Goal: Task Accomplishment & Management: Complete application form

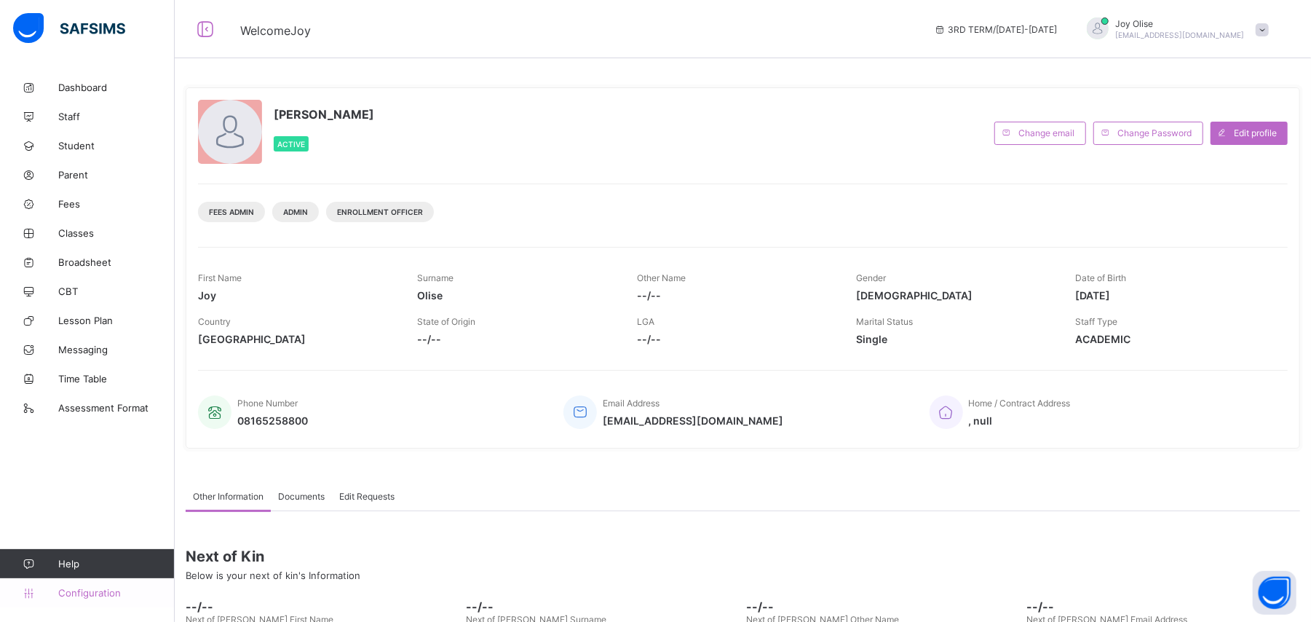
click at [70, 596] on span "Configuration" at bounding box center [116, 593] width 116 height 12
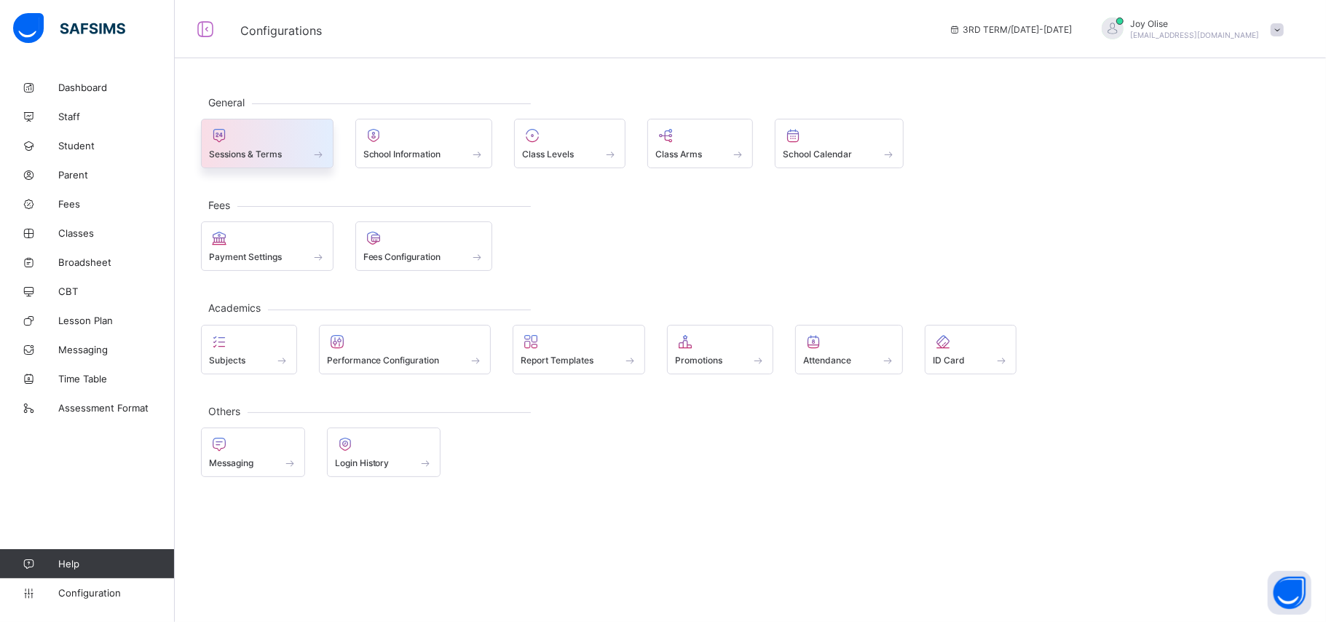
click at [265, 158] on span "Sessions & Terms" at bounding box center [245, 154] width 73 height 11
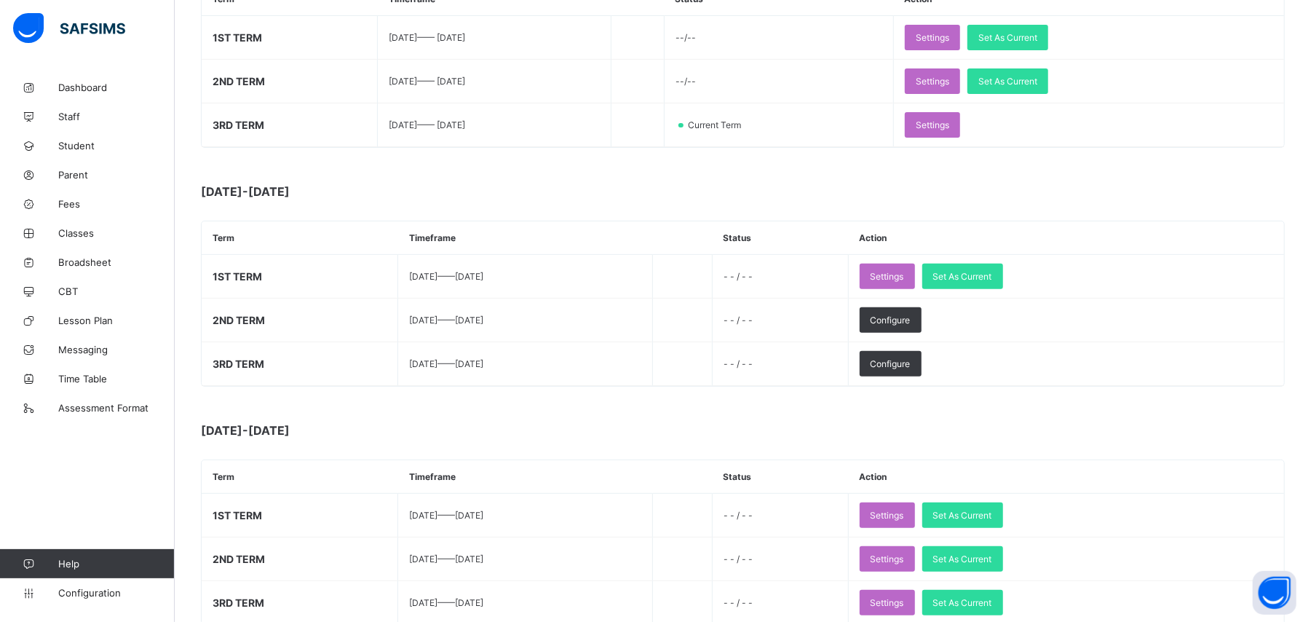
scroll to position [283, 0]
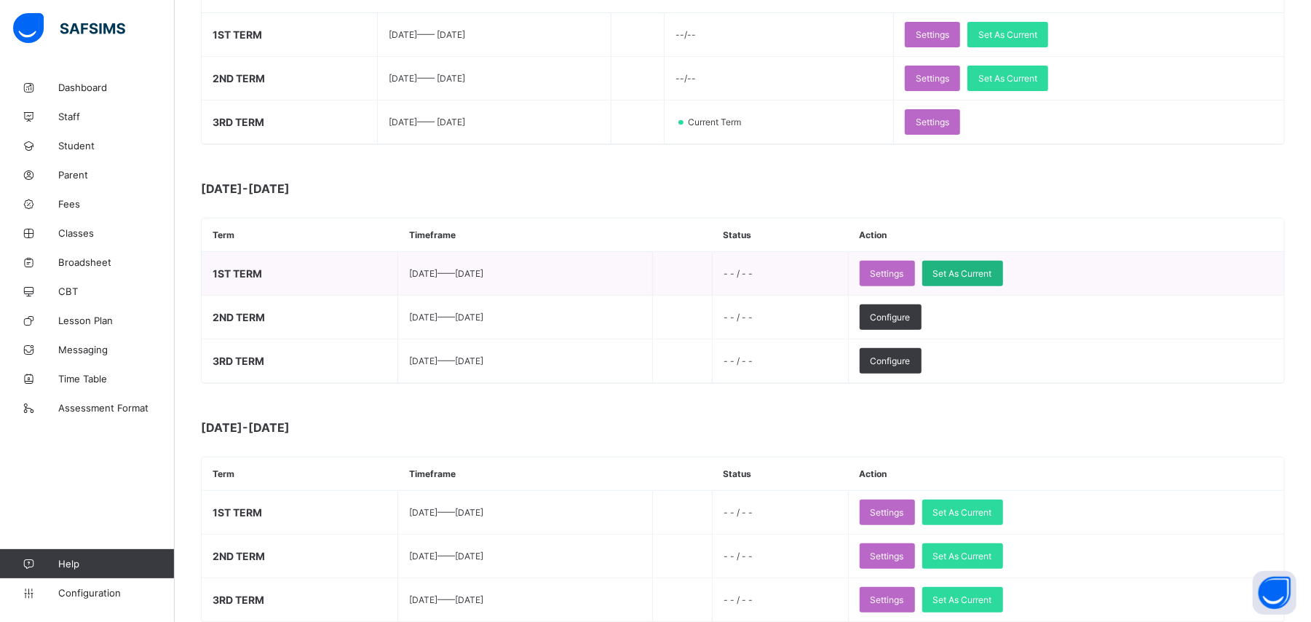
click at [992, 272] on span "Set As Current" at bounding box center [962, 273] width 59 height 11
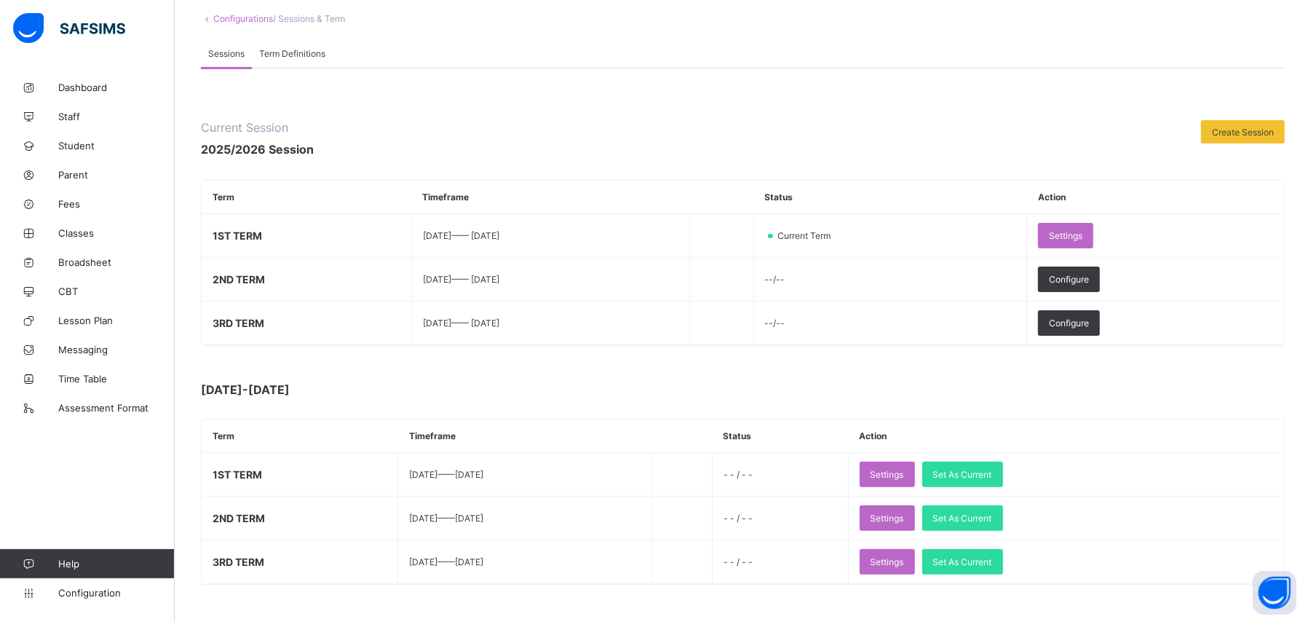
scroll to position [83, 0]
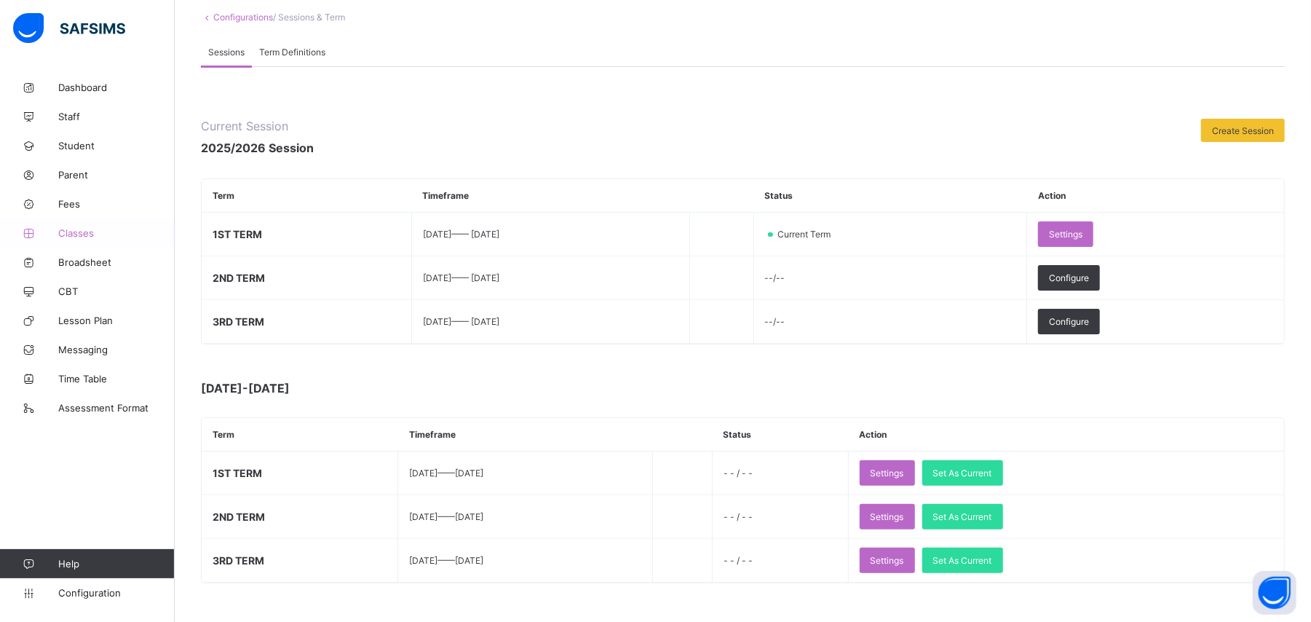
click at [71, 236] on span "Classes" at bounding box center [116, 233] width 116 height 12
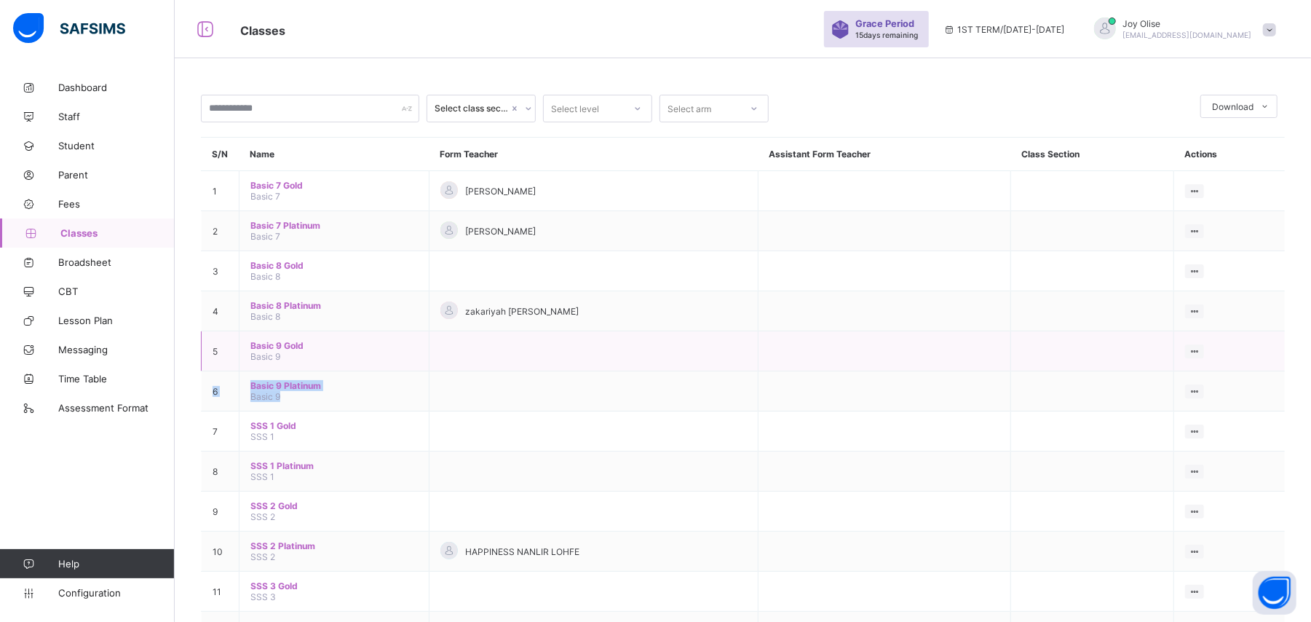
drag, startPoint x: 1120, startPoint y: 400, endPoint x: 1108, endPoint y: 366, distance: 36.8
click at [1108, 366] on tbody "1 Basic 7 Gold Basic 7 [PERSON_NAME] View Class Assign form Teacher 2 Basic 7 P…" at bounding box center [744, 411] width 1084 height 481
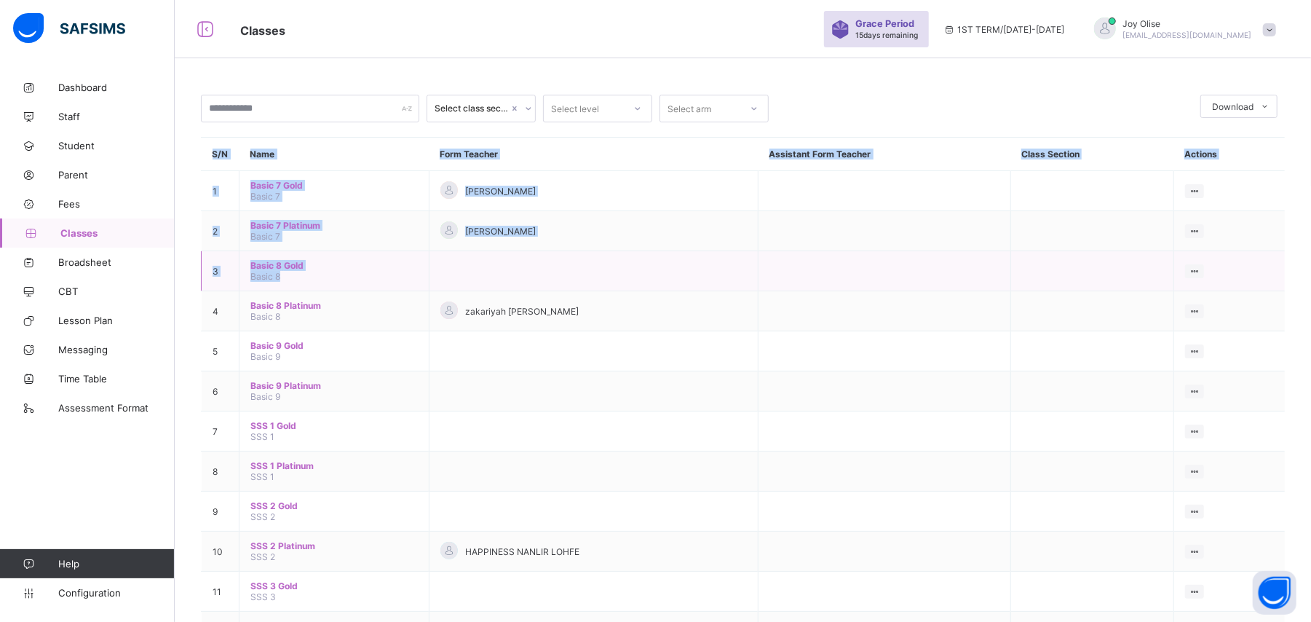
drag, startPoint x: 1306, startPoint y: 143, endPoint x: 483, endPoint y: 275, distance: 833.3
click at [483, 275] on div "Select class section Select level Select arm Download Pdf Report Excel Report S…" at bounding box center [743, 380] width 1137 height 615
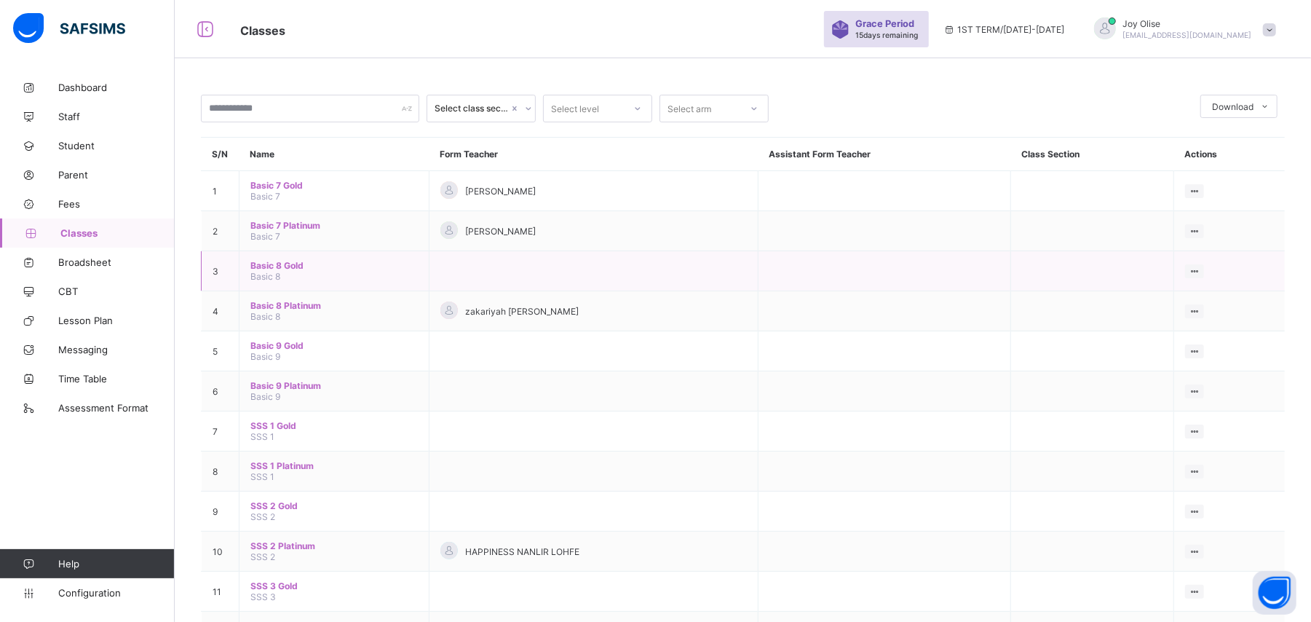
click at [263, 268] on span "Basic 8 Gold" at bounding box center [333, 265] width 167 height 11
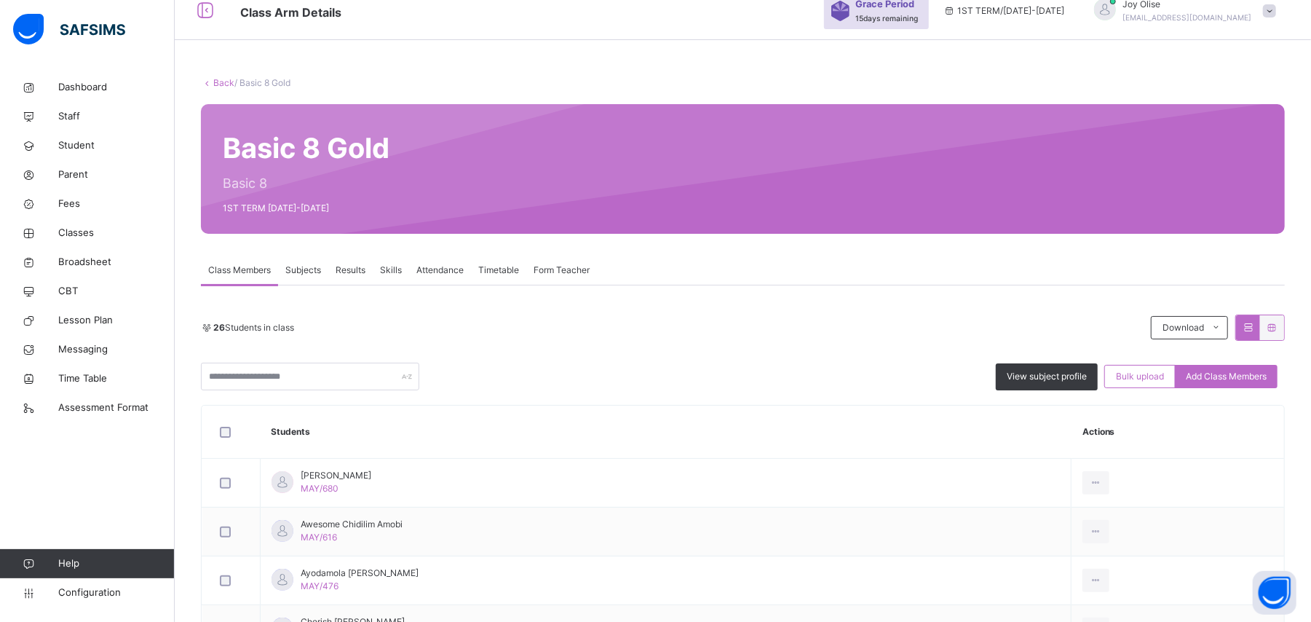
scroll to position [24, 0]
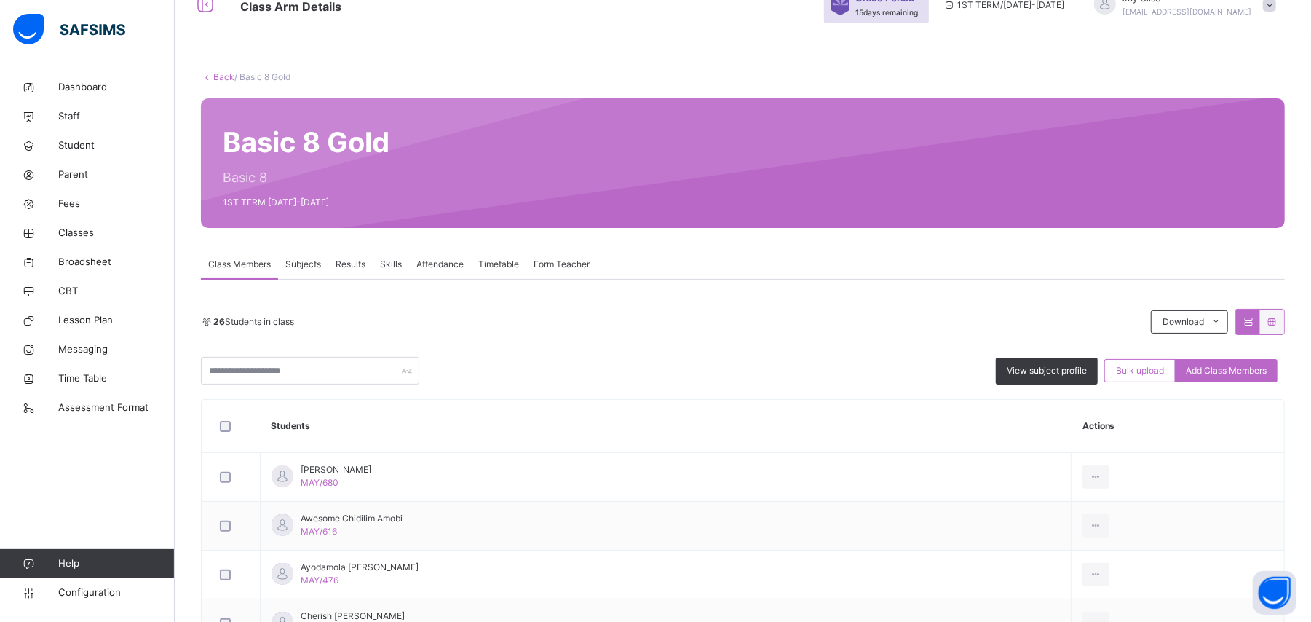
click at [223, 71] on link "Back" at bounding box center [223, 76] width 21 height 11
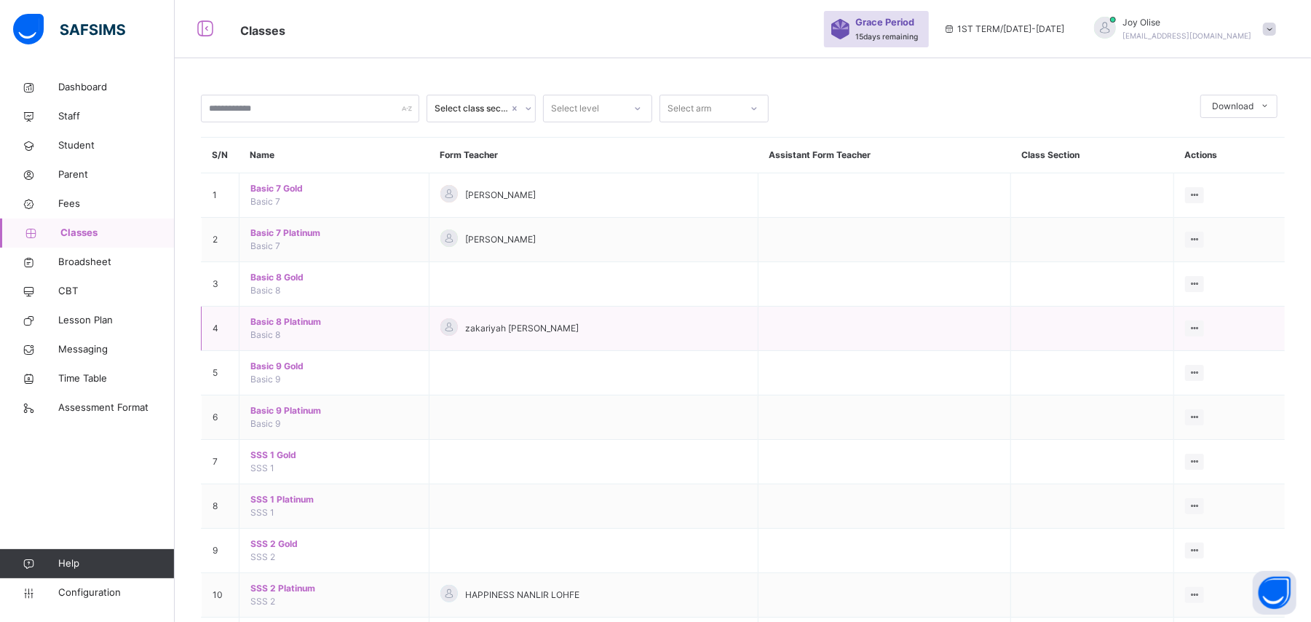
click at [301, 323] on span "Basic 8 Platinum" at bounding box center [333, 321] width 167 height 13
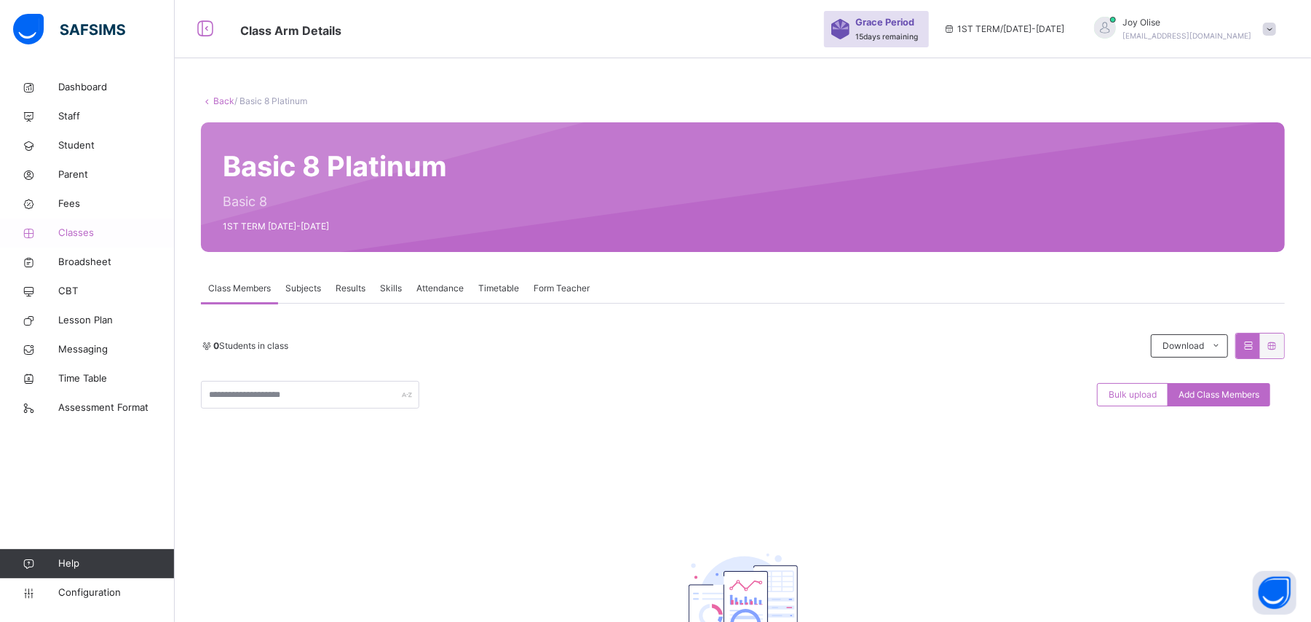
click at [83, 237] on span "Classes" at bounding box center [116, 233] width 116 height 15
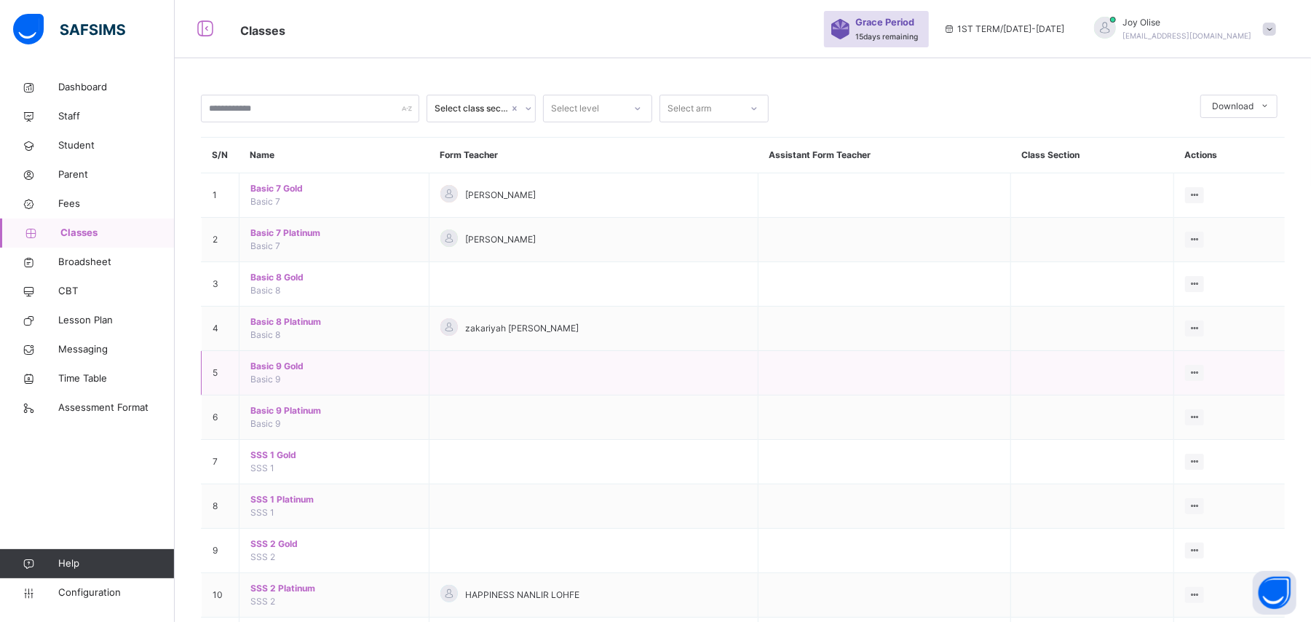
click at [271, 371] on span "Basic 9 Gold" at bounding box center [333, 366] width 167 height 13
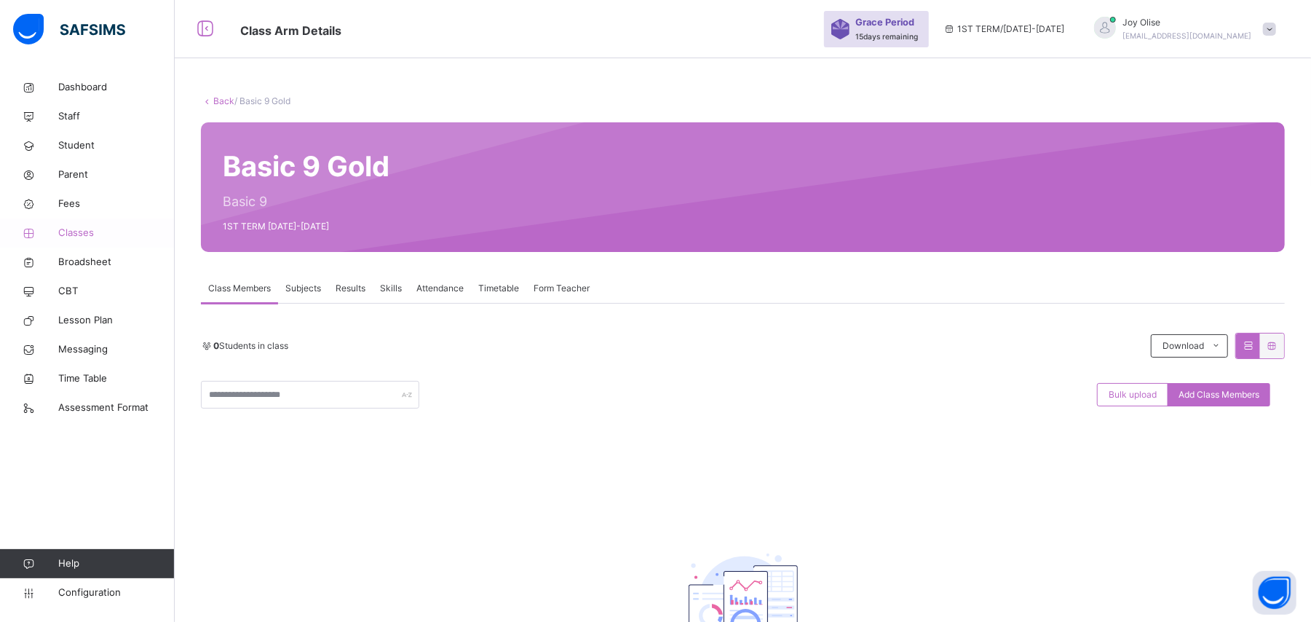
click at [80, 240] on link "Classes" at bounding box center [87, 232] width 175 height 29
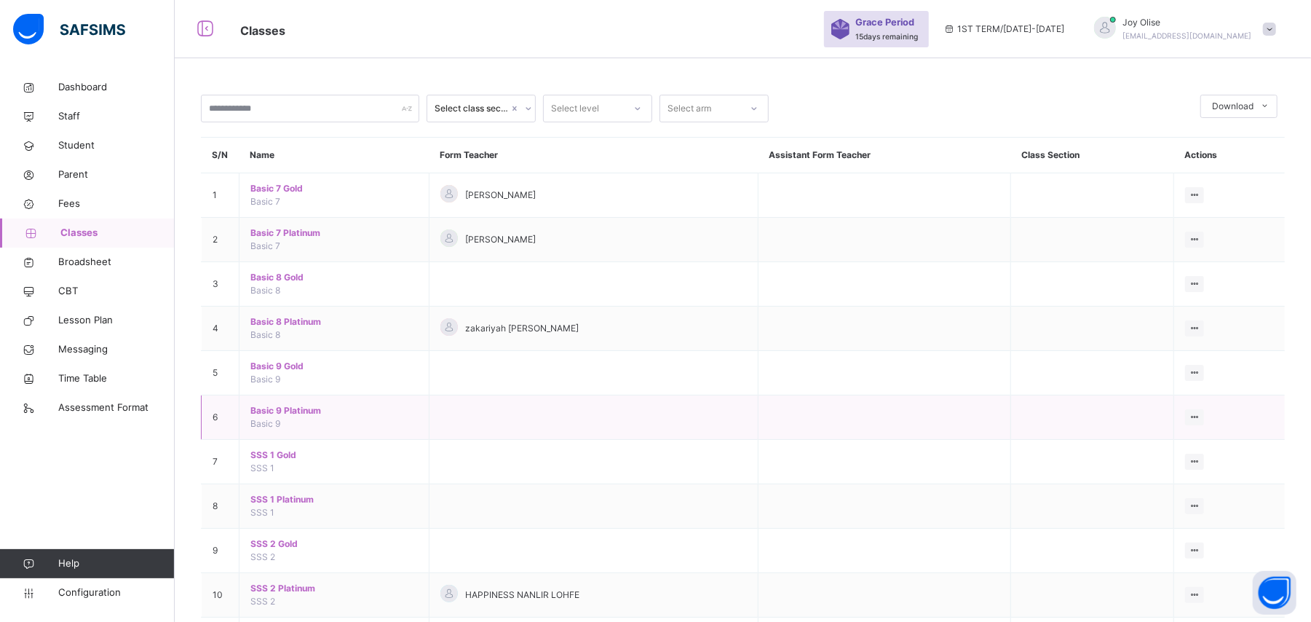
click at [257, 415] on span "Basic 9 Platinum" at bounding box center [333, 410] width 167 height 13
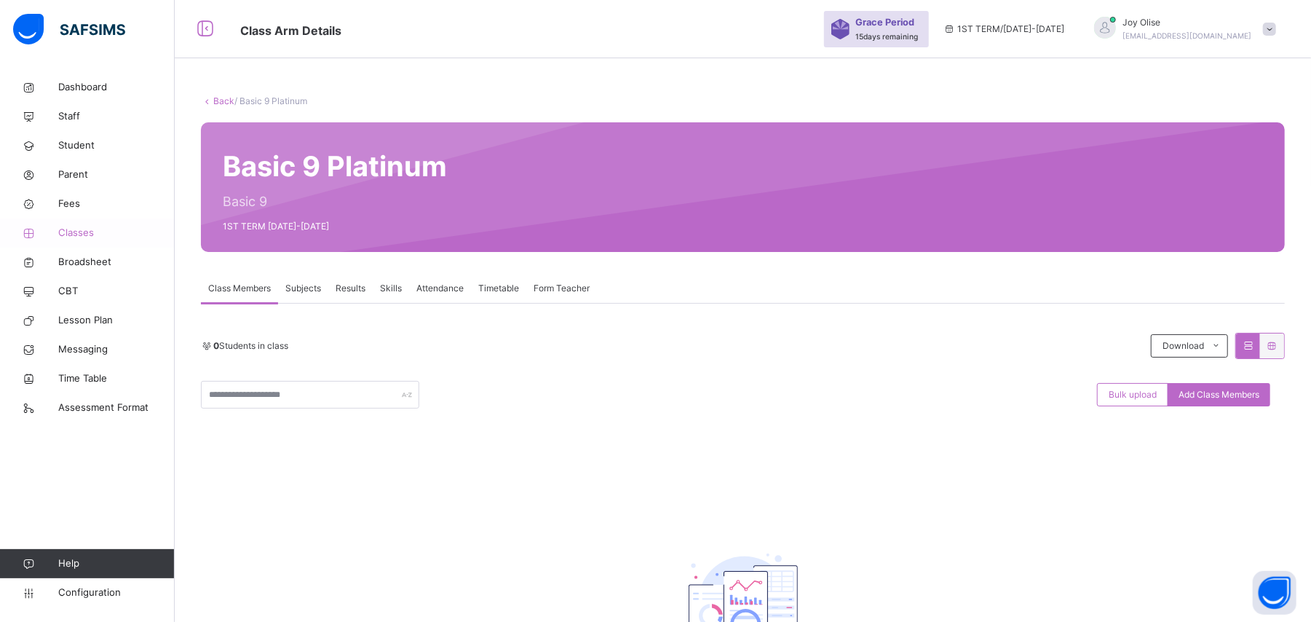
click at [76, 240] on span "Classes" at bounding box center [116, 233] width 116 height 15
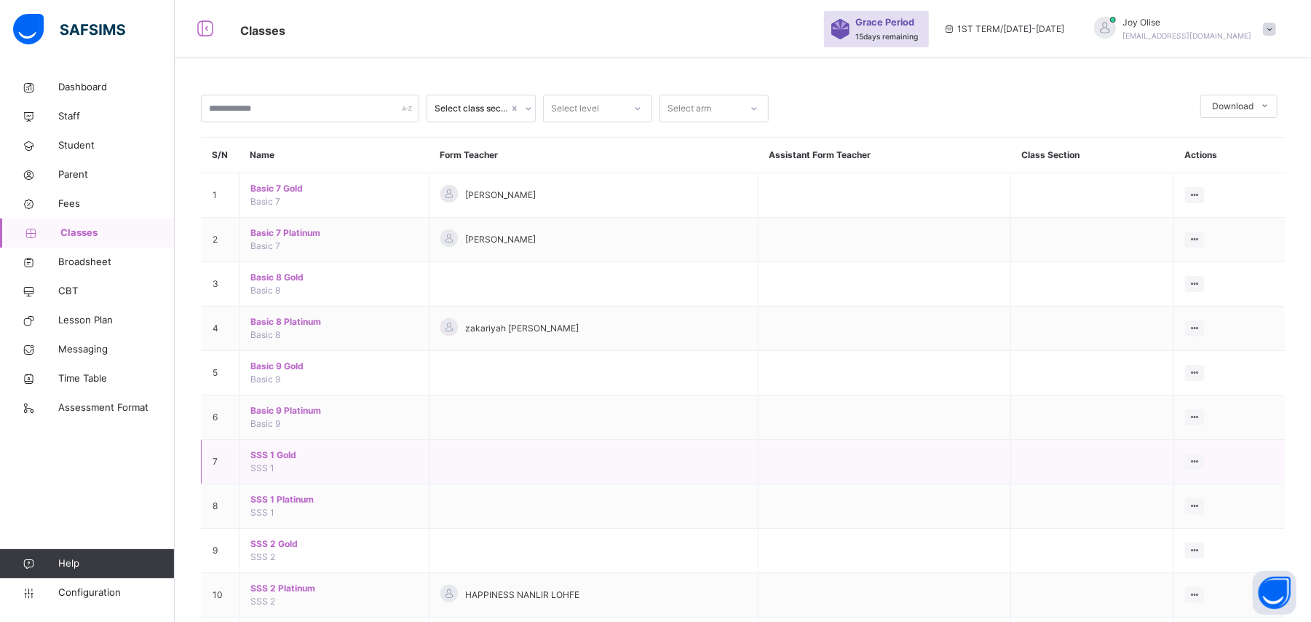
click at [272, 461] on span "SSS 1 Gold" at bounding box center [333, 455] width 167 height 13
click at [272, 461] on div "Select class section Select level Select arm Download Pdf Report Excel Report S…" at bounding box center [743, 371] width 1137 height 743
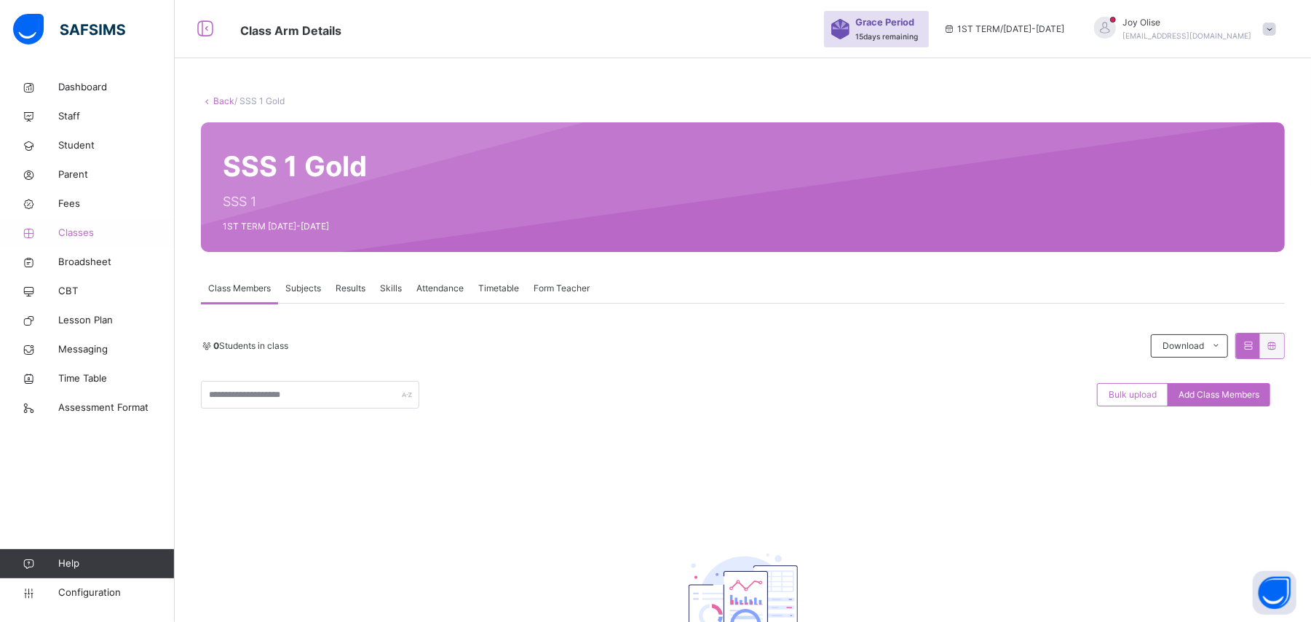
click at [89, 234] on span "Classes" at bounding box center [116, 233] width 116 height 15
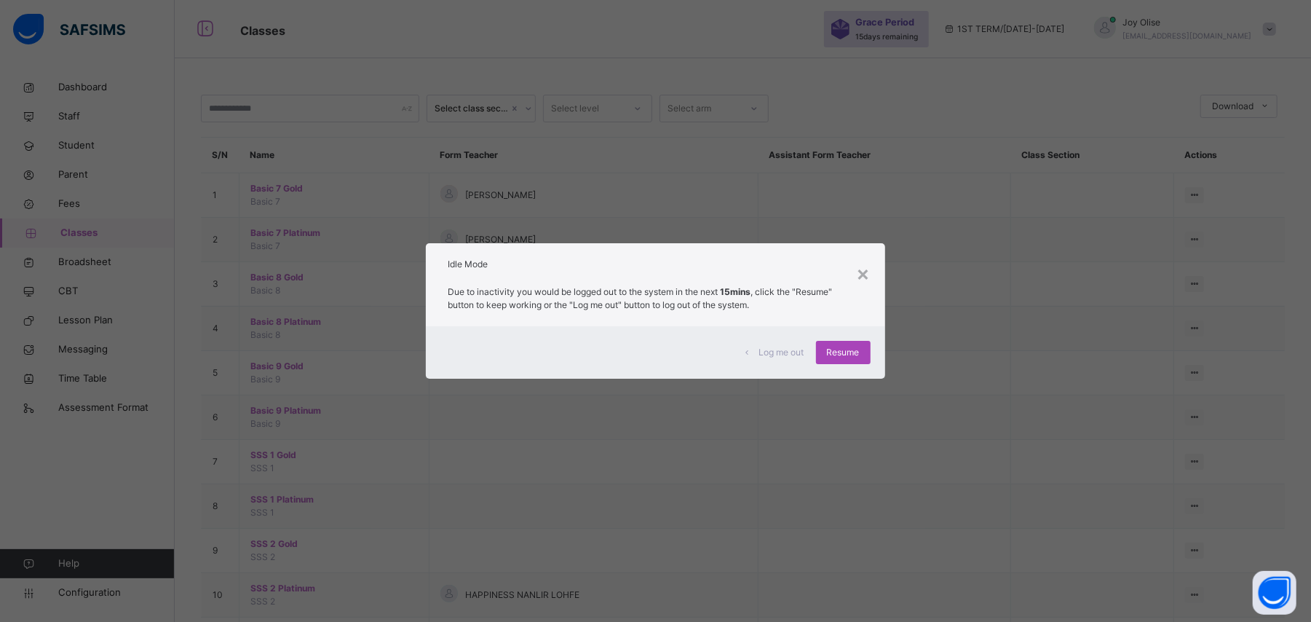
click at [845, 355] on span "Resume" at bounding box center [843, 352] width 33 height 13
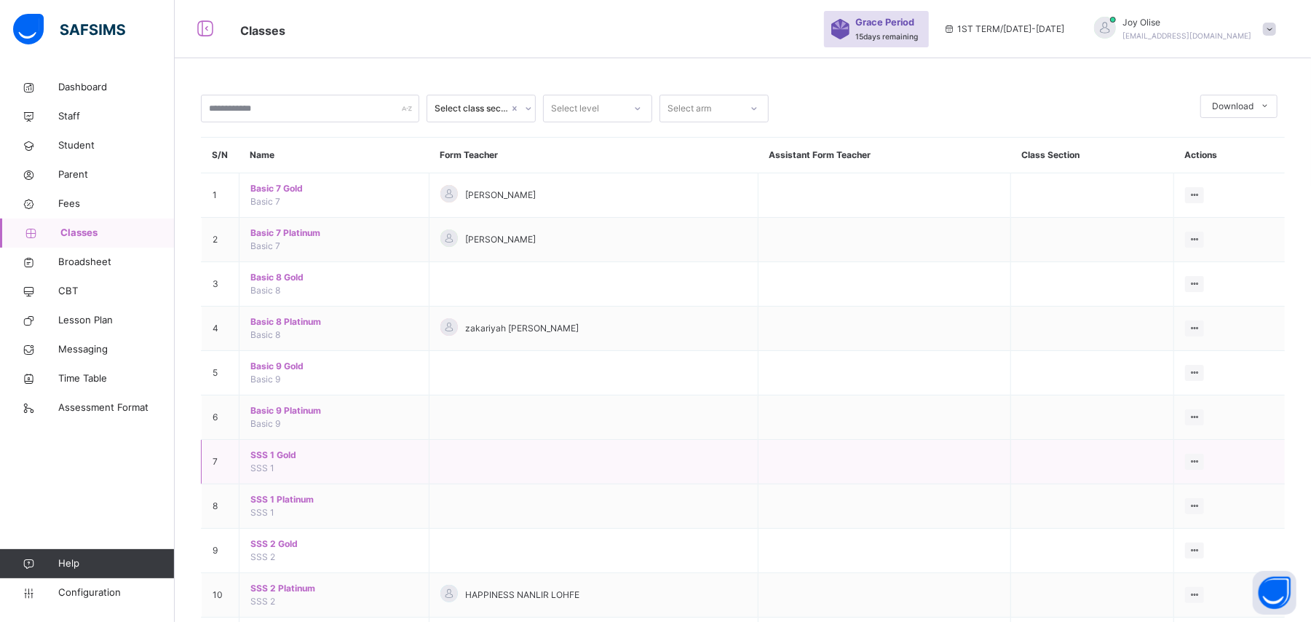
click at [293, 454] on span "SSS 1 Gold" at bounding box center [333, 455] width 167 height 13
click at [293, 454] on div "Select class section Select level Select arm Download Pdf Report Excel Report S…" at bounding box center [743, 371] width 1137 height 743
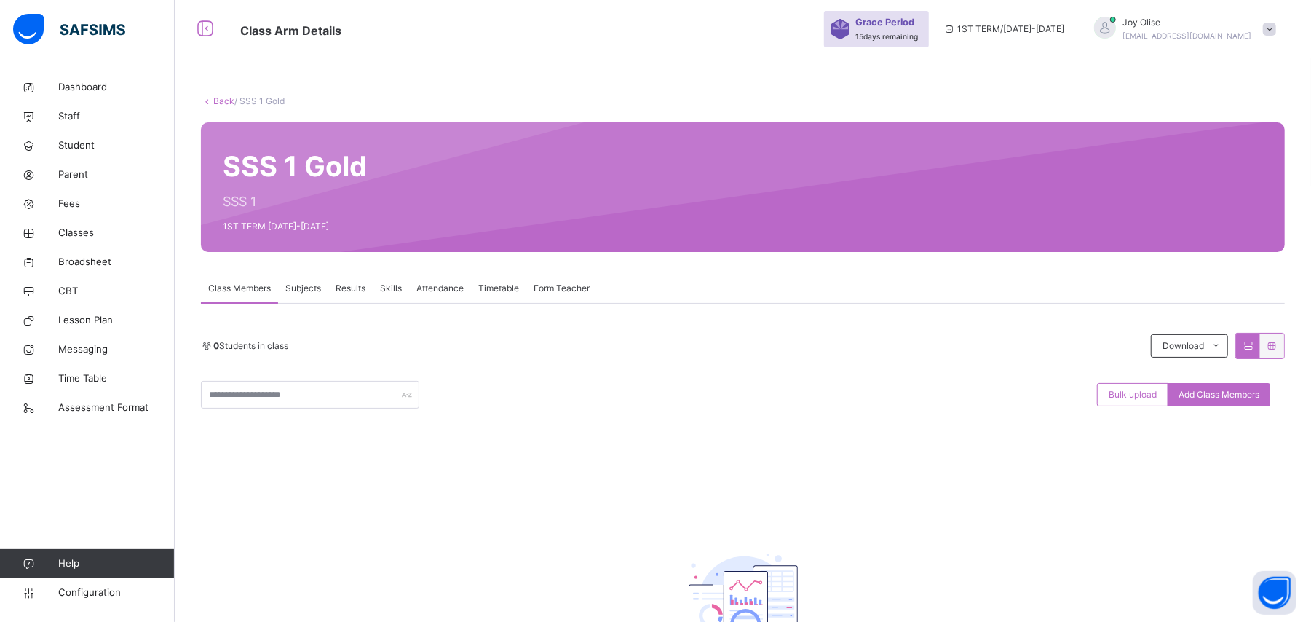
click at [223, 106] on link "Back" at bounding box center [223, 100] width 21 height 11
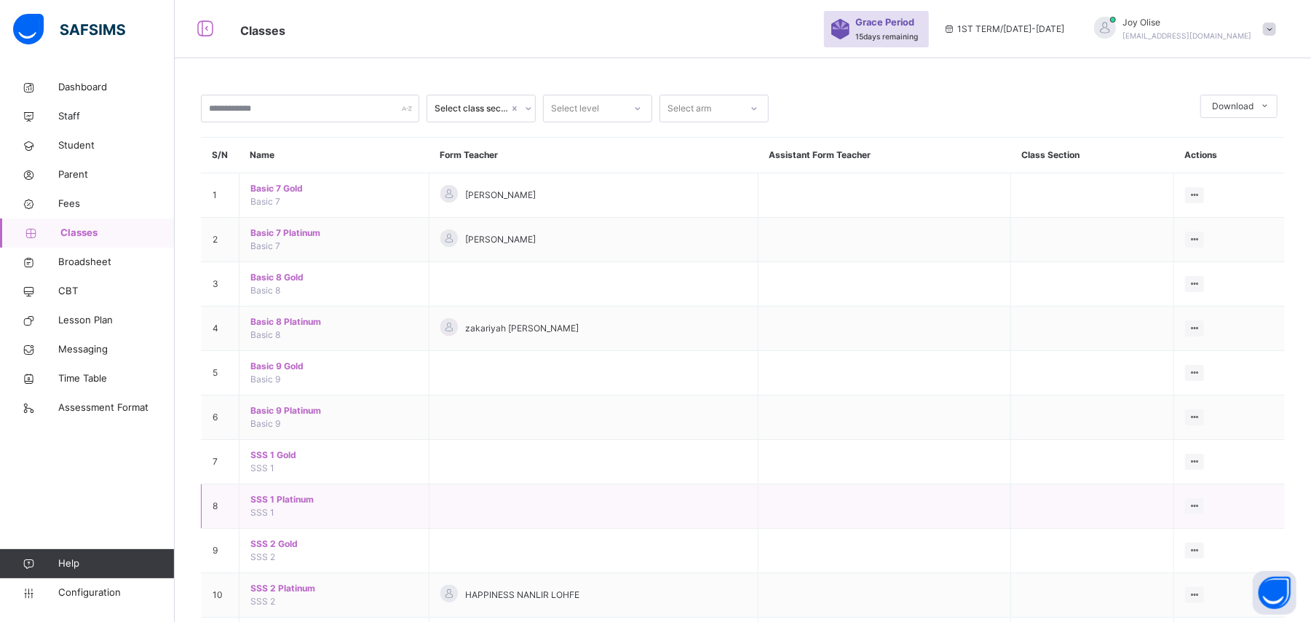
click at [275, 494] on td "SSS 1 Platinum SSS 1" at bounding box center [335, 506] width 190 height 44
click at [277, 508] on td "SSS 1 Platinum SSS 1" at bounding box center [335, 506] width 190 height 44
click at [266, 502] on span "SSS 1 Platinum" at bounding box center [333, 499] width 167 height 13
click at [266, 502] on div "Select class section Select level Select arm Download Pdf Report Excel Report S…" at bounding box center [743, 371] width 1137 height 743
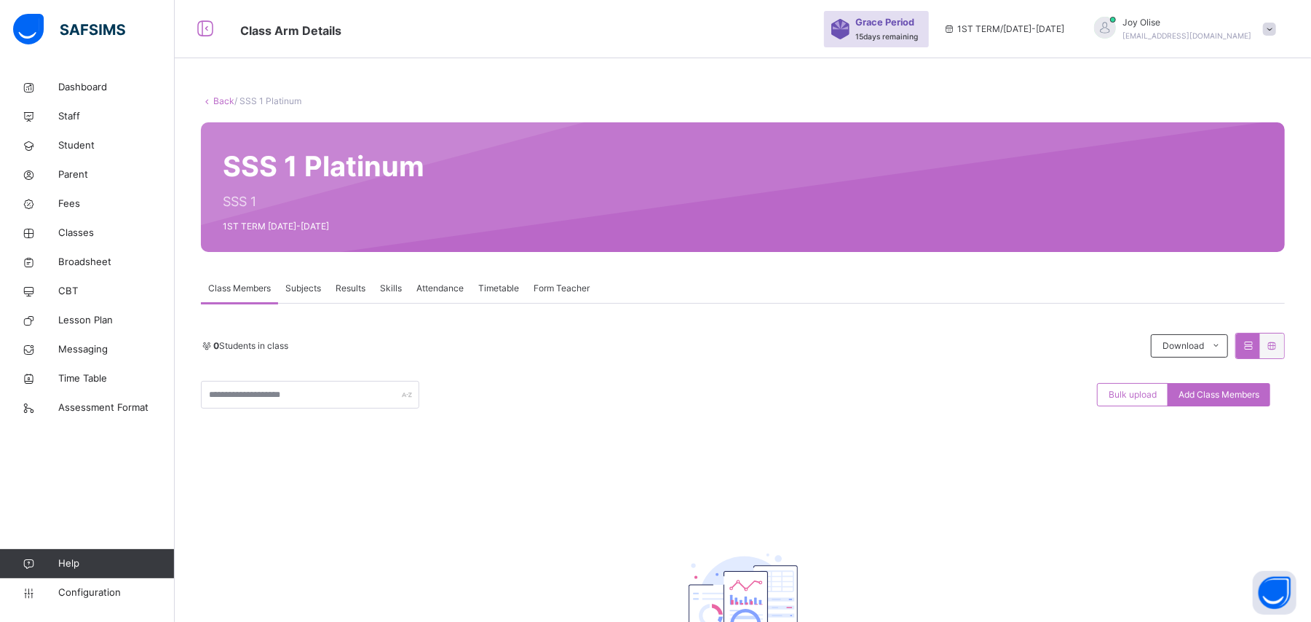
click at [220, 105] on link "Back" at bounding box center [223, 100] width 21 height 11
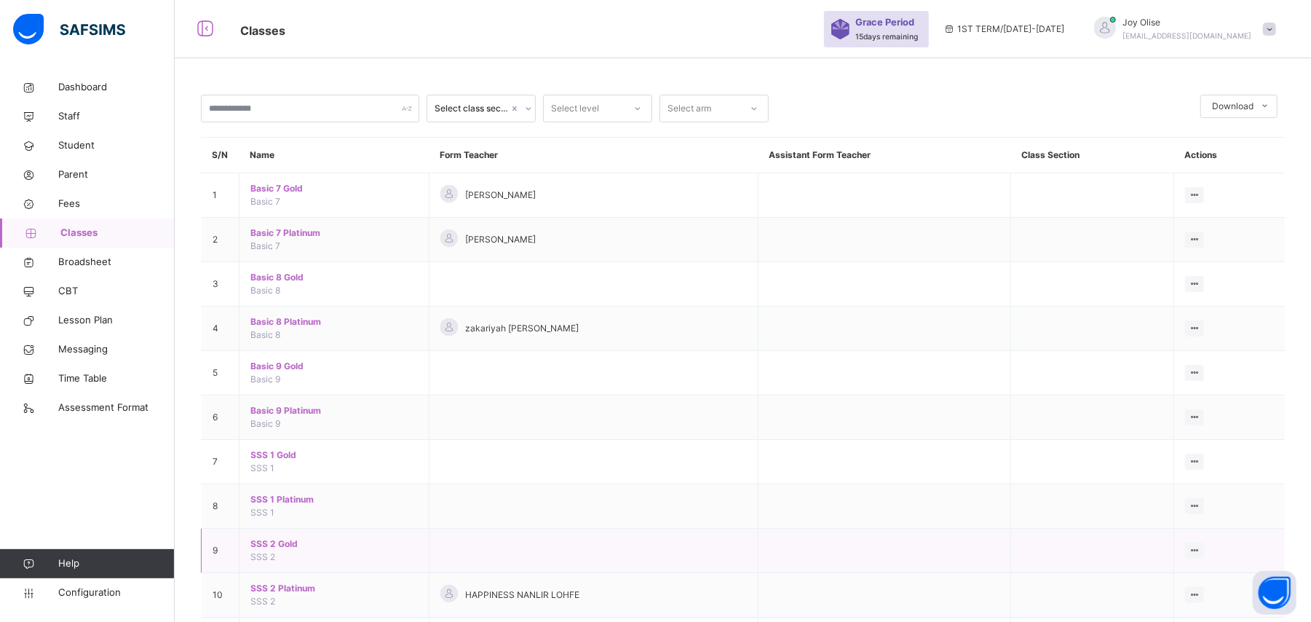
click at [265, 550] on span "SSS 2 Gold" at bounding box center [333, 543] width 167 height 13
click at [265, 550] on div "Select class section Select level Select arm Download Pdf Report Excel Report S…" at bounding box center [743, 371] width 1137 height 743
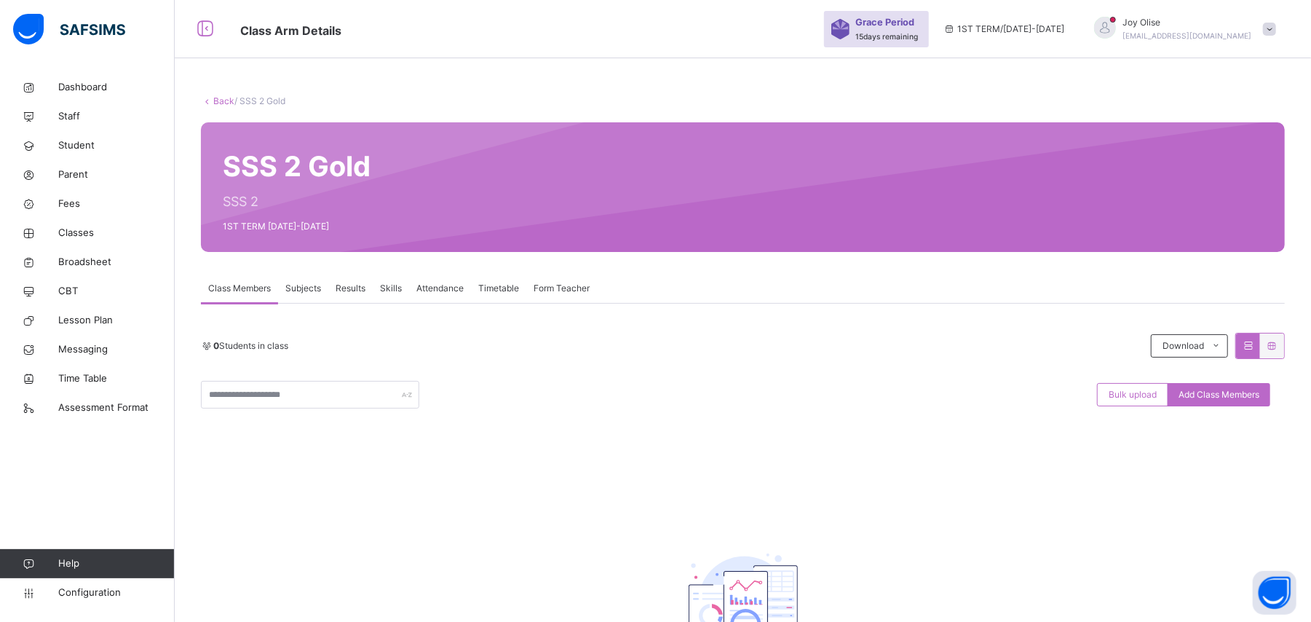
click at [230, 100] on link "Back" at bounding box center [223, 100] width 21 height 11
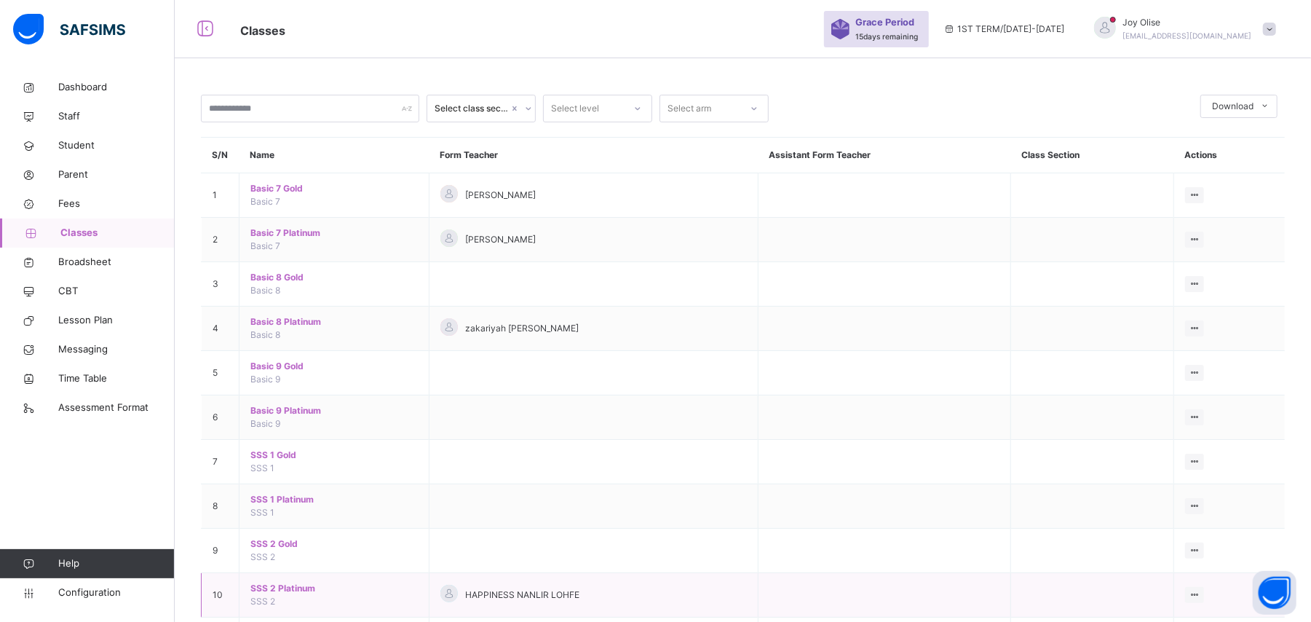
click at [275, 593] on span "SSS 2 Platinum" at bounding box center [333, 588] width 167 height 13
click at [275, 593] on div "Select class section Select level Select arm Download Pdf Report Excel Report S…" at bounding box center [743, 371] width 1137 height 743
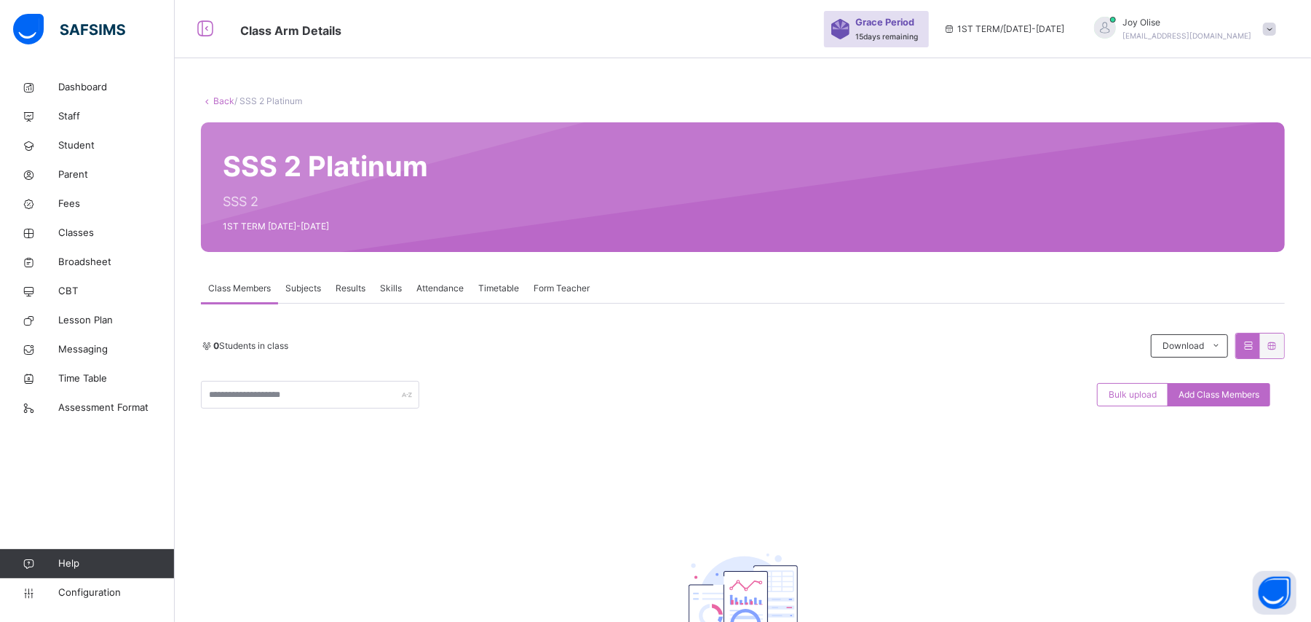
click at [217, 105] on link "Back" at bounding box center [223, 100] width 21 height 11
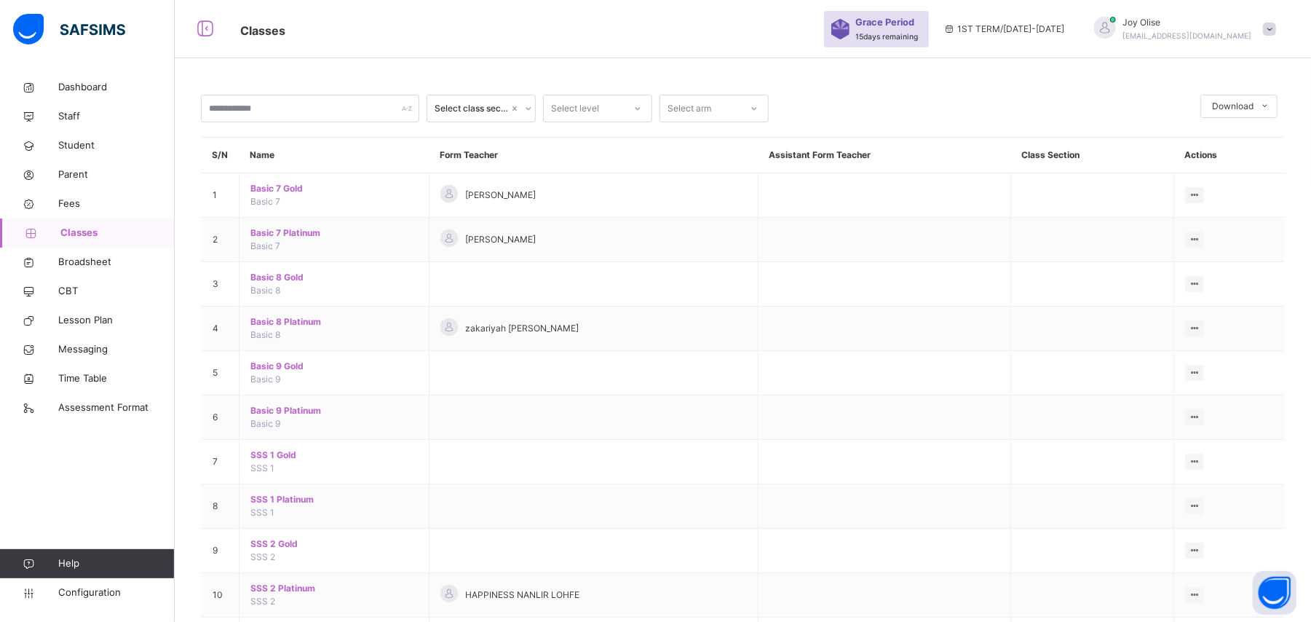
scroll to position [124, 0]
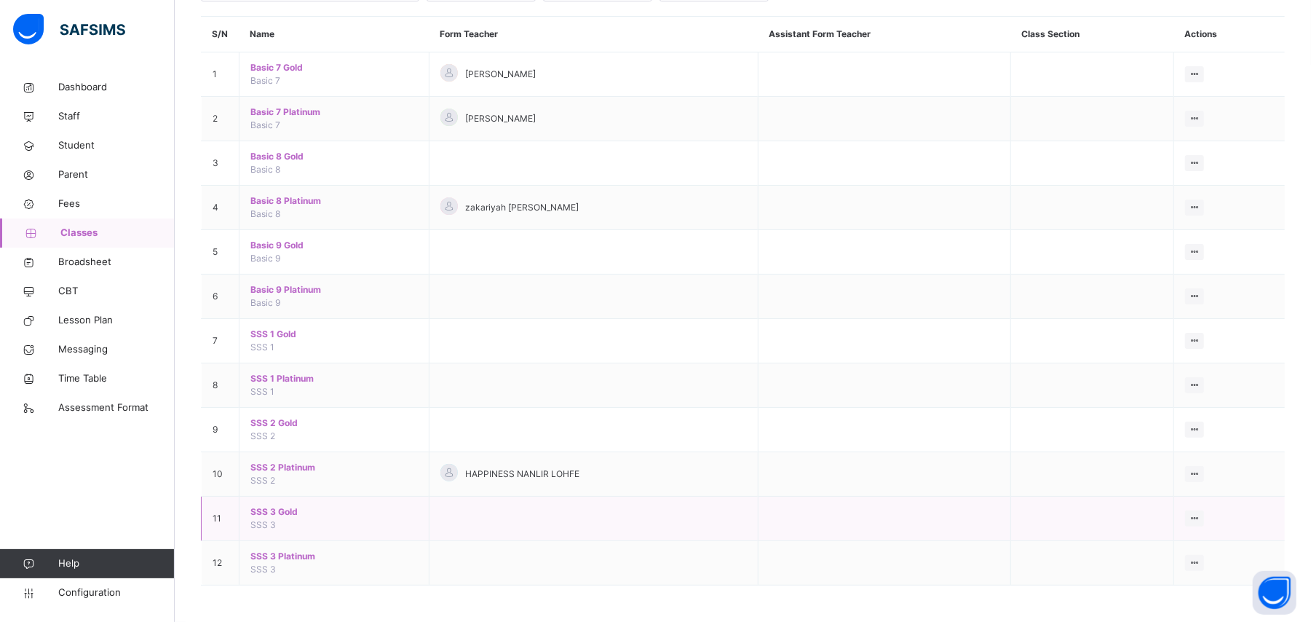
click at [278, 511] on span "SSS 3 Gold" at bounding box center [333, 511] width 167 height 13
click at [278, 511] on div "Select class section Select level Select arm Download Pdf Report Excel Report S…" at bounding box center [743, 250] width 1137 height 743
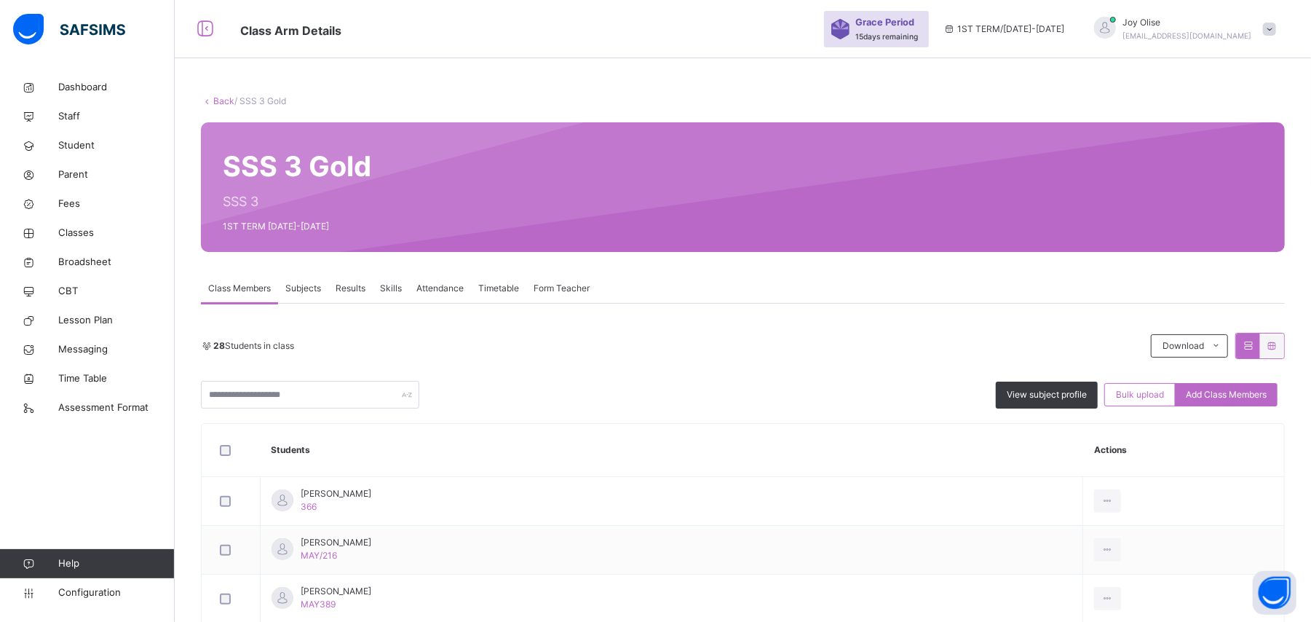
click at [222, 103] on link "Back" at bounding box center [223, 100] width 21 height 11
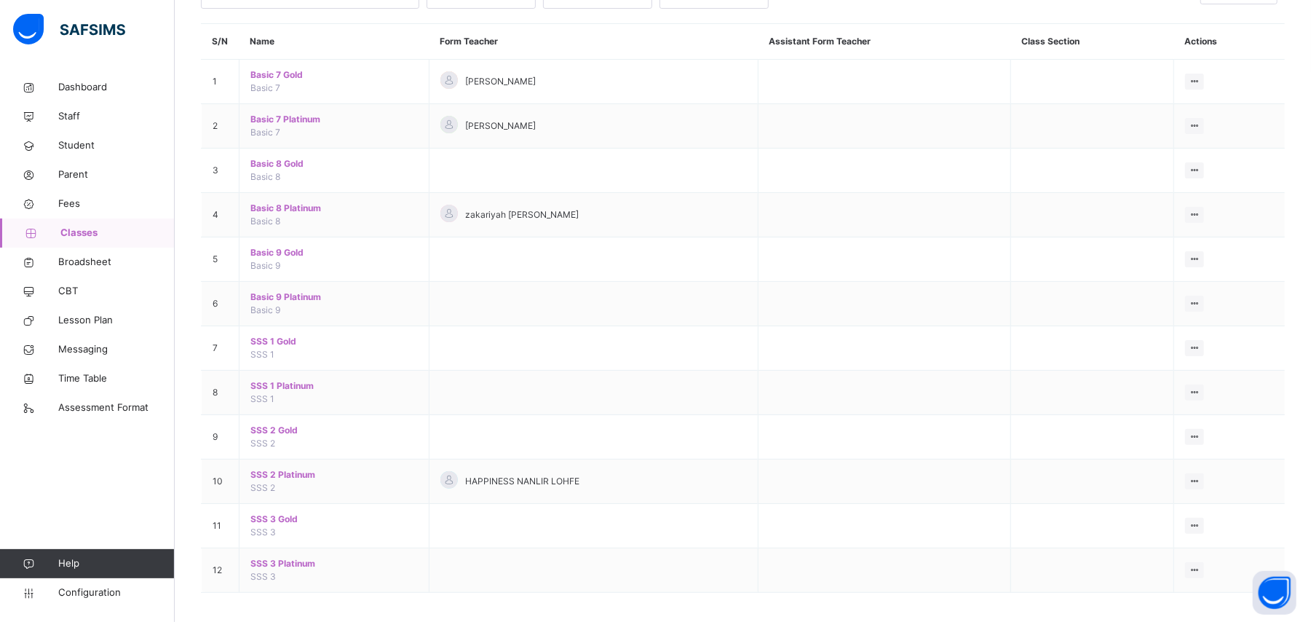
scroll to position [124, 0]
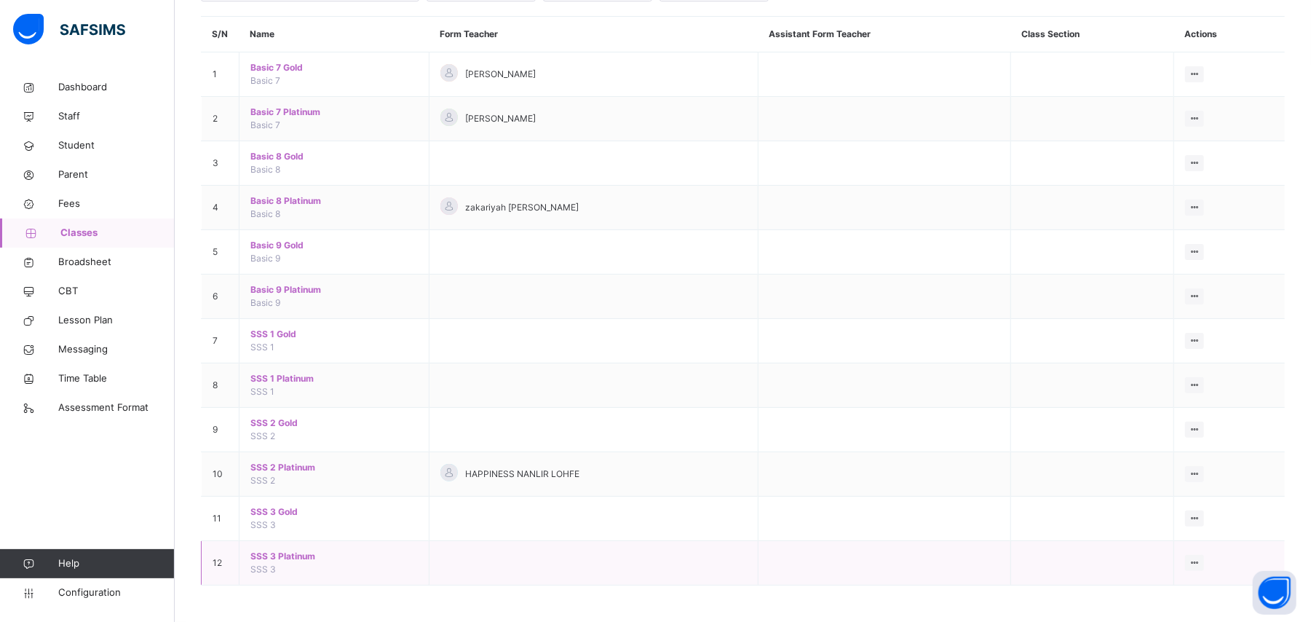
click at [281, 551] on span "SSS 3 Platinum" at bounding box center [333, 556] width 167 height 13
click at [281, 551] on div "Select class section Select level Select arm Download Pdf Report Excel Report S…" at bounding box center [743, 250] width 1137 height 743
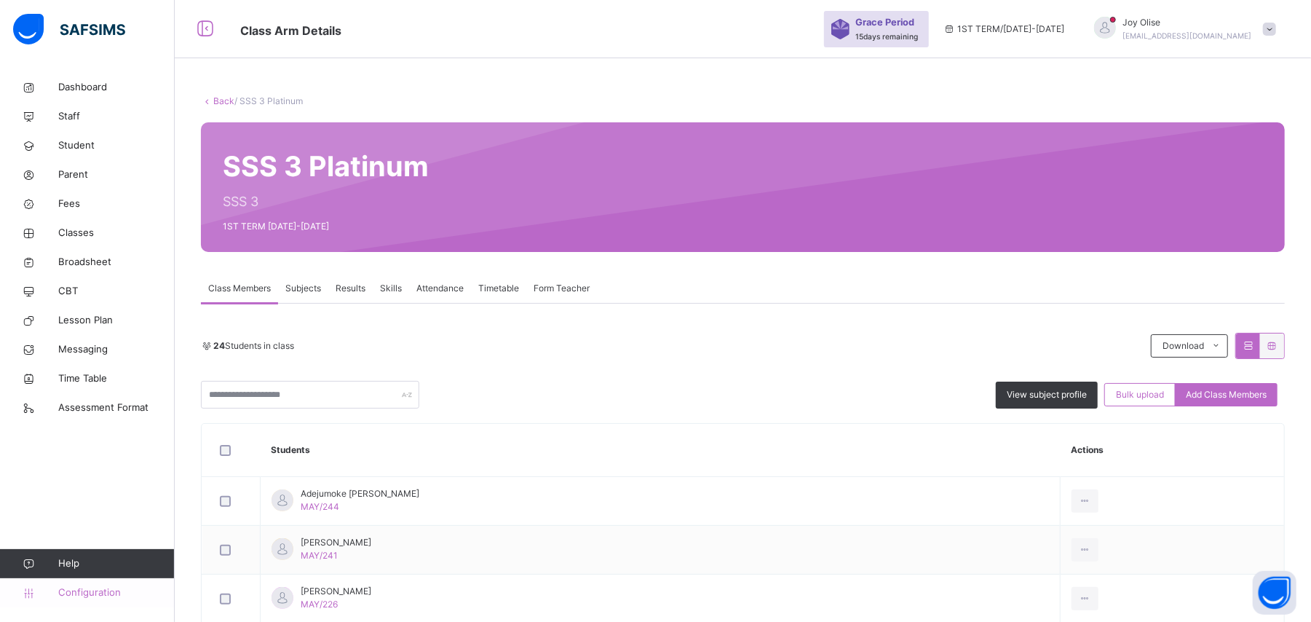
click at [87, 597] on span "Configuration" at bounding box center [116, 592] width 116 height 15
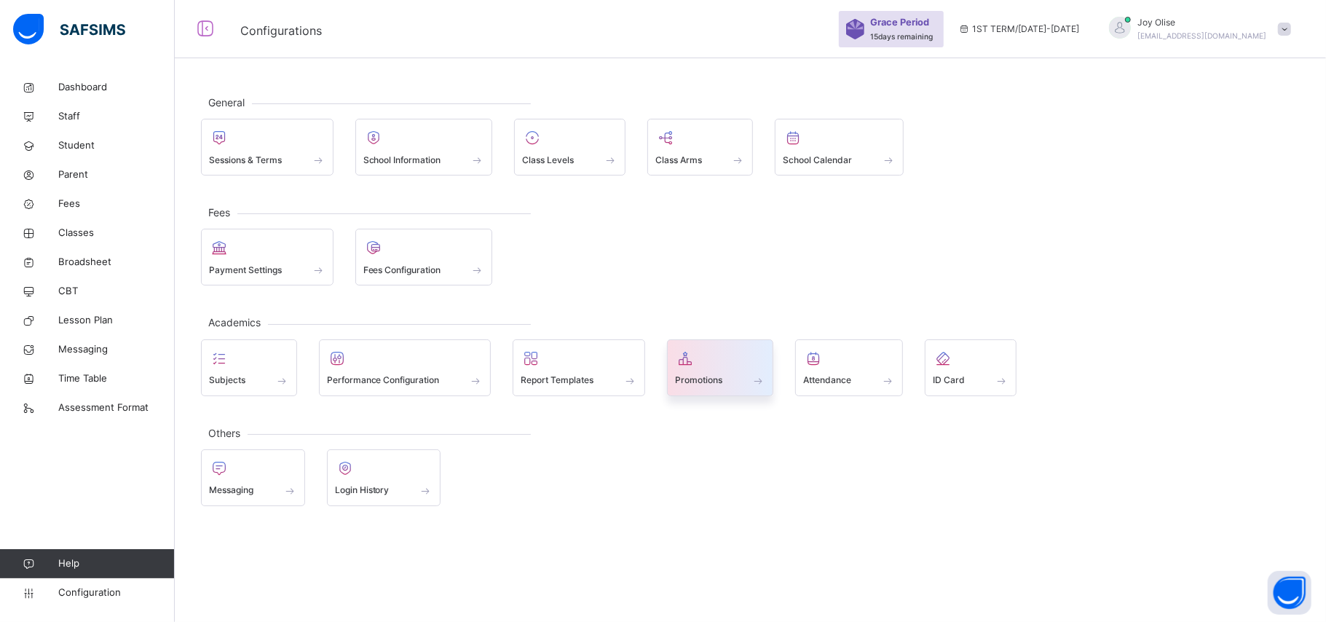
click at [697, 376] on span "Promotions" at bounding box center [698, 380] width 47 height 13
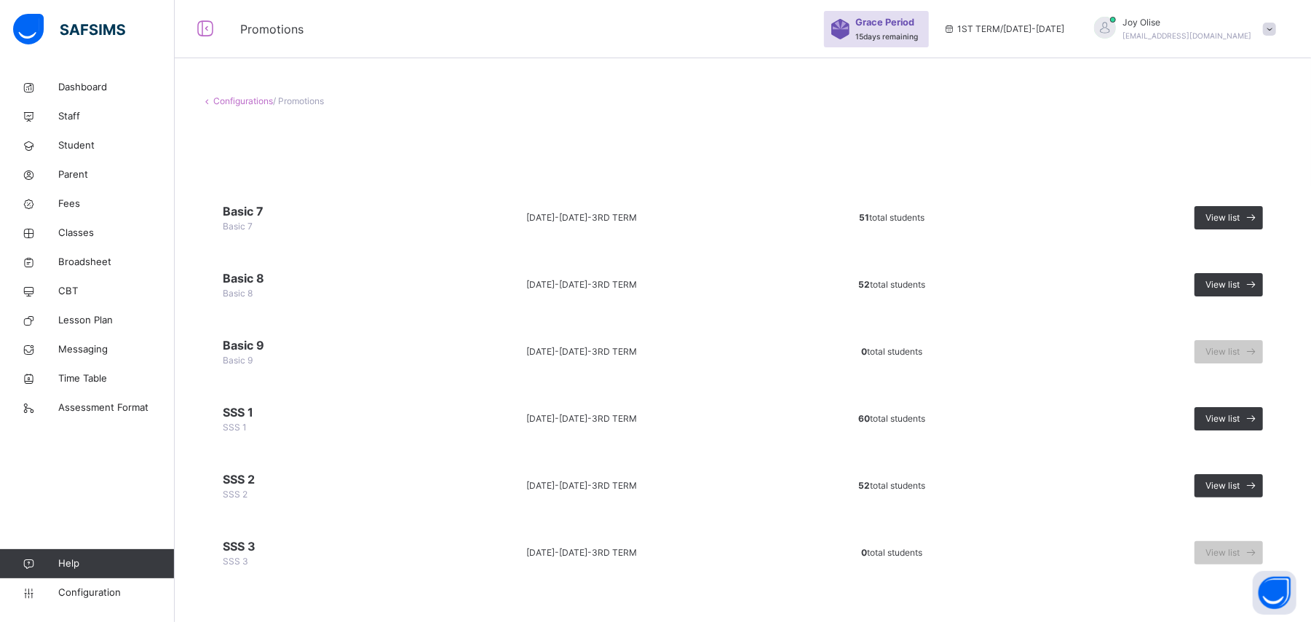
scroll to position [7, 0]
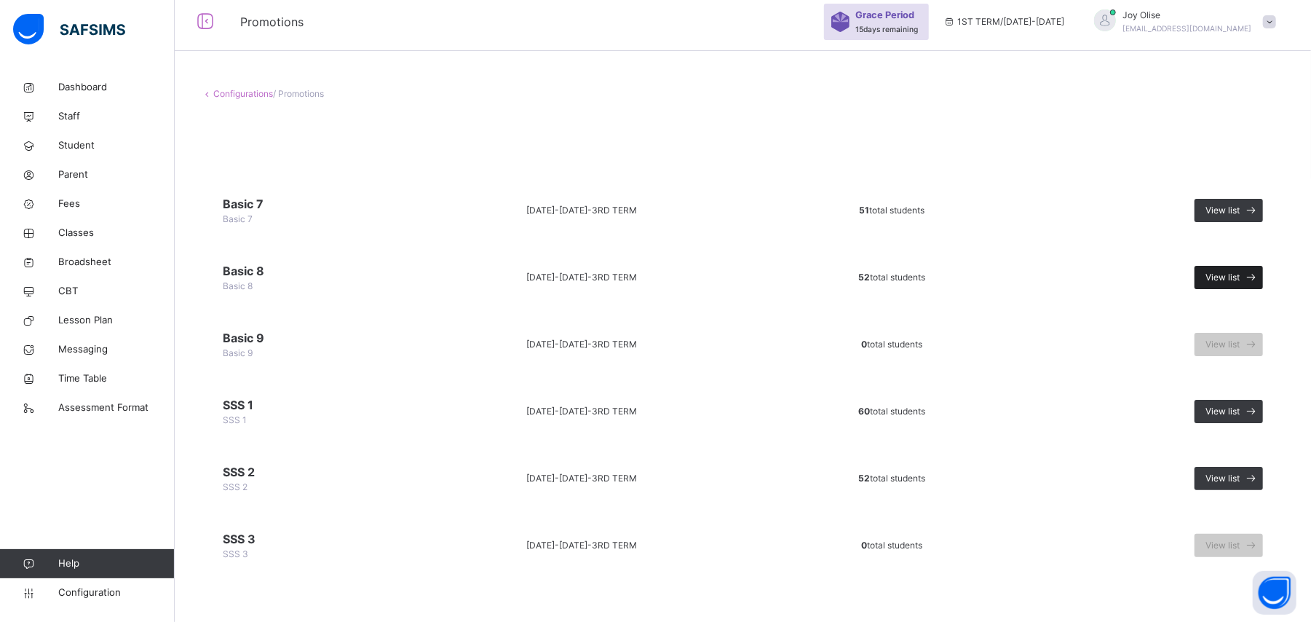
click at [1236, 272] on span "View list" at bounding box center [1223, 277] width 34 height 13
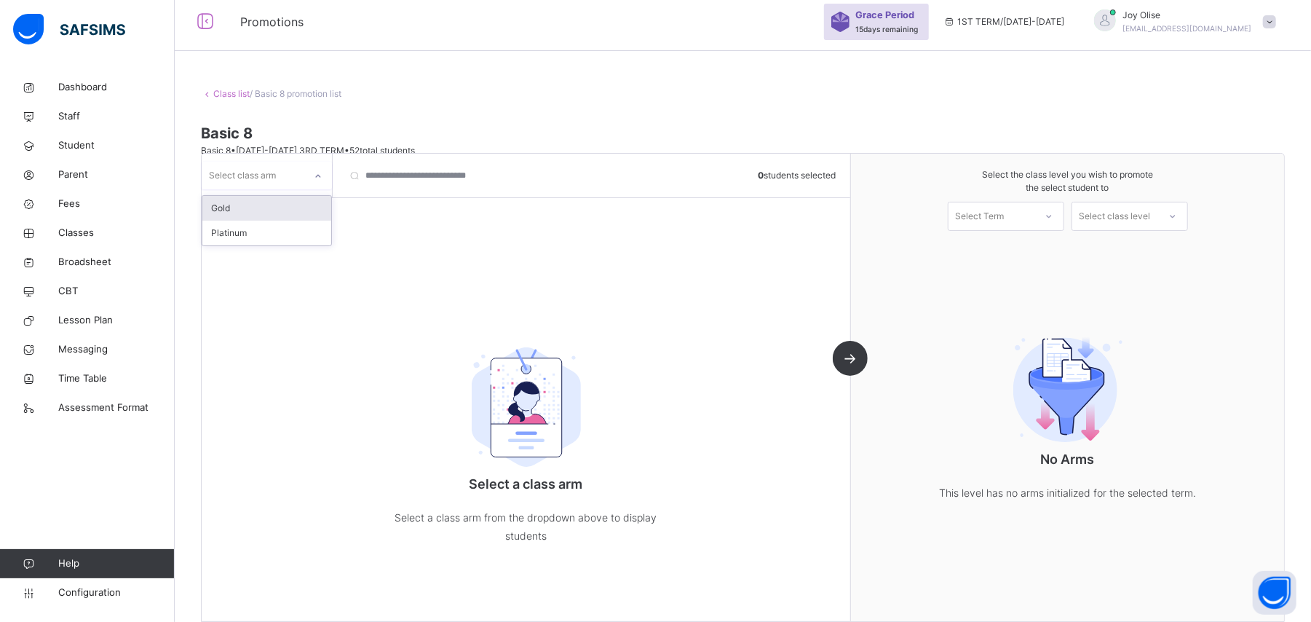
click at [317, 178] on icon at bounding box center [318, 176] width 5 height 3
click at [292, 205] on div "Gold" at bounding box center [266, 208] width 129 height 25
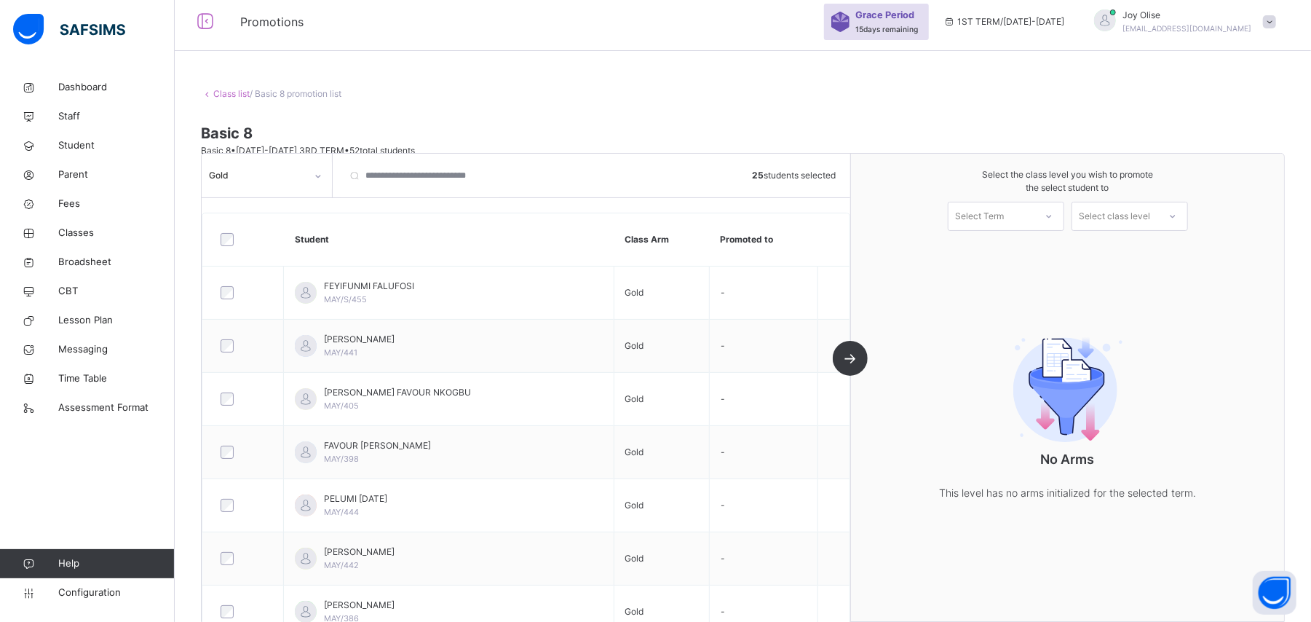
click at [1054, 214] on icon at bounding box center [1049, 216] width 9 height 15
click at [1032, 248] on div "1ST TERM [DATE]-[DATE]" at bounding box center [1006, 256] width 115 height 38
click at [1148, 218] on div "Select class level" at bounding box center [1115, 216] width 71 height 29
click at [1142, 250] on div "Basic 9" at bounding box center [1129, 249] width 115 height 25
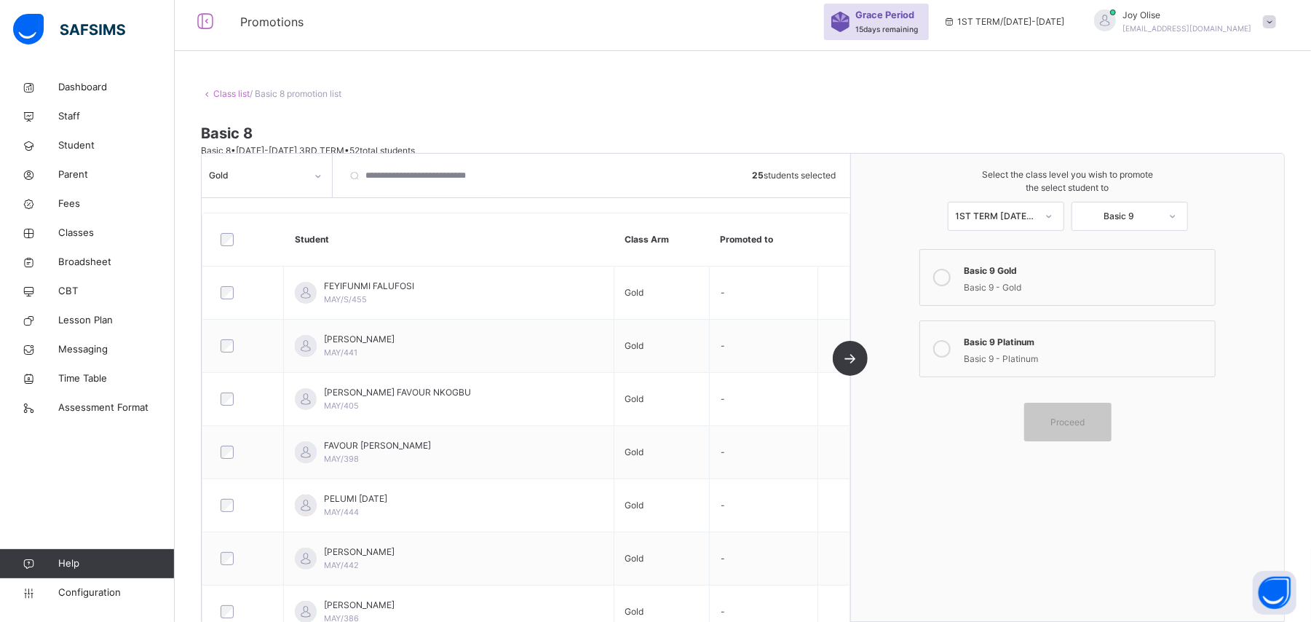
click at [951, 274] on icon at bounding box center [941, 277] width 17 height 17
click at [1057, 415] on div "Proceed" at bounding box center [1067, 422] width 87 height 39
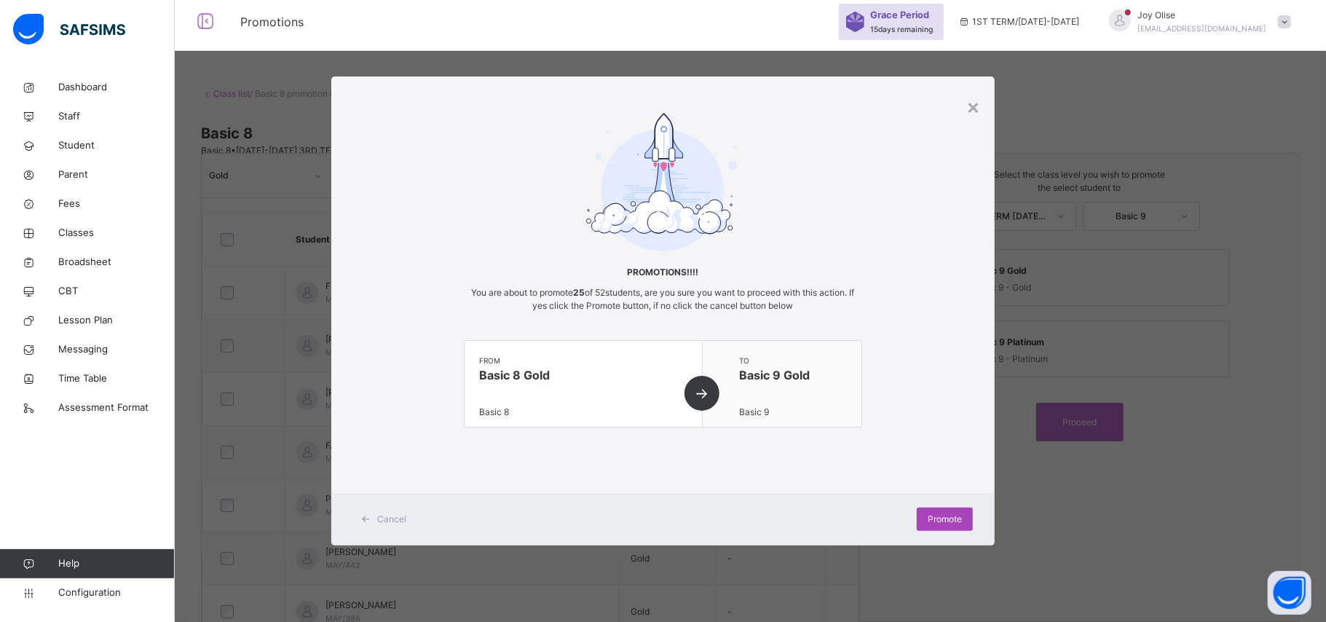
click at [933, 522] on span "Promote" at bounding box center [945, 519] width 34 height 13
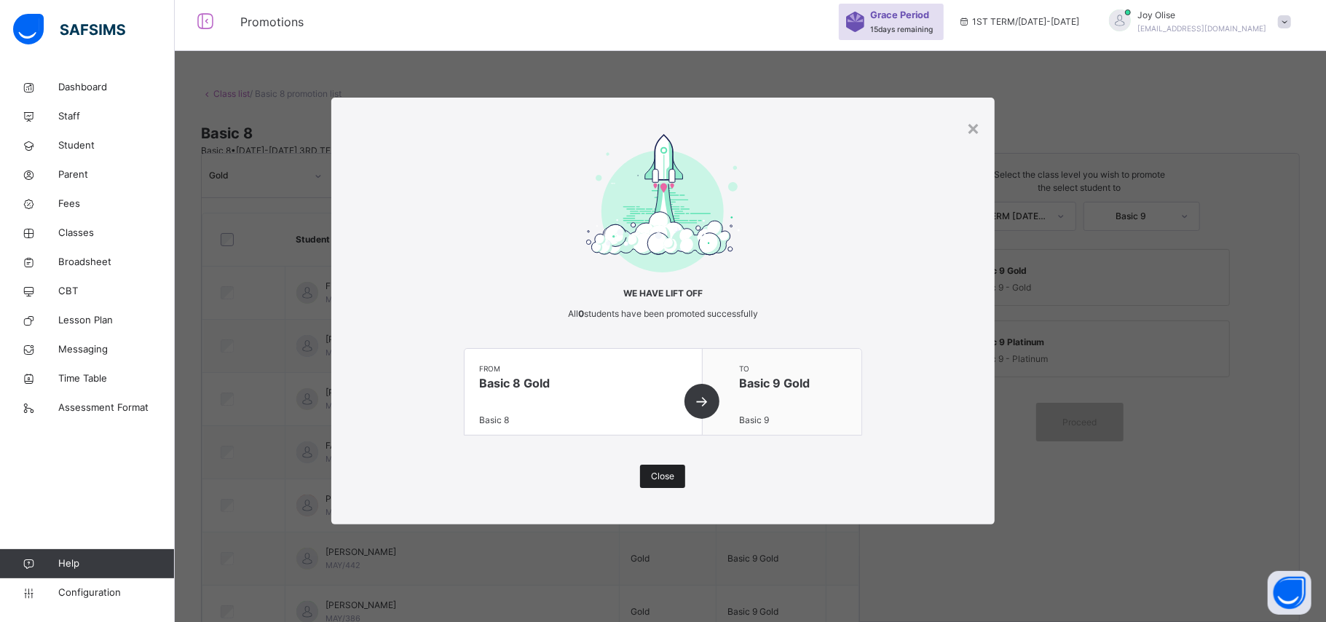
click at [657, 479] on span "Close" at bounding box center [662, 476] width 23 height 13
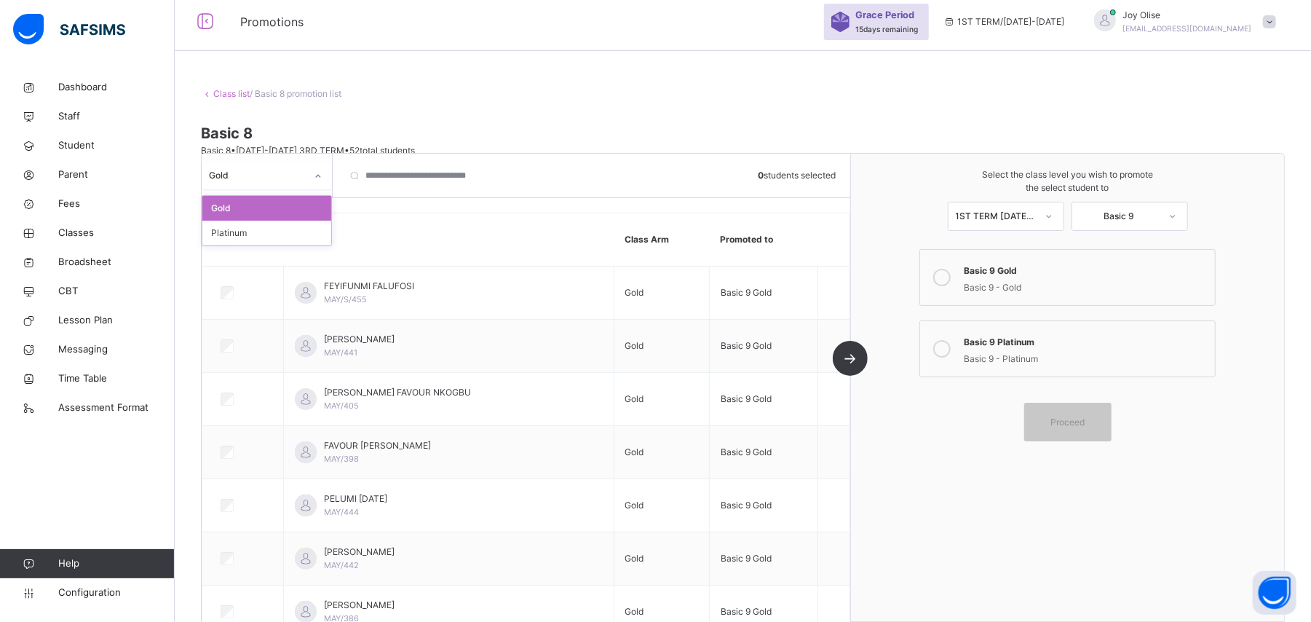
click at [312, 173] on div at bounding box center [318, 176] width 25 height 23
click at [286, 223] on div "Platinum" at bounding box center [266, 233] width 129 height 25
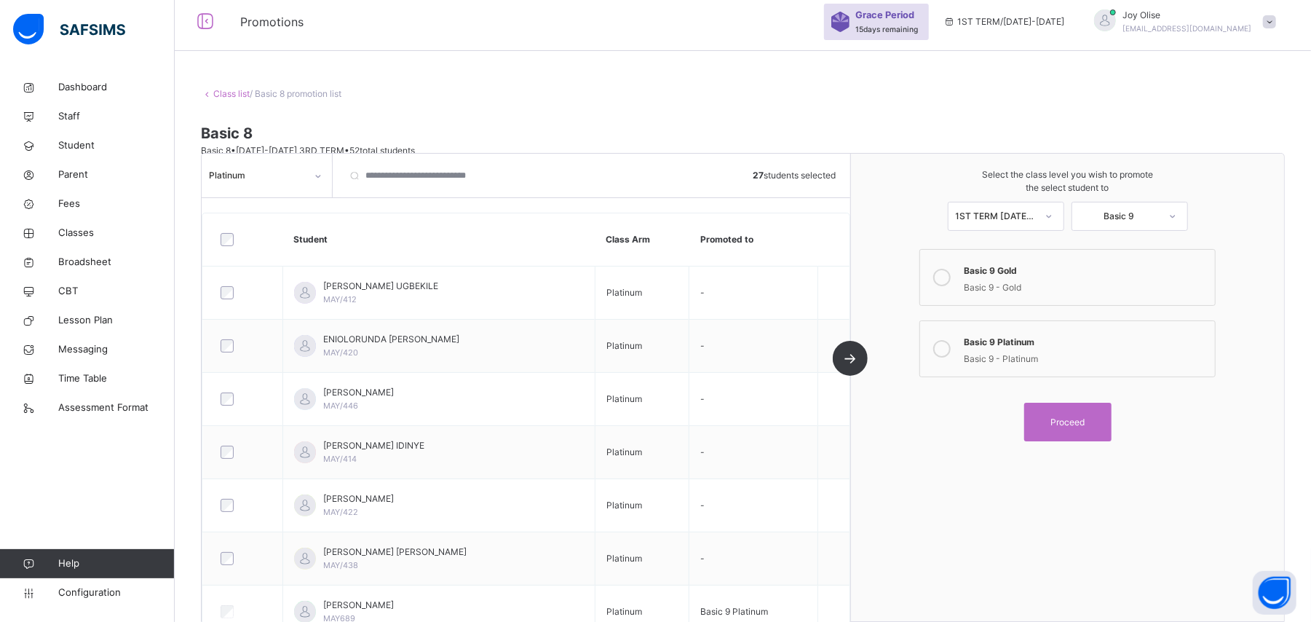
click at [987, 347] on div "Basic 9 Platinum" at bounding box center [1085, 340] width 243 height 17
click at [1063, 417] on span "Proceed" at bounding box center [1068, 422] width 34 height 13
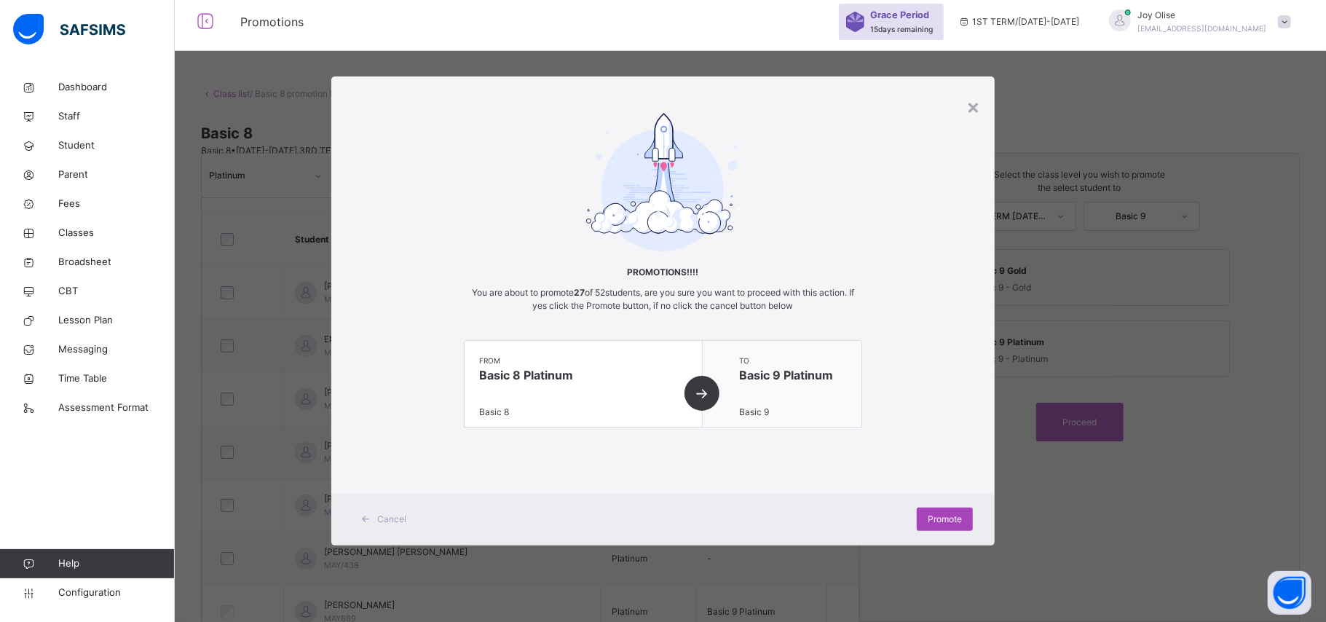
click at [944, 523] on span "Promote" at bounding box center [945, 519] width 34 height 13
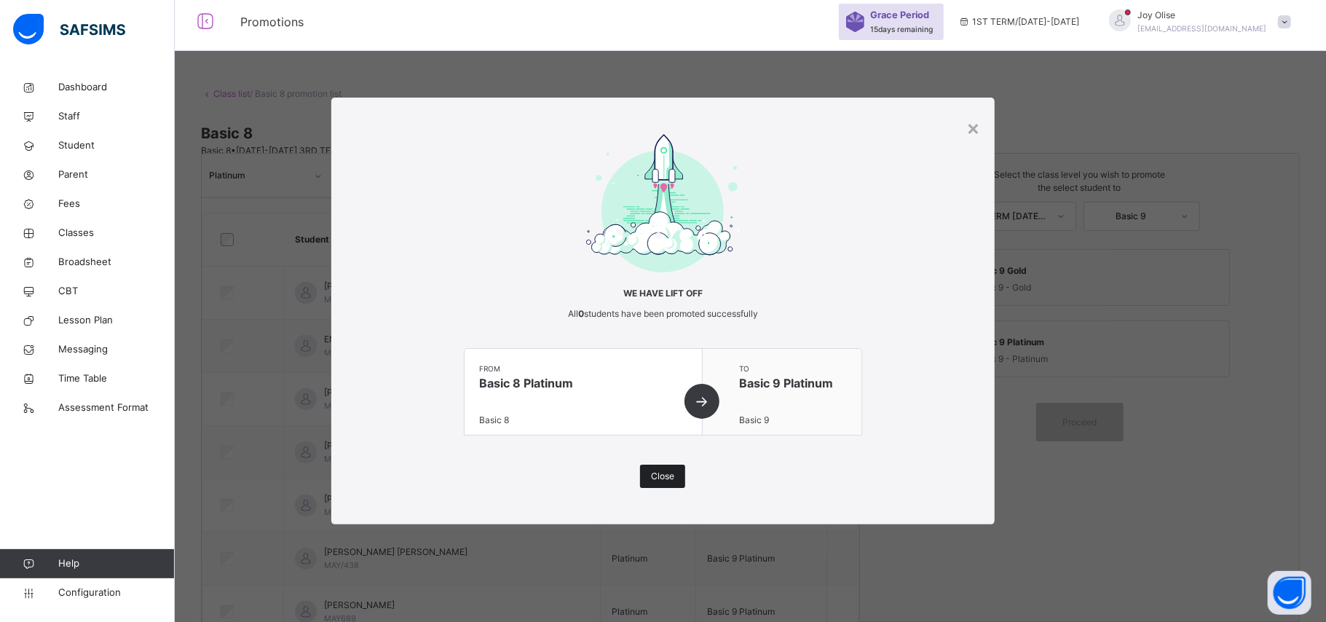
click at [667, 485] on div "Close" at bounding box center [662, 476] width 45 height 23
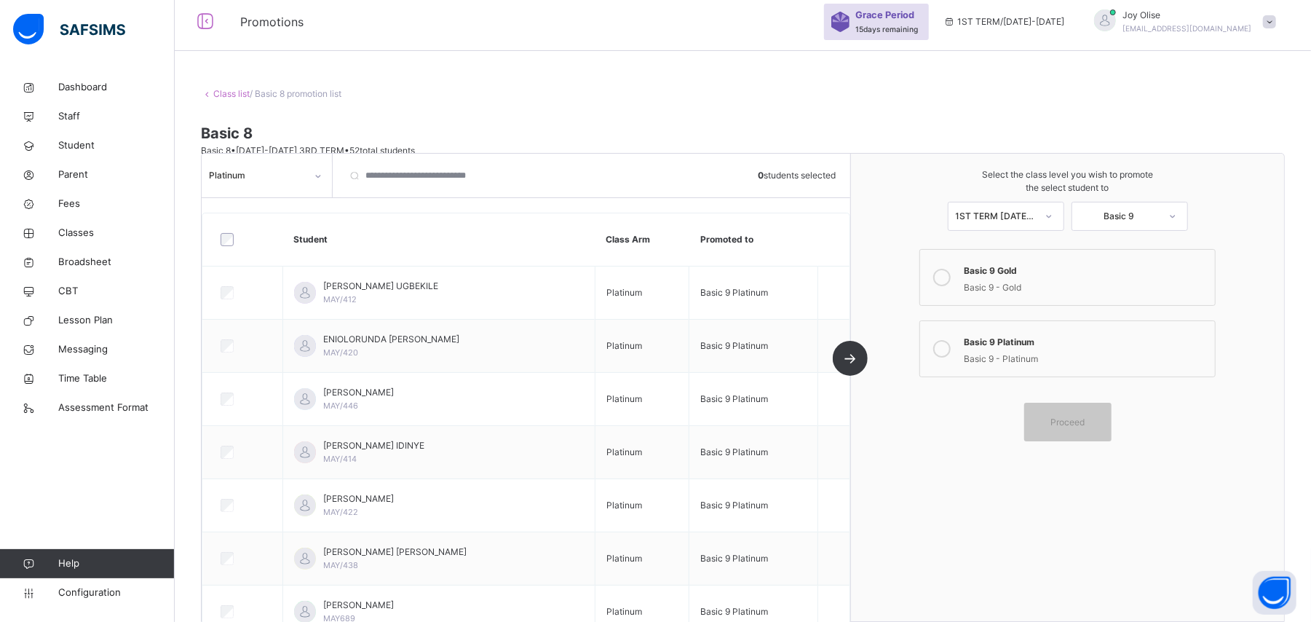
click at [237, 100] on div "Class list / Basic 8 promotion list Basic 8 Basic 8 • [DATE]-[DATE] 3RD TERM • …" at bounding box center [743, 348] width 1137 height 564
click at [234, 94] on link "Class list" at bounding box center [231, 93] width 36 height 11
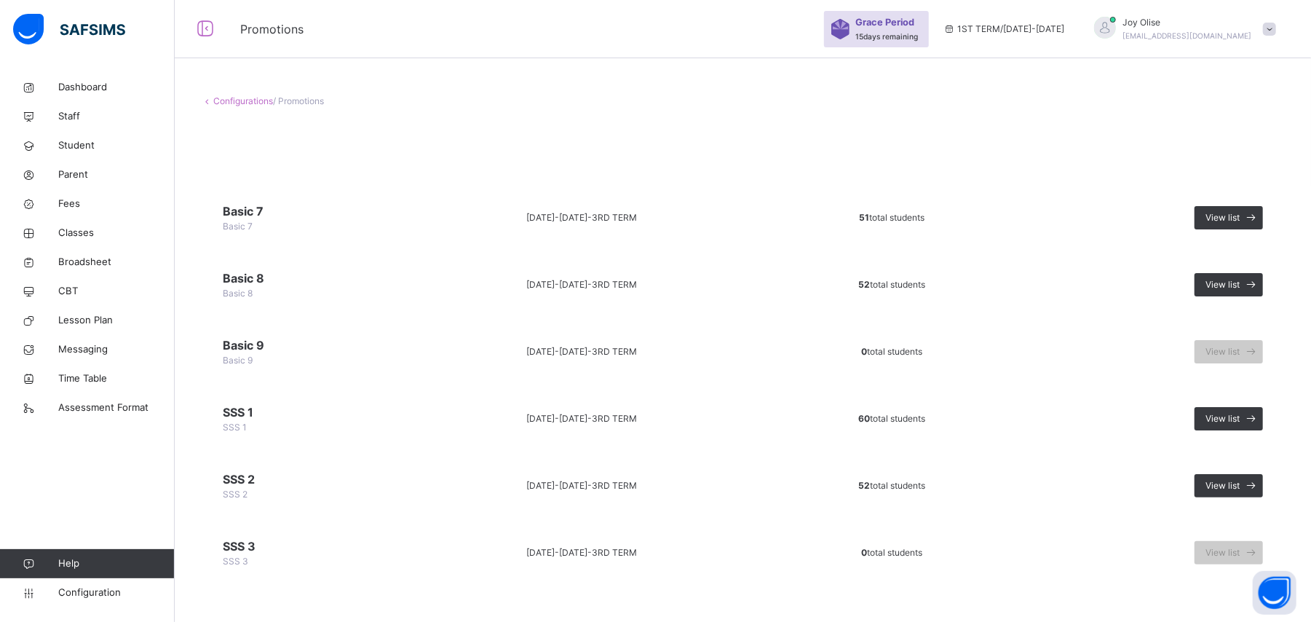
scroll to position [7, 0]
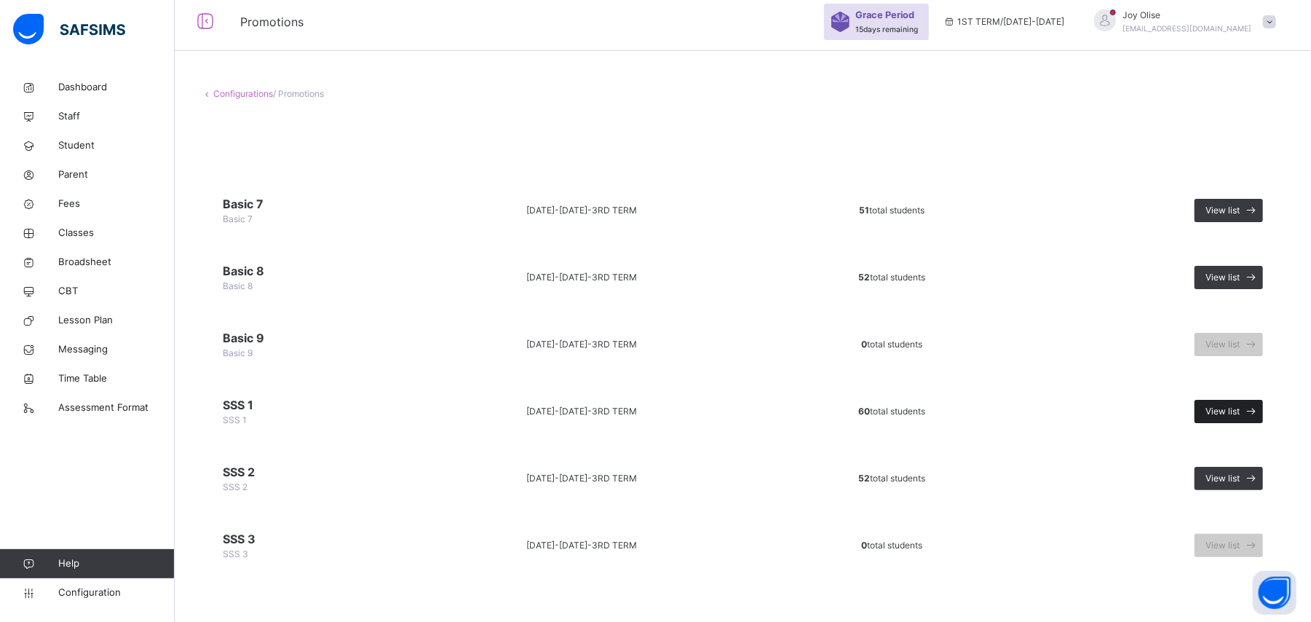
click at [1233, 414] on span "View list" at bounding box center [1223, 411] width 34 height 13
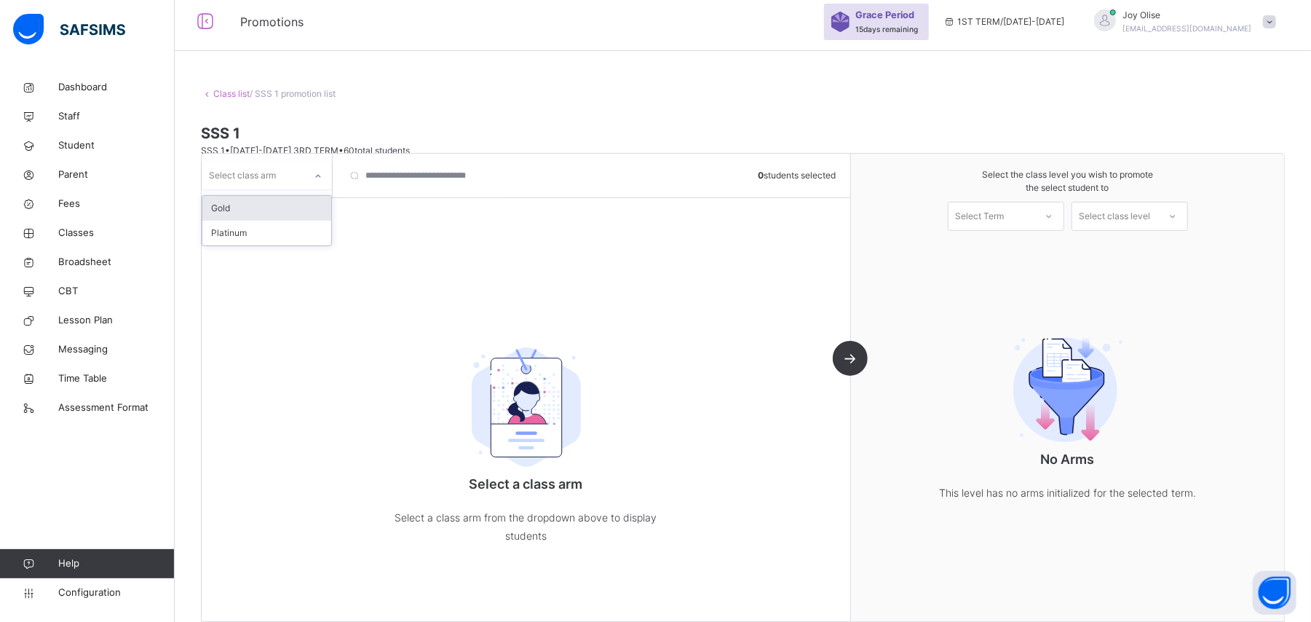
click at [315, 181] on icon at bounding box center [318, 176] width 9 height 15
click at [277, 216] on div "Gold" at bounding box center [266, 208] width 129 height 25
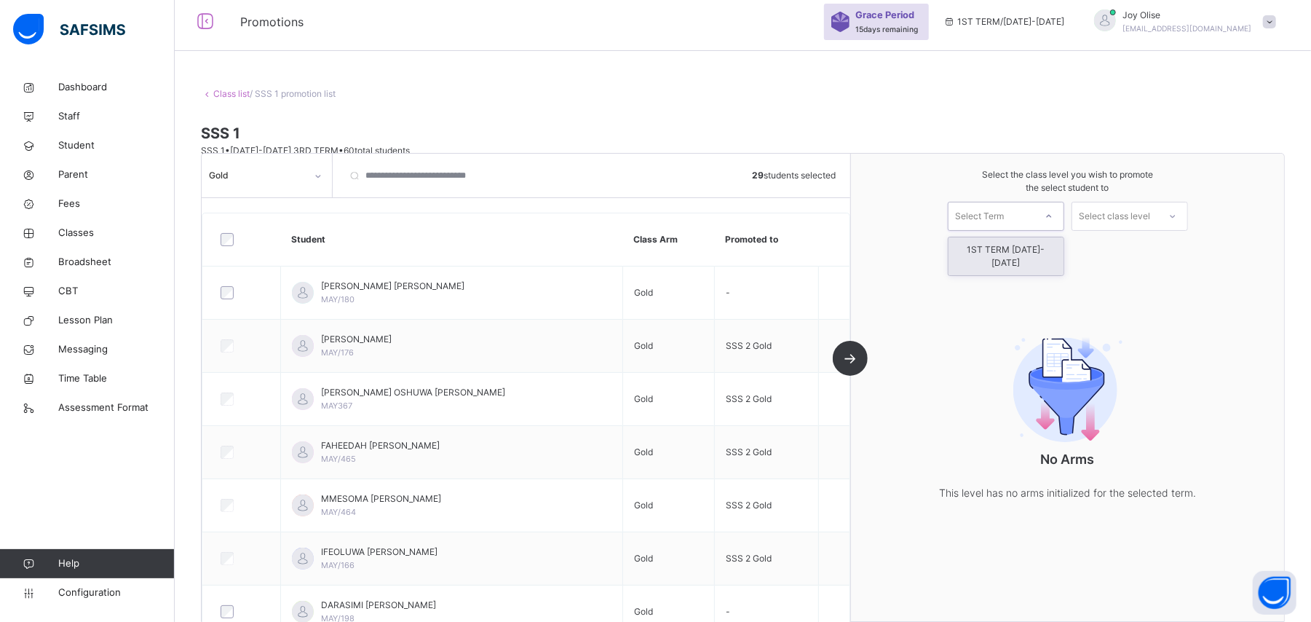
click at [989, 218] on div "Select Term" at bounding box center [980, 216] width 49 height 29
click at [988, 257] on div "1ST TERM [DATE]-[DATE]" at bounding box center [1006, 256] width 115 height 38
click at [1151, 214] on div "Select class level" at bounding box center [1115, 216] width 71 height 29
click at [1142, 248] on div "SSS 2" at bounding box center [1129, 249] width 115 height 25
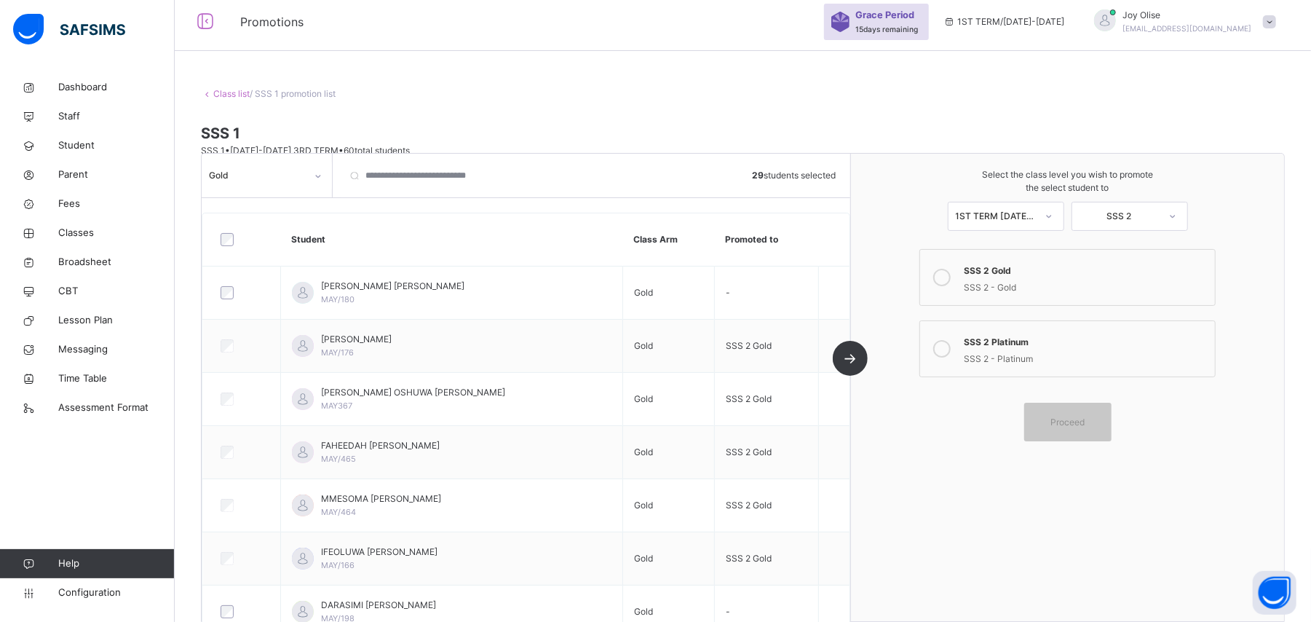
click at [944, 280] on icon at bounding box center [941, 277] width 17 height 17
click at [1052, 418] on span "Proceed" at bounding box center [1068, 422] width 66 height 13
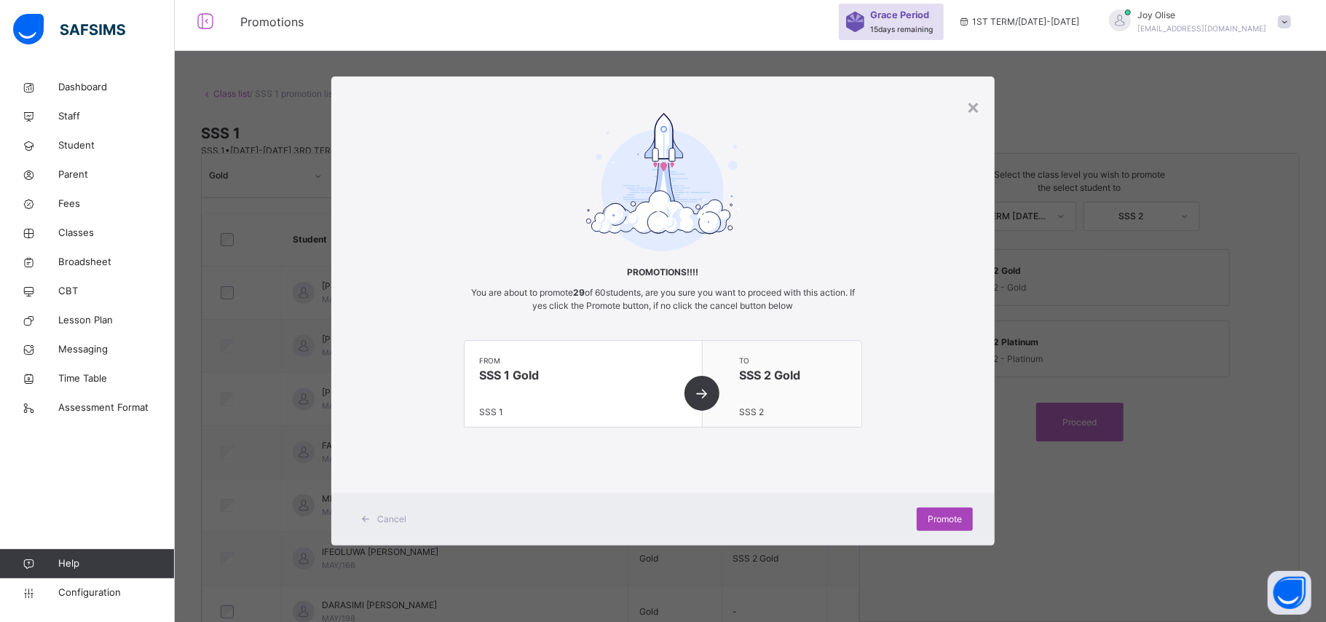
click at [955, 518] on span "Promote" at bounding box center [945, 519] width 34 height 13
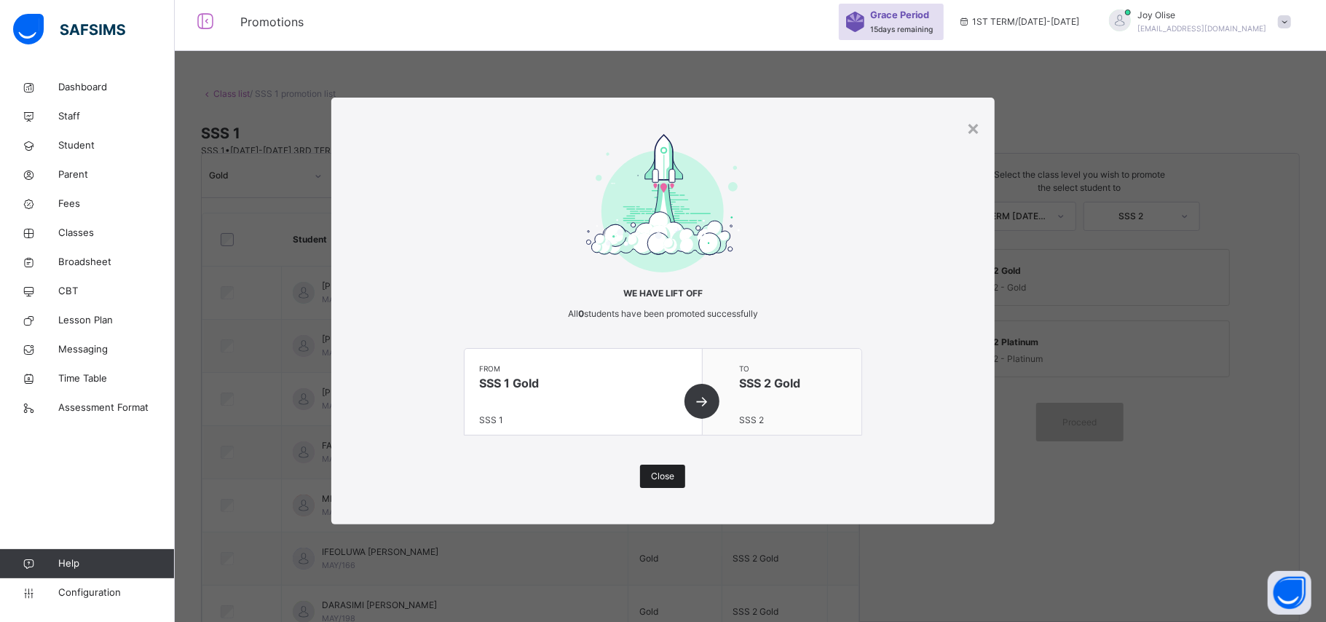
click at [679, 475] on div "Close" at bounding box center [662, 476] width 45 height 23
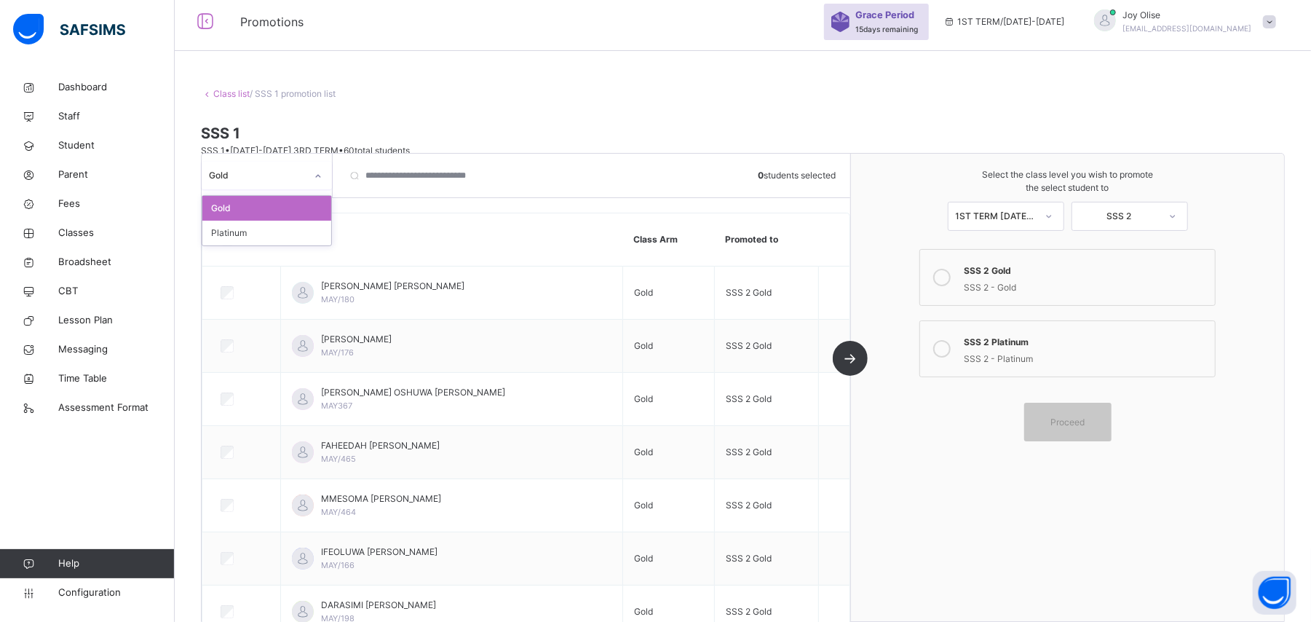
click at [312, 176] on div at bounding box center [318, 176] width 25 height 23
click at [289, 229] on div "Platinum" at bounding box center [266, 233] width 129 height 25
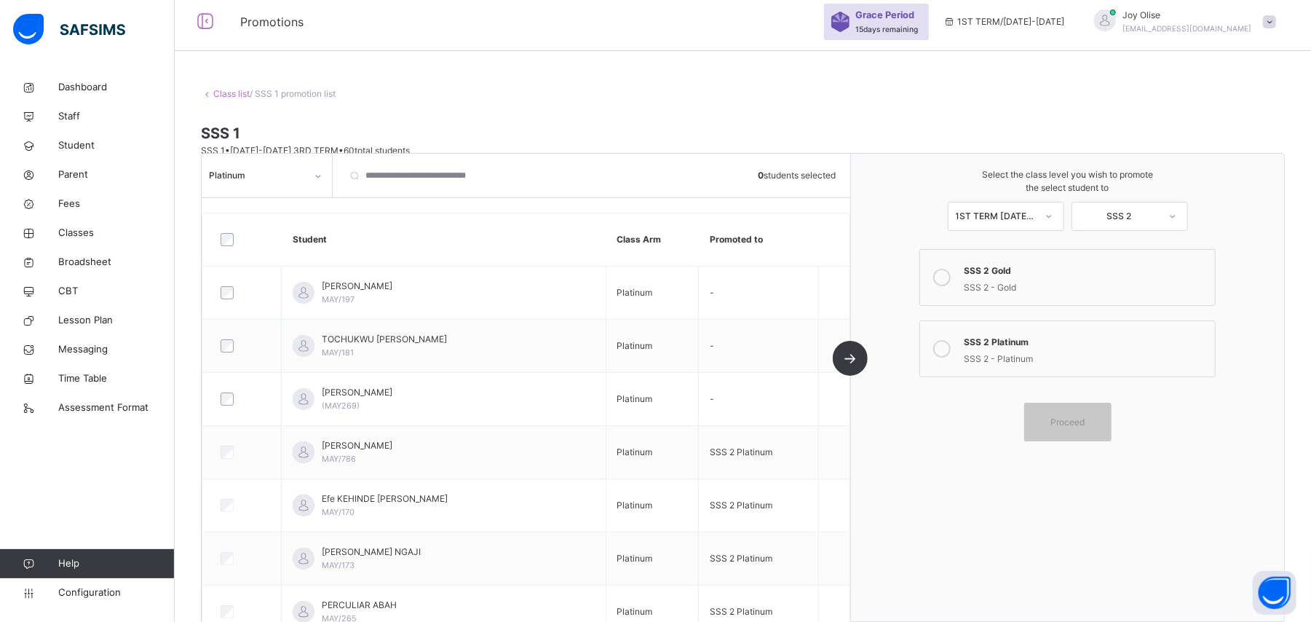
click at [968, 341] on label "SSS 2 Platinum SSS 2 - Platinum" at bounding box center [1068, 348] width 296 height 57
click at [227, 229] on div at bounding box center [242, 239] width 57 height 31
click at [1064, 414] on div "Proceed" at bounding box center [1067, 422] width 87 height 39
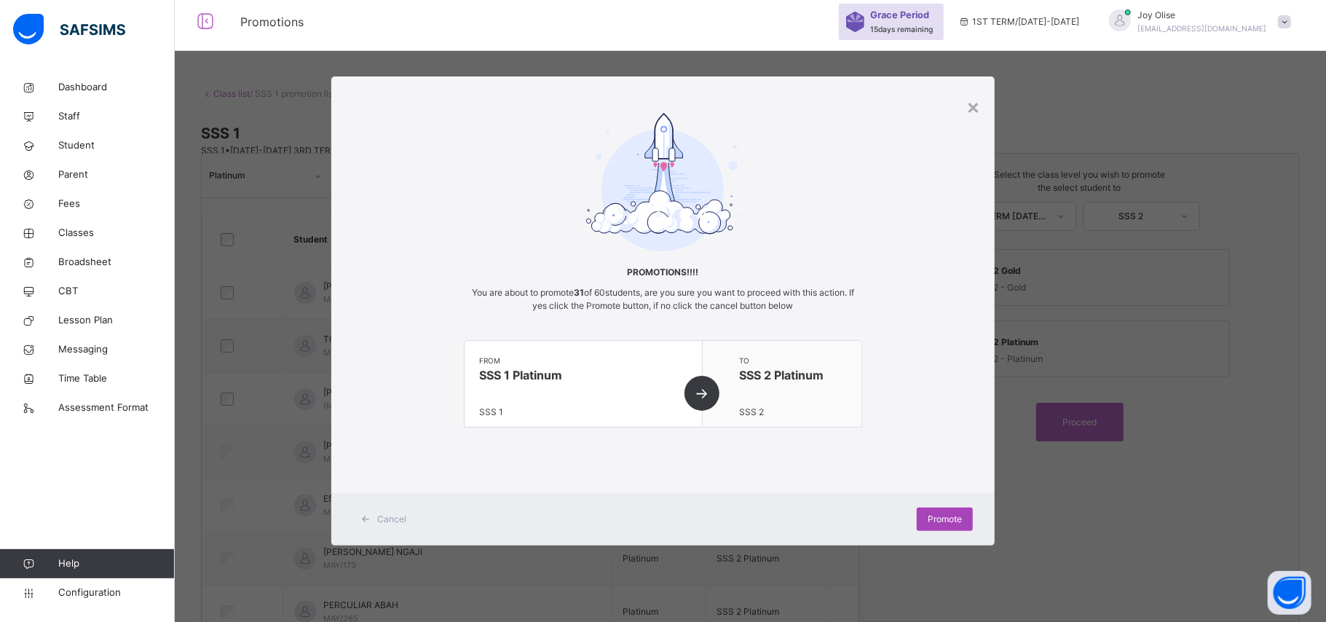
click at [932, 520] on span "Promote" at bounding box center [945, 519] width 34 height 13
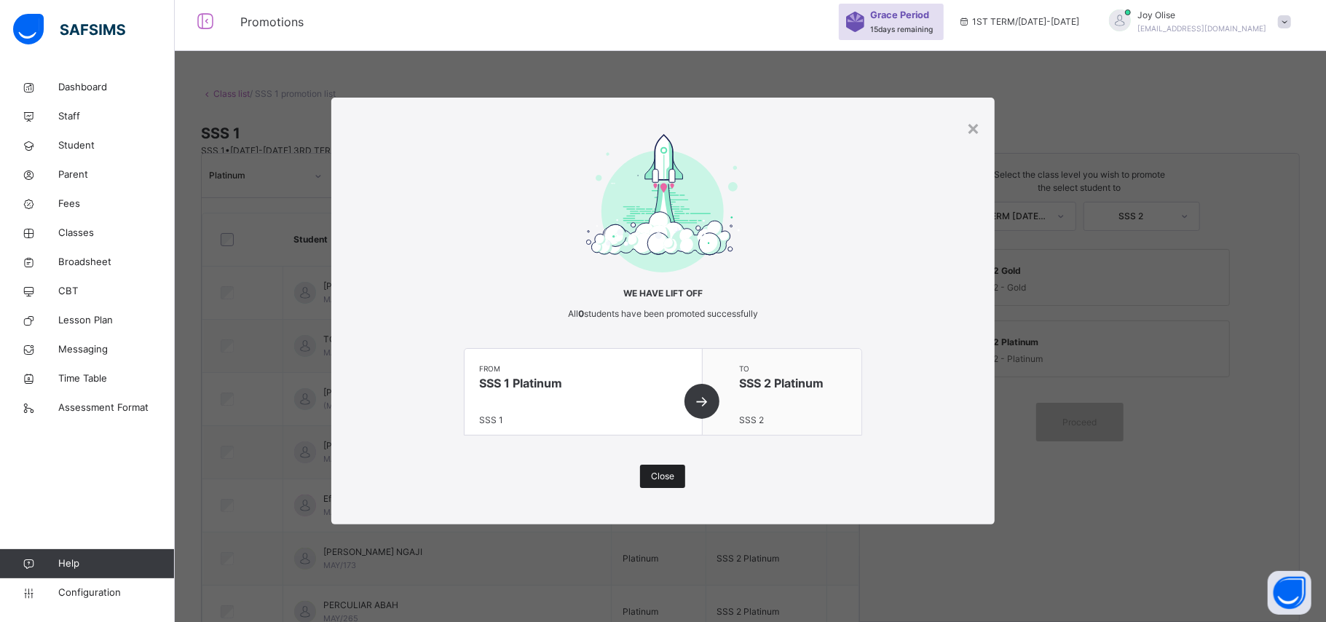
click at [668, 478] on span "Close" at bounding box center [662, 476] width 23 height 13
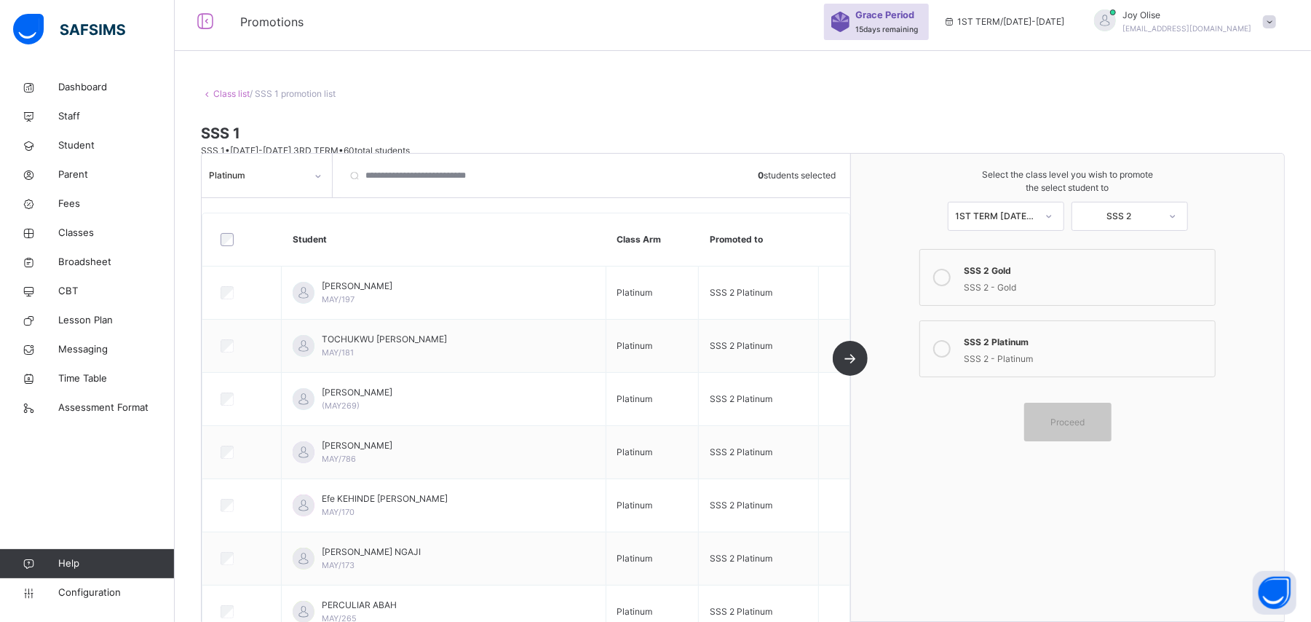
click at [232, 98] on link "Class list" at bounding box center [231, 93] width 36 height 11
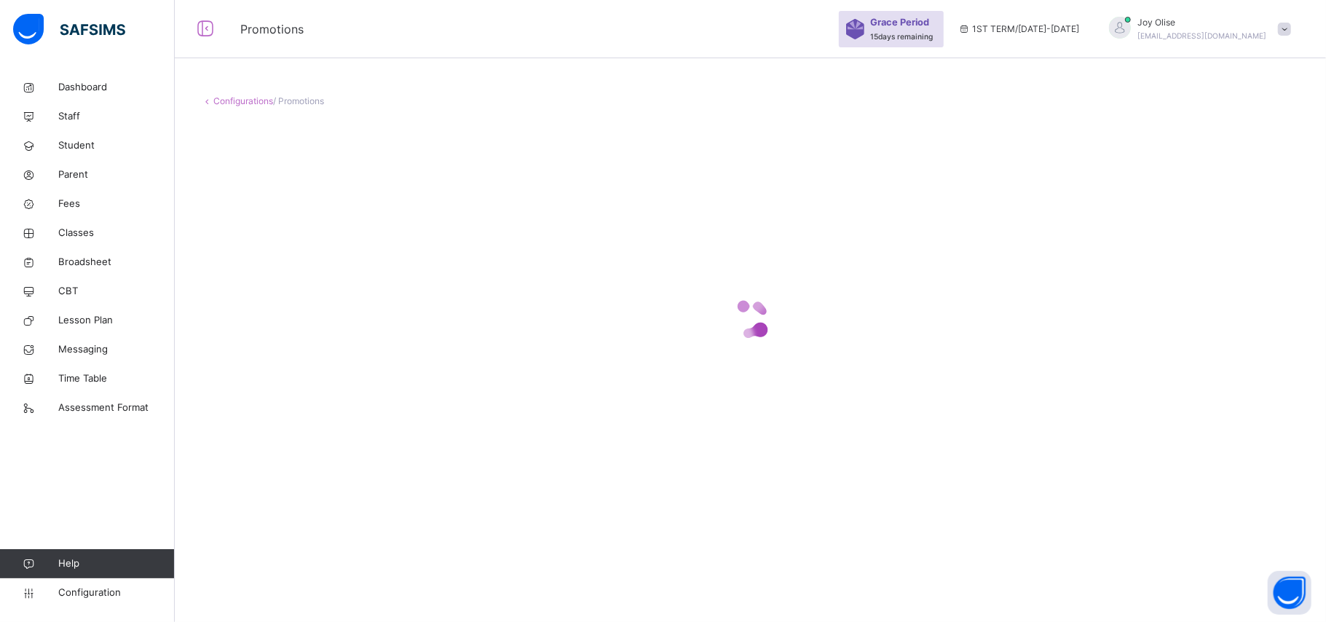
click at [383, 379] on div at bounding box center [750, 319] width 1099 height 277
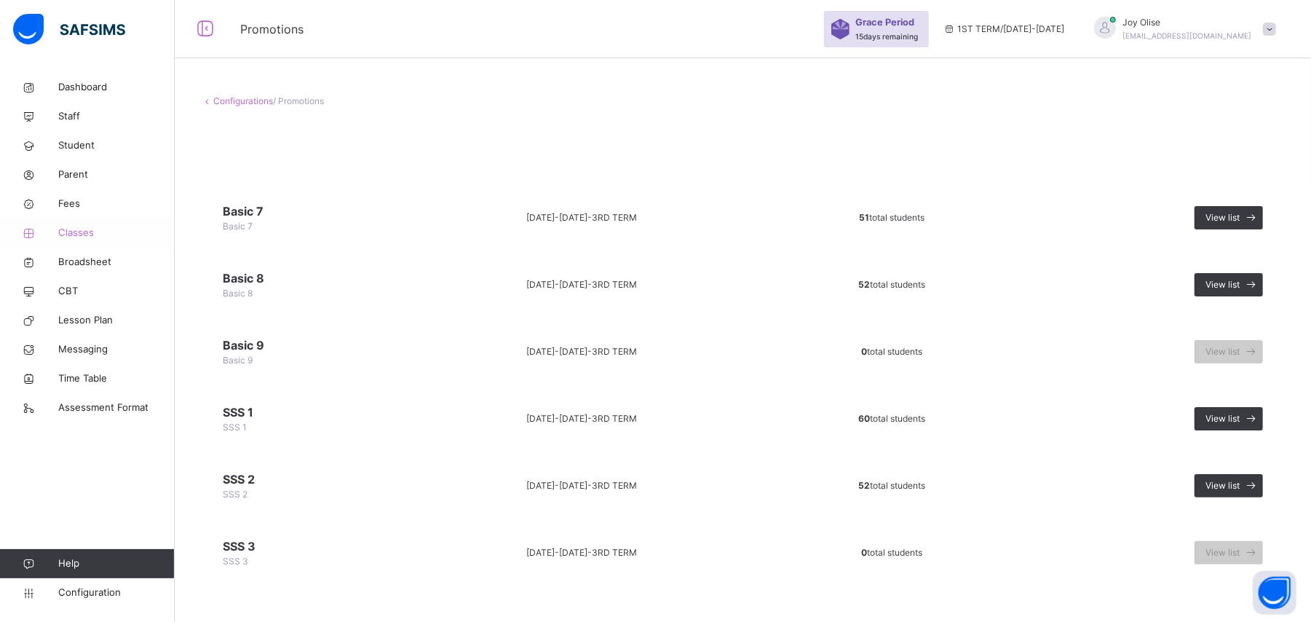
click at [80, 232] on span "Classes" at bounding box center [116, 233] width 116 height 15
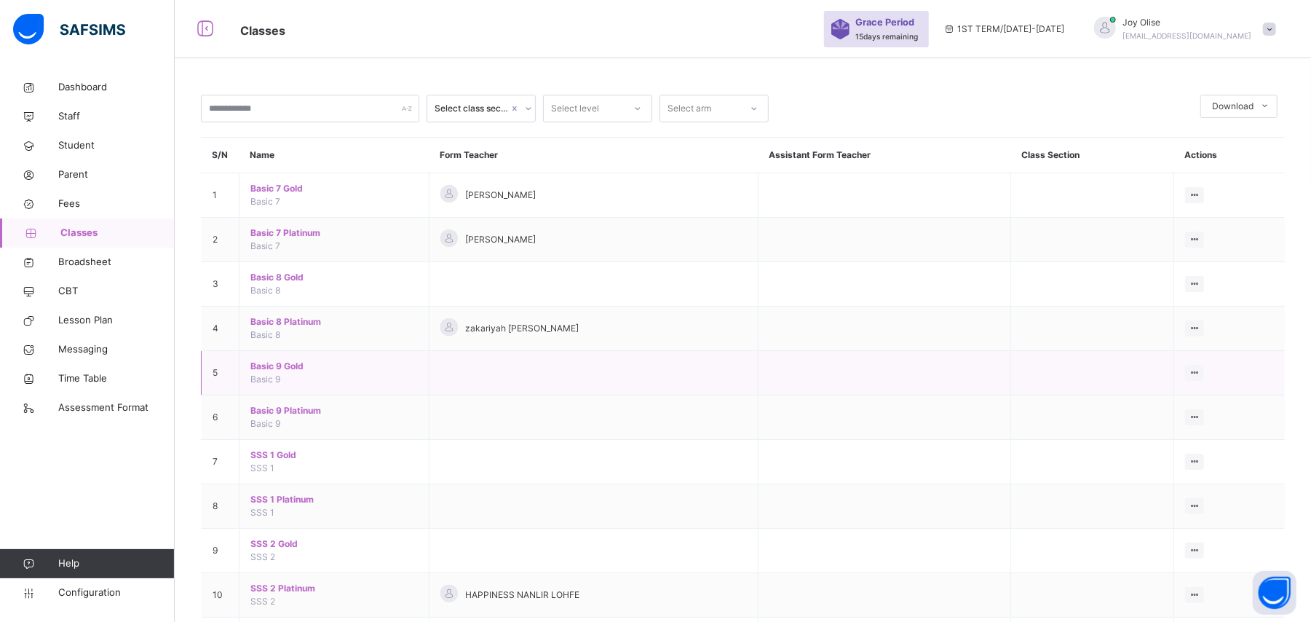
click at [277, 371] on span "Basic 9 Gold" at bounding box center [333, 366] width 167 height 13
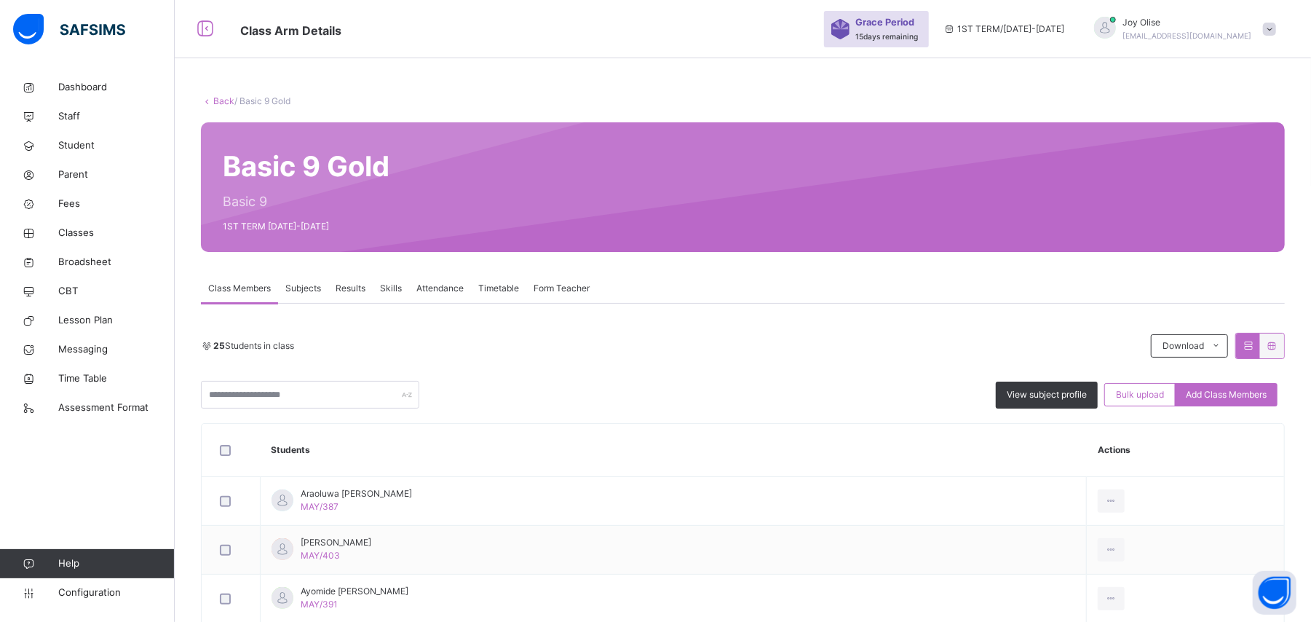
click at [221, 105] on link "Back" at bounding box center [223, 100] width 21 height 11
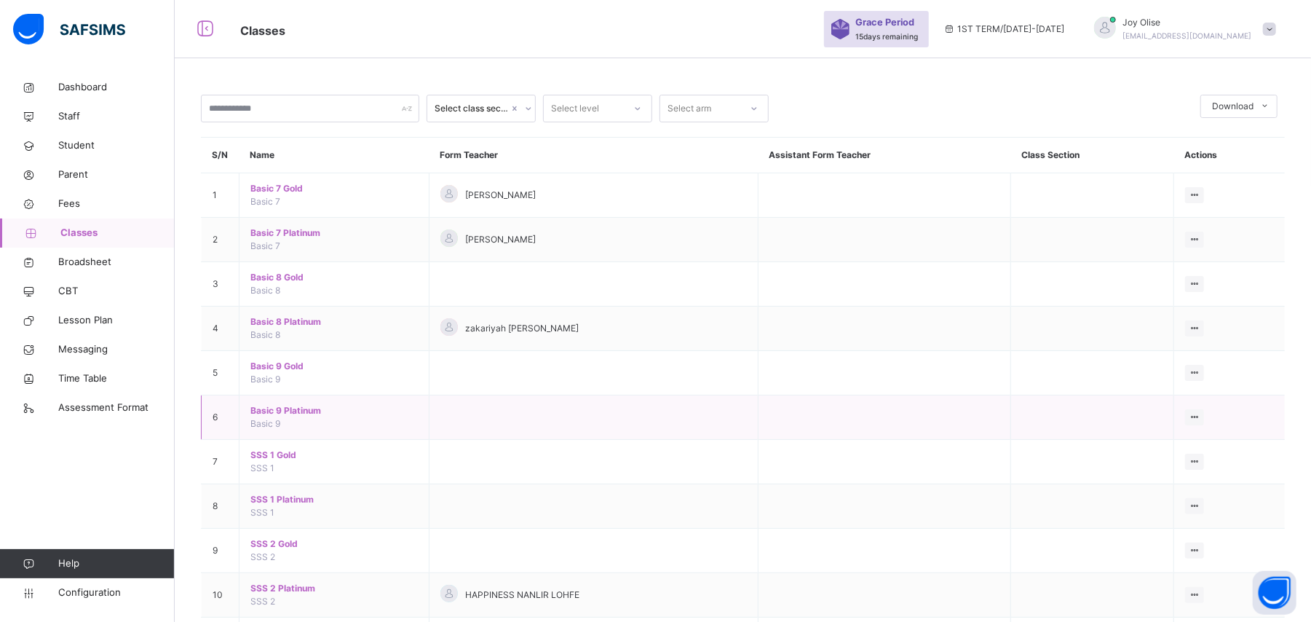
click at [274, 414] on span "Basic 9 Platinum" at bounding box center [333, 410] width 167 height 13
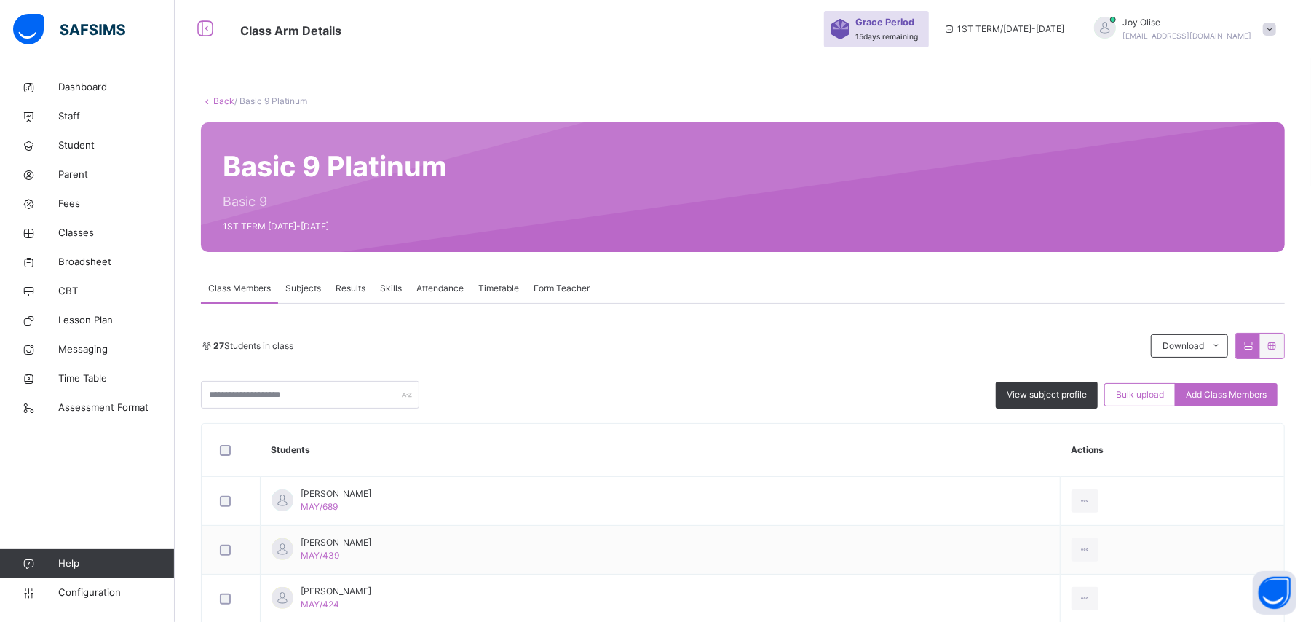
click at [221, 103] on link "Back" at bounding box center [223, 100] width 21 height 11
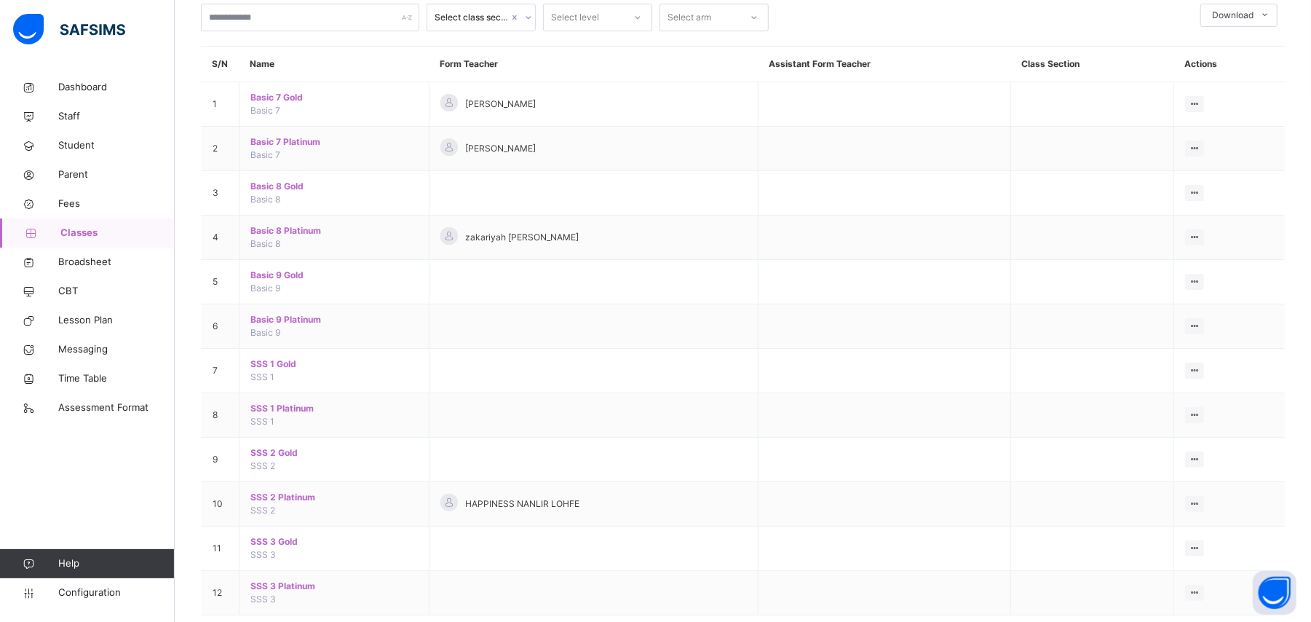
scroll to position [105, 0]
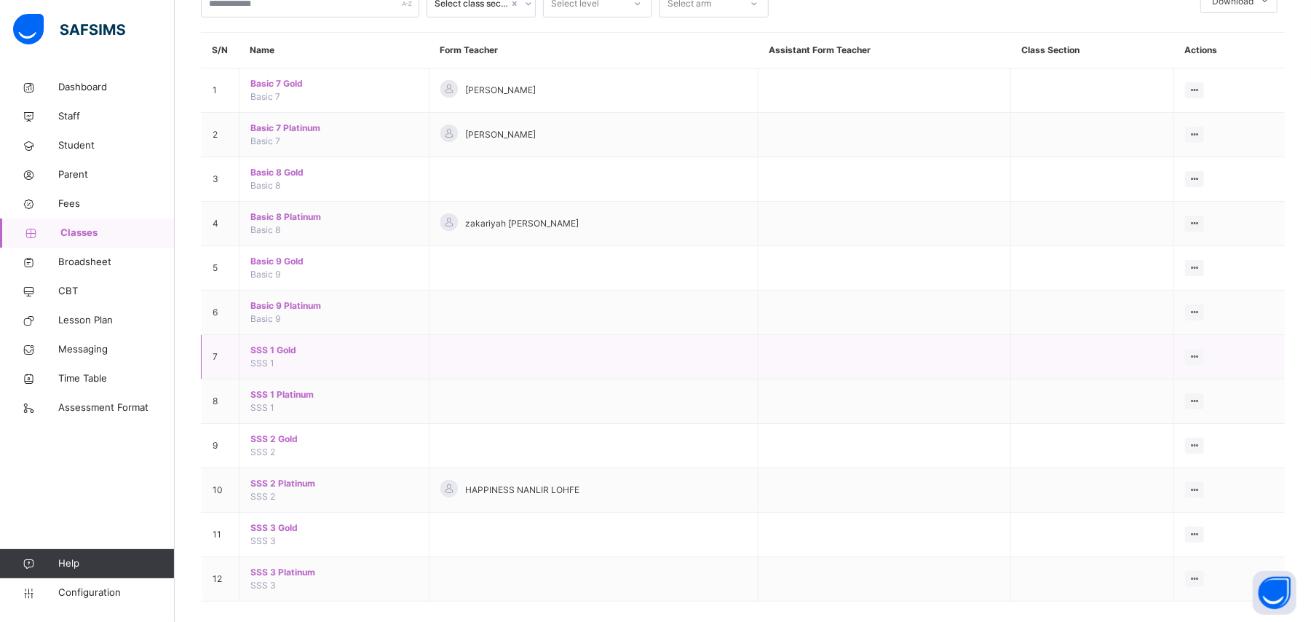
click at [277, 351] on span "SSS 1 Gold" at bounding box center [333, 350] width 167 height 13
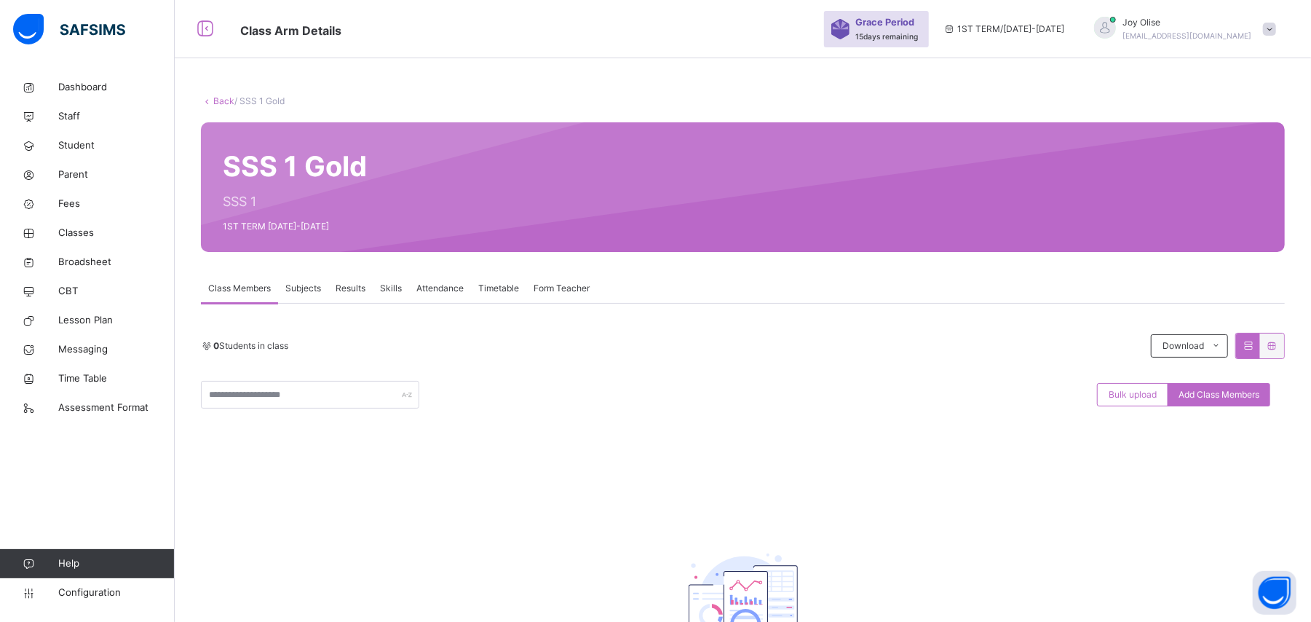
click at [226, 103] on link "Back" at bounding box center [223, 100] width 21 height 11
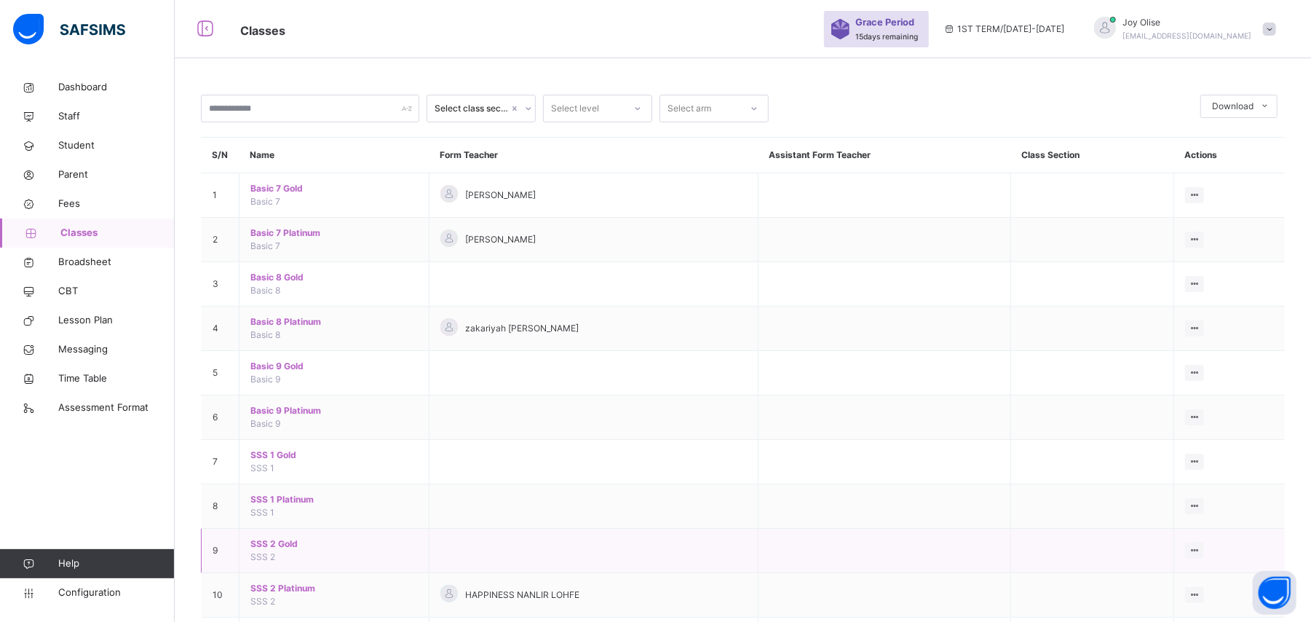
click at [269, 545] on span "SSS 2 Gold" at bounding box center [333, 543] width 167 height 13
click at [269, 545] on div "Select class section Select level Select arm Download Pdf Report Excel Report S…" at bounding box center [743, 371] width 1137 height 743
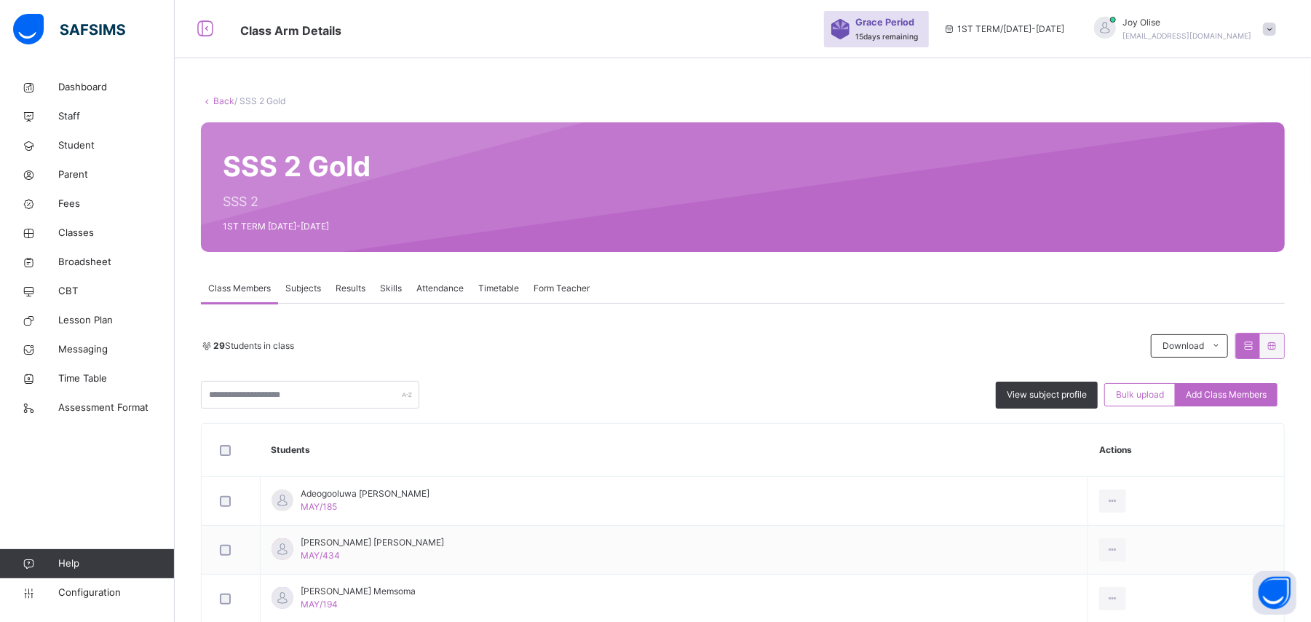
click at [221, 102] on link "Back" at bounding box center [223, 100] width 21 height 11
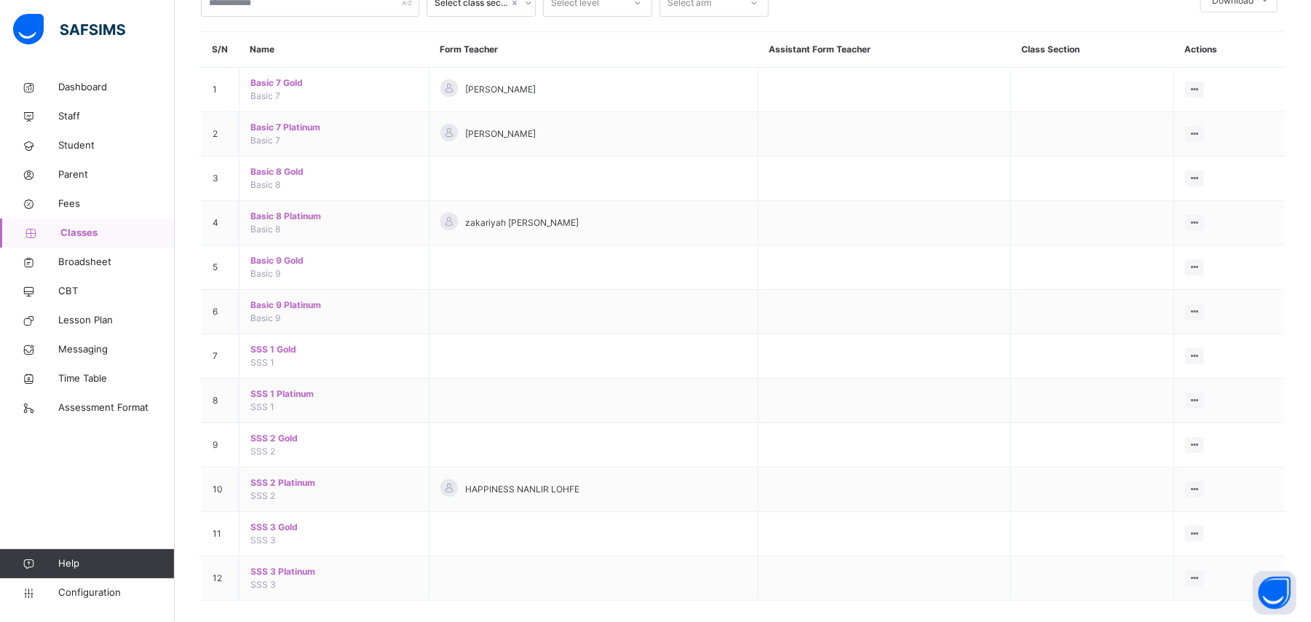
scroll to position [124, 0]
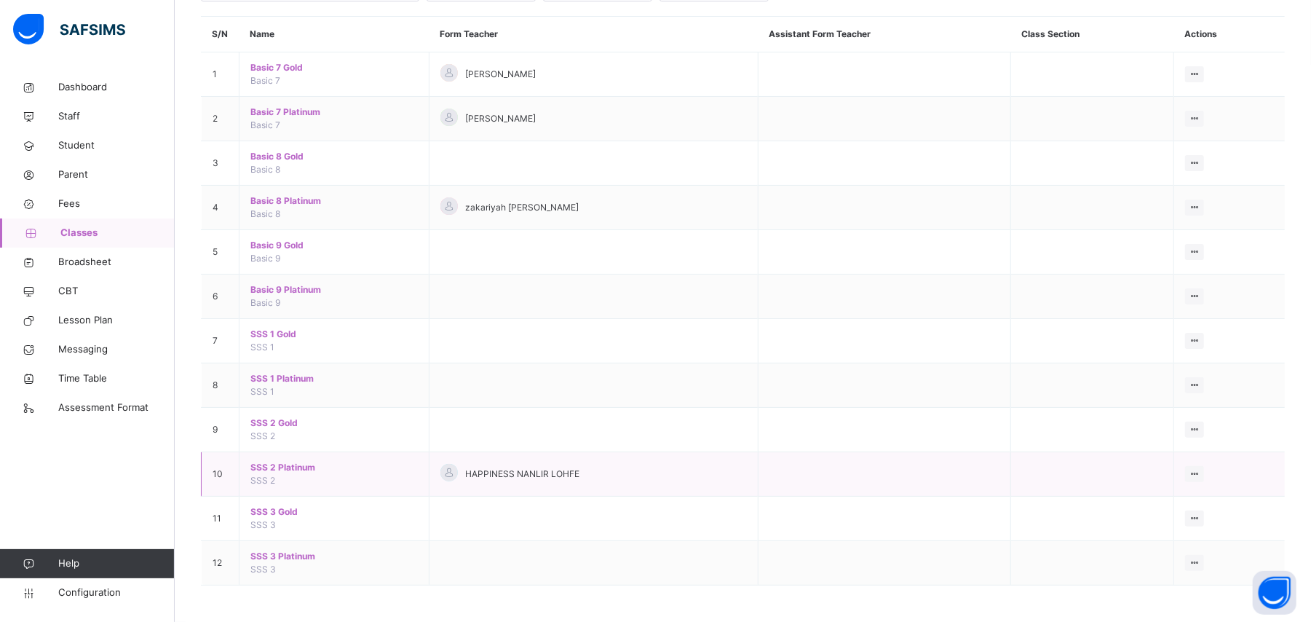
click at [277, 469] on span "SSS 2 Platinum" at bounding box center [333, 467] width 167 height 13
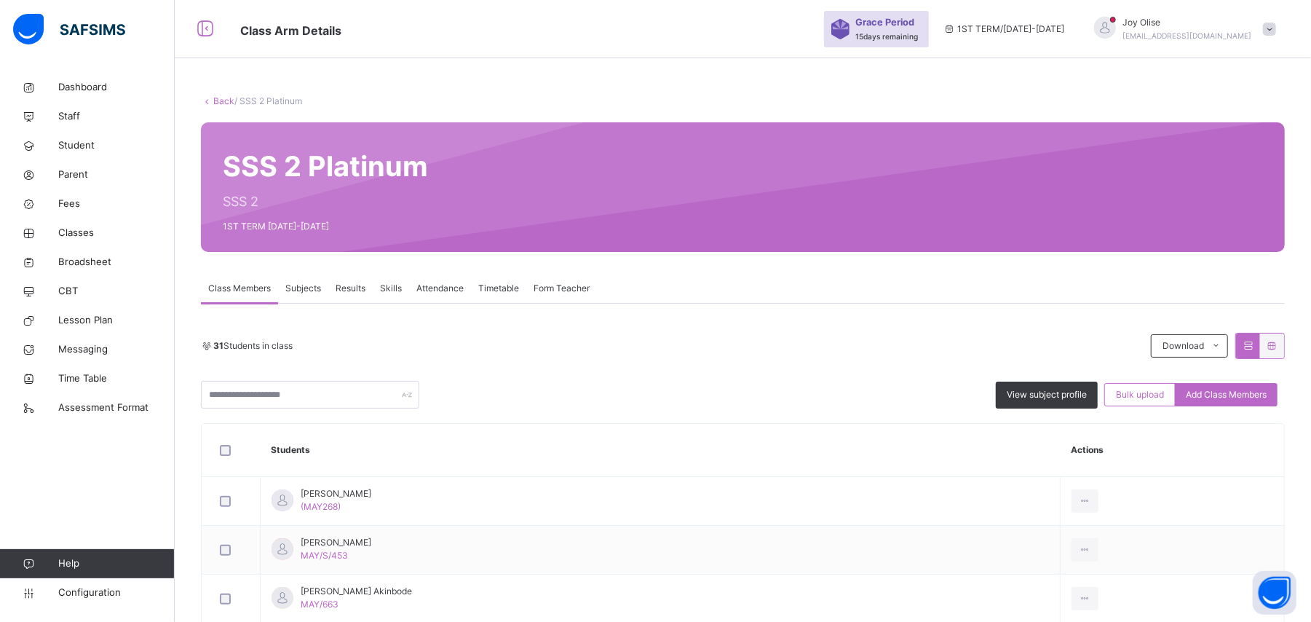
click at [218, 102] on link "Back" at bounding box center [223, 100] width 21 height 11
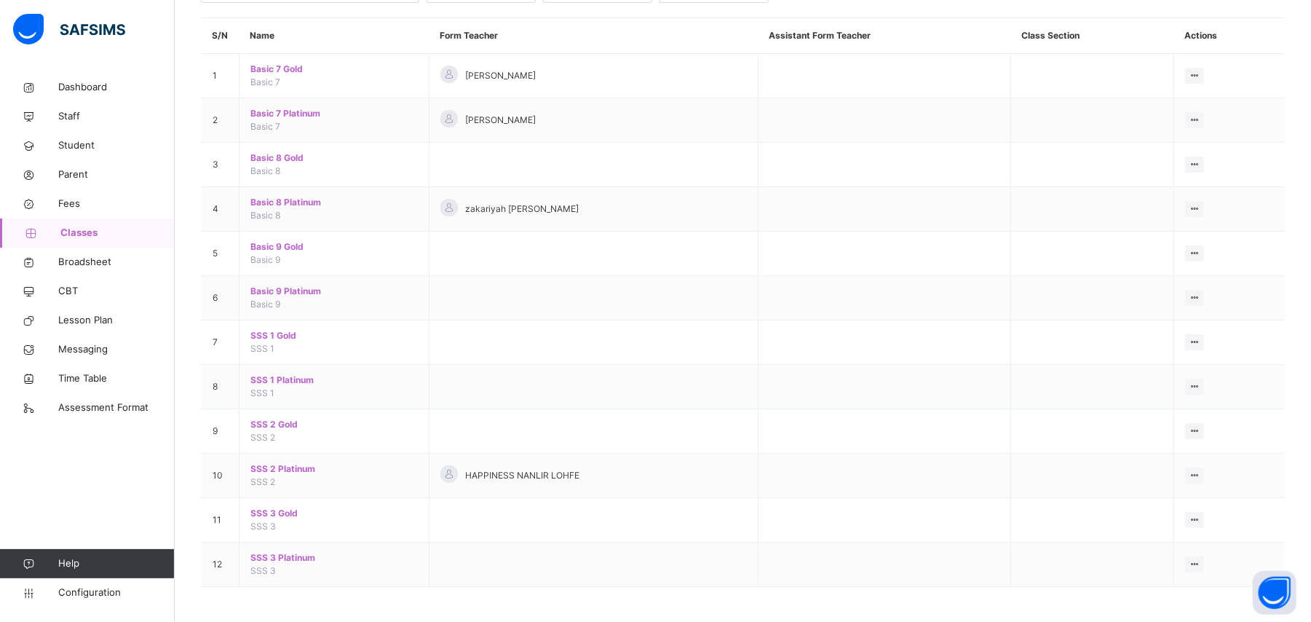
scroll to position [124, 0]
click at [274, 510] on span "SSS 3 Gold" at bounding box center [333, 511] width 167 height 13
click at [274, 510] on div "Select class section Select level Select arm Download Pdf Report Excel Report S…" at bounding box center [743, 250] width 1137 height 743
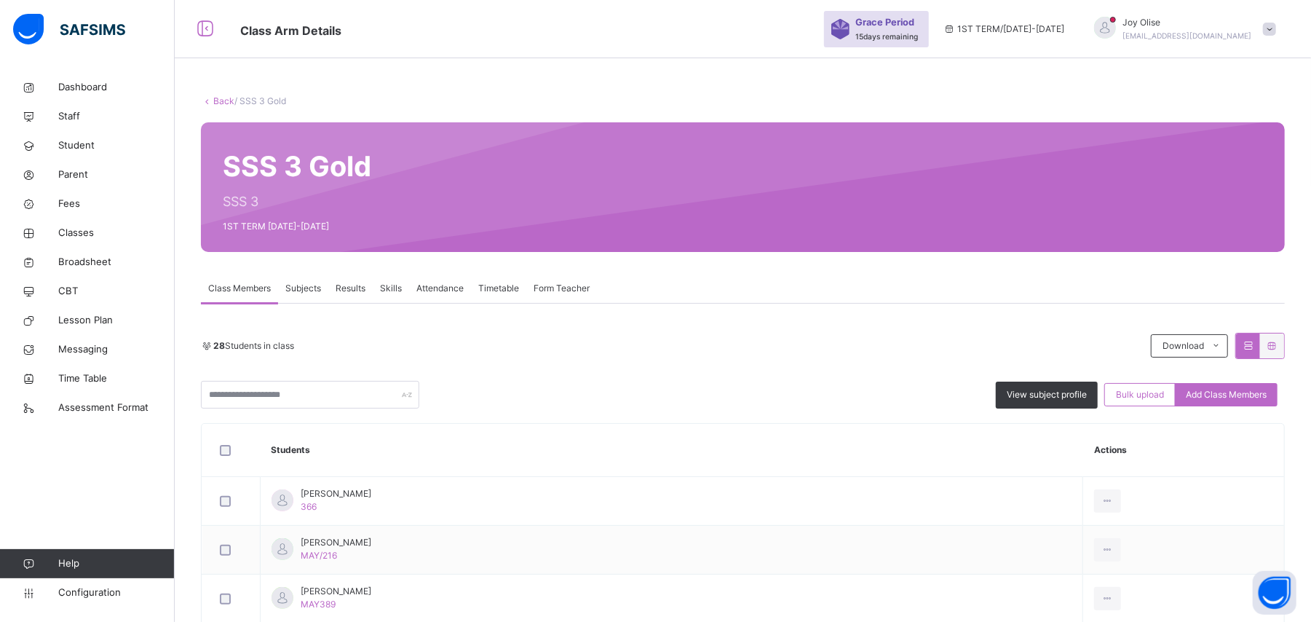
click at [220, 100] on link "Back" at bounding box center [223, 100] width 21 height 11
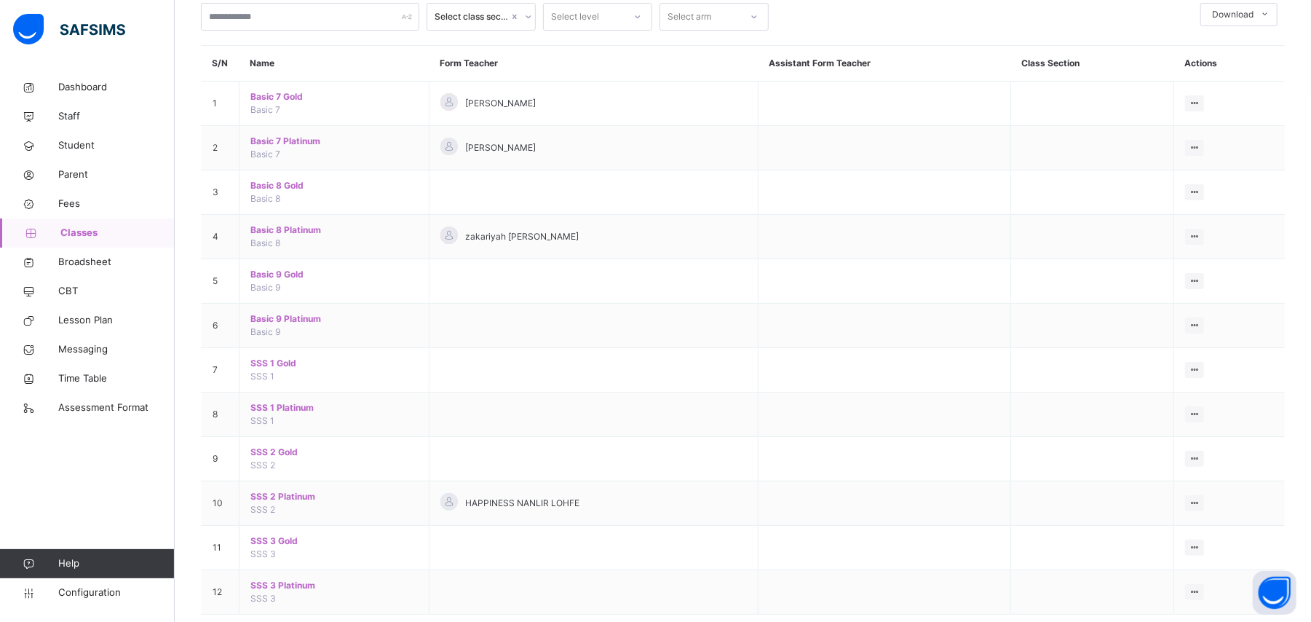
scroll to position [124, 0]
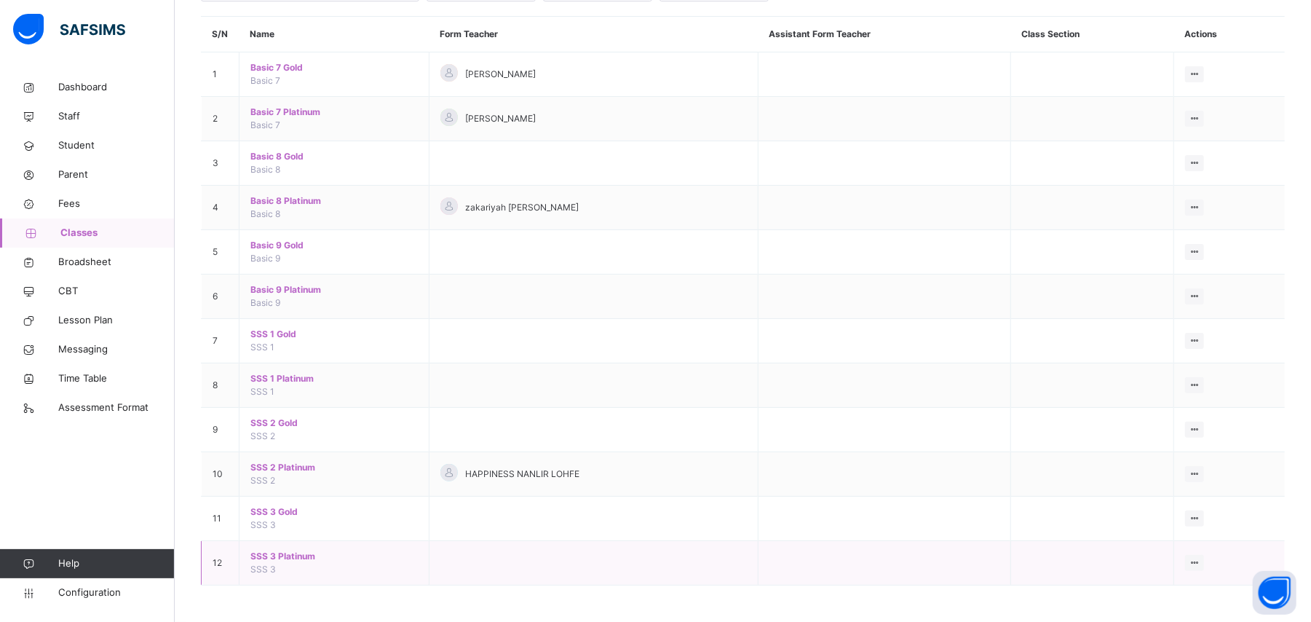
click at [306, 553] on span "SSS 3 Platinum" at bounding box center [333, 556] width 167 height 13
click at [306, 553] on div "Select class section Select level Select arm Download Pdf Report Excel Report S…" at bounding box center [743, 250] width 1137 height 743
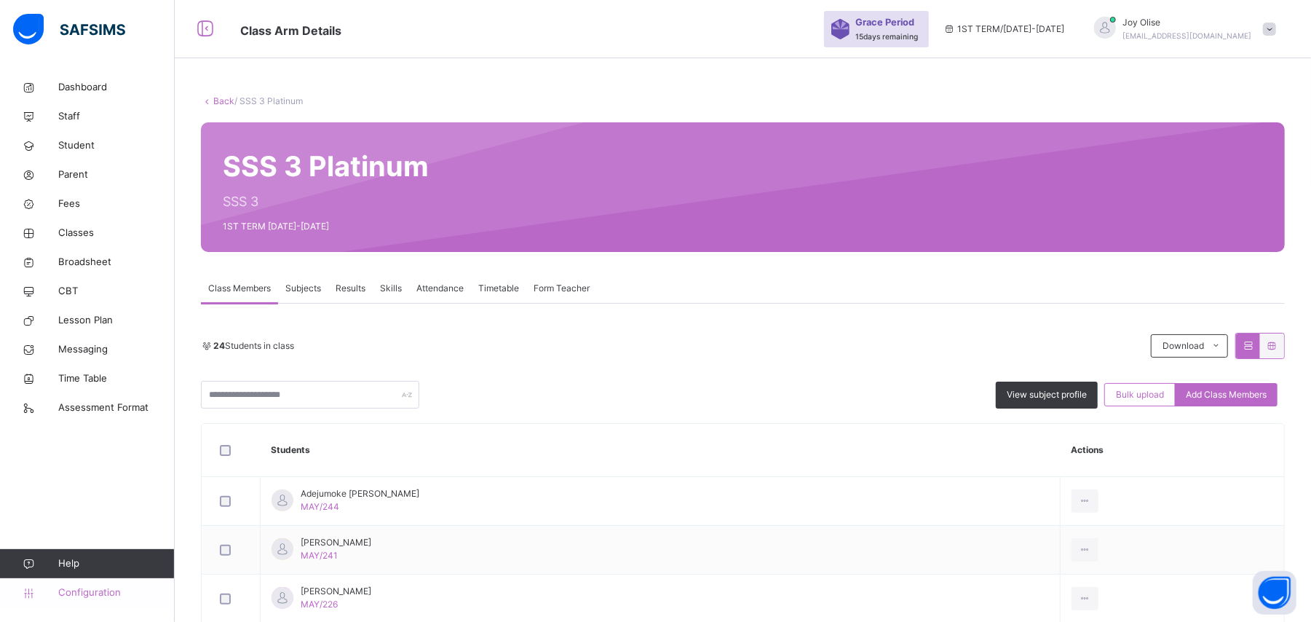
click at [82, 598] on span "Configuration" at bounding box center [116, 592] width 116 height 15
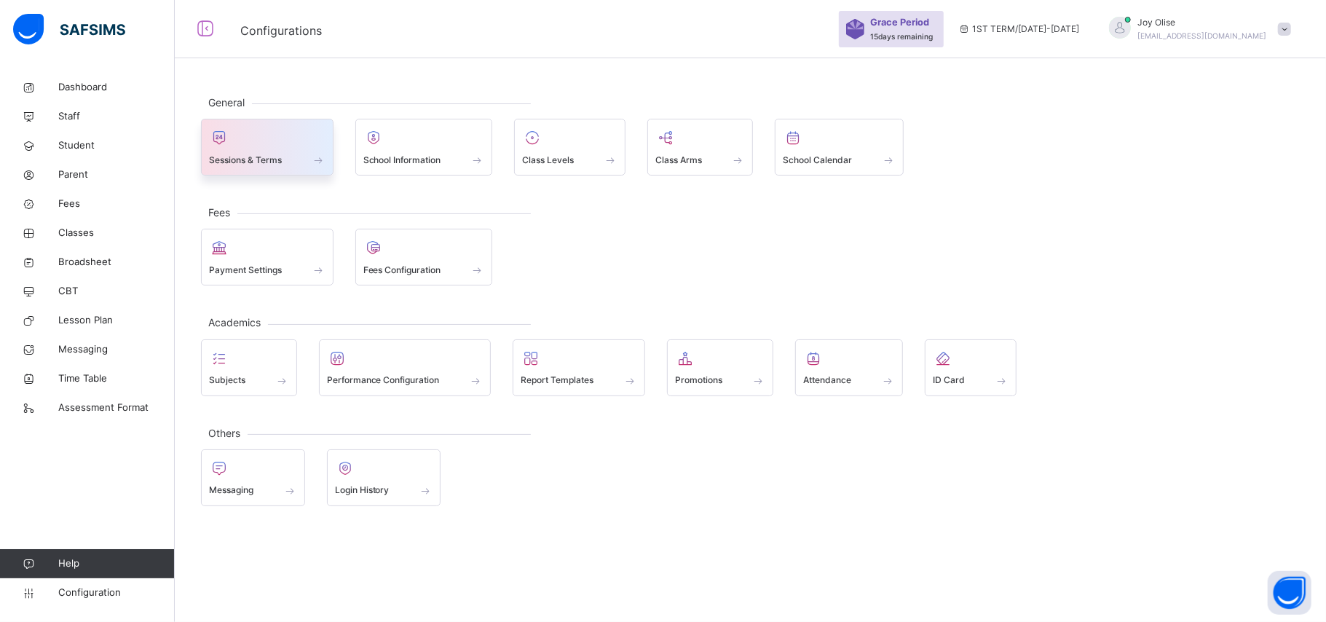
click at [309, 153] on div "Sessions & Terms" at bounding box center [267, 159] width 116 height 15
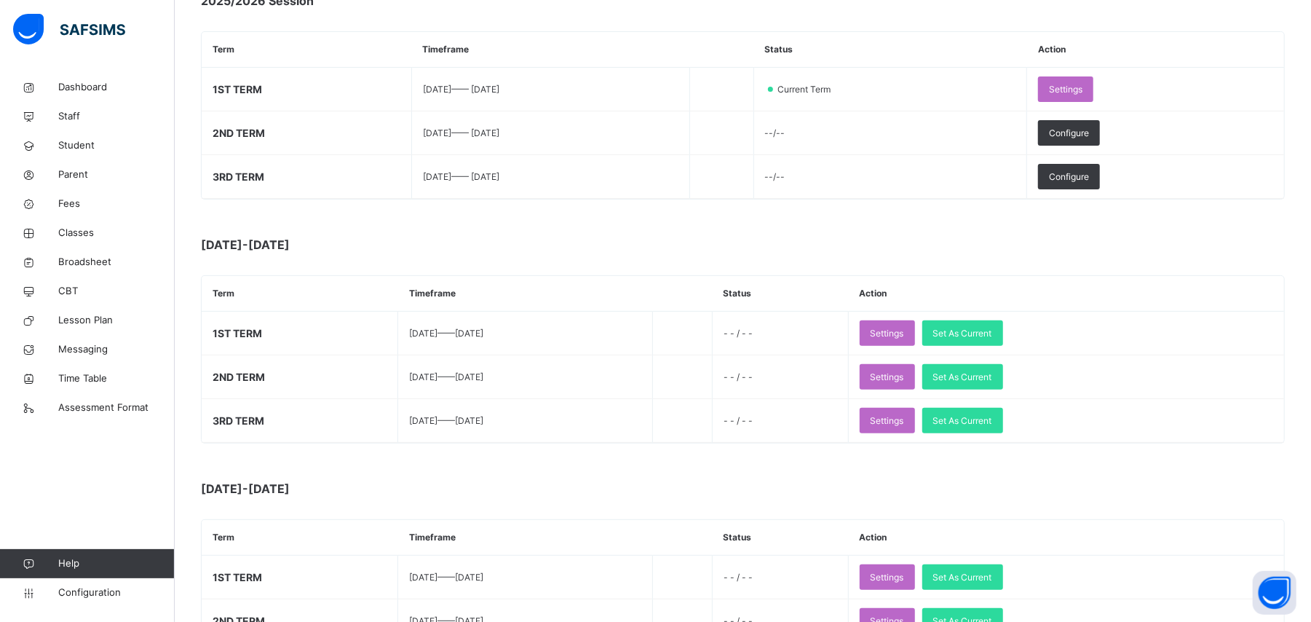
scroll to position [240, 0]
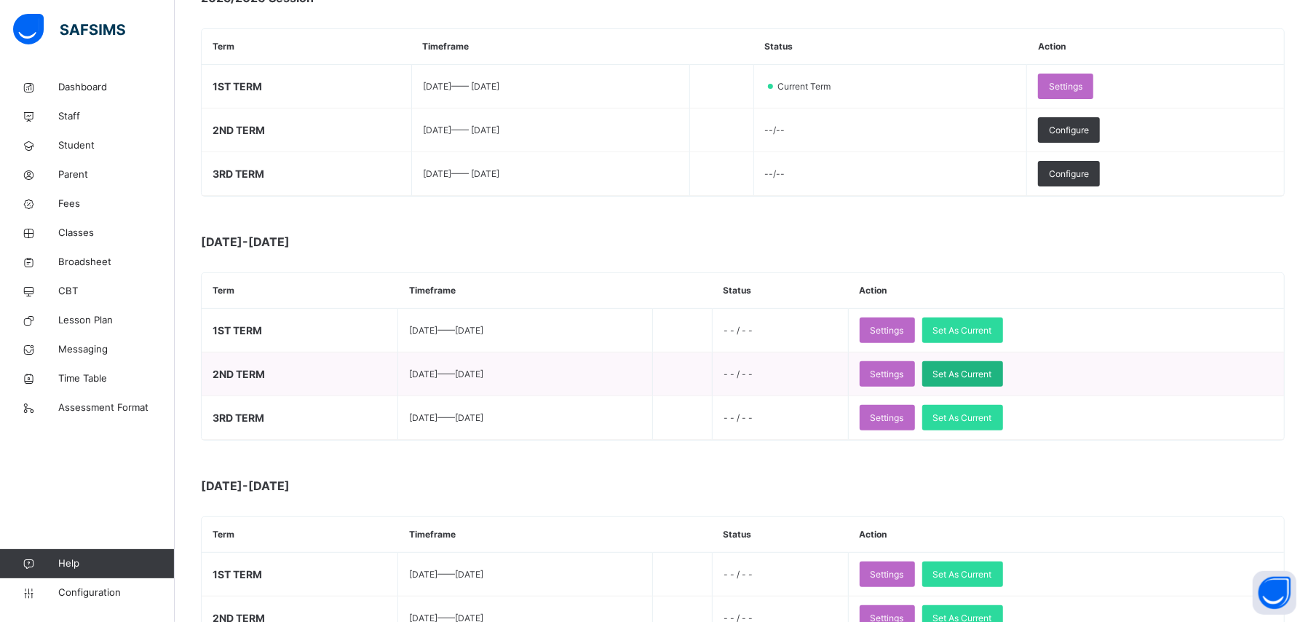
click at [992, 374] on span "Set As Current" at bounding box center [962, 374] width 59 height 13
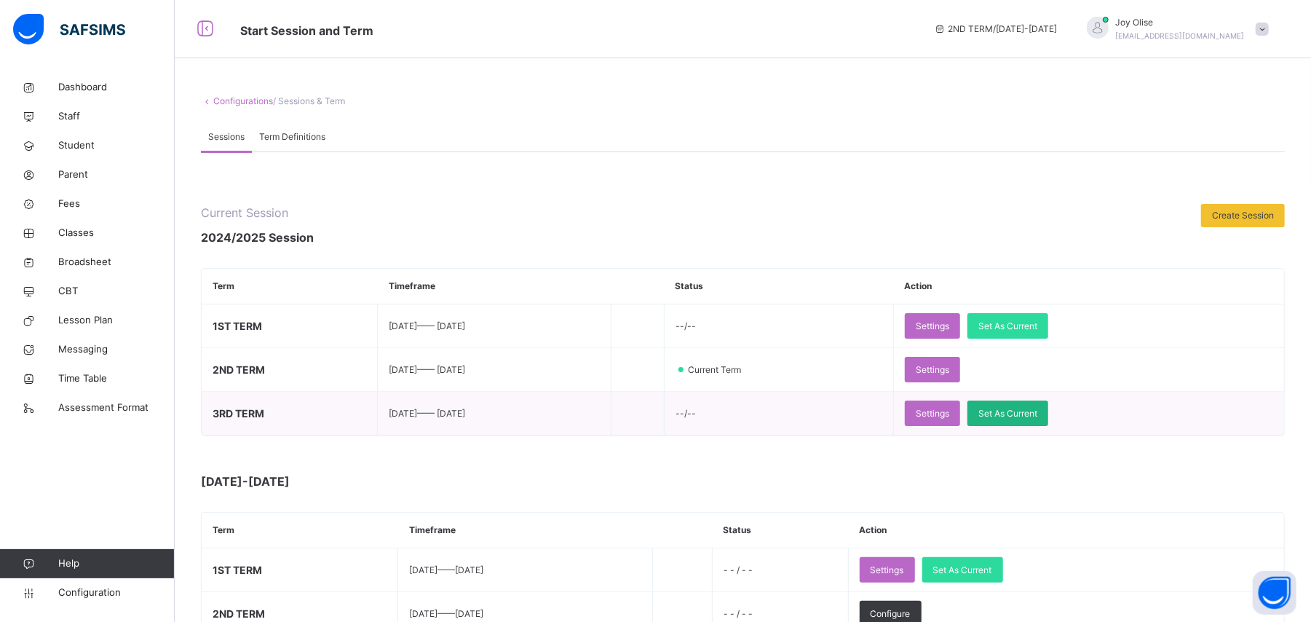
click at [1038, 418] on span "Set As Current" at bounding box center [1008, 413] width 59 height 13
click at [90, 589] on span "Configuration" at bounding box center [116, 592] width 116 height 15
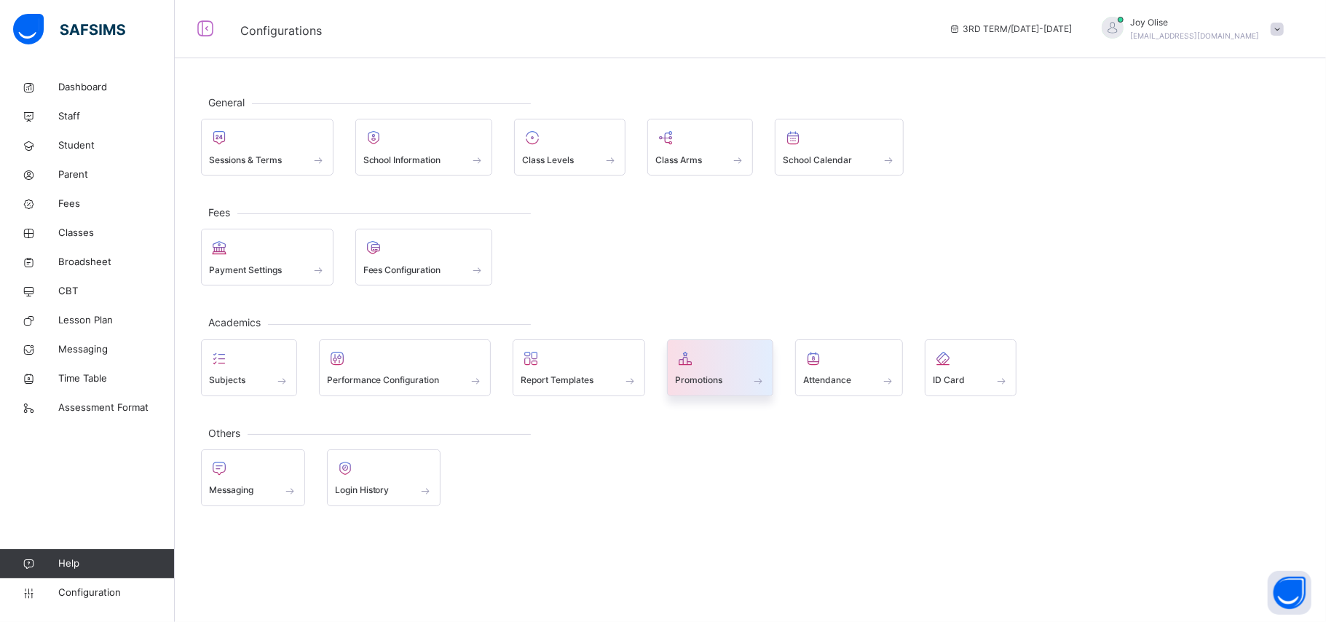
click at [732, 369] on span at bounding box center [720, 371] width 91 height 4
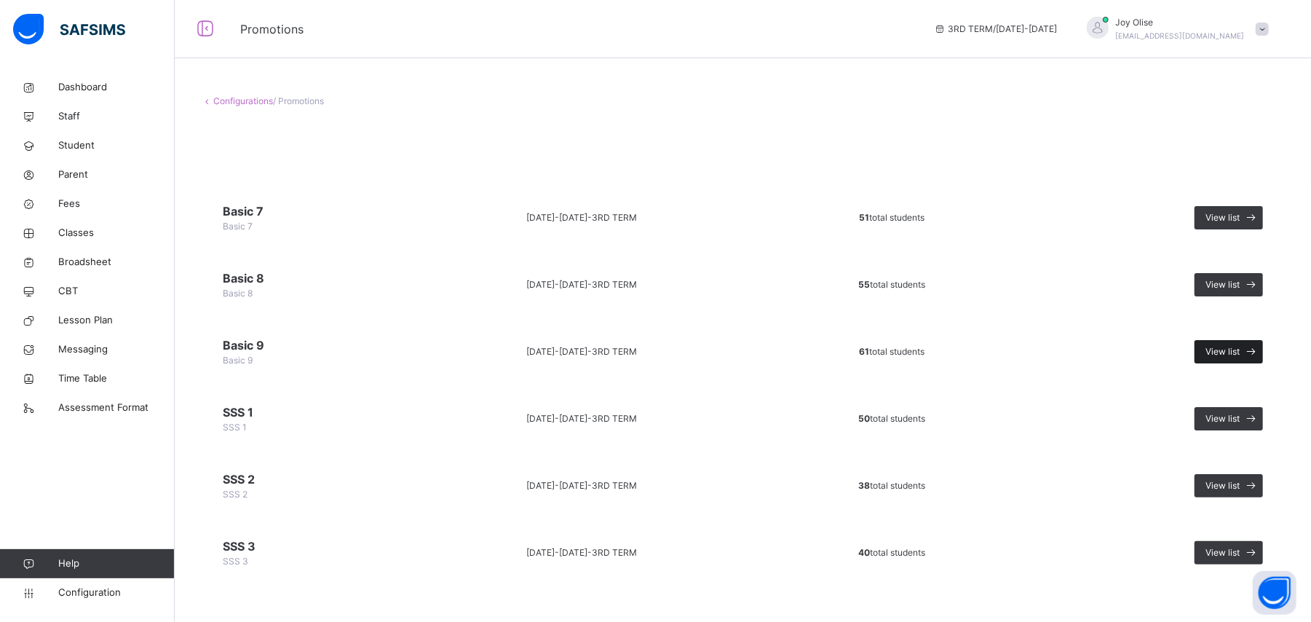
click at [1240, 352] on span "View list" at bounding box center [1223, 351] width 34 height 13
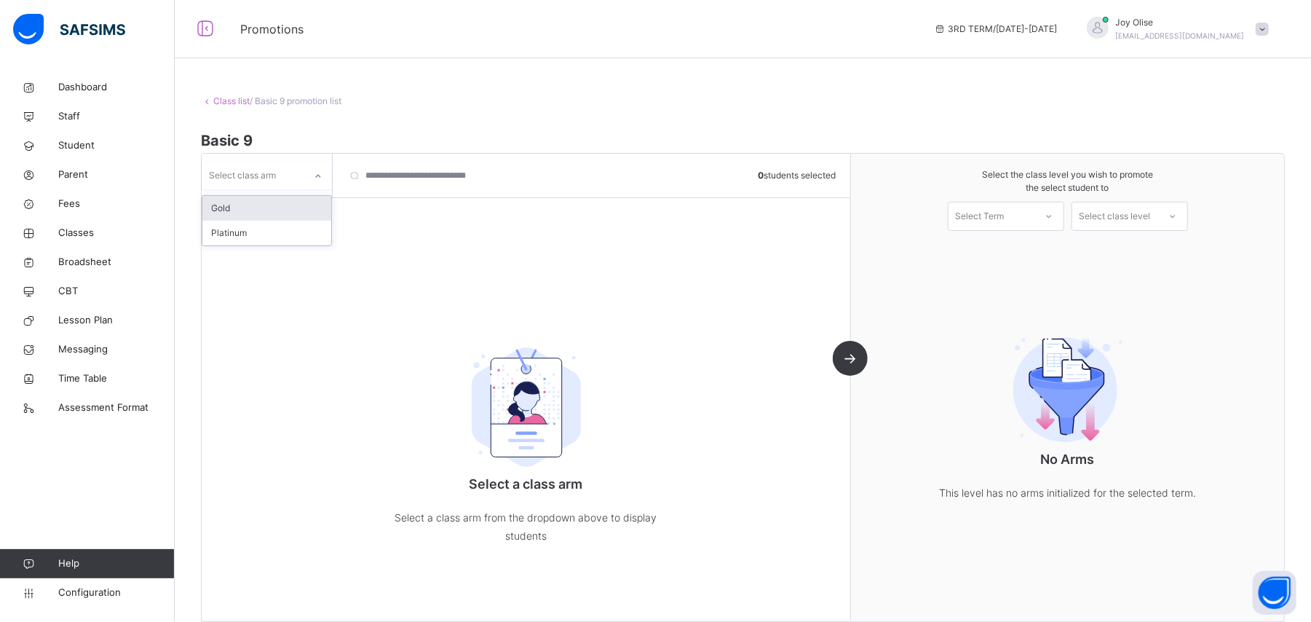
click at [325, 170] on div at bounding box center [318, 176] width 25 height 23
click at [292, 202] on div "Gold" at bounding box center [266, 208] width 129 height 25
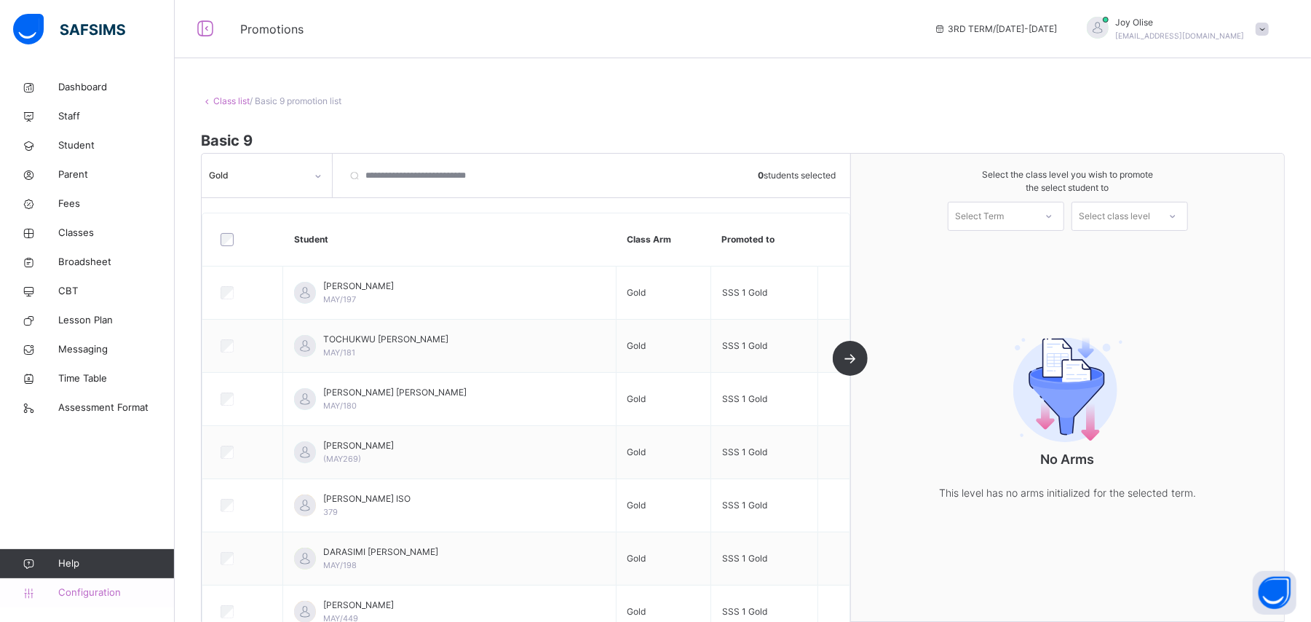
click at [90, 593] on span "Configuration" at bounding box center [116, 592] width 116 height 15
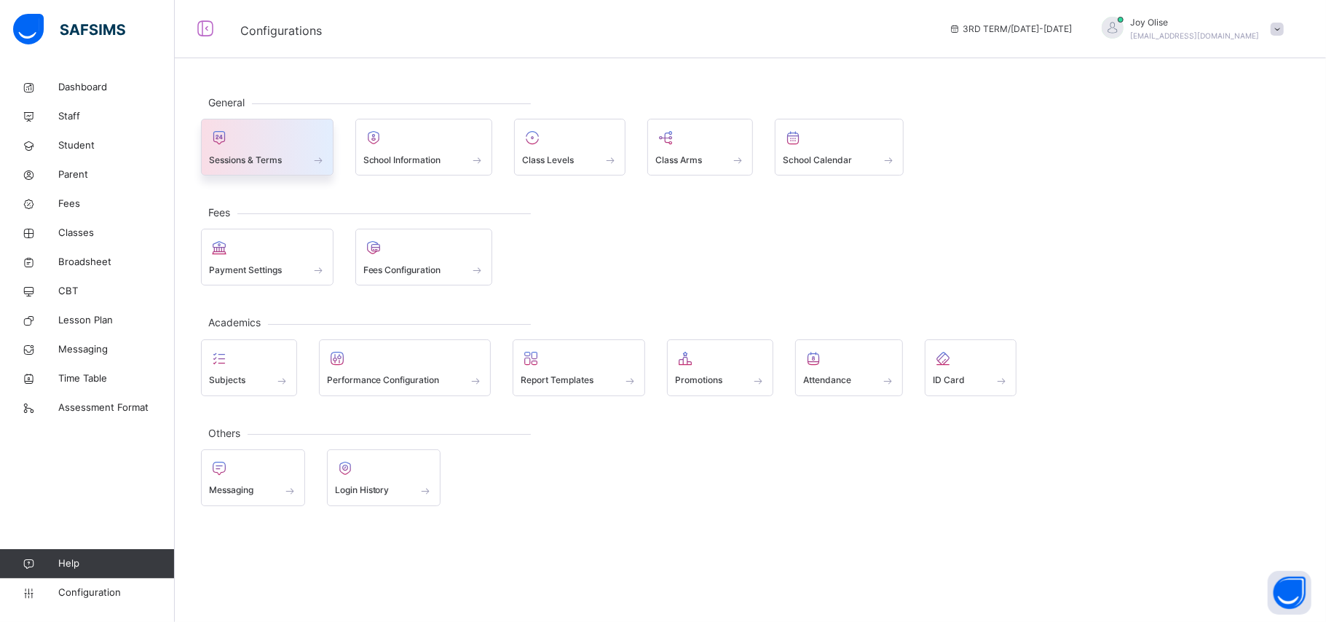
click at [232, 154] on span "Sessions & Terms" at bounding box center [245, 160] width 73 height 13
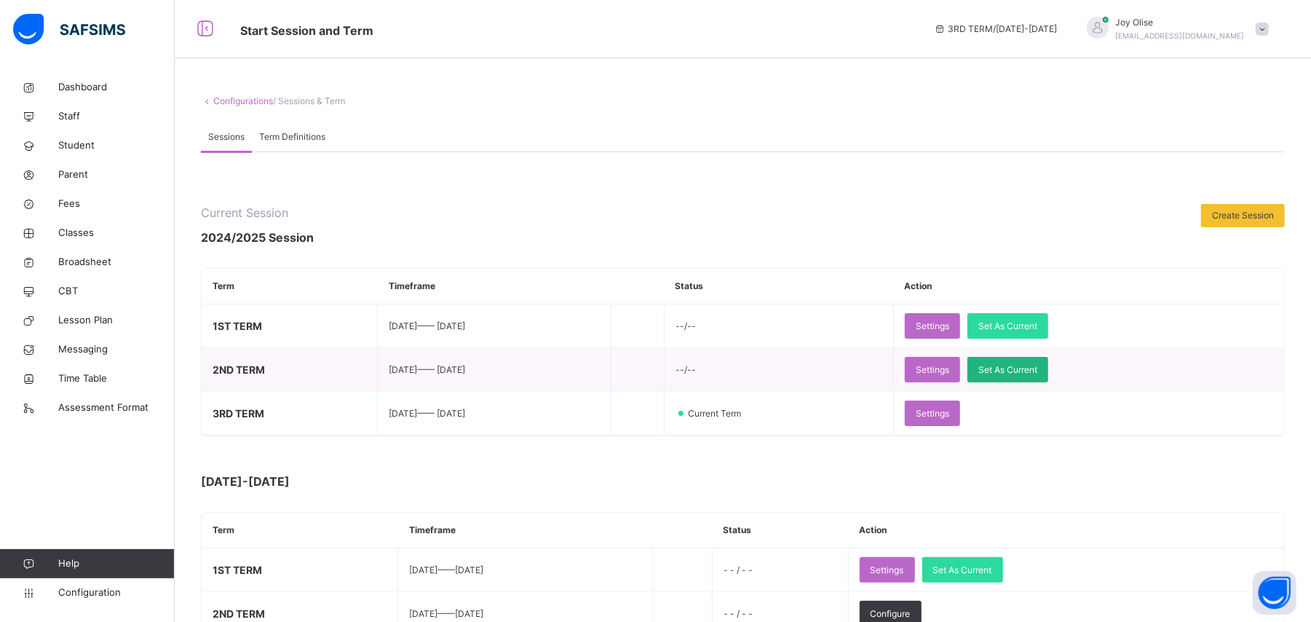
click at [1038, 373] on span "Set As Current" at bounding box center [1008, 369] width 59 height 13
click at [98, 587] on span "Configuration" at bounding box center [116, 592] width 116 height 15
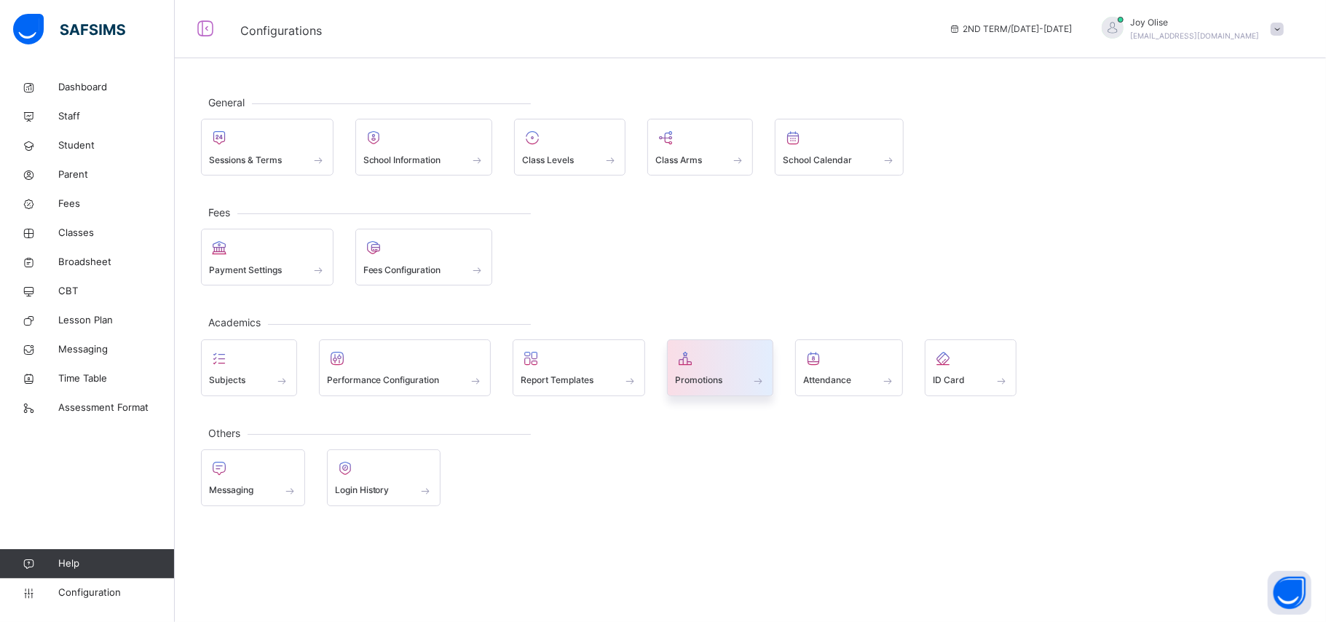
click at [690, 369] on span at bounding box center [720, 371] width 91 height 4
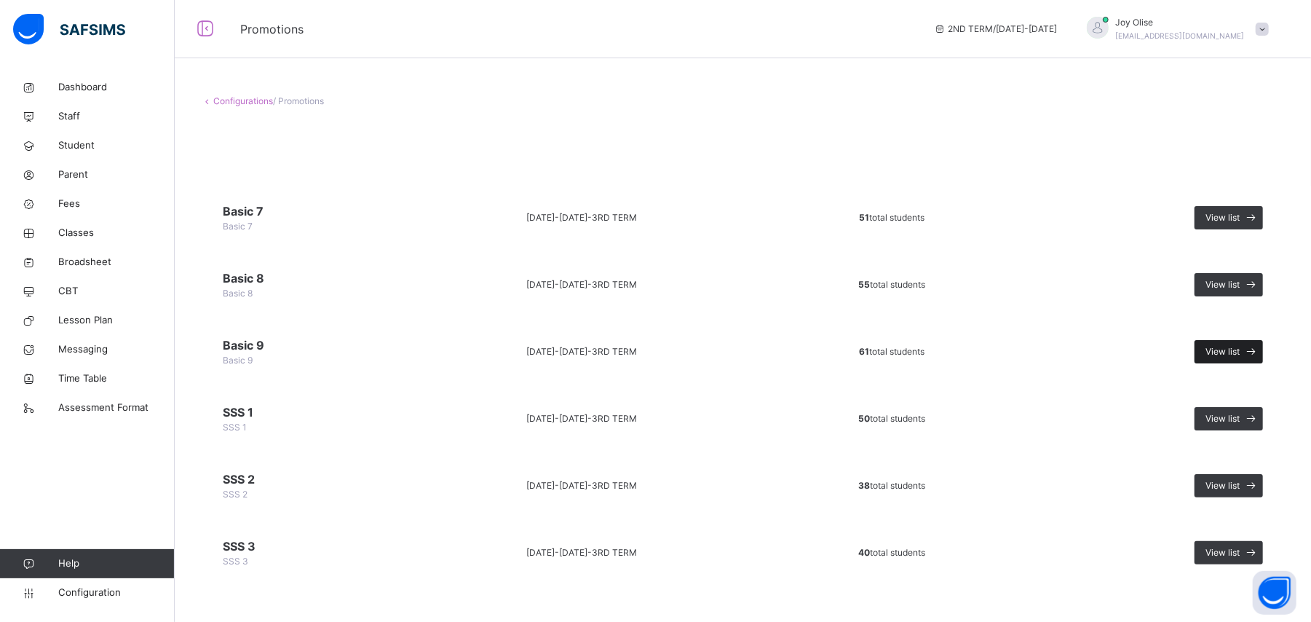
click at [1240, 351] on span "View list" at bounding box center [1223, 351] width 34 height 13
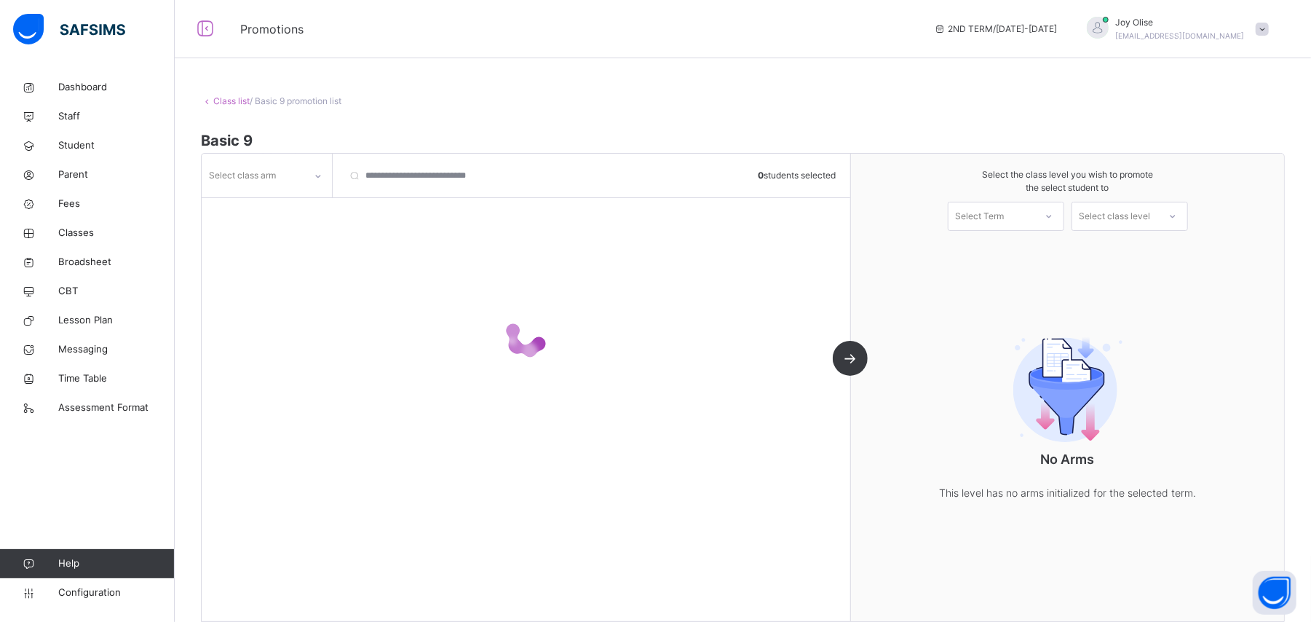
click at [304, 181] on div at bounding box center [318, 176] width 28 height 28
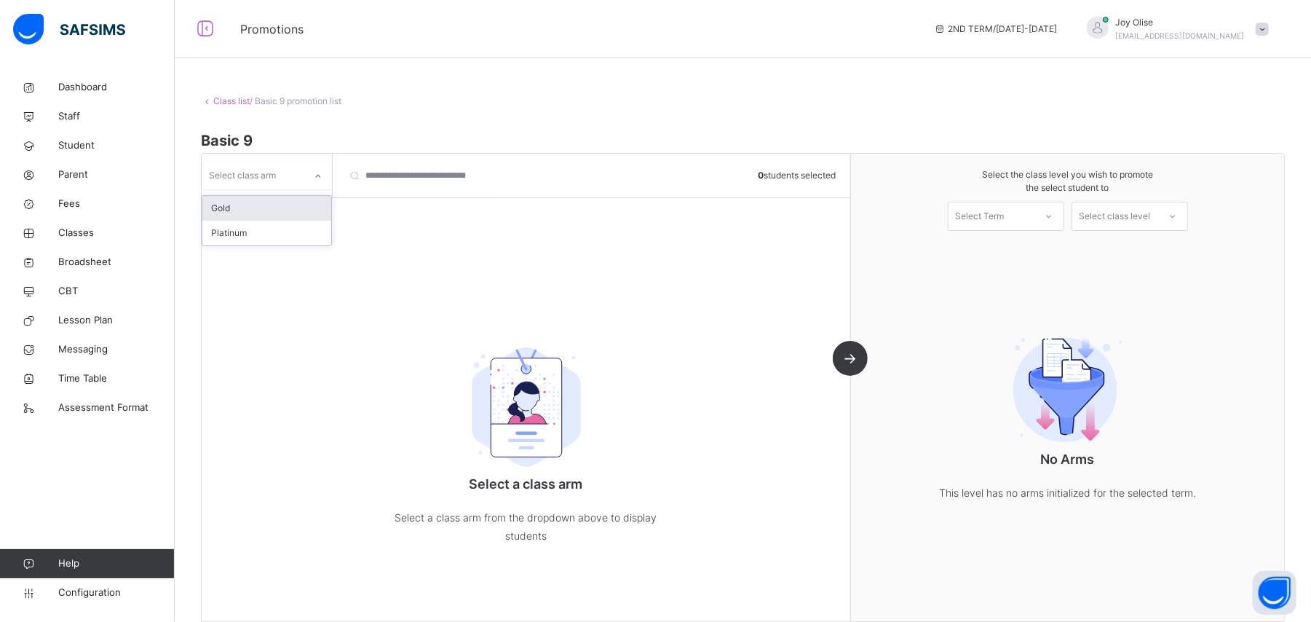
click at [275, 201] on div "Gold" at bounding box center [266, 208] width 129 height 25
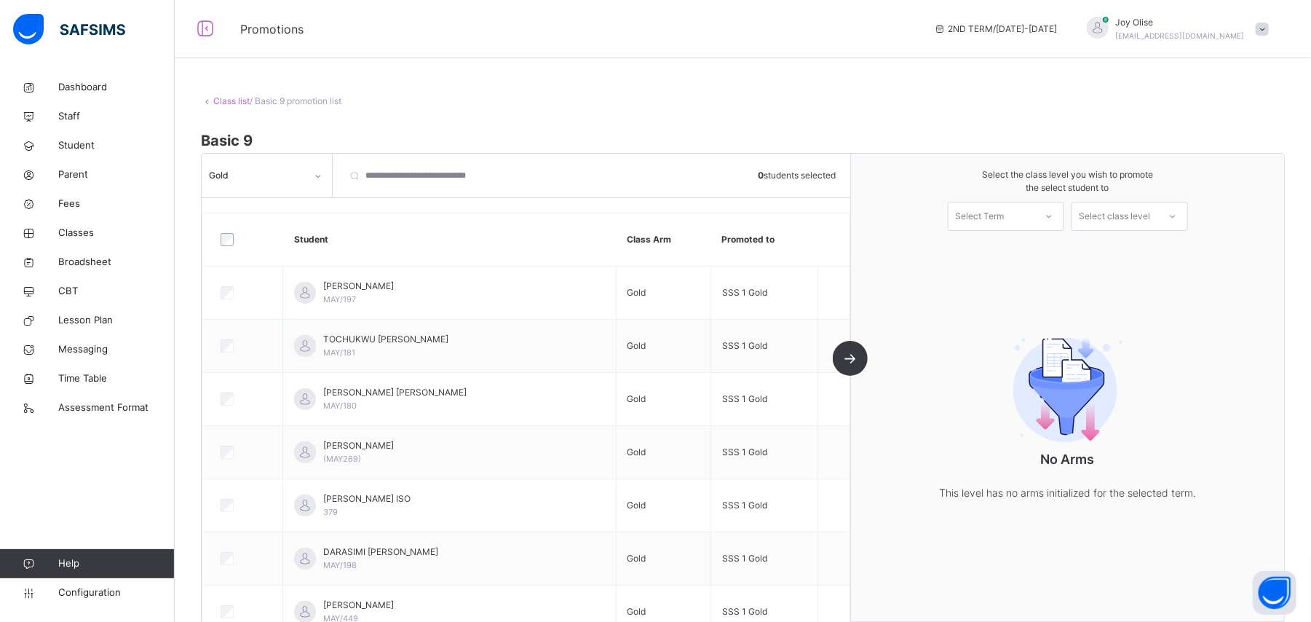
click at [234, 105] on link "Class list" at bounding box center [231, 100] width 36 height 11
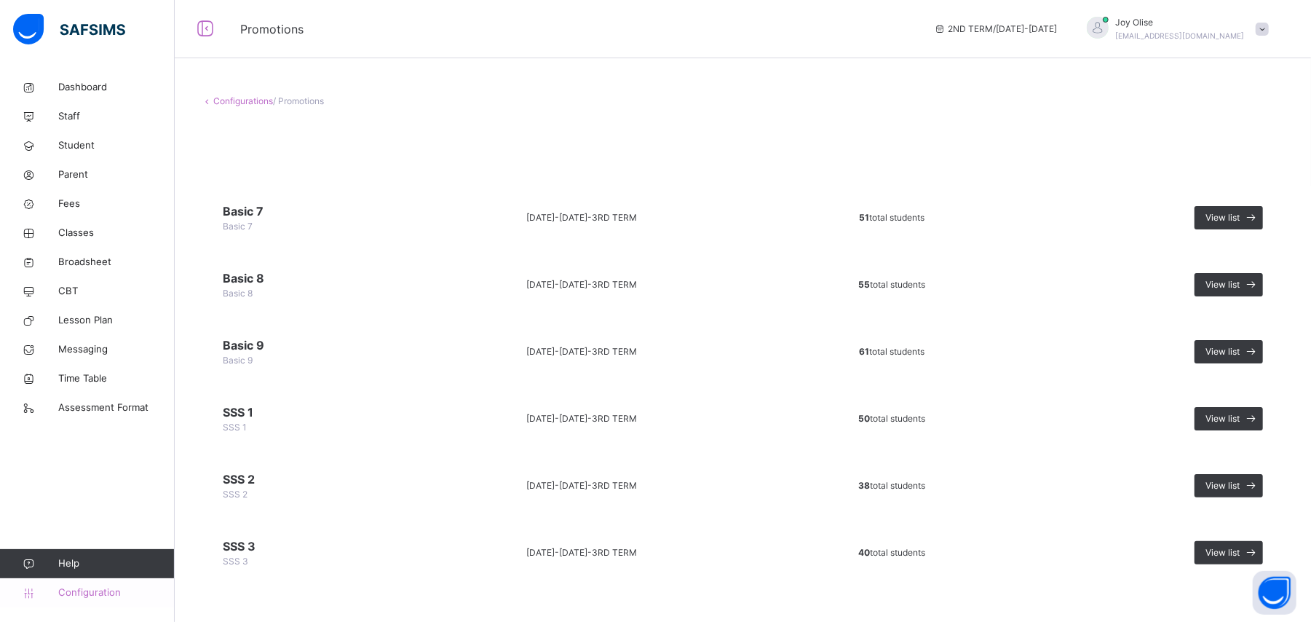
click at [111, 592] on span "Configuration" at bounding box center [116, 592] width 116 height 15
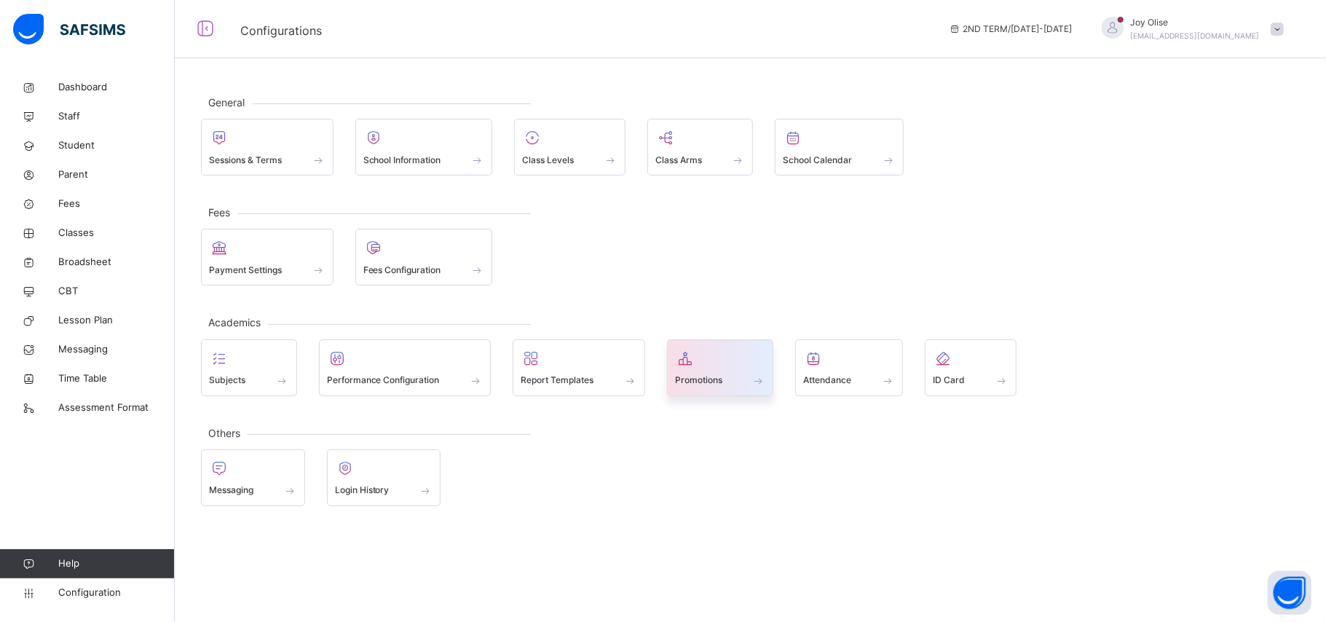
click at [703, 355] on div at bounding box center [720, 358] width 91 height 22
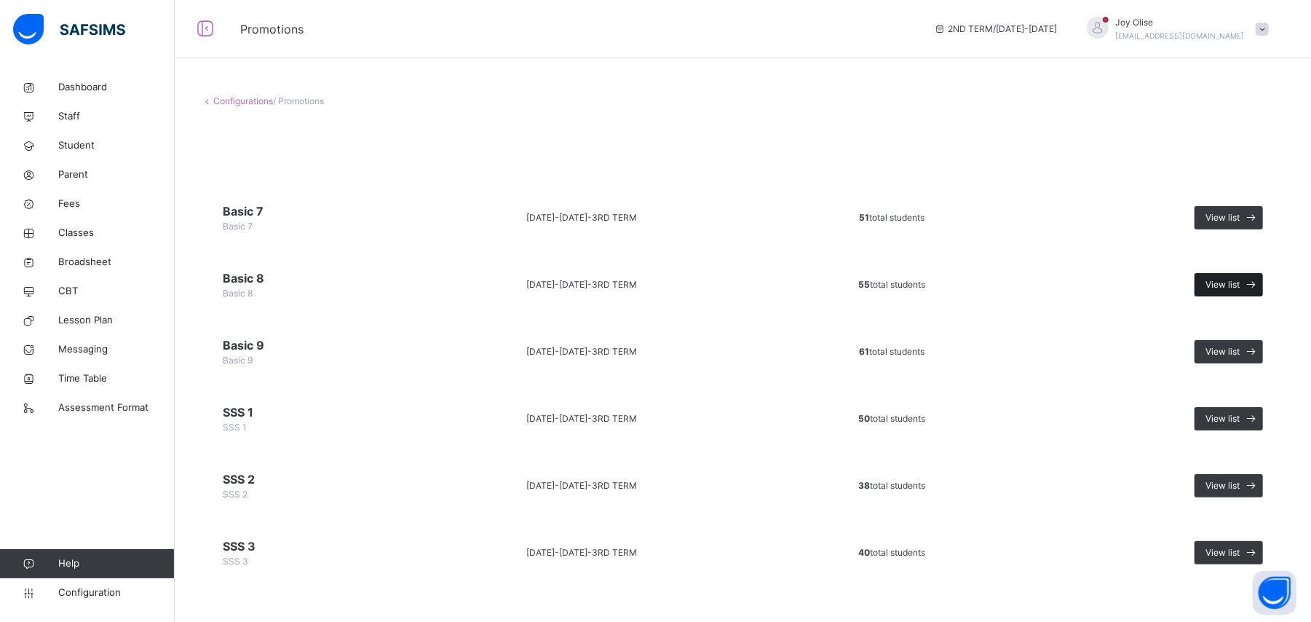
click at [1232, 278] on span "View list" at bounding box center [1223, 284] width 34 height 13
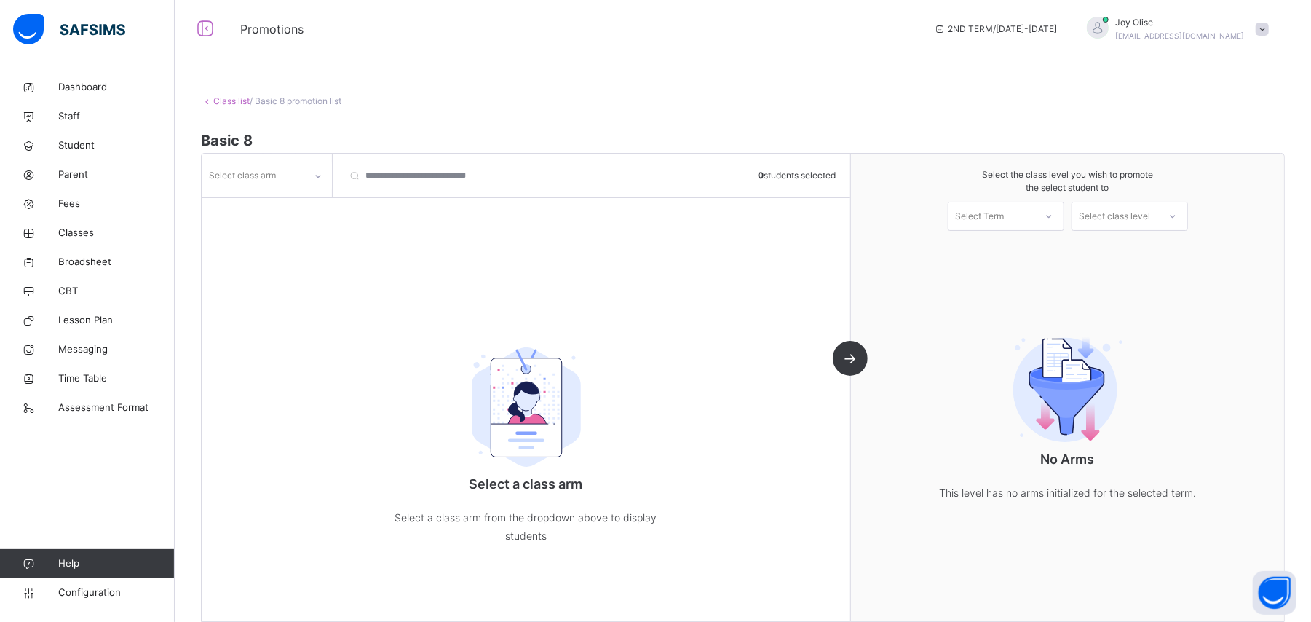
click at [316, 175] on icon at bounding box center [318, 176] width 9 height 15
click at [286, 204] on div "Gold" at bounding box center [266, 208] width 129 height 25
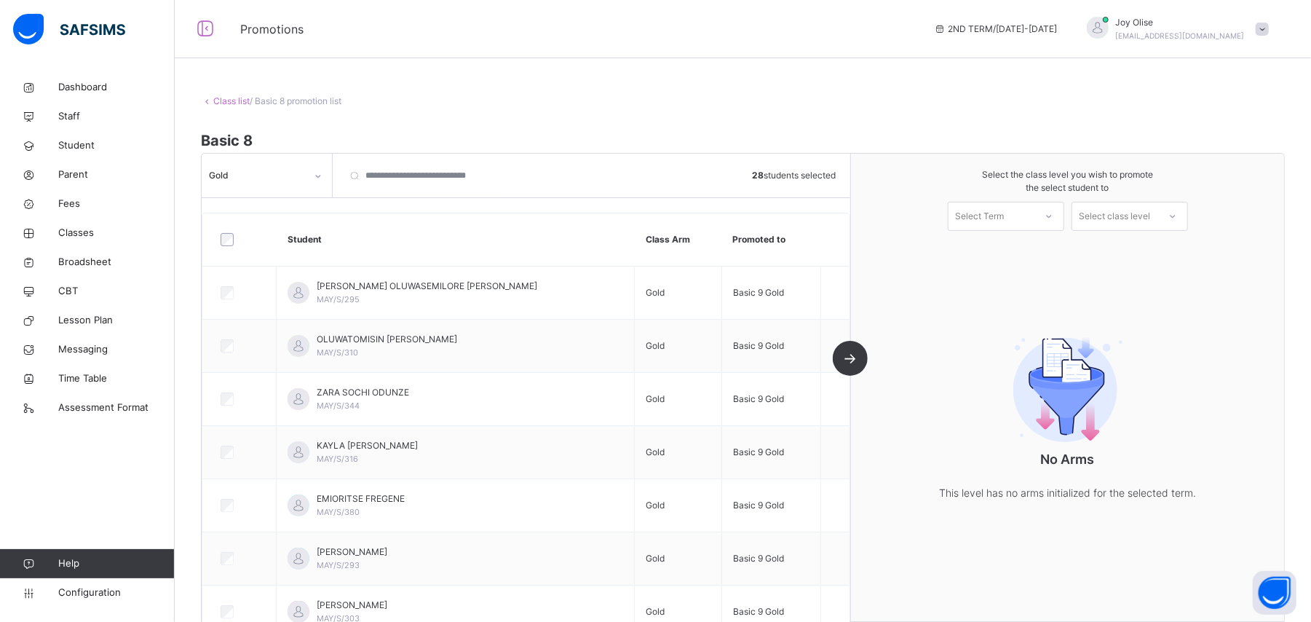
click at [1005, 213] on div "Select Term" at bounding box center [980, 216] width 49 height 29
click at [1003, 275] on div "1ST TERM [DATE]-[DATE]" at bounding box center [1006, 294] width 115 height 38
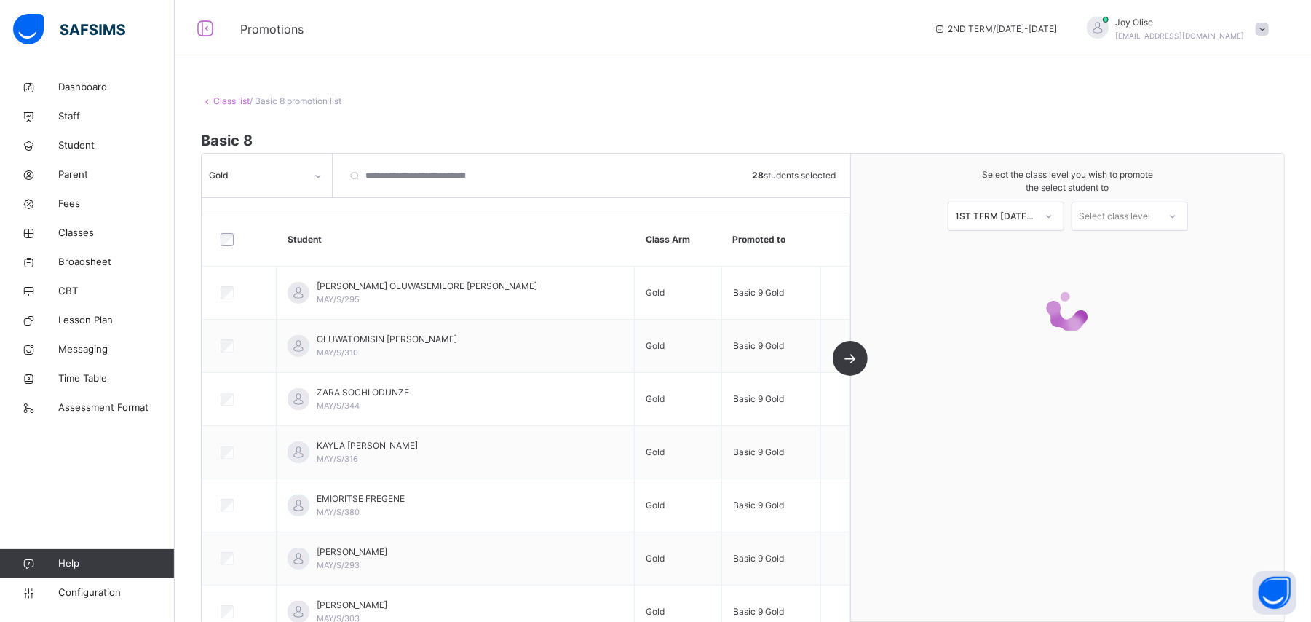
click at [1003, 268] on div "Select the class level you wish to promote the select student to 1ST TERM [DATE…" at bounding box center [1067, 387] width 433 height 467
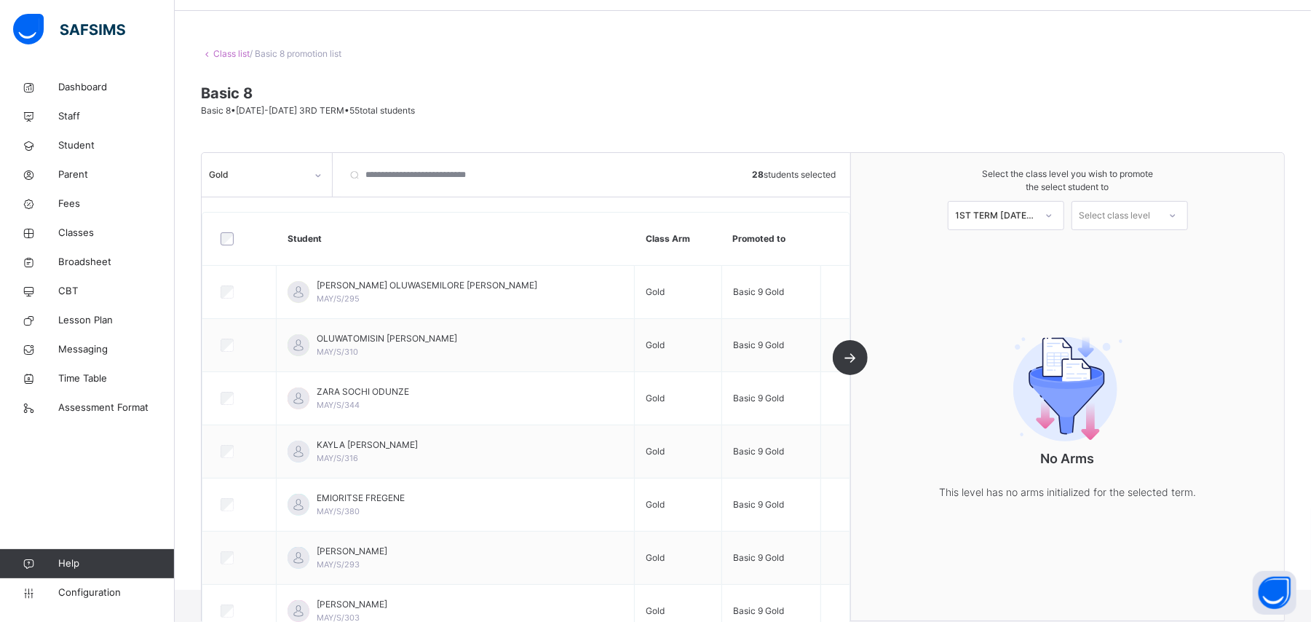
scroll to position [33, 0]
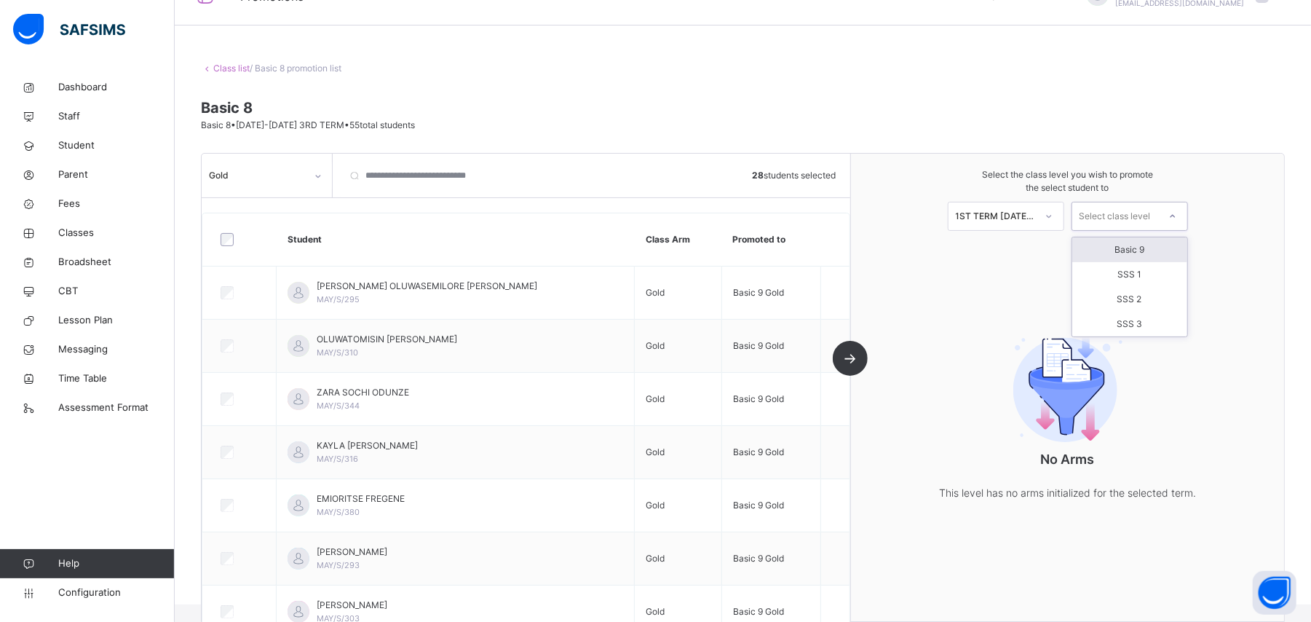
click at [1099, 216] on div "Select class level" at bounding box center [1115, 216] width 71 height 29
click at [1113, 266] on div "SSS 1" at bounding box center [1129, 274] width 115 height 25
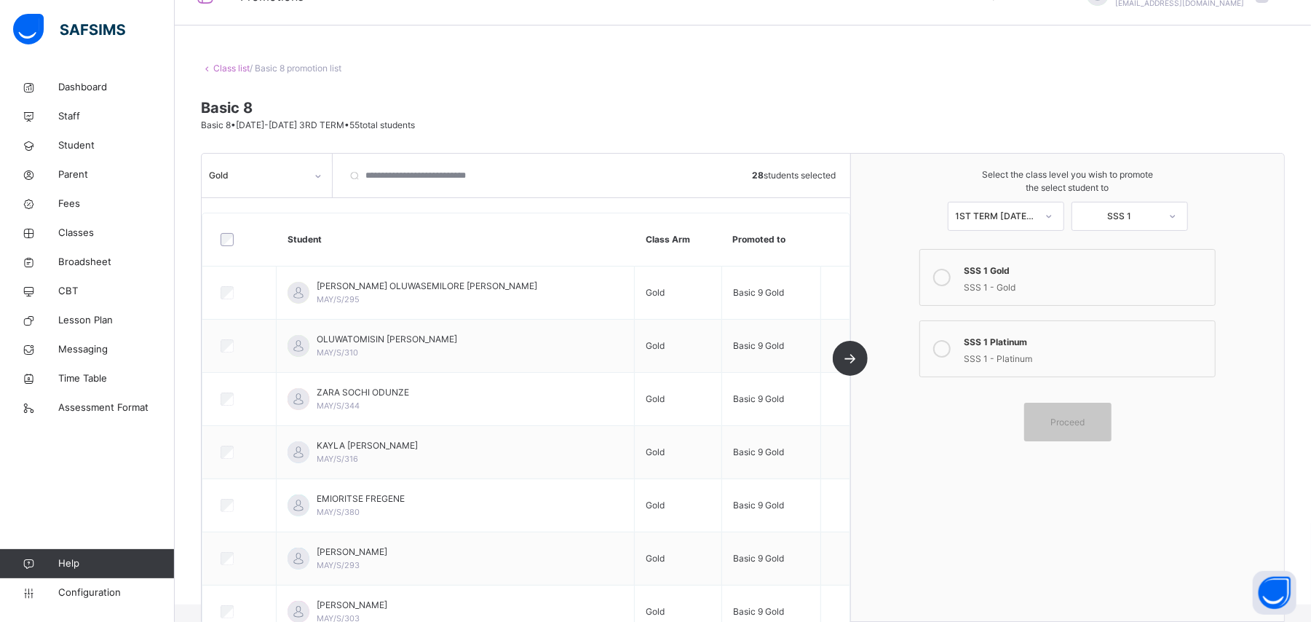
click at [949, 274] on icon at bounding box center [941, 277] width 17 height 17
click at [1085, 421] on span "Proceed" at bounding box center [1068, 422] width 34 height 13
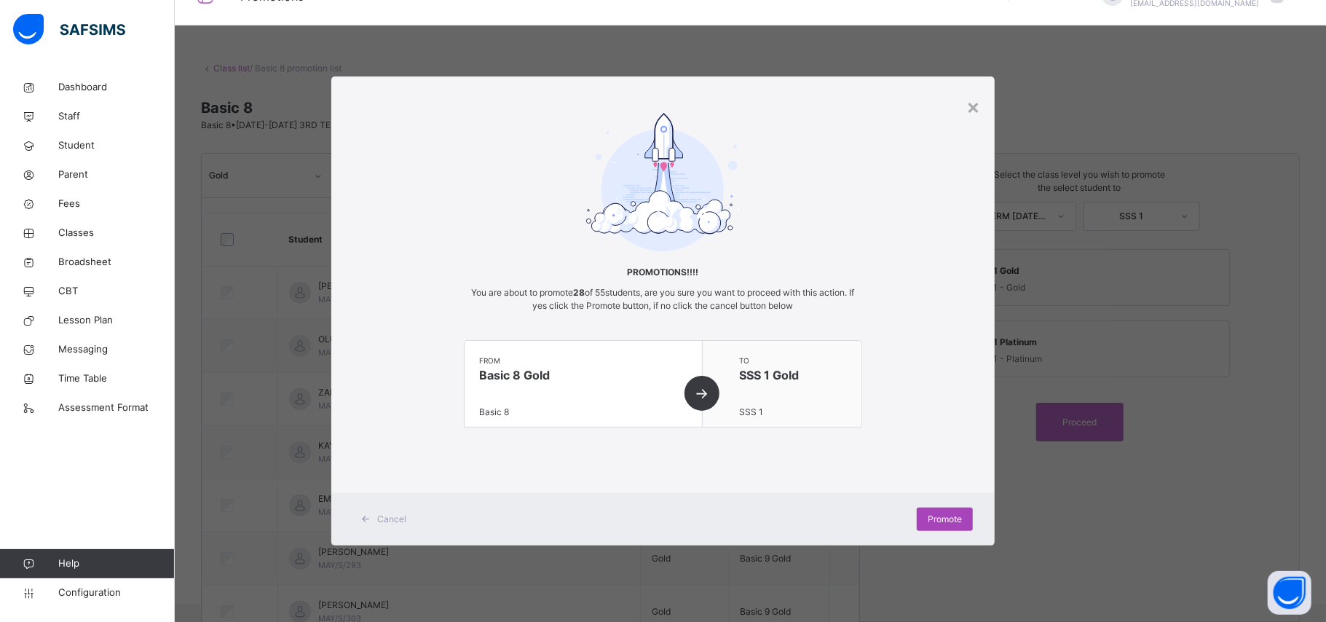
click at [949, 516] on span "Promote" at bounding box center [945, 519] width 34 height 13
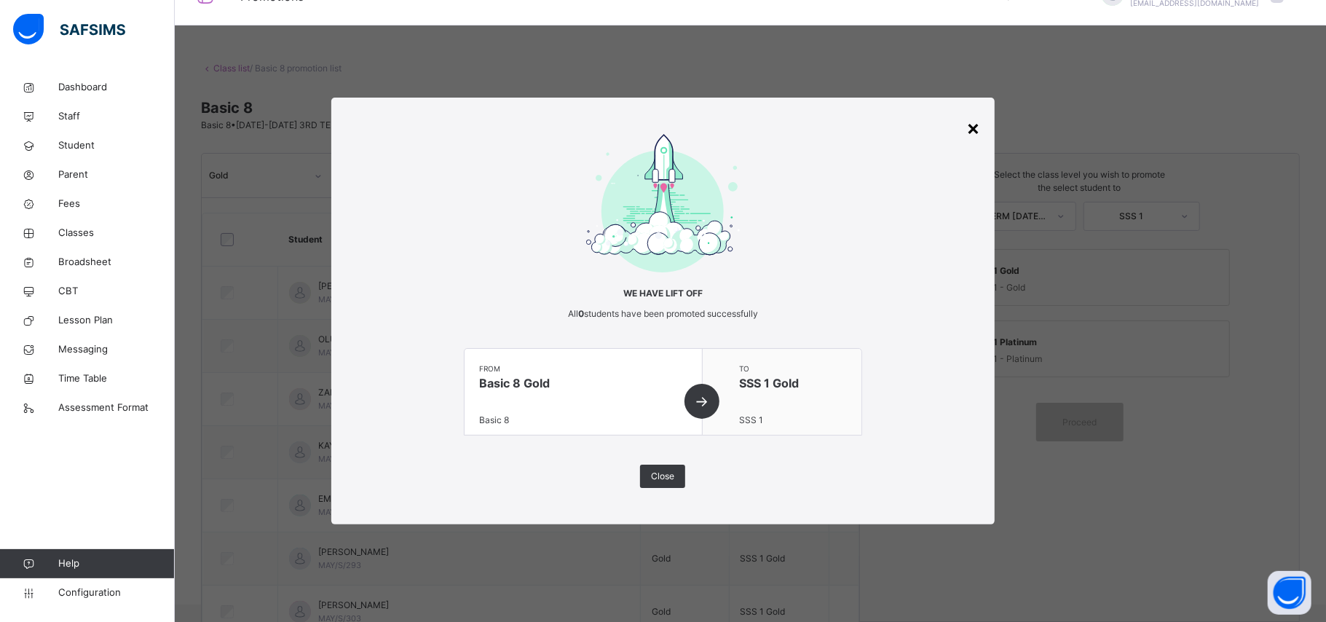
click at [976, 118] on div "×" at bounding box center [973, 127] width 14 height 31
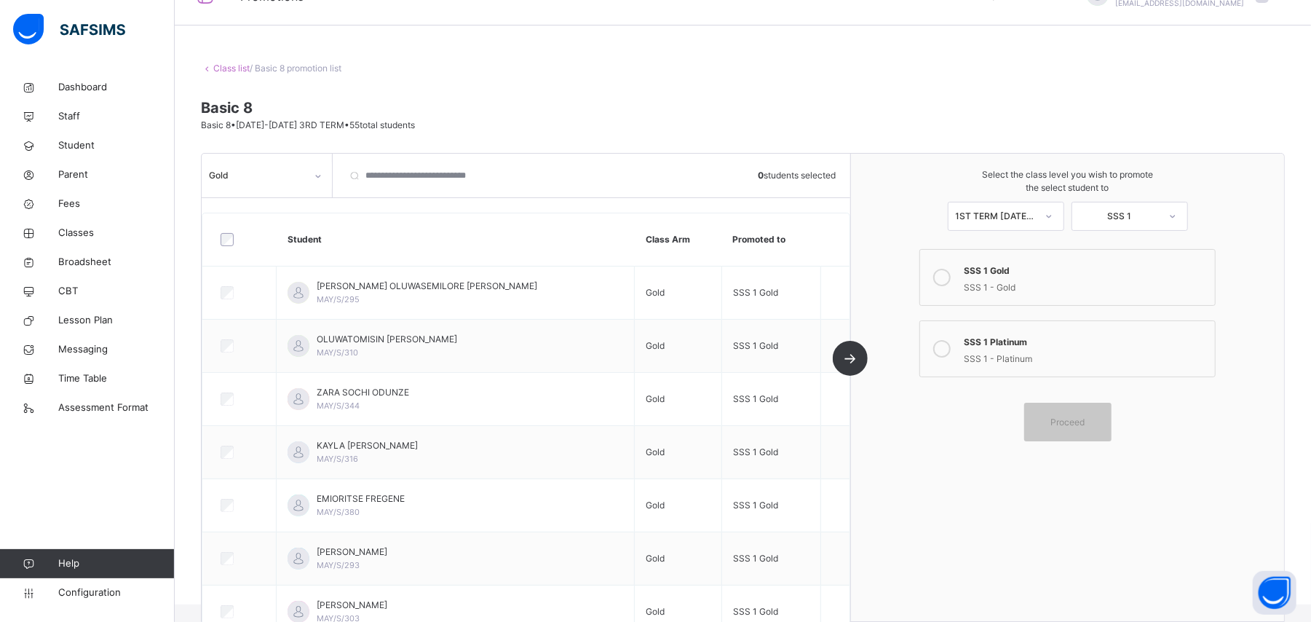
click at [1054, 210] on icon at bounding box center [1049, 216] width 9 height 15
click at [312, 178] on div at bounding box center [318, 176] width 25 height 23
click at [289, 236] on div "Platinum" at bounding box center [266, 233] width 129 height 25
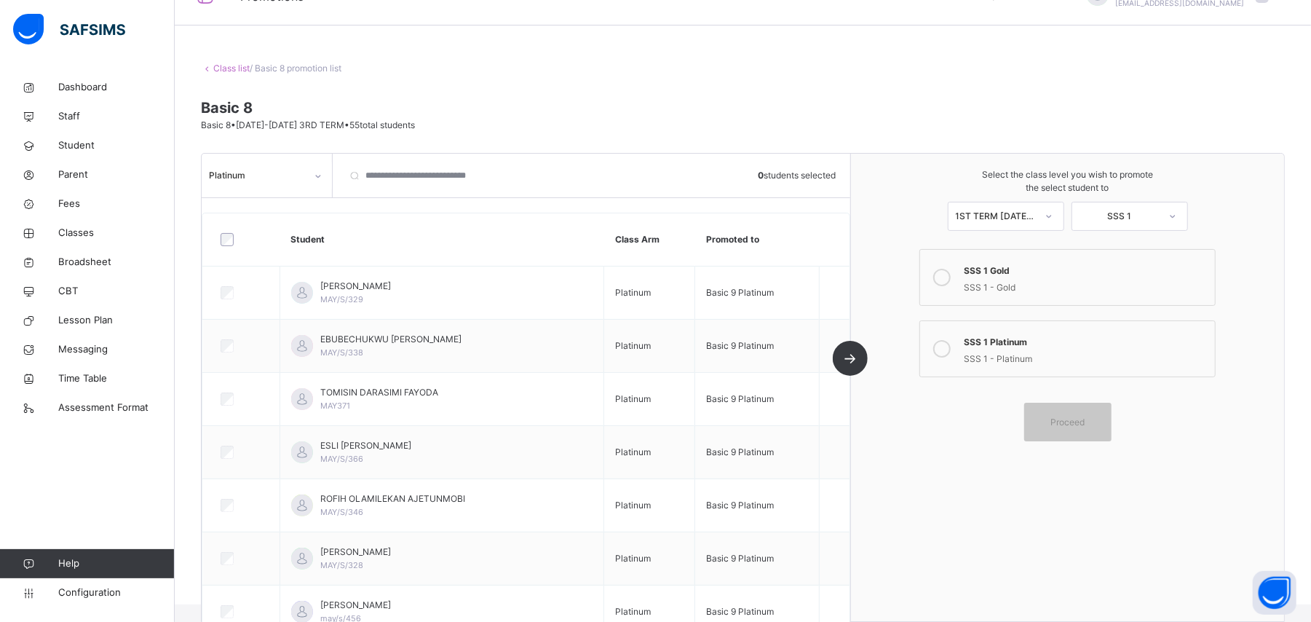
click at [950, 352] on icon at bounding box center [941, 348] width 17 height 17
click at [1085, 427] on span "Proceed" at bounding box center [1068, 422] width 34 height 13
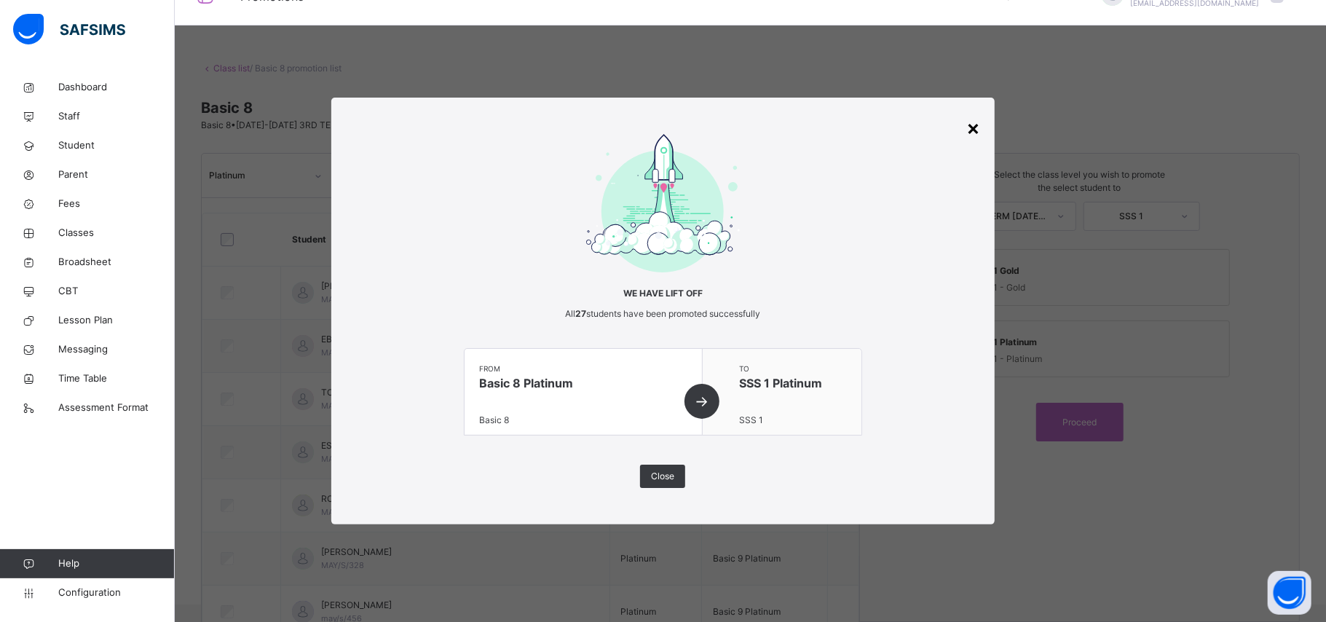
click at [976, 130] on div "×" at bounding box center [973, 127] width 14 height 31
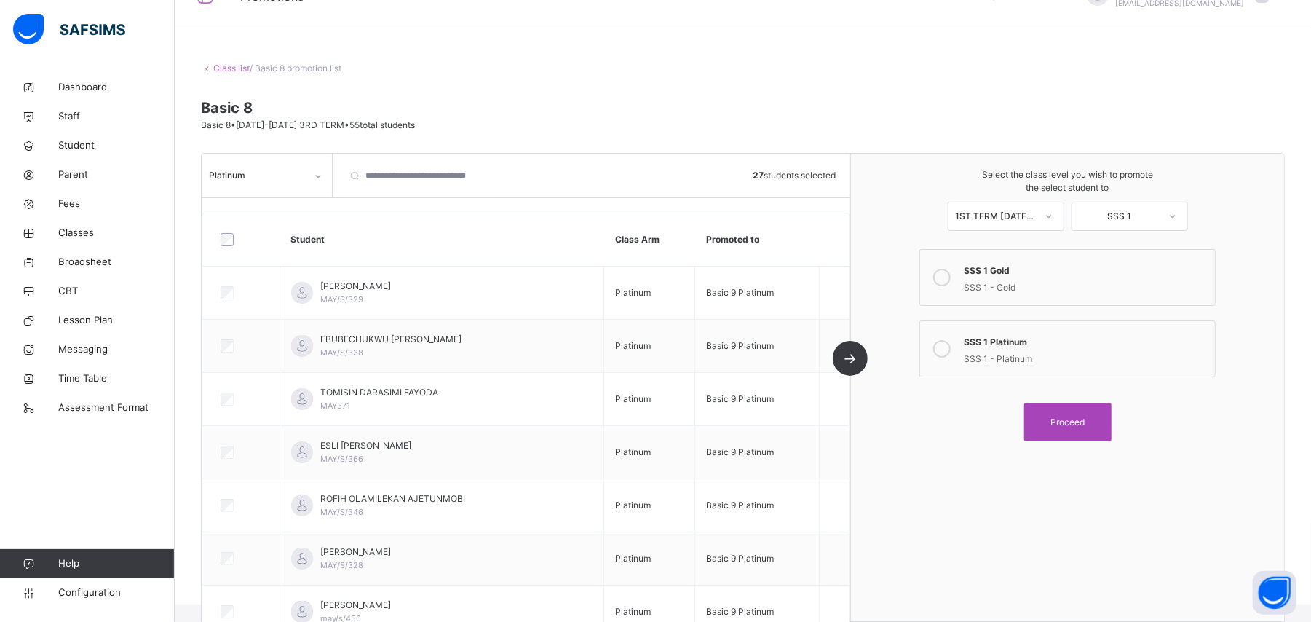
click at [1060, 422] on span "Proceed" at bounding box center [1068, 422] width 66 height 13
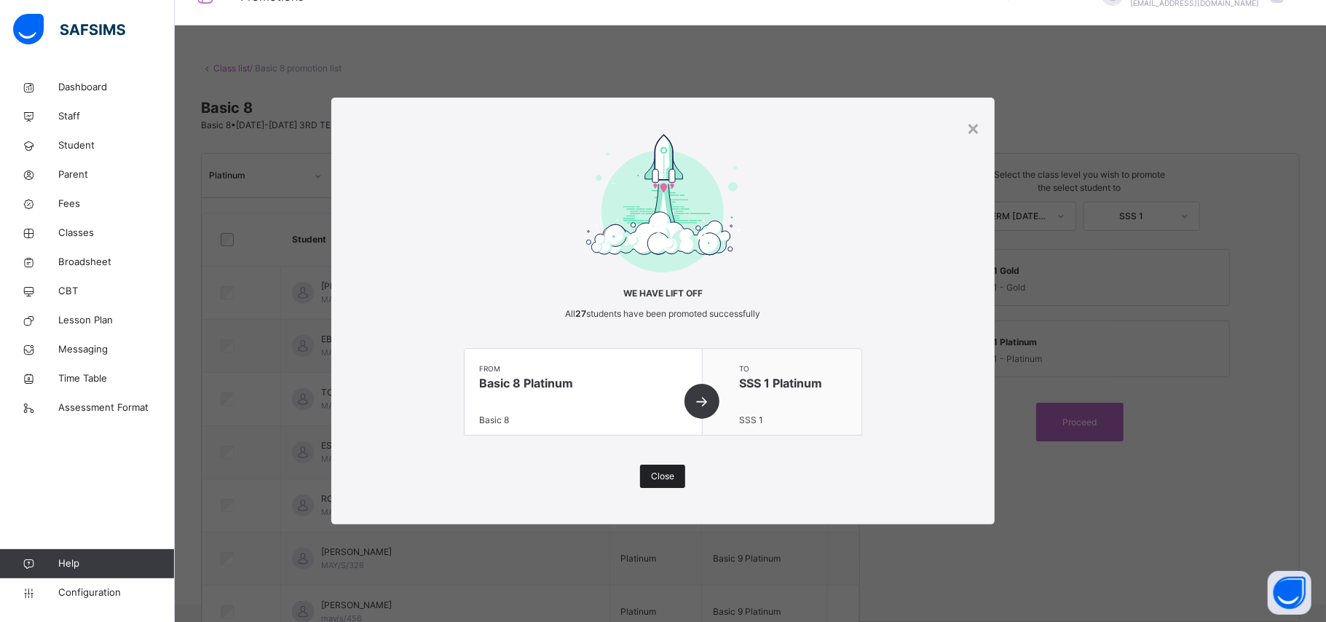
click at [651, 475] on span "Close" at bounding box center [662, 476] width 23 height 13
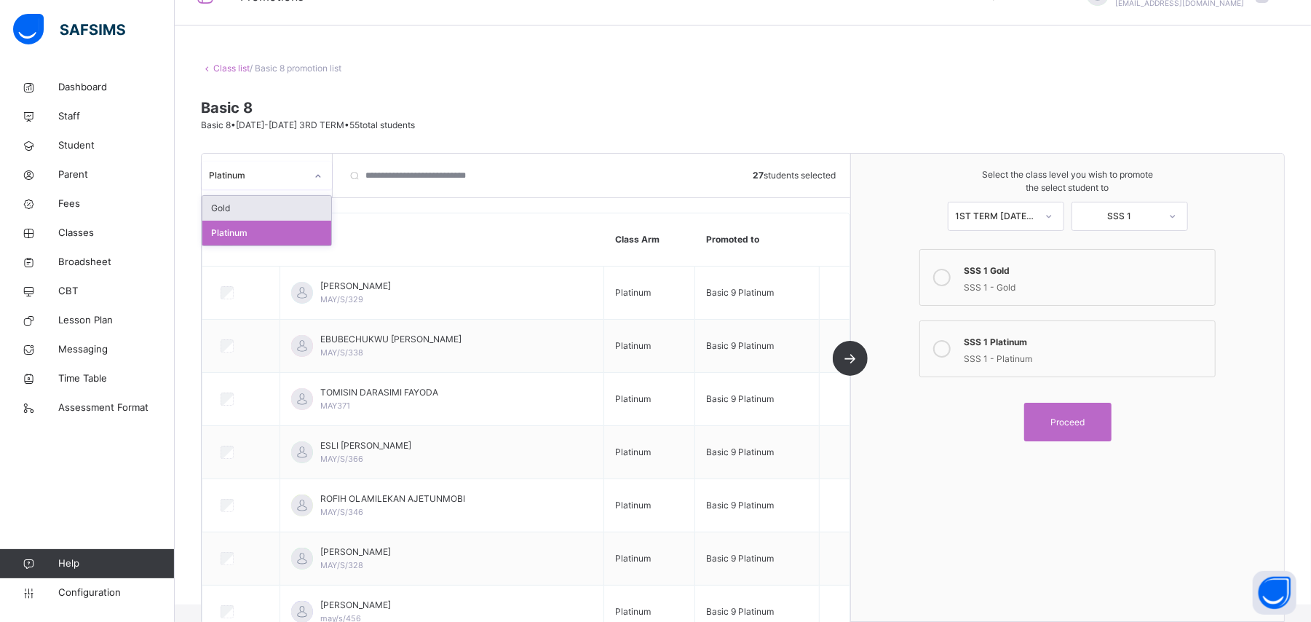
click at [314, 175] on icon at bounding box center [318, 176] width 9 height 15
click at [274, 205] on div "Gold" at bounding box center [266, 208] width 129 height 25
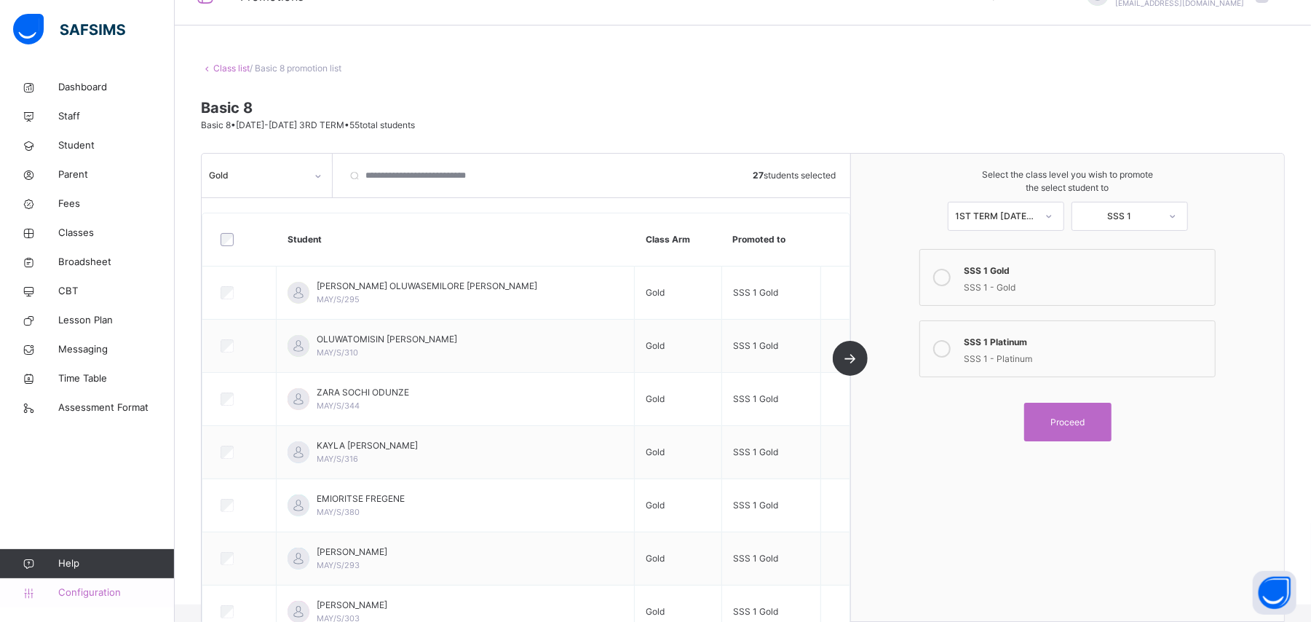
click at [96, 587] on span "Configuration" at bounding box center [116, 592] width 116 height 15
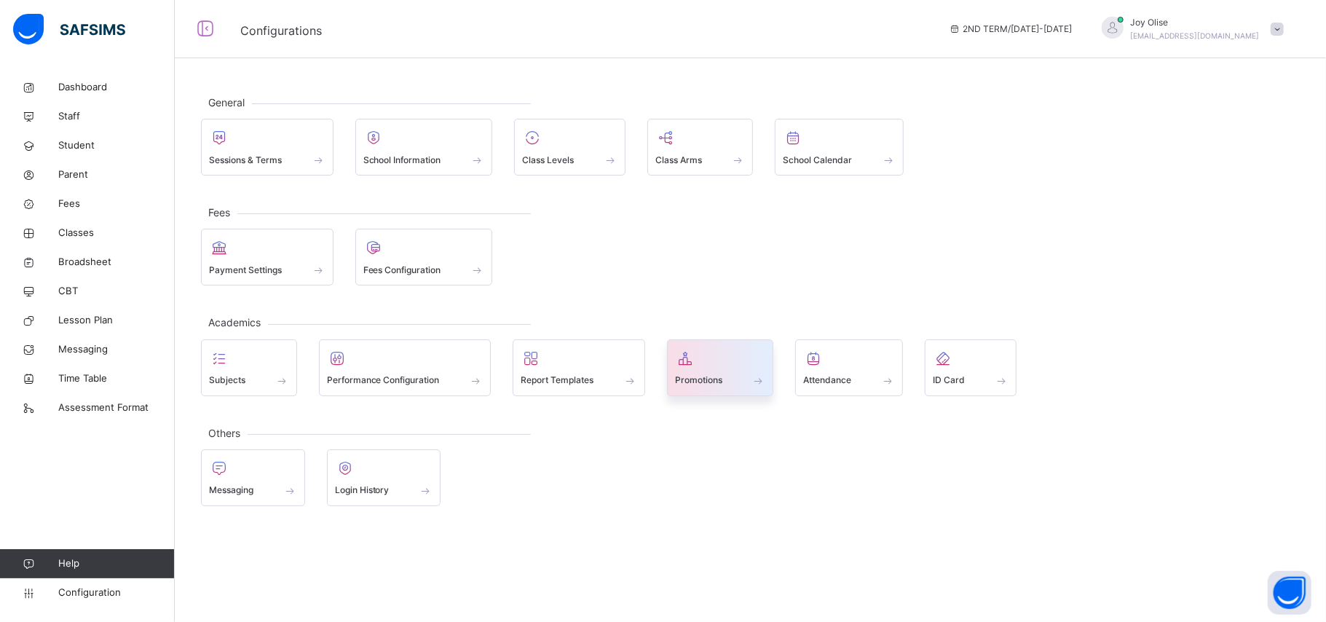
click at [693, 349] on icon at bounding box center [685, 357] width 20 height 17
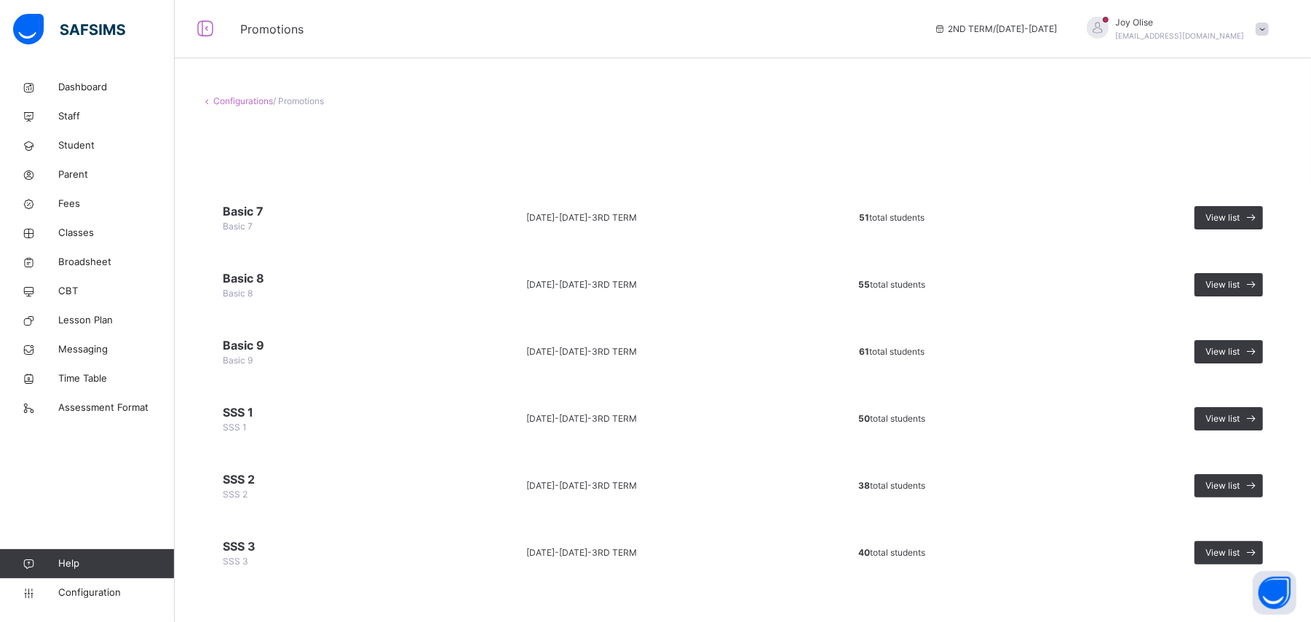
scroll to position [7, 0]
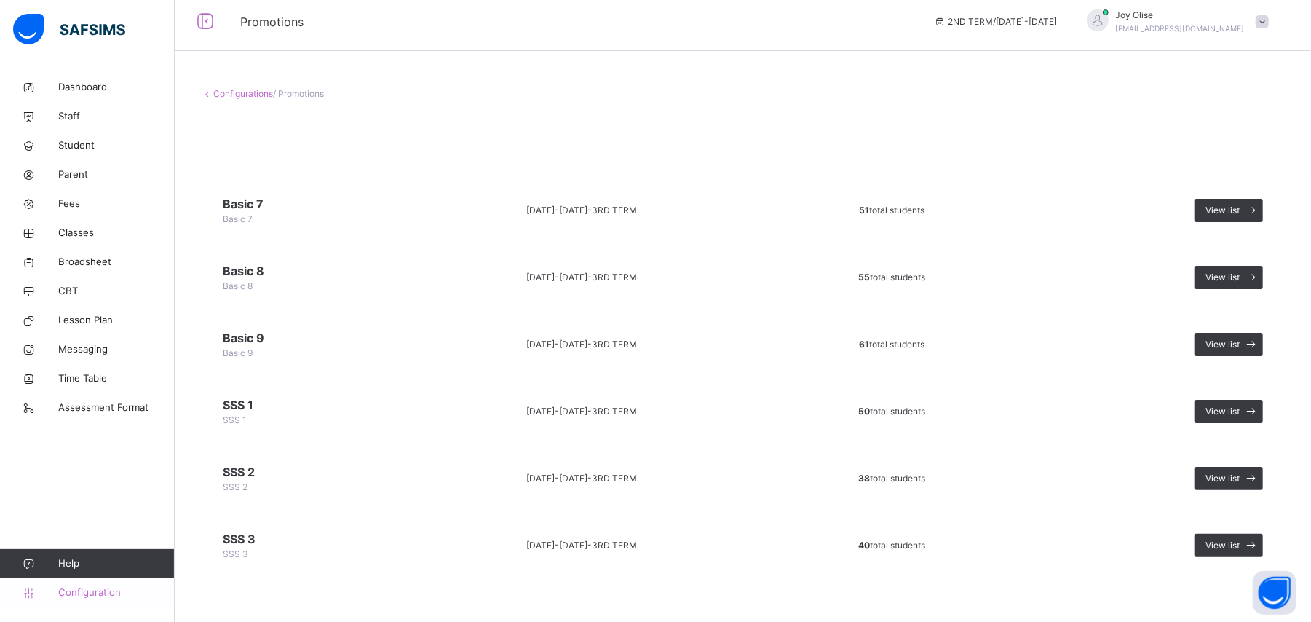
click at [68, 600] on span "Configuration" at bounding box center [116, 592] width 116 height 15
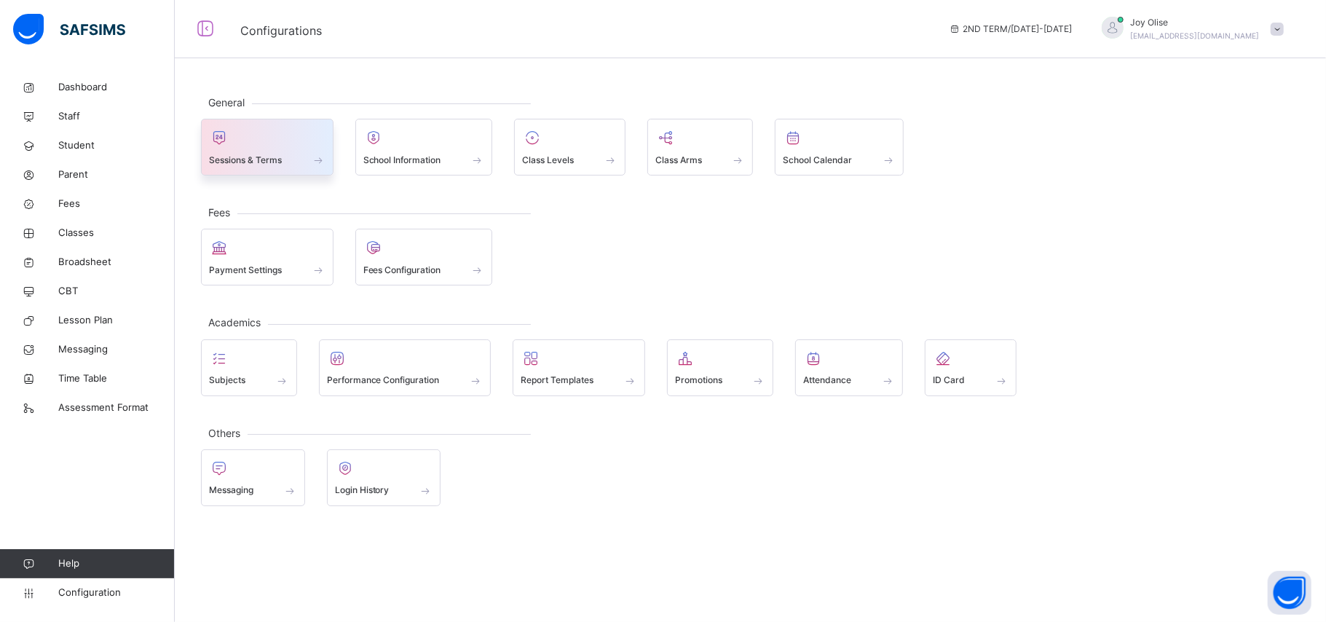
click at [261, 127] on div at bounding box center [267, 138] width 116 height 22
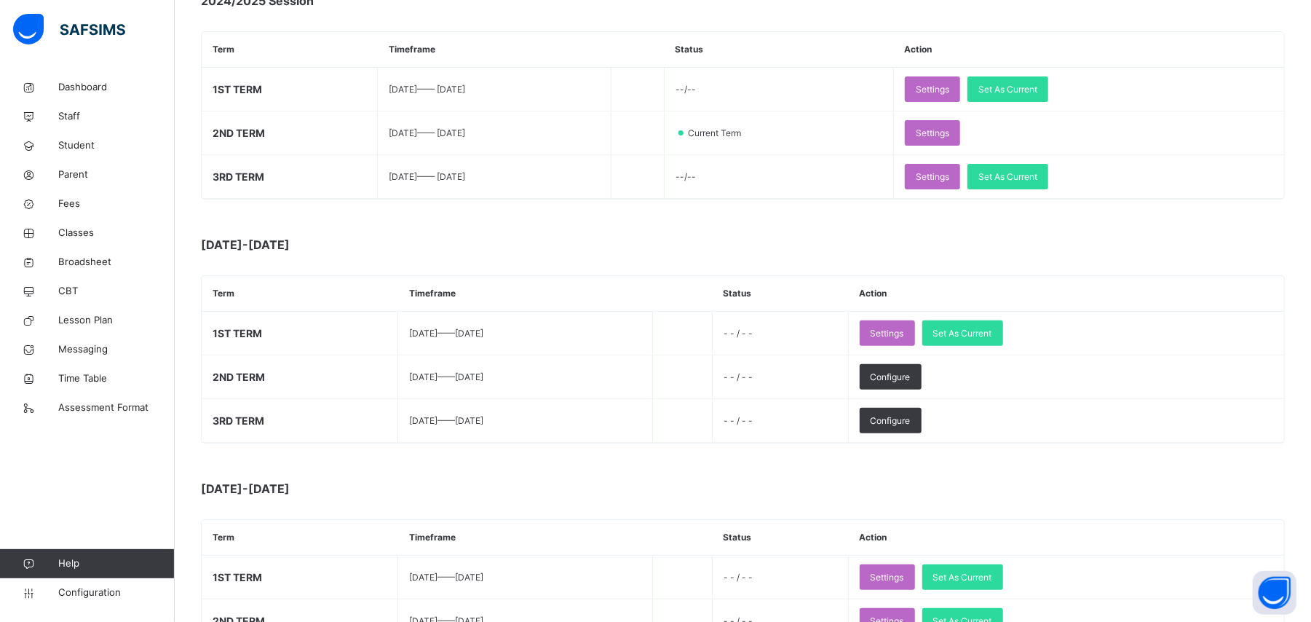
scroll to position [232, 0]
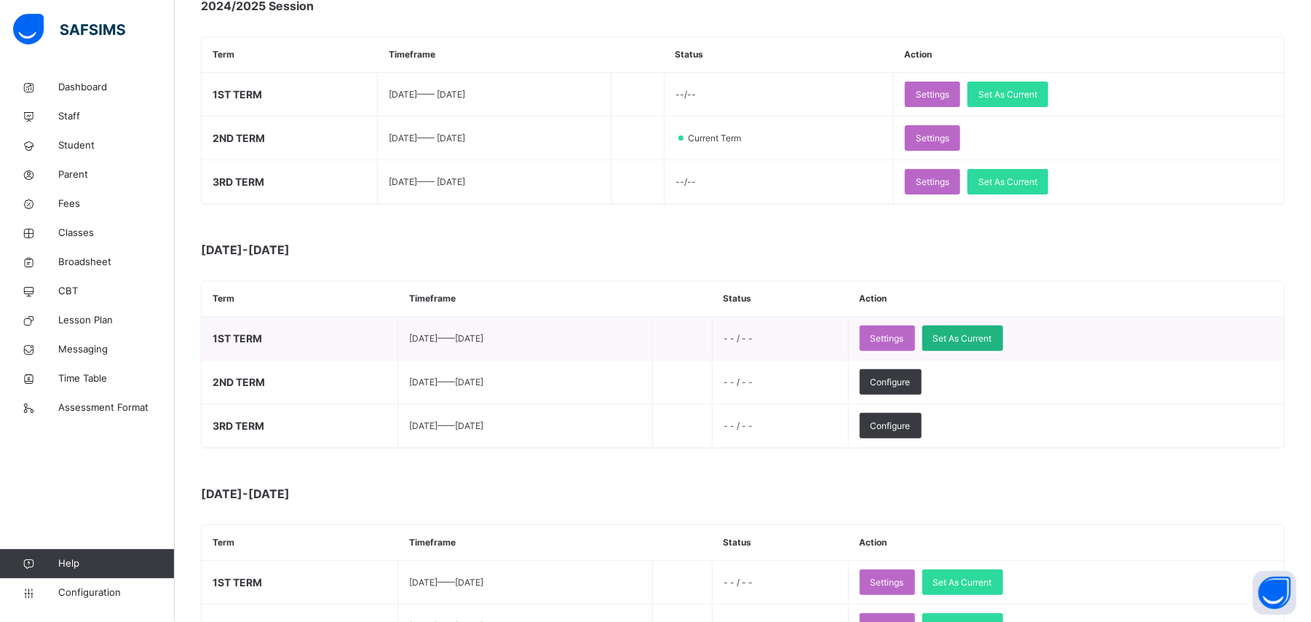
click at [992, 344] on span "Set As Current" at bounding box center [962, 338] width 59 height 13
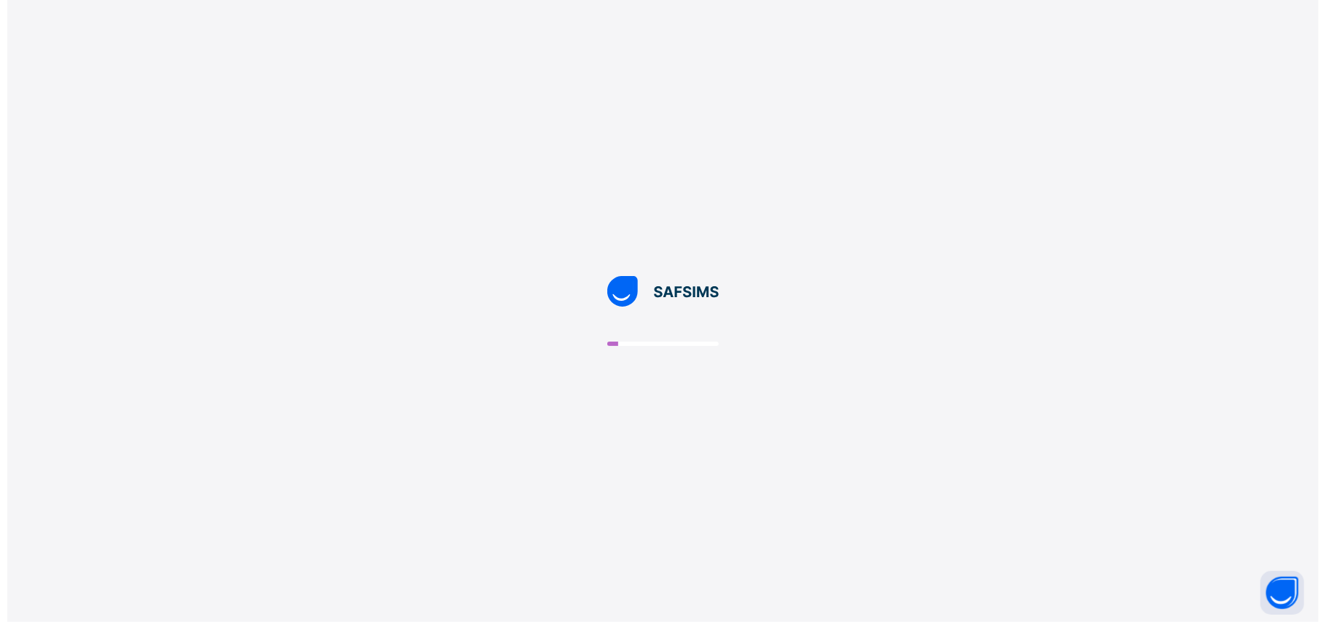
scroll to position [0, 0]
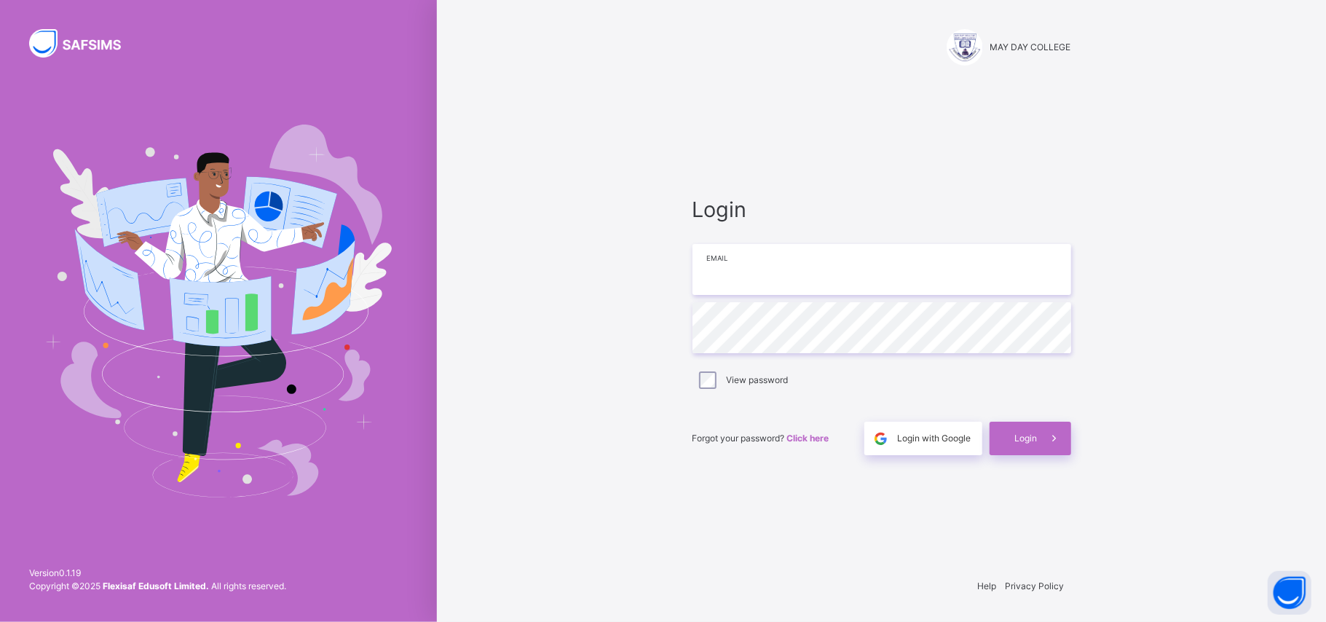
type input "**********"
click at [912, 447] on div "Login with Google" at bounding box center [923, 438] width 118 height 33
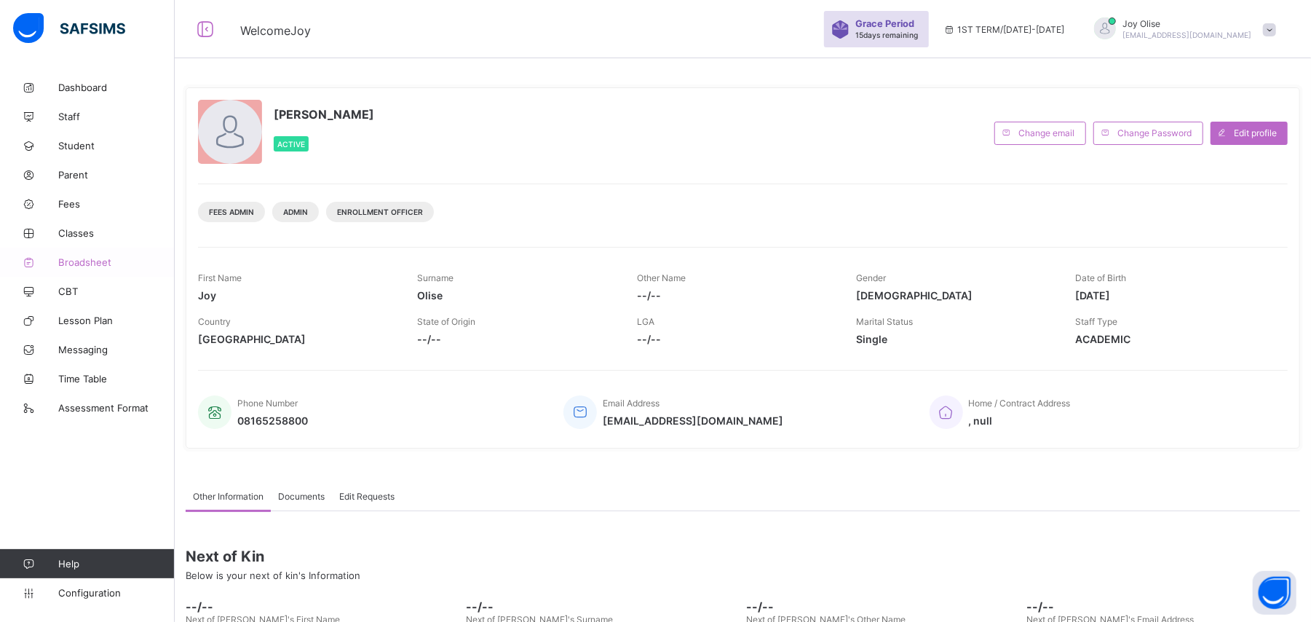
click at [65, 257] on span "Broadsheet" at bounding box center [116, 262] width 116 height 12
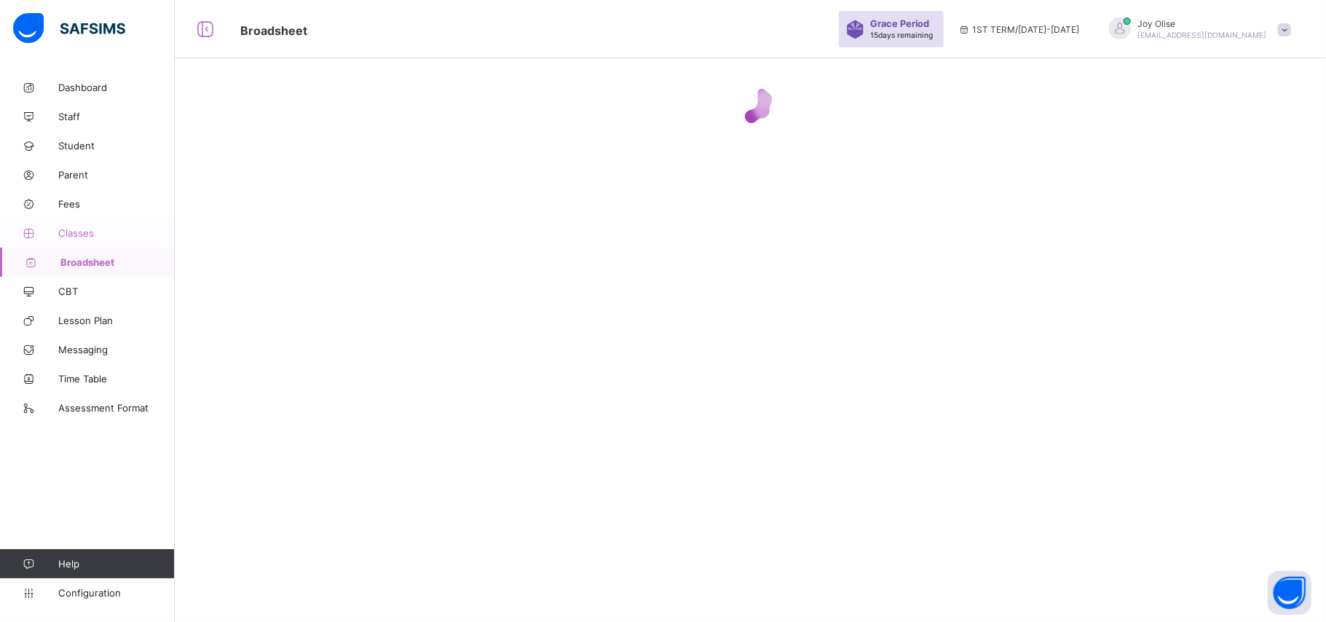
click at [74, 228] on span "Classes" at bounding box center [116, 233] width 116 height 12
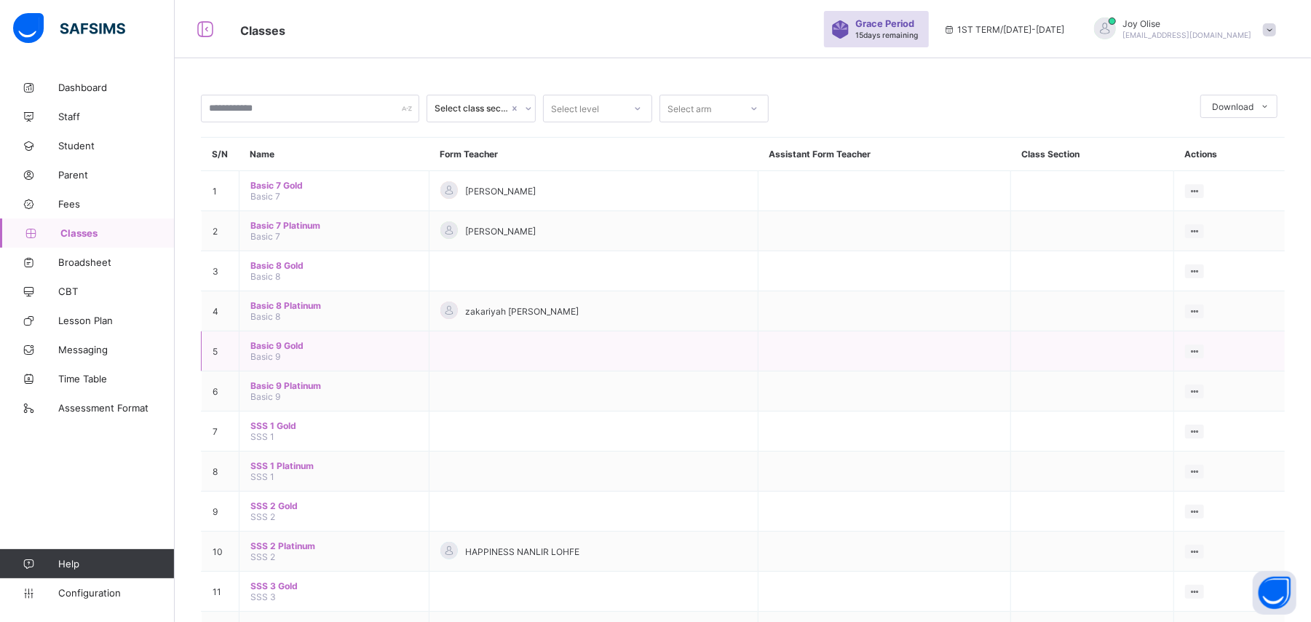
click at [283, 347] on span "Basic 9 Gold" at bounding box center [333, 345] width 167 height 11
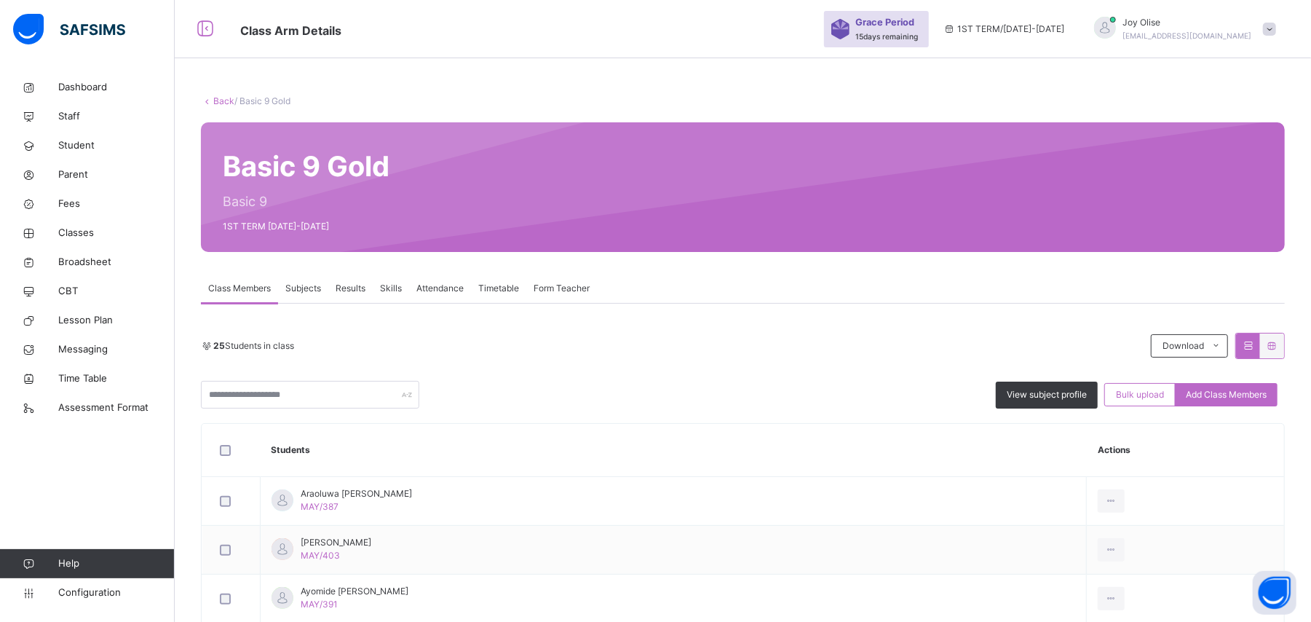
click at [214, 100] on link "Back" at bounding box center [223, 100] width 21 height 11
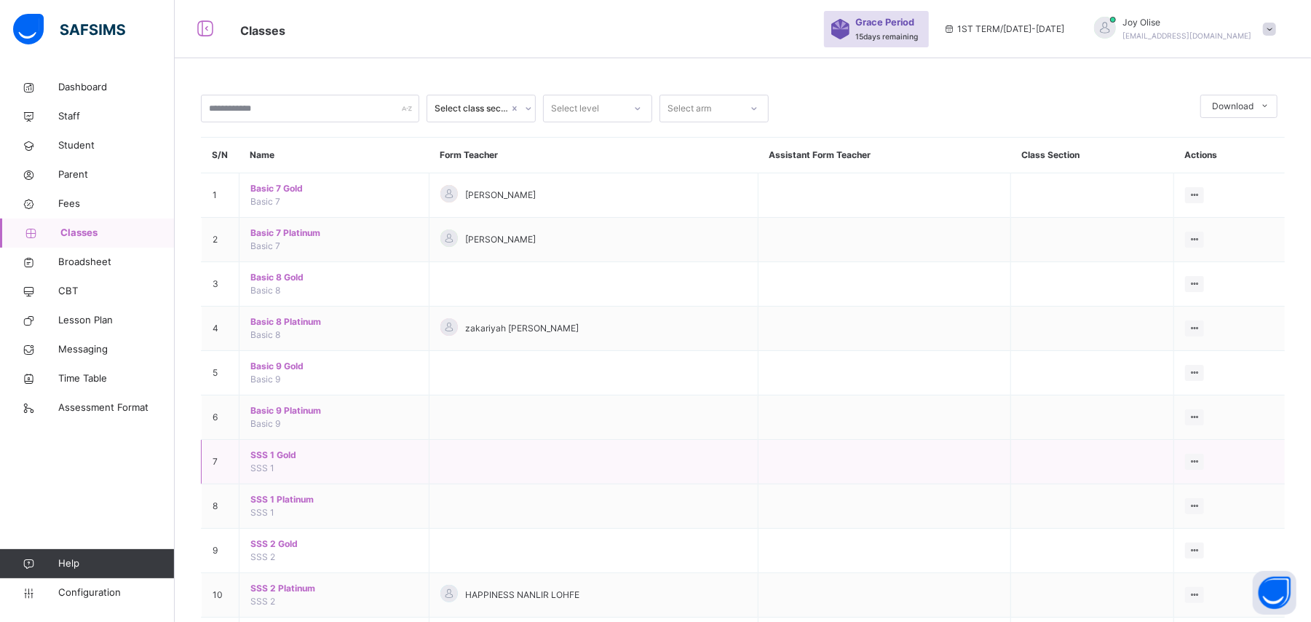
click at [277, 459] on span "SSS 1 Gold" at bounding box center [333, 455] width 167 height 13
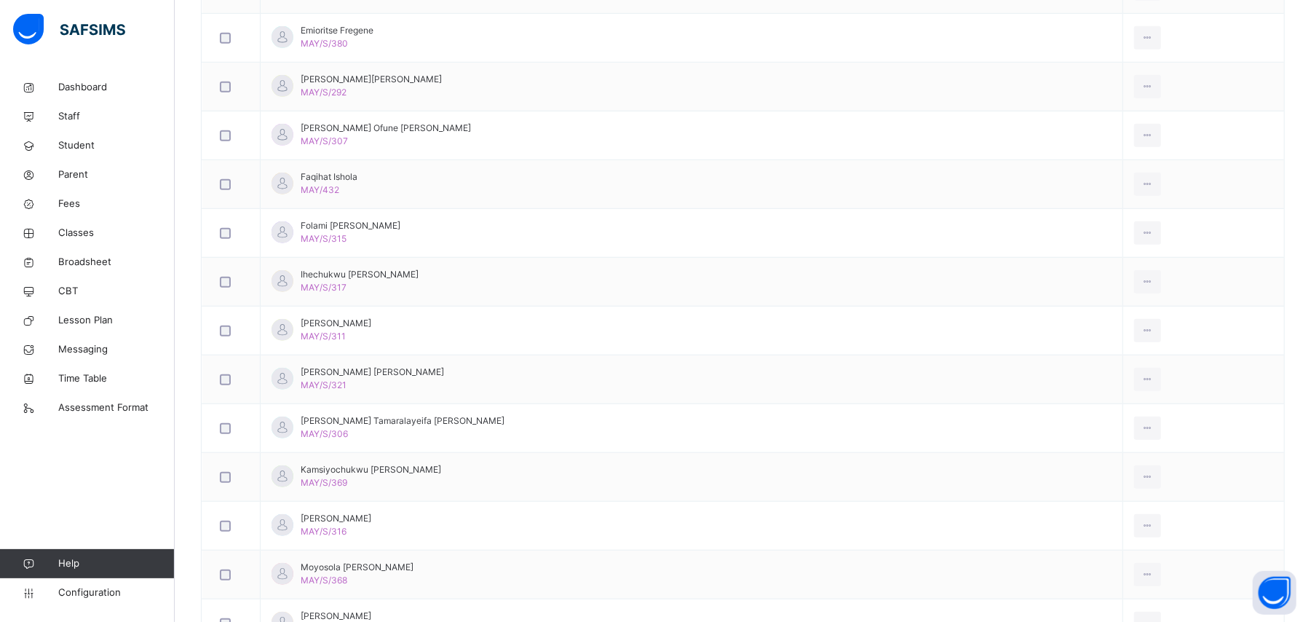
scroll to position [76, 0]
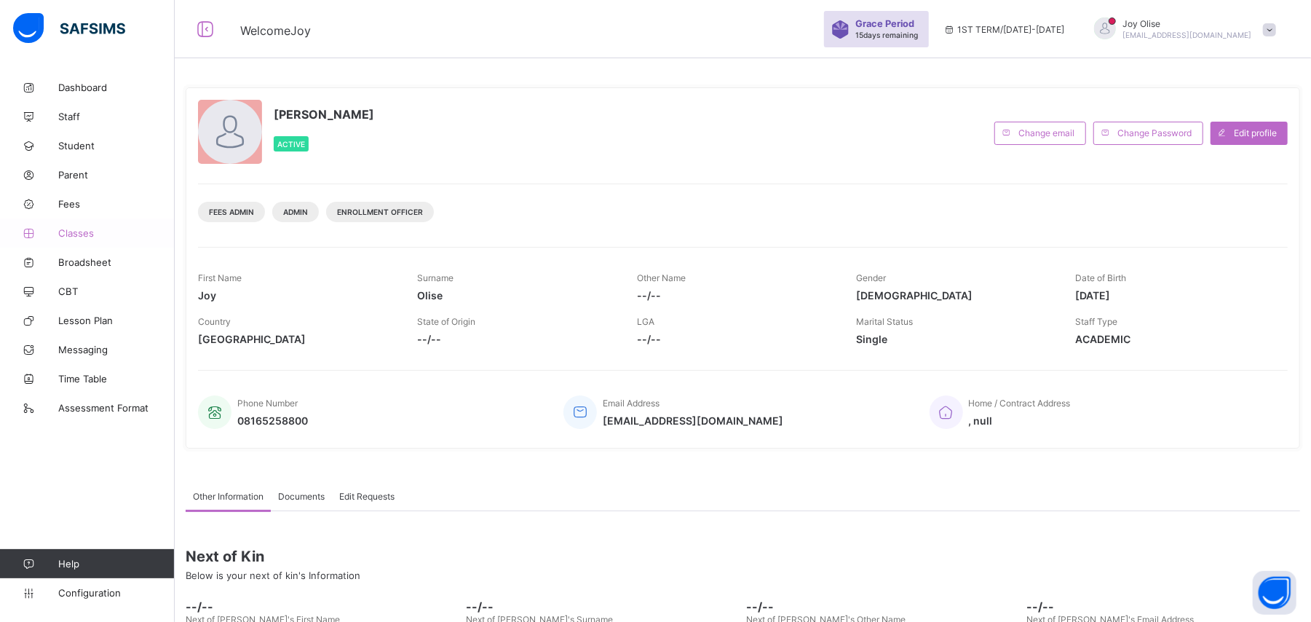
click at [62, 234] on span "Classes" at bounding box center [116, 233] width 116 height 12
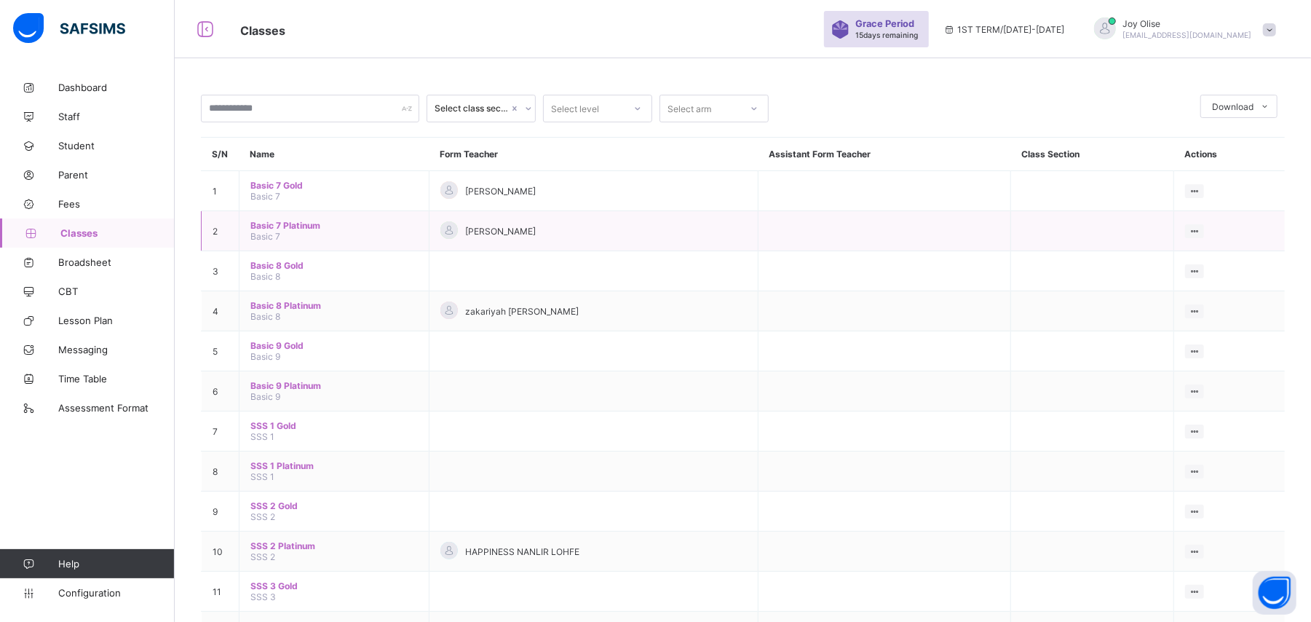
click at [295, 223] on span "Basic 7 Platinum" at bounding box center [333, 225] width 167 height 11
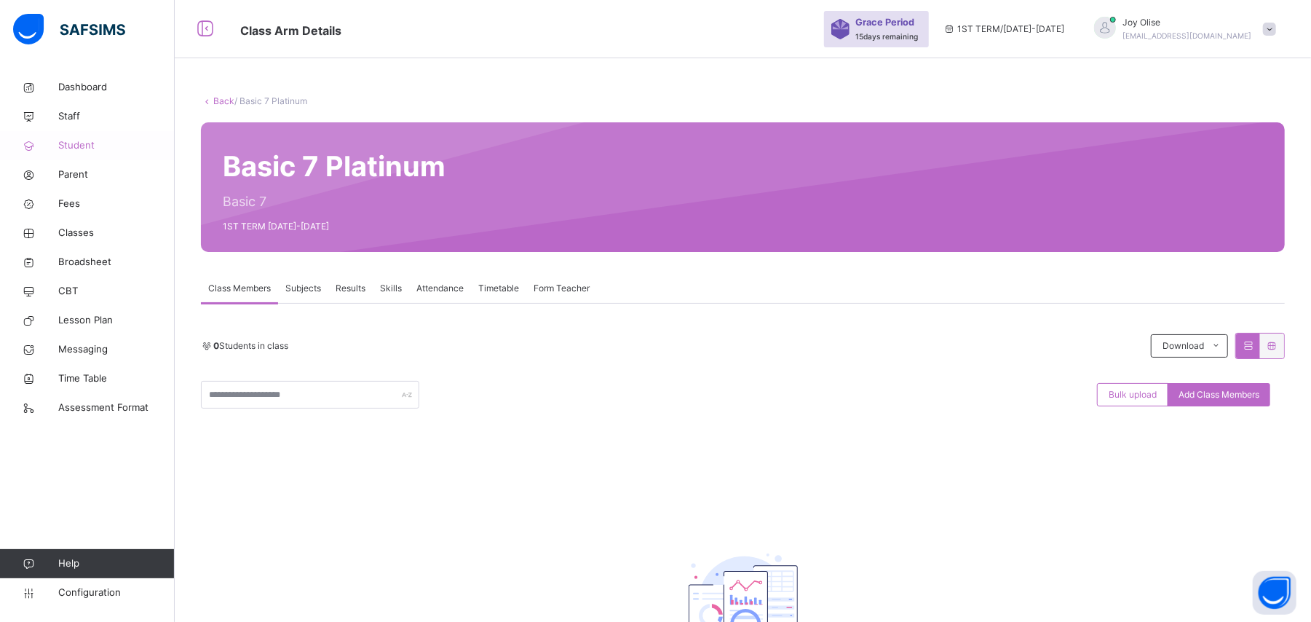
click at [90, 153] on link "Student" at bounding box center [87, 145] width 175 height 29
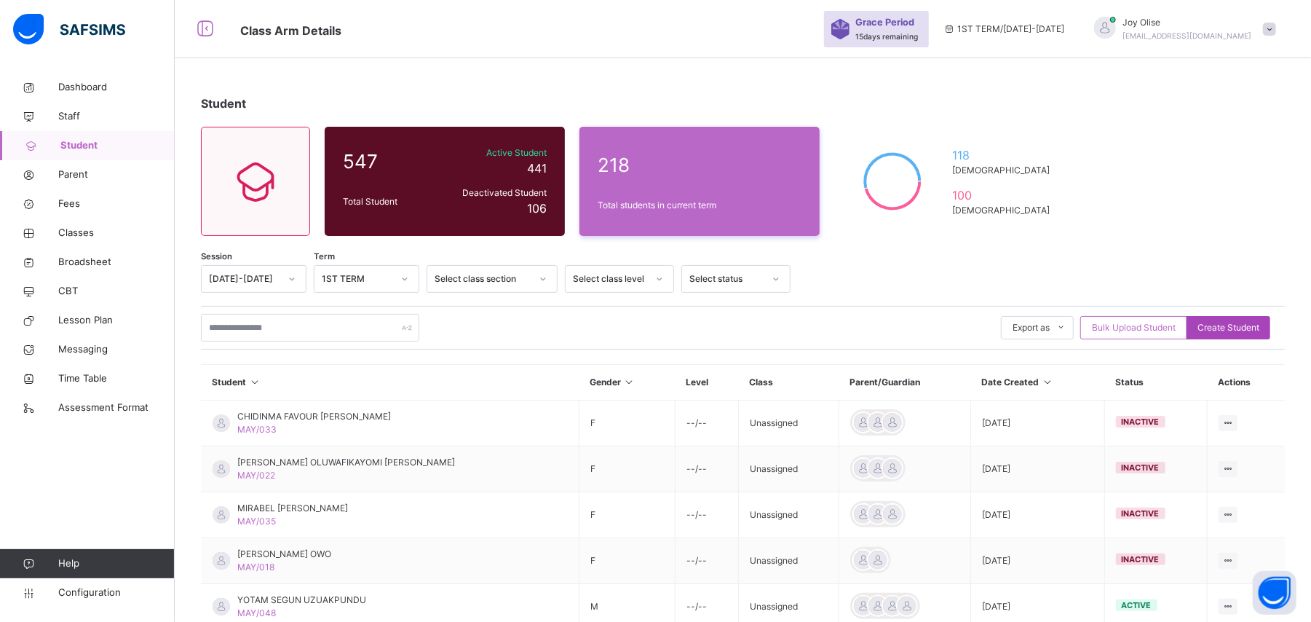
click at [1259, 329] on span "Create Student" at bounding box center [1229, 327] width 62 height 13
select select "**"
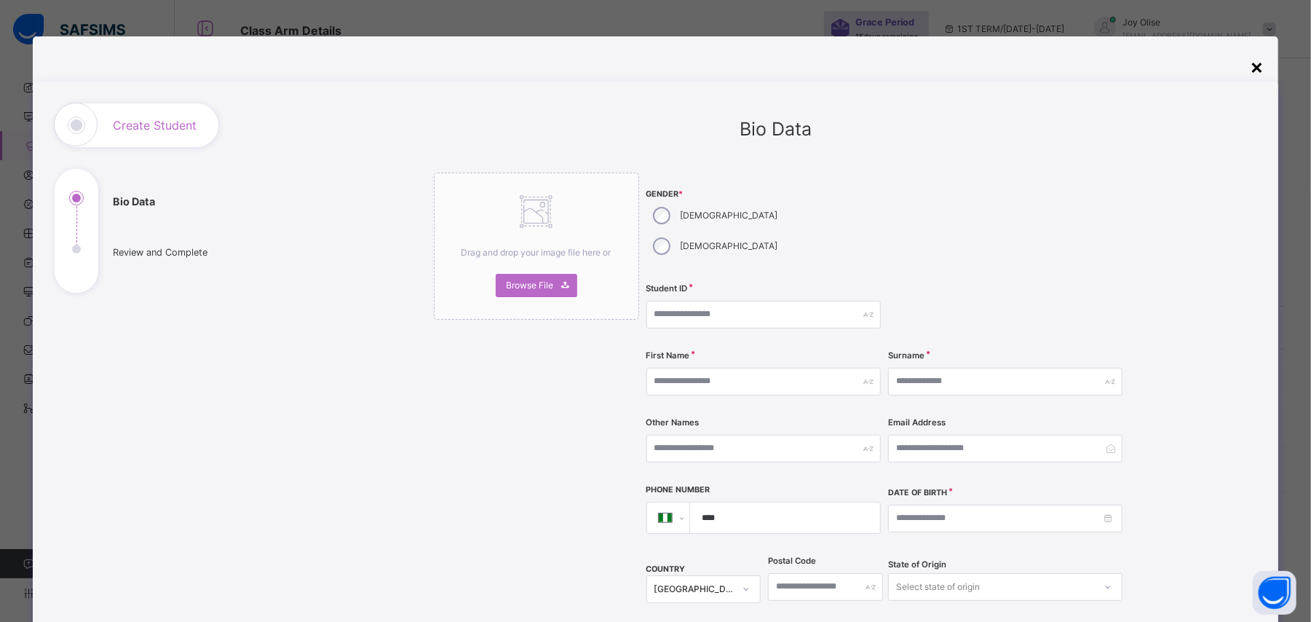
click at [1259, 68] on div "×" at bounding box center [1257, 66] width 14 height 31
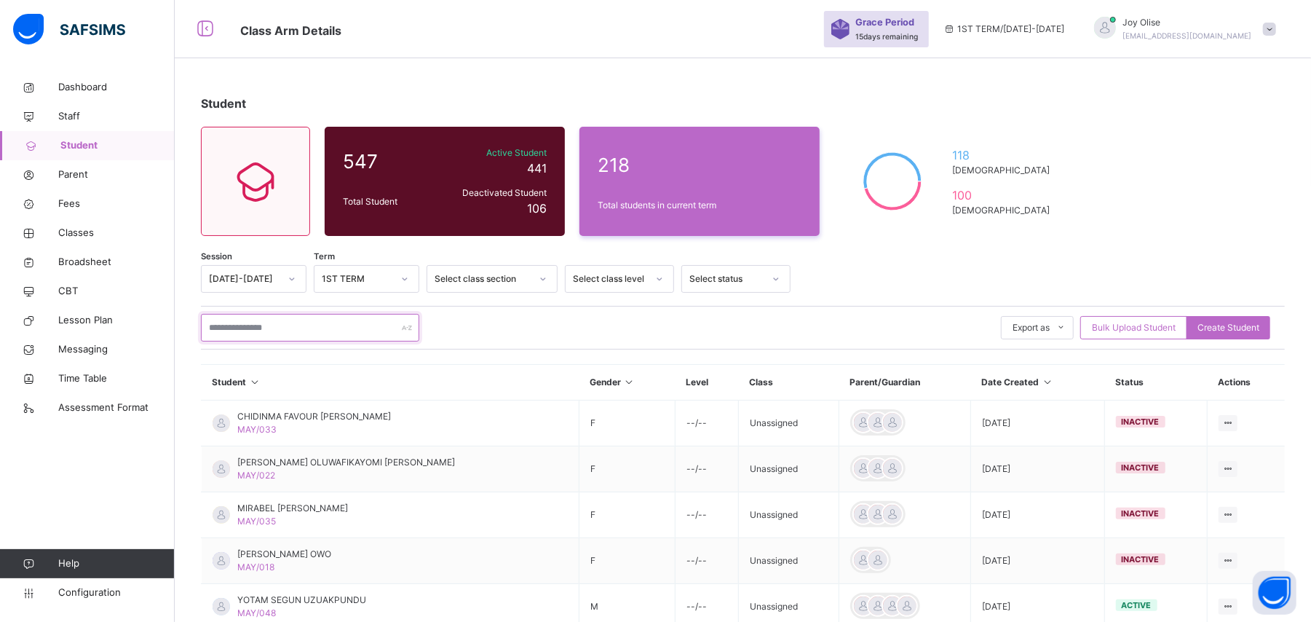
click at [223, 325] on input "text" at bounding box center [310, 328] width 218 height 28
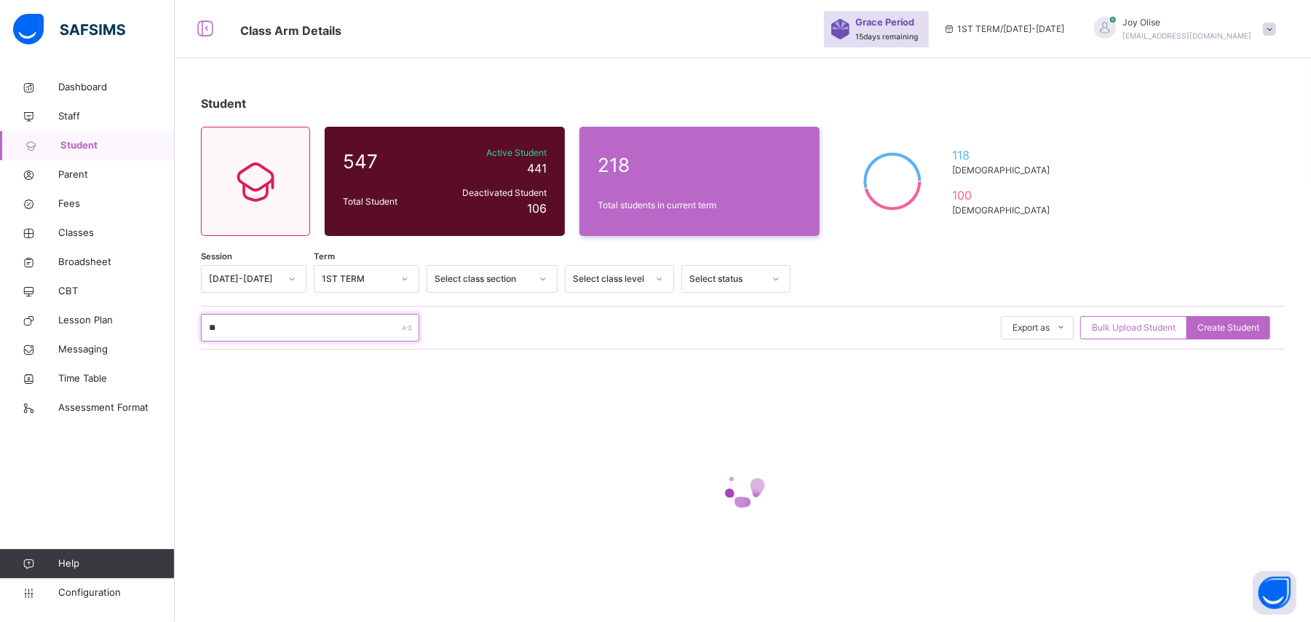
type input "*"
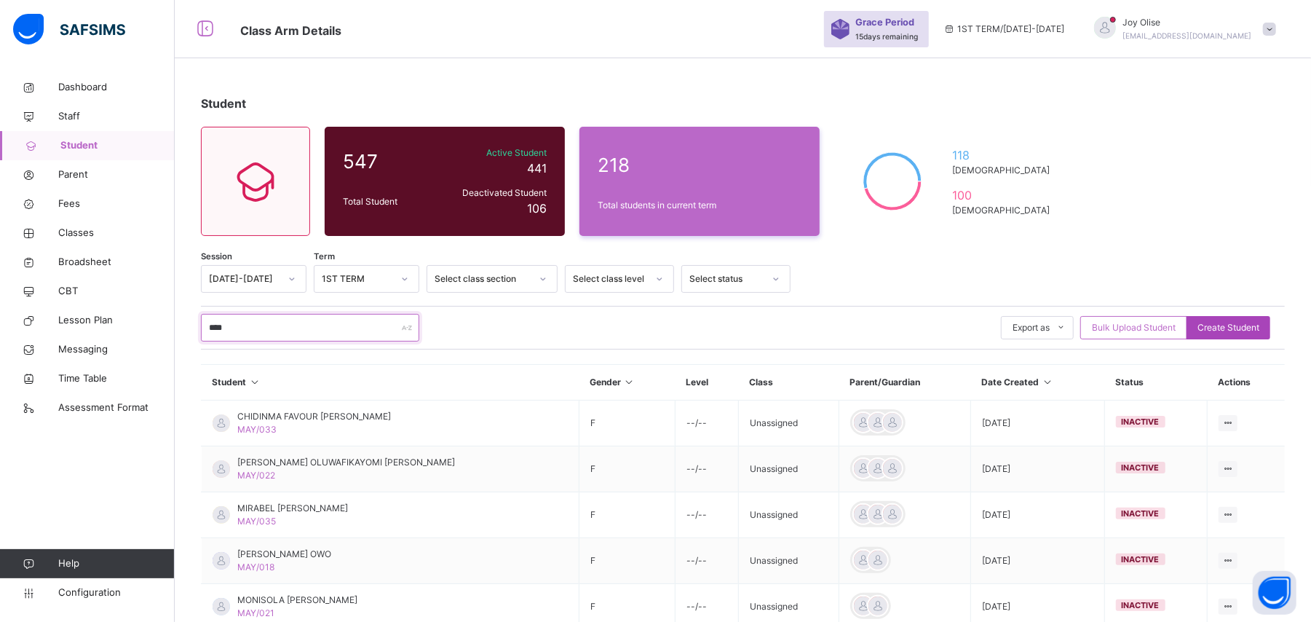
type input "****"
click at [1260, 330] on span "Create Student" at bounding box center [1229, 327] width 62 height 13
select select "**"
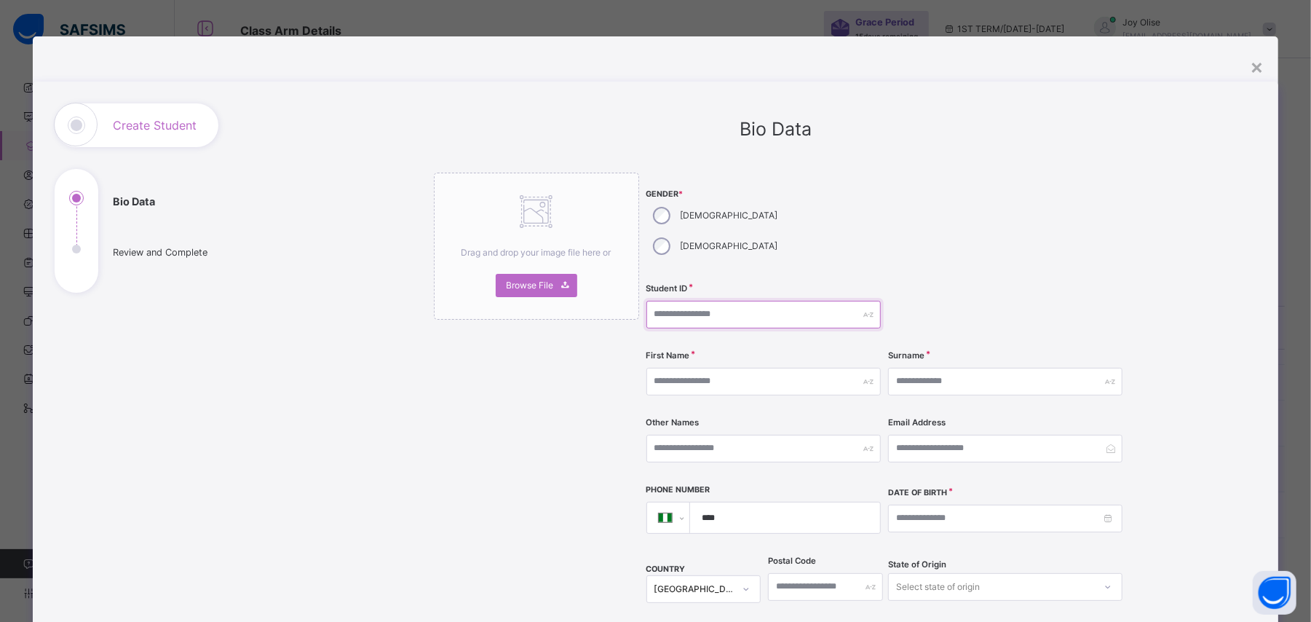
click at [692, 301] on input "text" at bounding box center [764, 315] width 234 height 28
type input "*******"
click at [711, 368] on input "text" at bounding box center [764, 382] width 234 height 28
type input "******"
type input "*****"
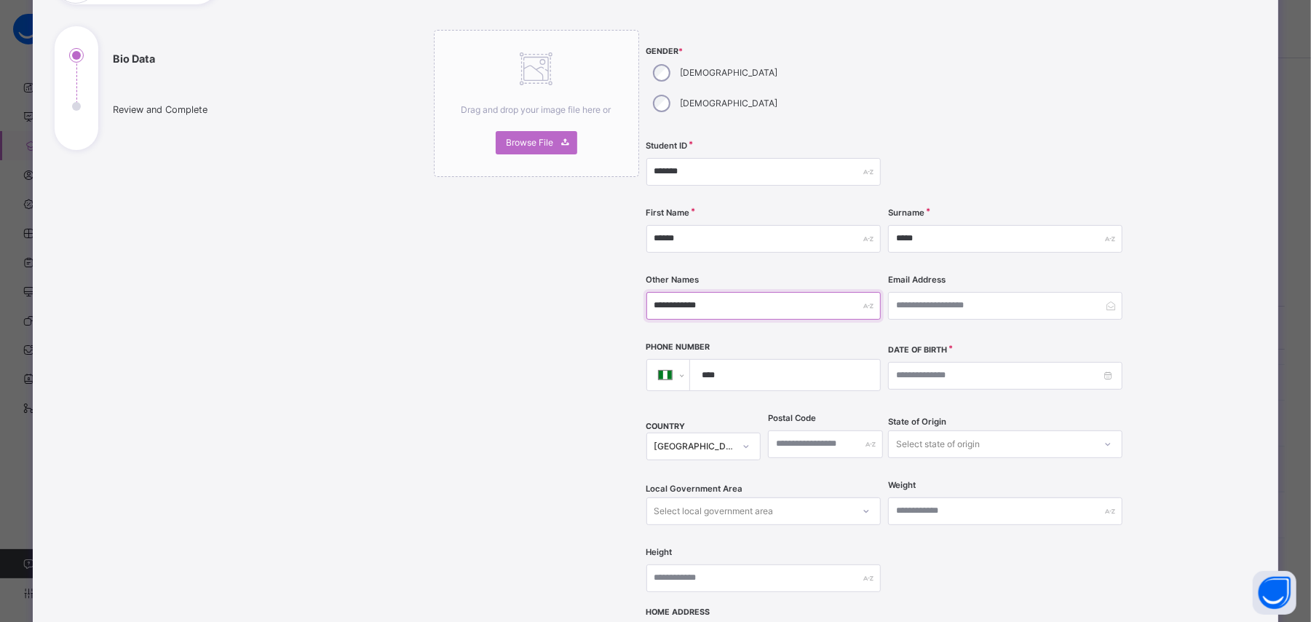
scroll to position [163, 0]
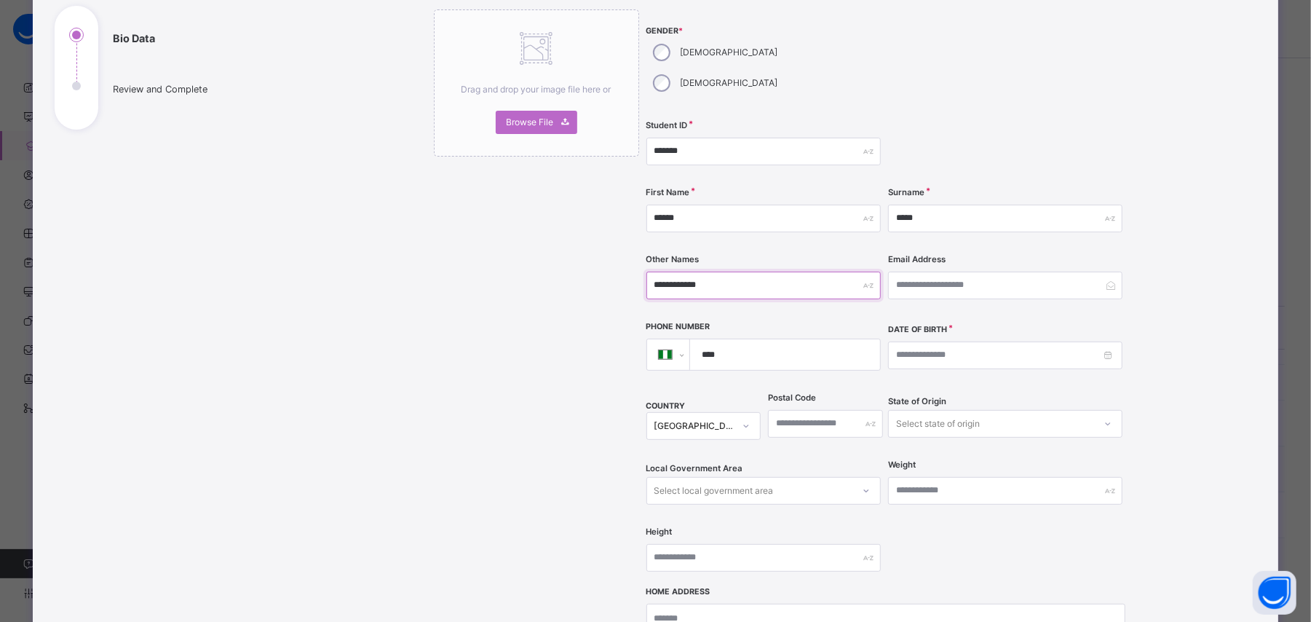
type input "**********"
click at [985, 341] on input at bounding box center [1005, 355] width 234 height 28
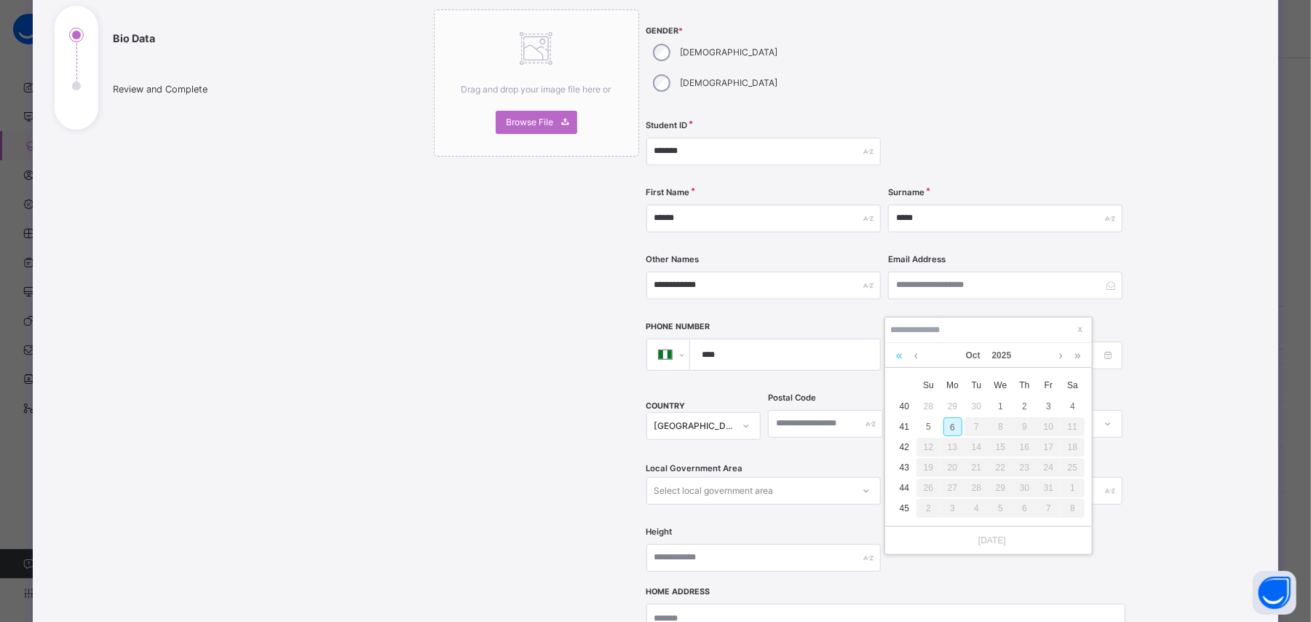
click at [898, 358] on link at bounding box center [900, 355] width 14 height 25
click at [916, 355] on link at bounding box center [916, 355] width 11 height 25
click at [894, 353] on link at bounding box center [900, 355] width 14 height 25
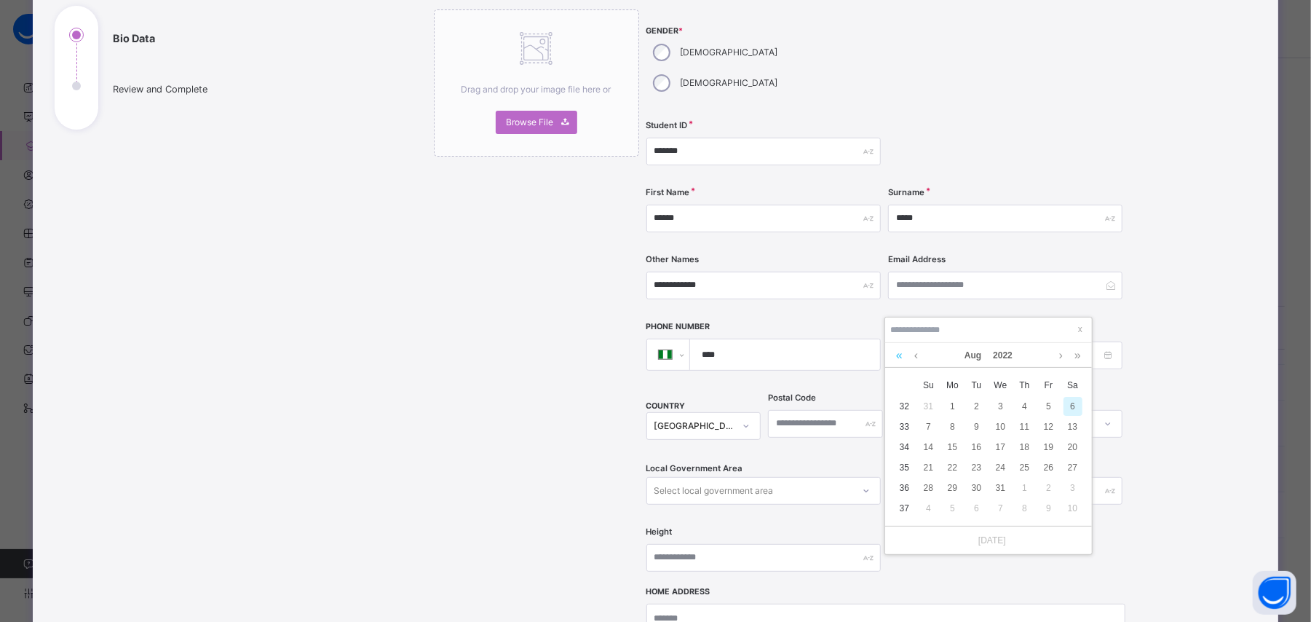
click at [894, 353] on link at bounding box center [900, 355] width 14 height 25
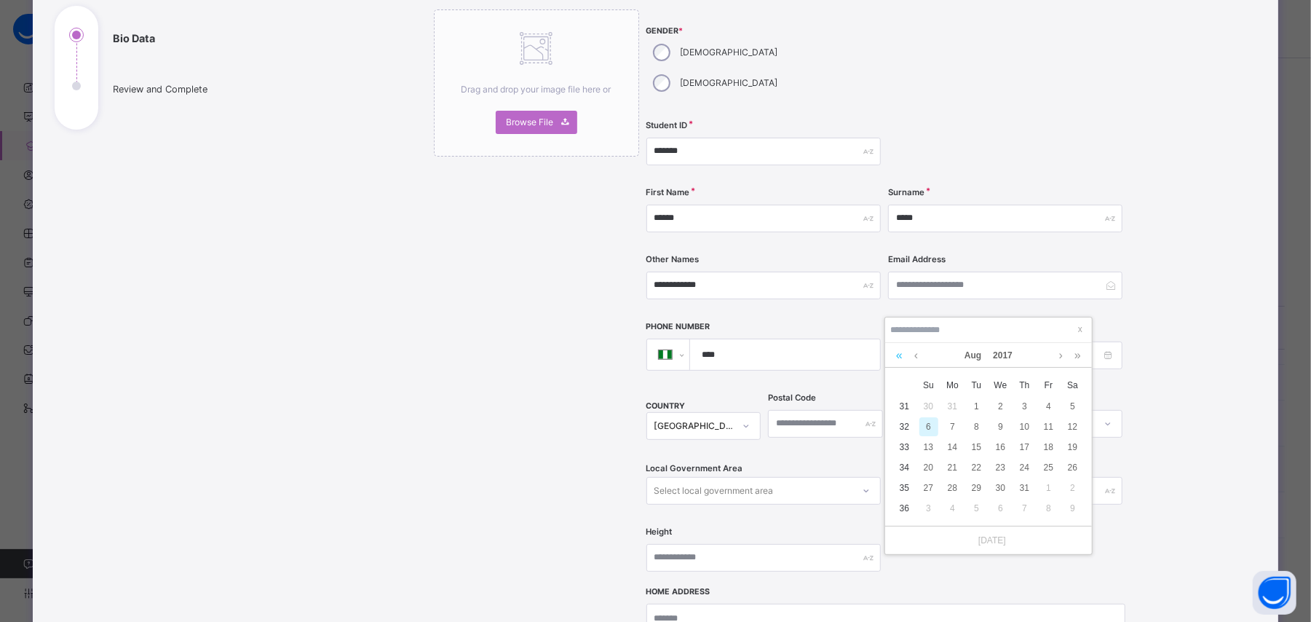
click at [894, 353] on link at bounding box center [900, 355] width 14 height 25
click at [1058, 355] on link at bounding box center [1061, 355] width 11 height 25
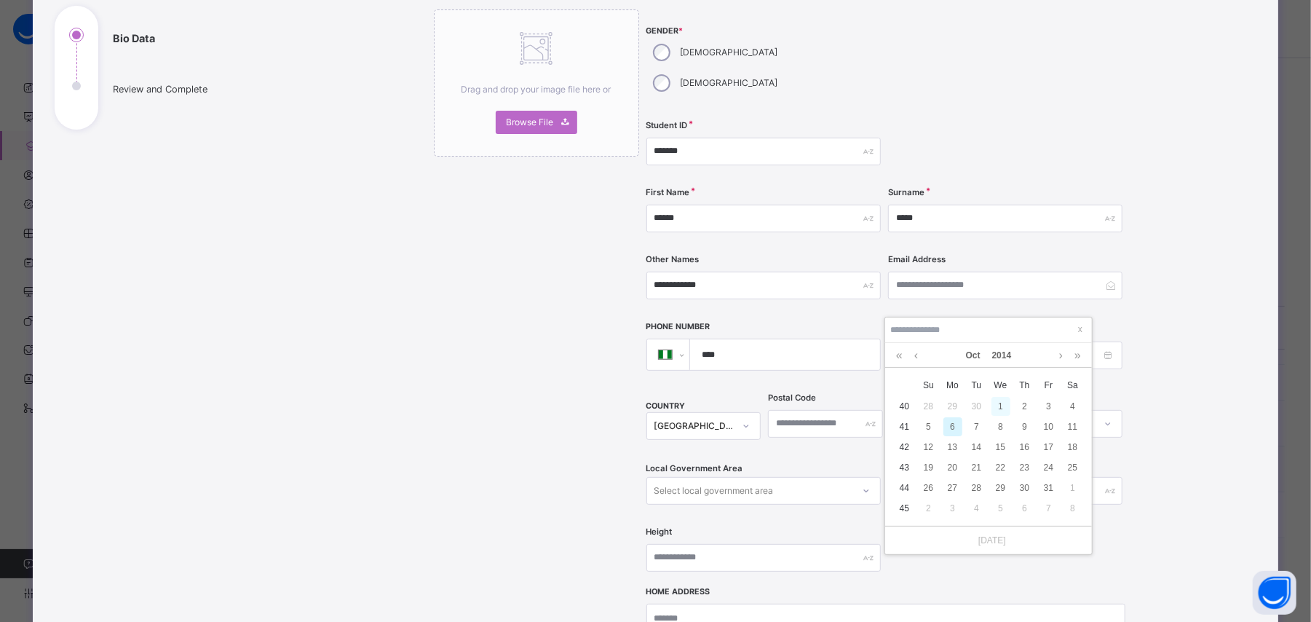
click at [997, 411] on div "1" at bounding box center [1001, 406] width 19 height 19
type input "**********"
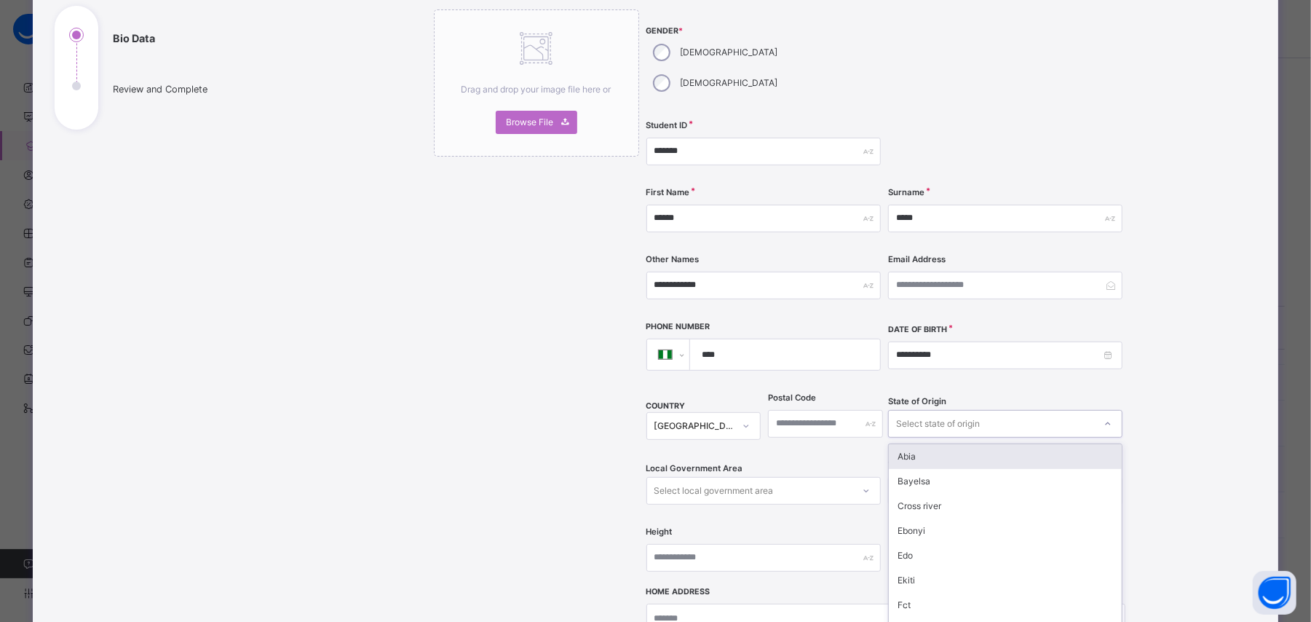
scroll to position [181, 0]
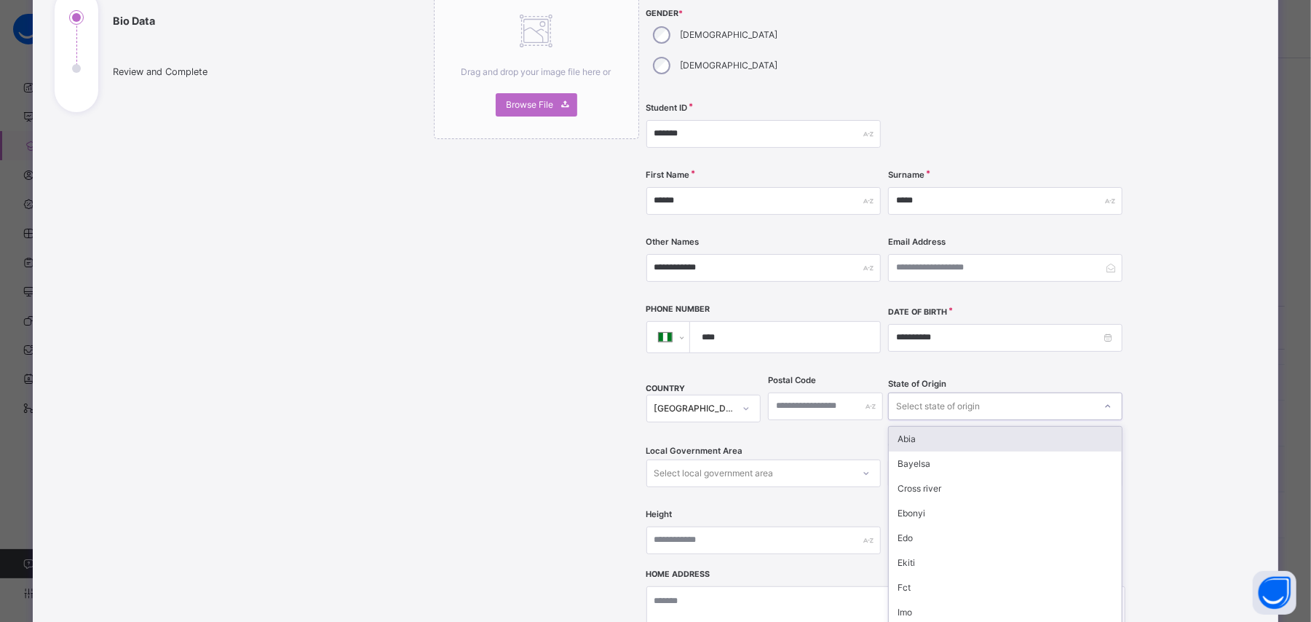
click at [924, 394] on div "State of Origin option Abia focused, 1 of 37. 37 results available. Use Up and …" at bounding box center [1005, 406] width 234 height 60
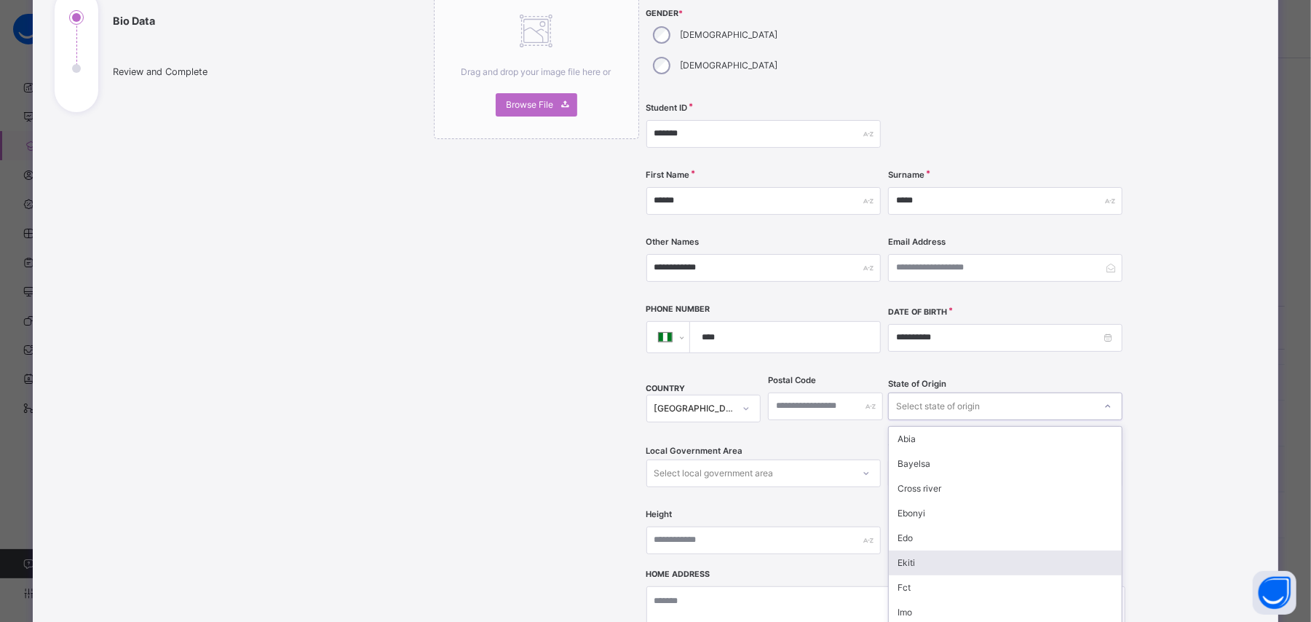
click at [910, 550] on div "Ekiti" at bounding box center [1005, 562] width 233 height 25
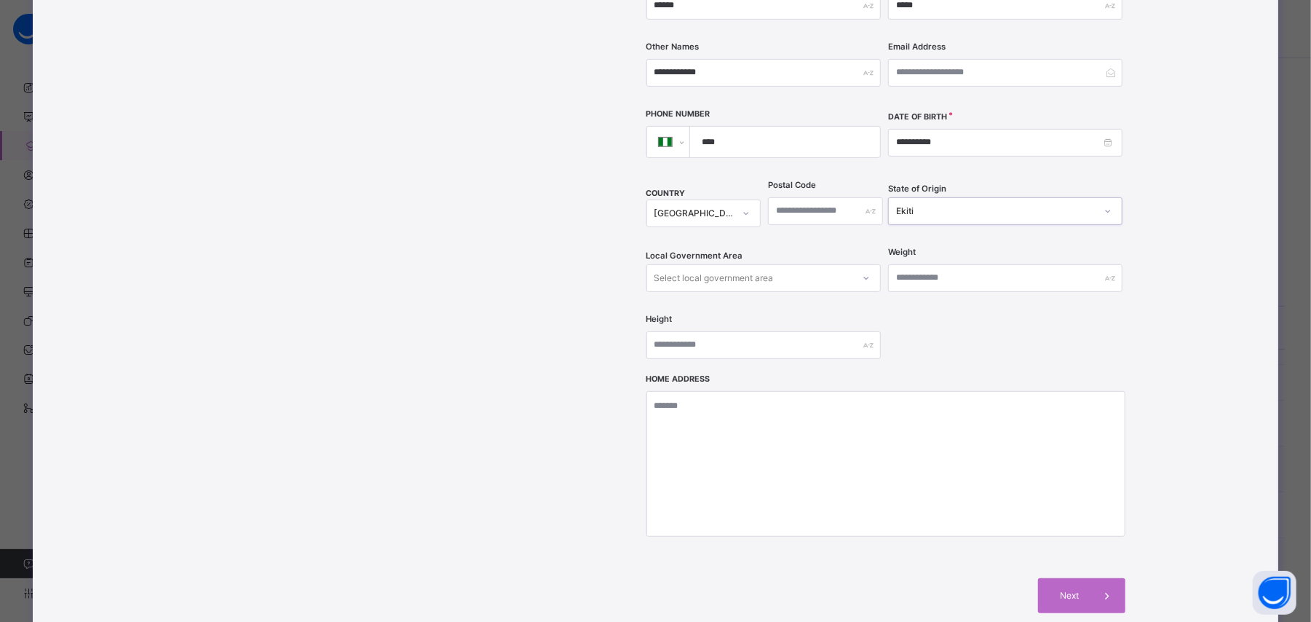
scroll to position [382, 0]
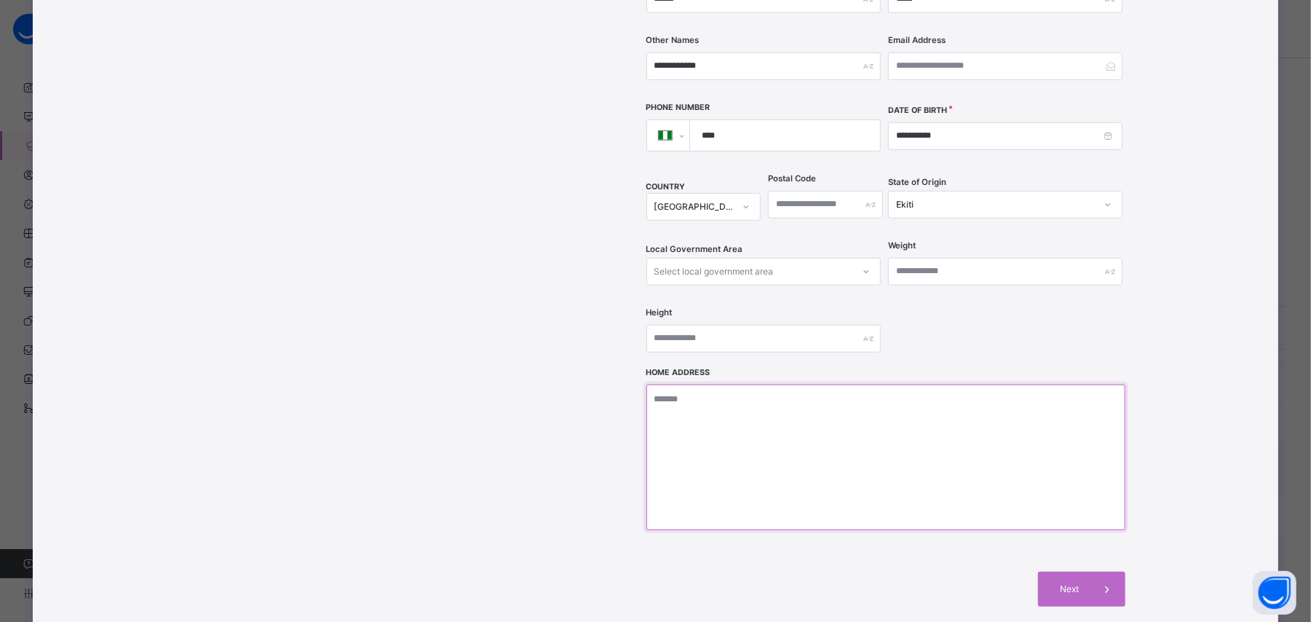
click at [793, 392] on textarea at bounding box center [886, 457] width 479 height 146
type textarea "********"
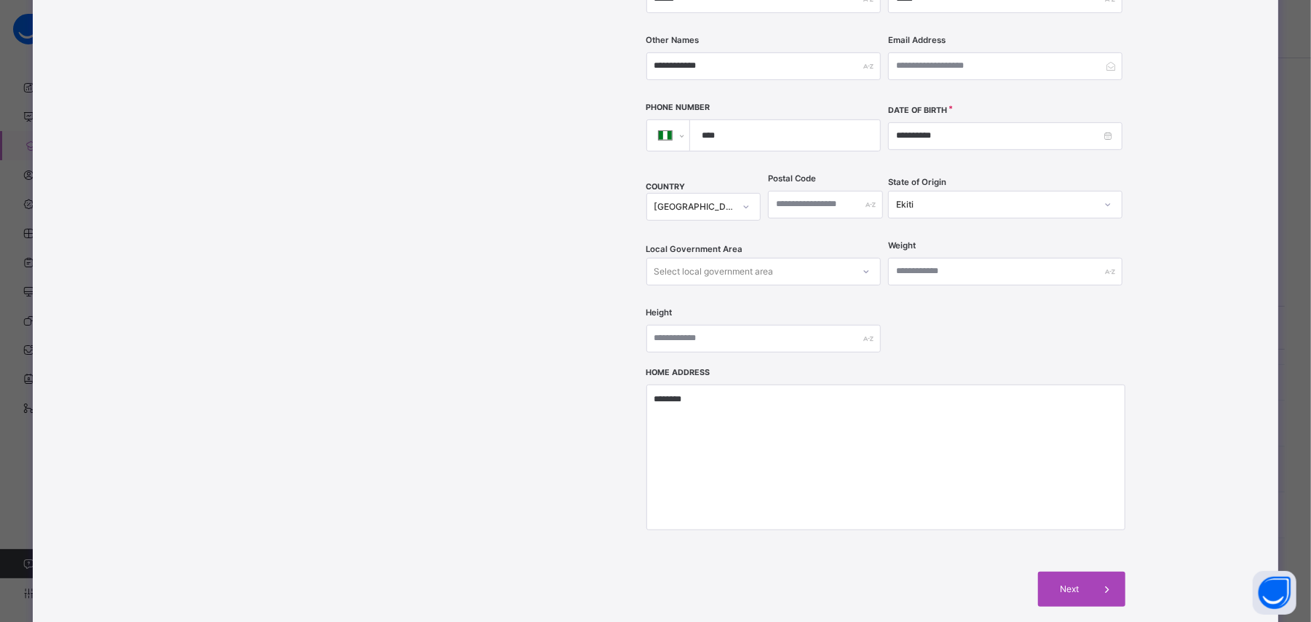
click at [1051, 582] on span "Next" at bounding box center [1070, 588] width 42 height 13
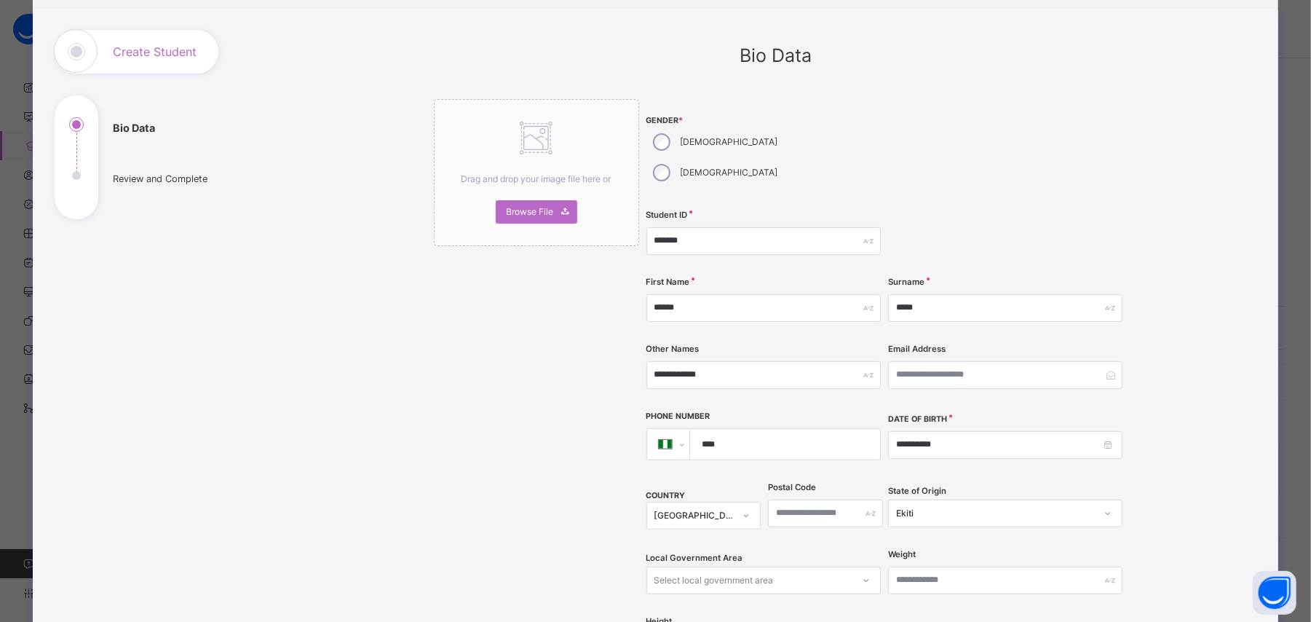
scroll to position [38, 0]
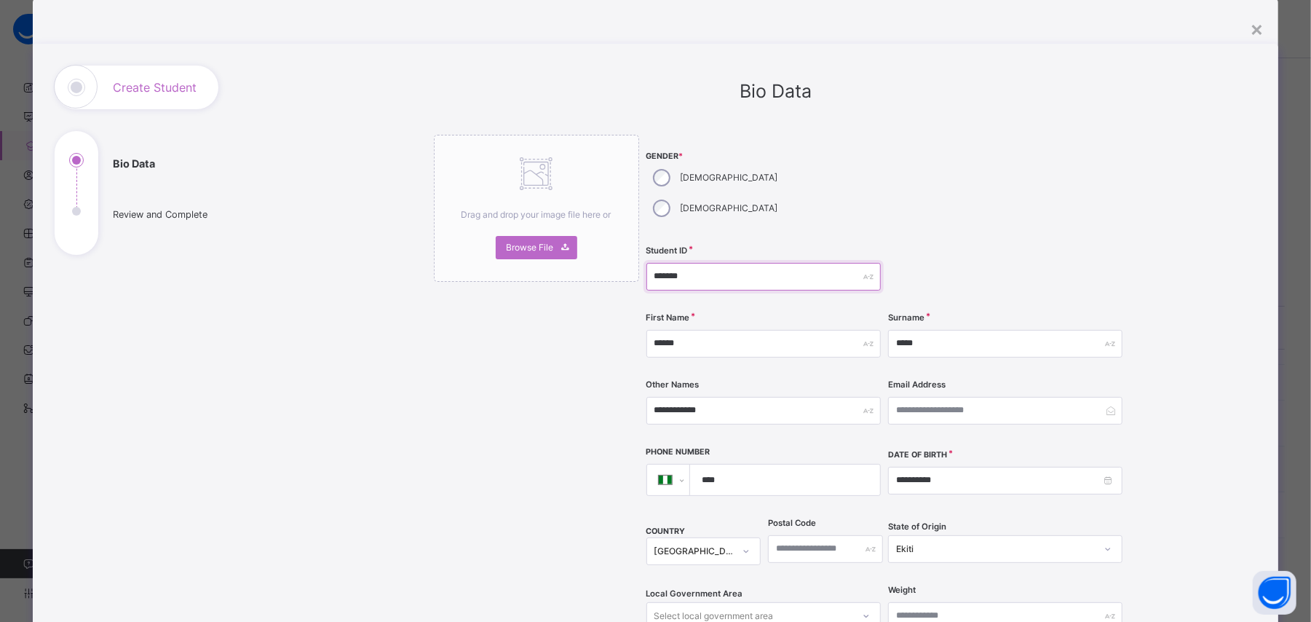
click at [706, 263] on input "*******" at bounding box center [764, 277] width 234 height 28
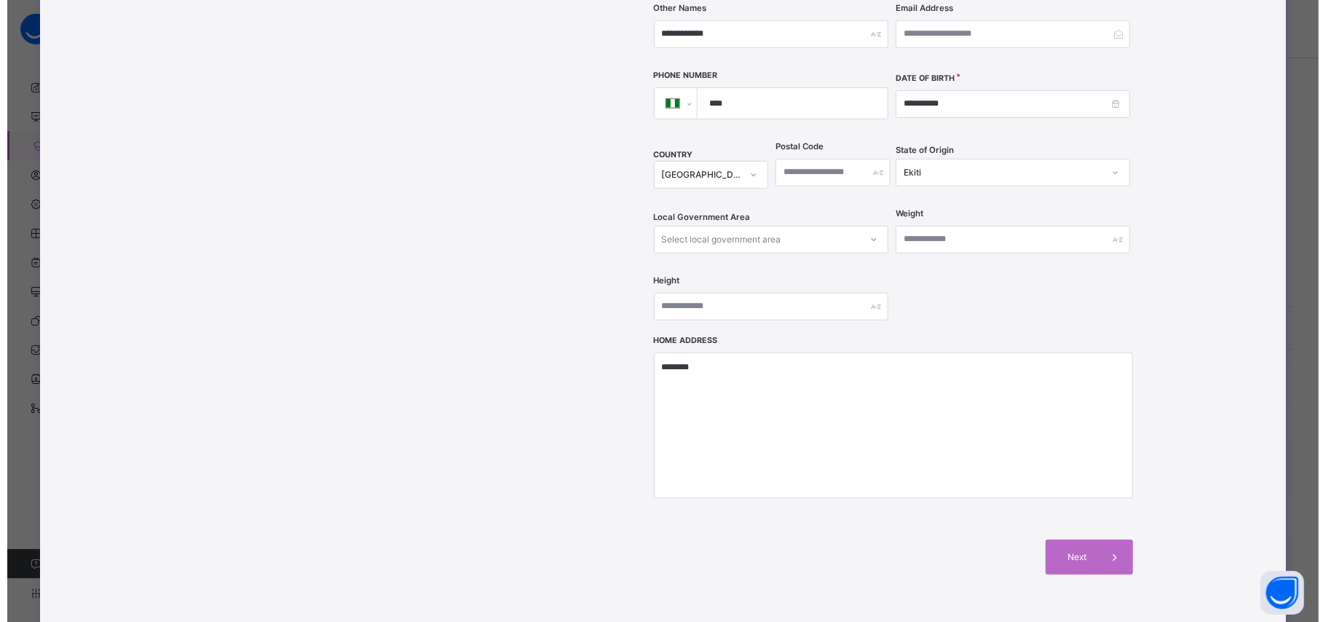
scroll to position [415, 0]
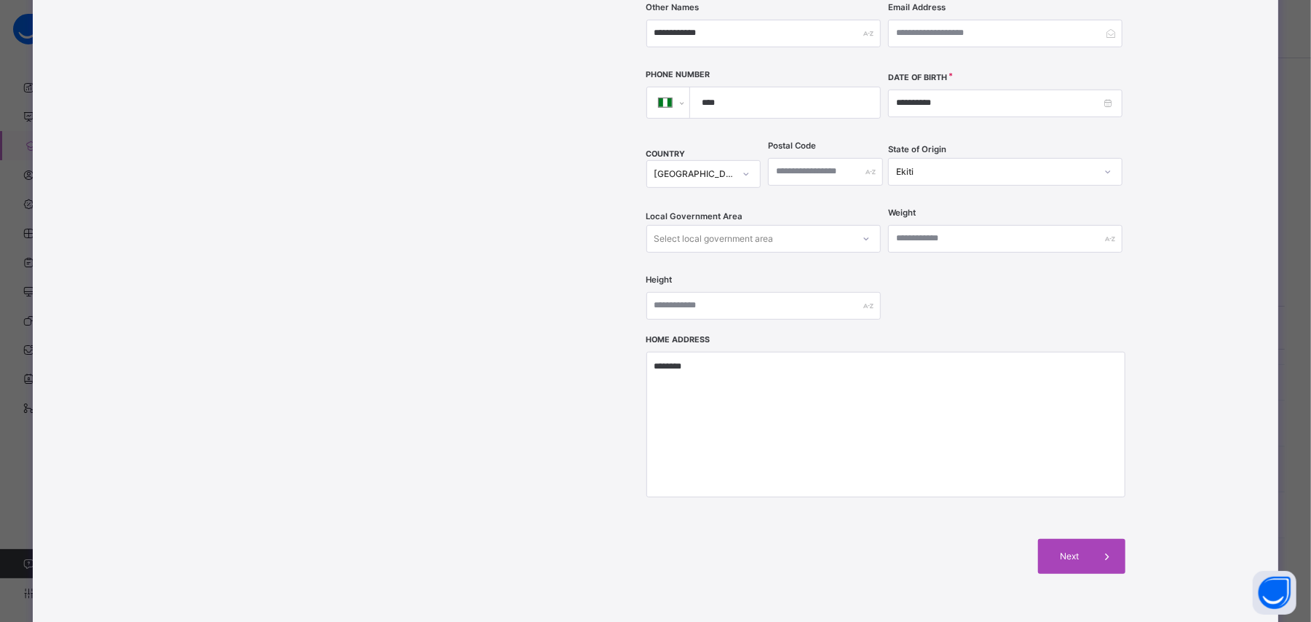
click at [1043, 539] on div "Next" at bounding box center [1081, 556] width 87 height 35
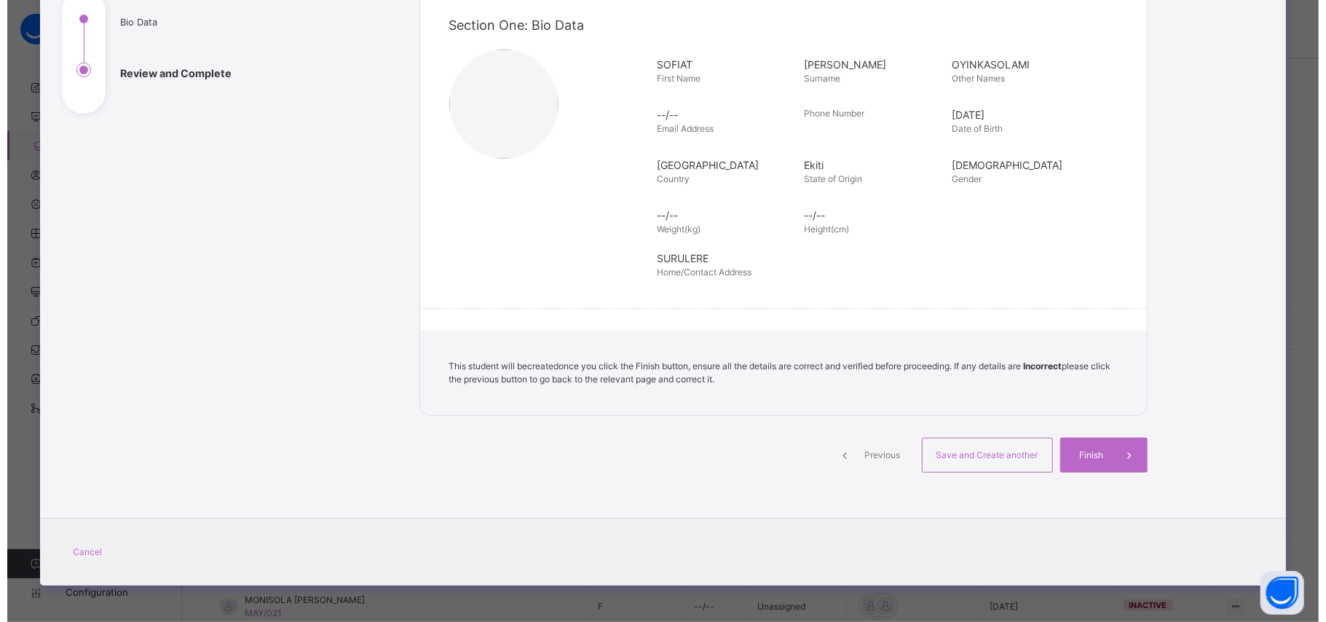
scroll to position [178, 0]
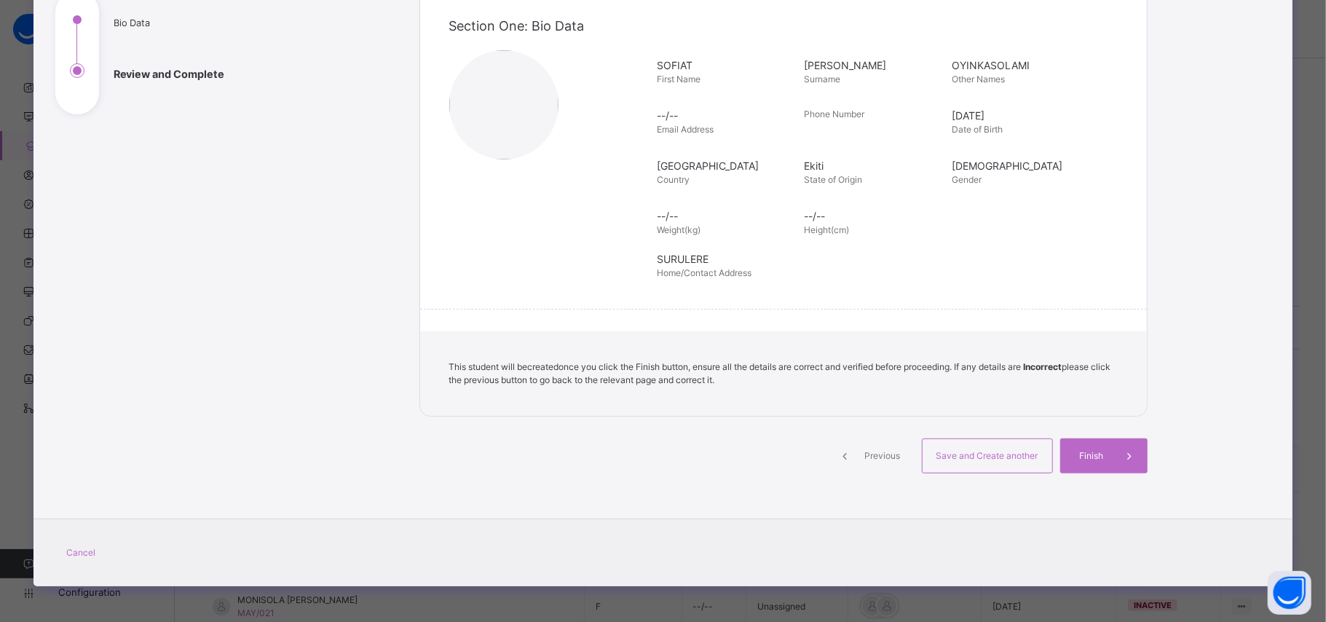
click at [891, 447] on div "Previous" at bounding box center [870, 455] width 87 height 35
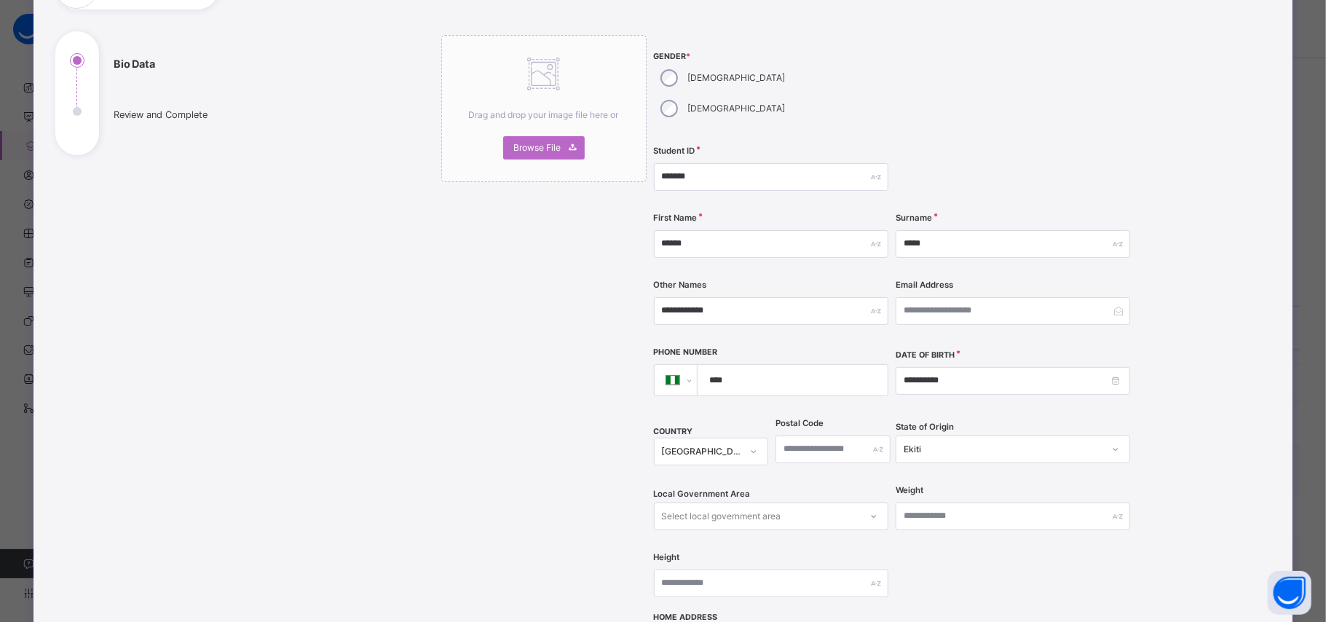
scroll to position [134, 0]
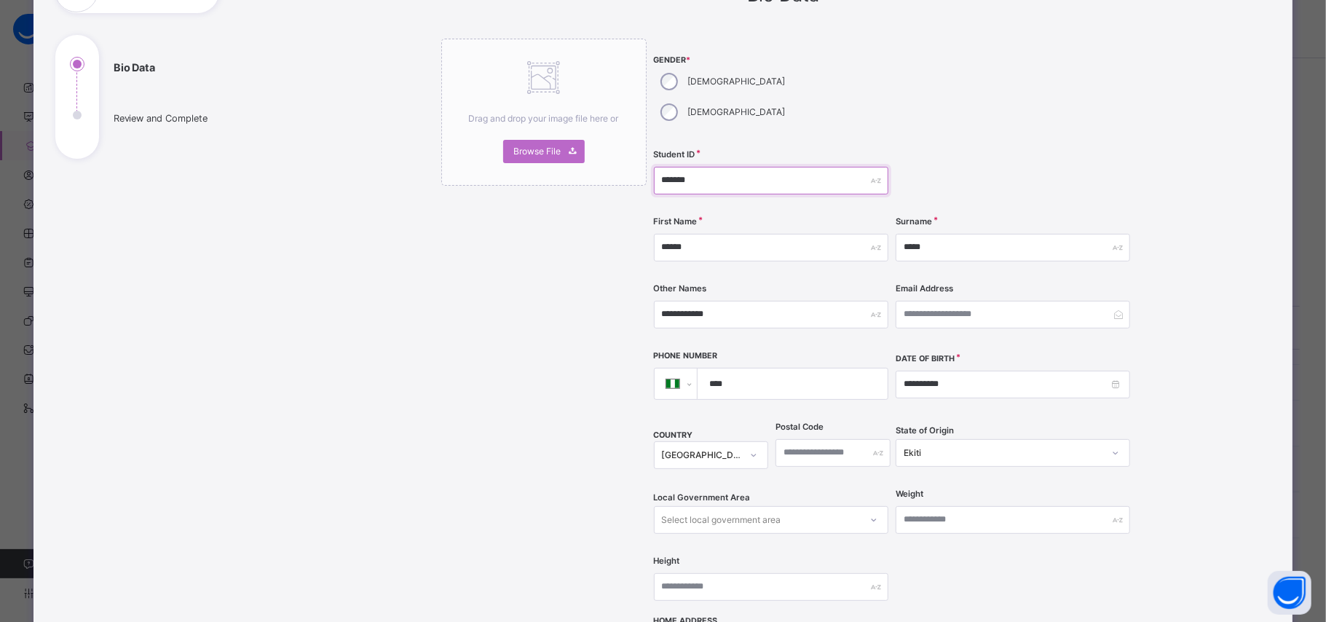
click at [706, 167] on input "*******" at bounding box center [771, 181] width 234 height 28
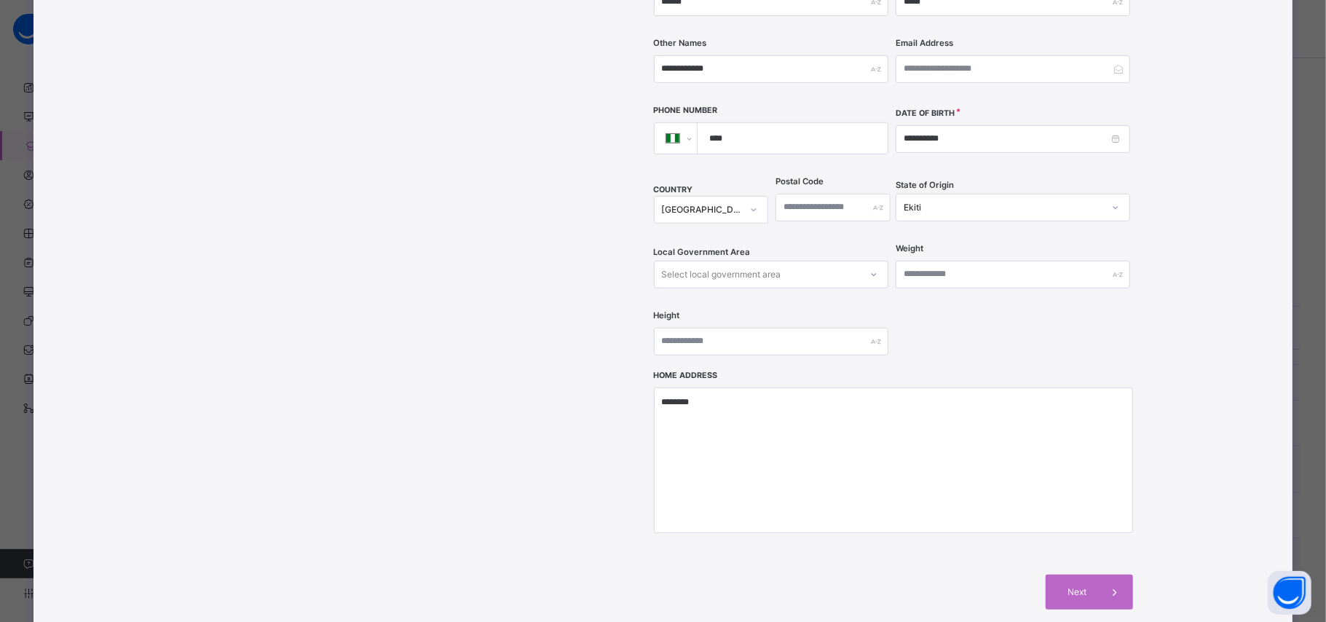
scroll to position [402, 0]
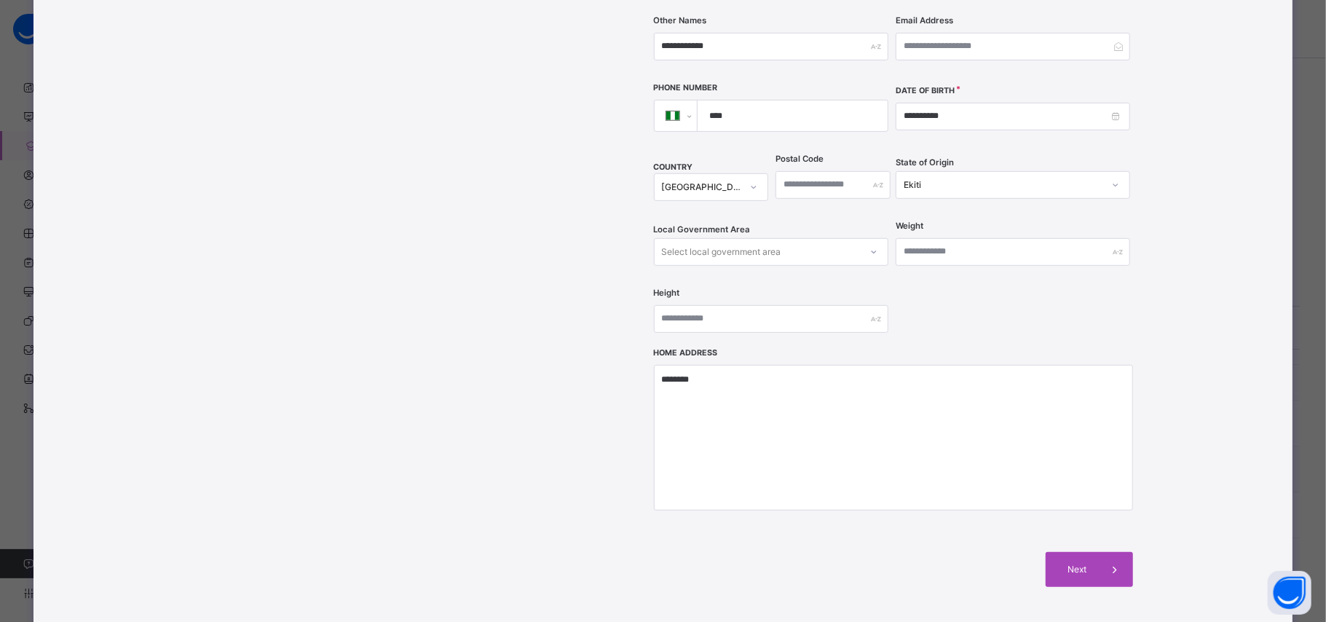
type input "*******"
click at [1089, 563] on span "Next" at bounding box center [1077, 569] width 42 height 13
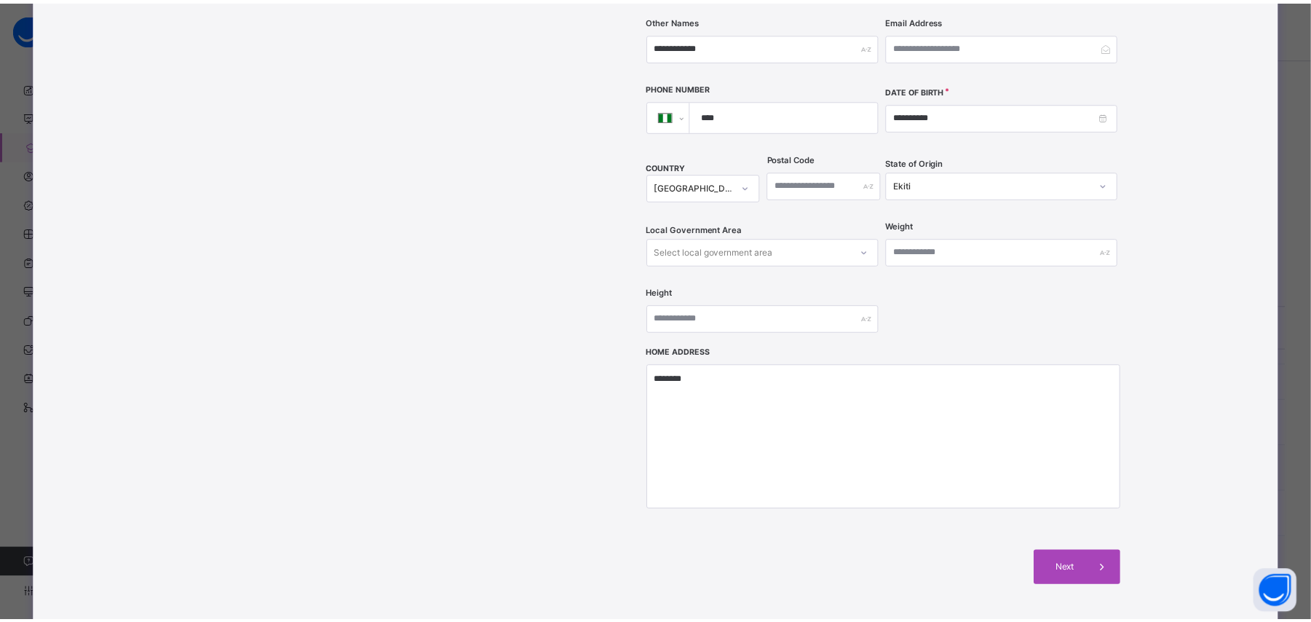
scroll to position [178, 0]
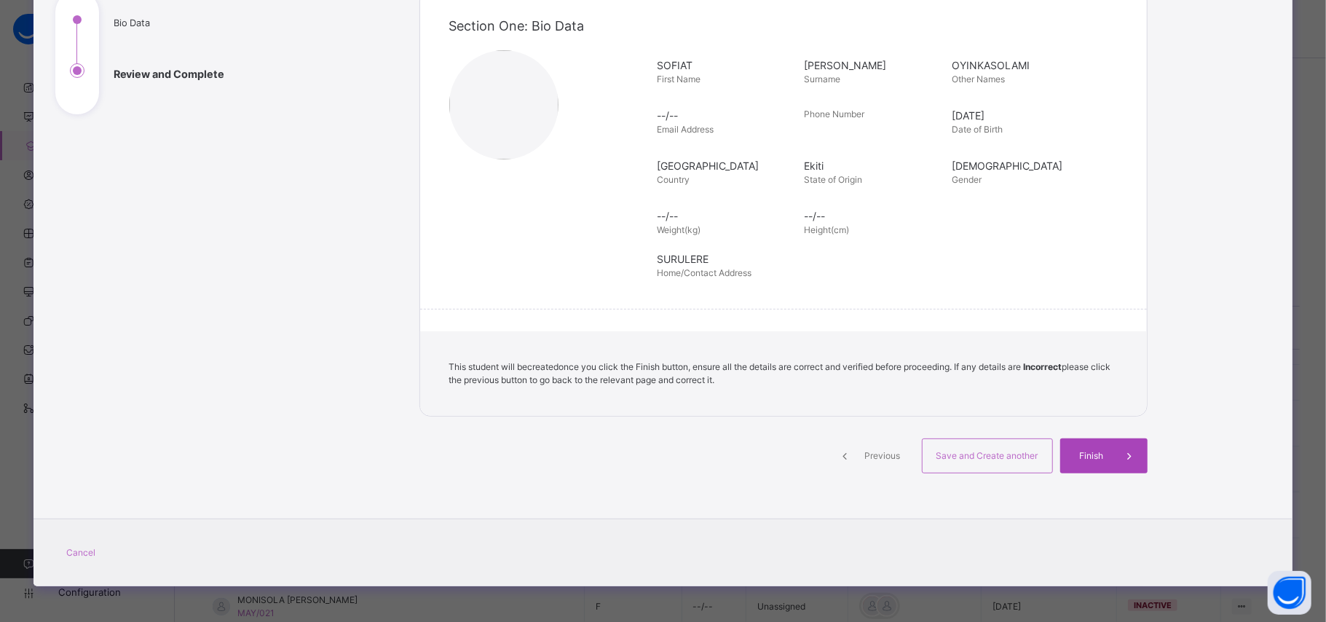
click at [1102, 457] on span "Finish" at bounding box center [1092, 455] width 42 height 13
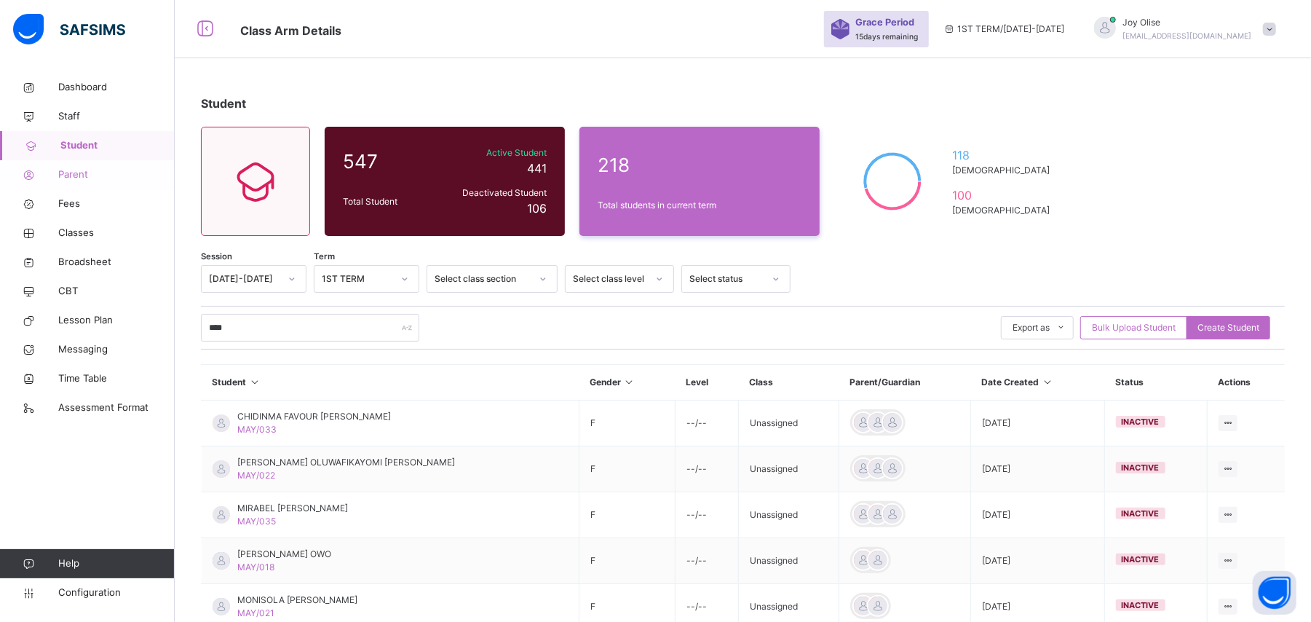
click at [85, 173] on span "Parent" at bounding box center [116, 174] width 116 height 15
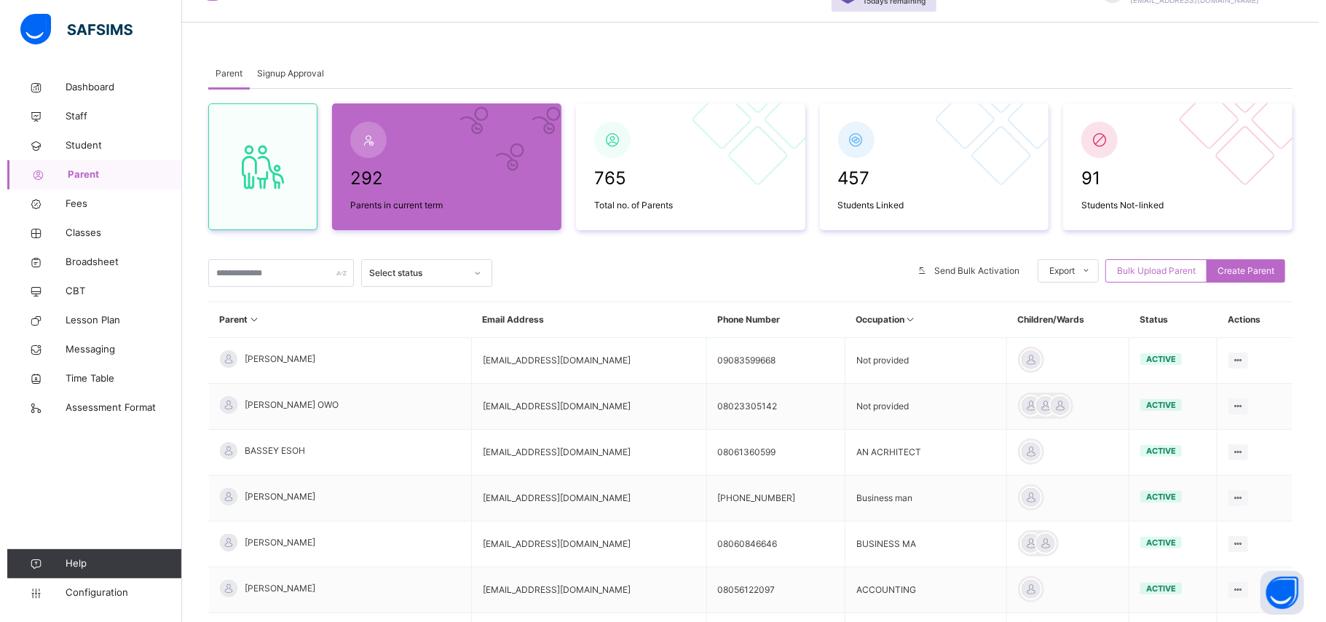
scroll to position [21, 0]
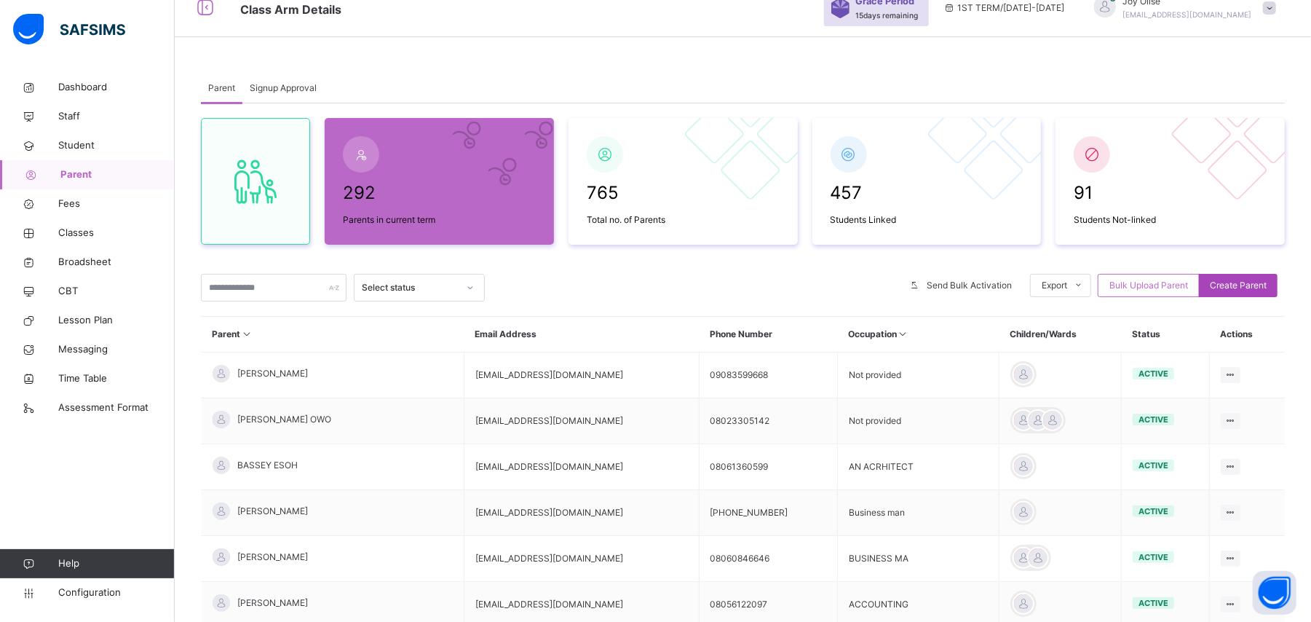
click at [1242, 289] on span "Create Parent" at bounding box center [1238, 285] width 57 height 13
select select "**"
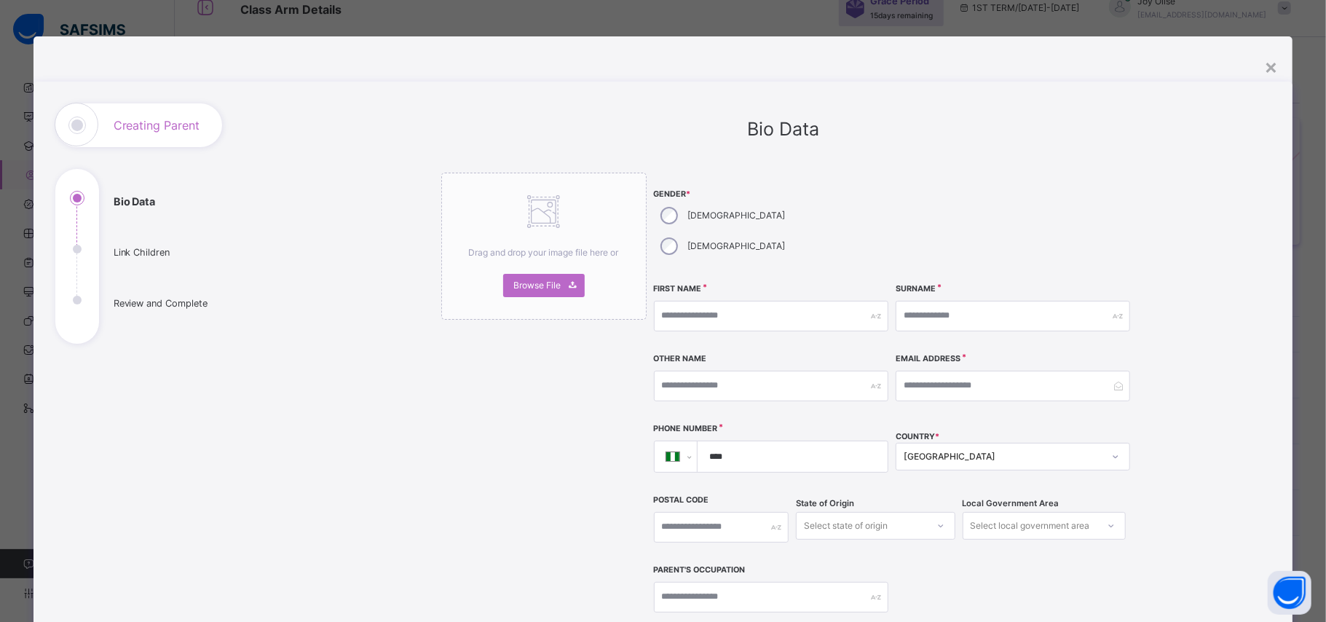
click at [732, 231] on div "[DEMOGRAPHIC_DATA]" at bounding box center [721, 246] width 135 height 31
click at [677, 301] on input "text" at bounding box center [771, 316] width 234 height 31
type input "*****"
type input "*"
type input "******"
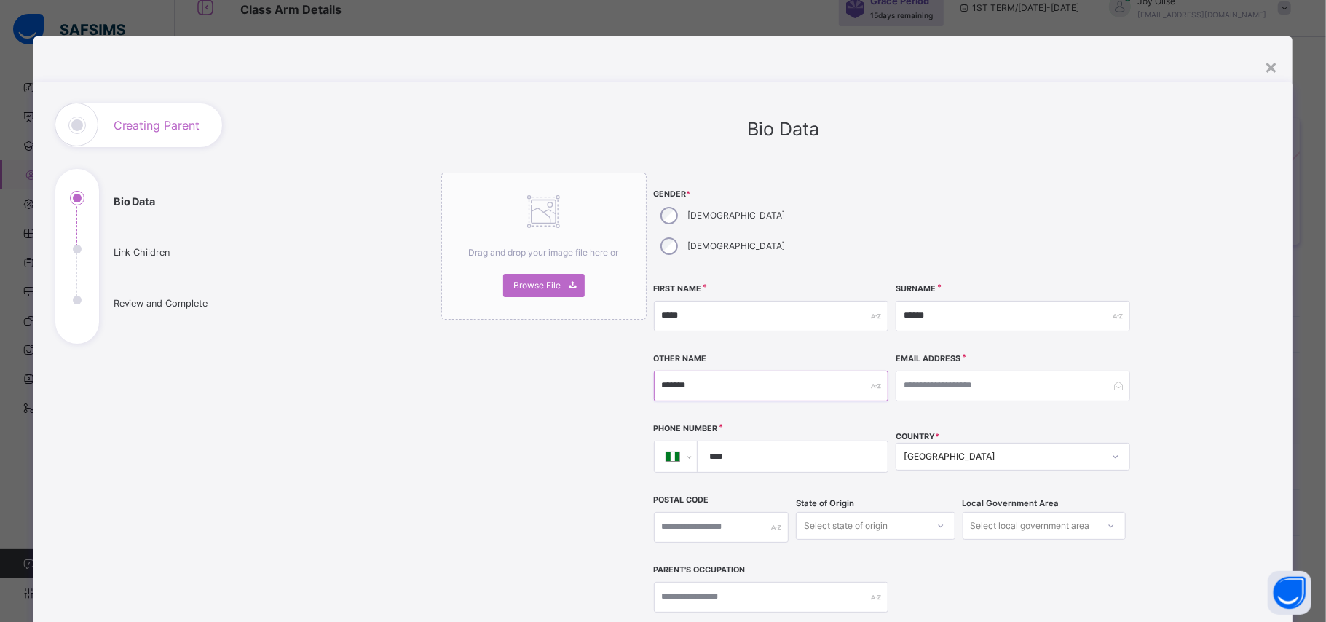
type input "*******"
click at [759, 441] on input "****" at bounding box center [789, 456] width 178 height 31
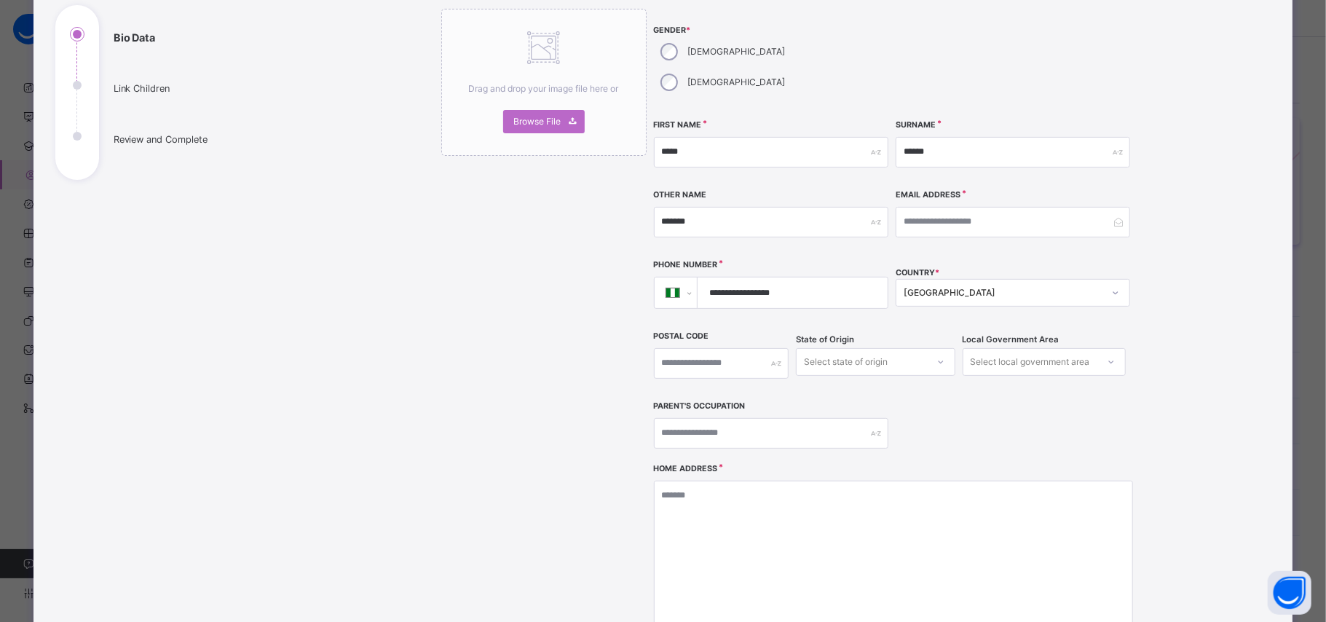
scroll to position [169, 0]
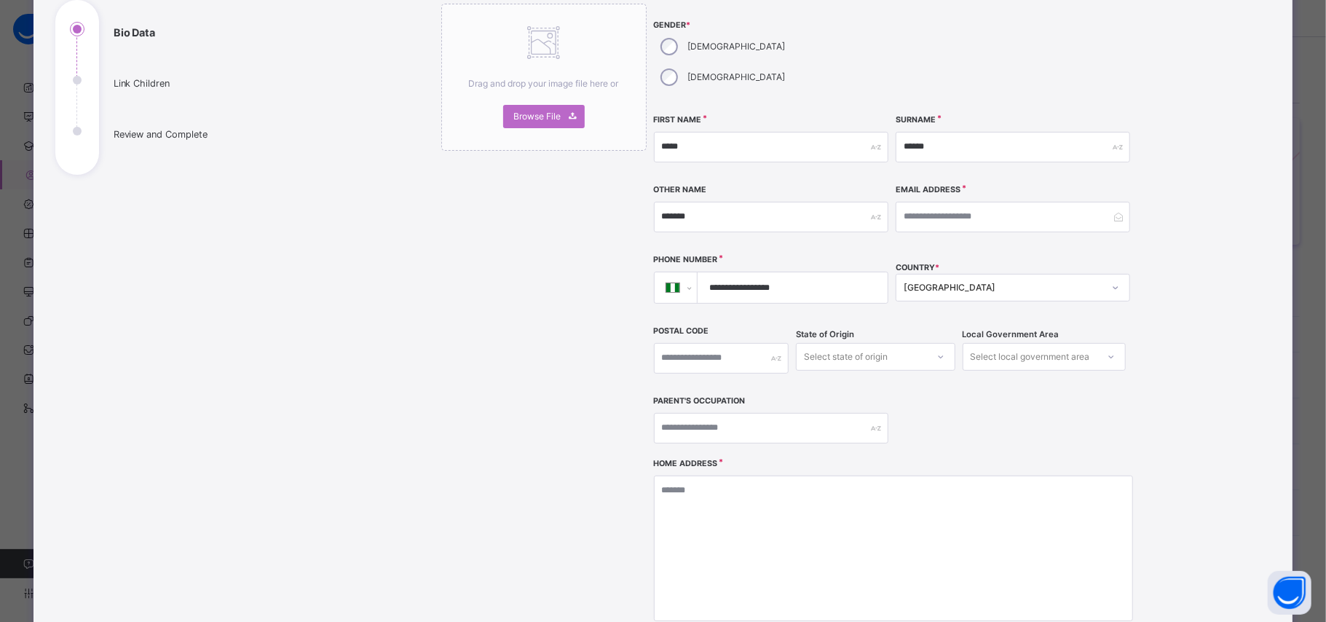
type input "**********"
click at [782, 413] on input "text" at bounding box center [771, 428] width 234 height 31
type input "******"
click at [740, 475] on textarea at bounding box center [893, 548] width 479 height 146
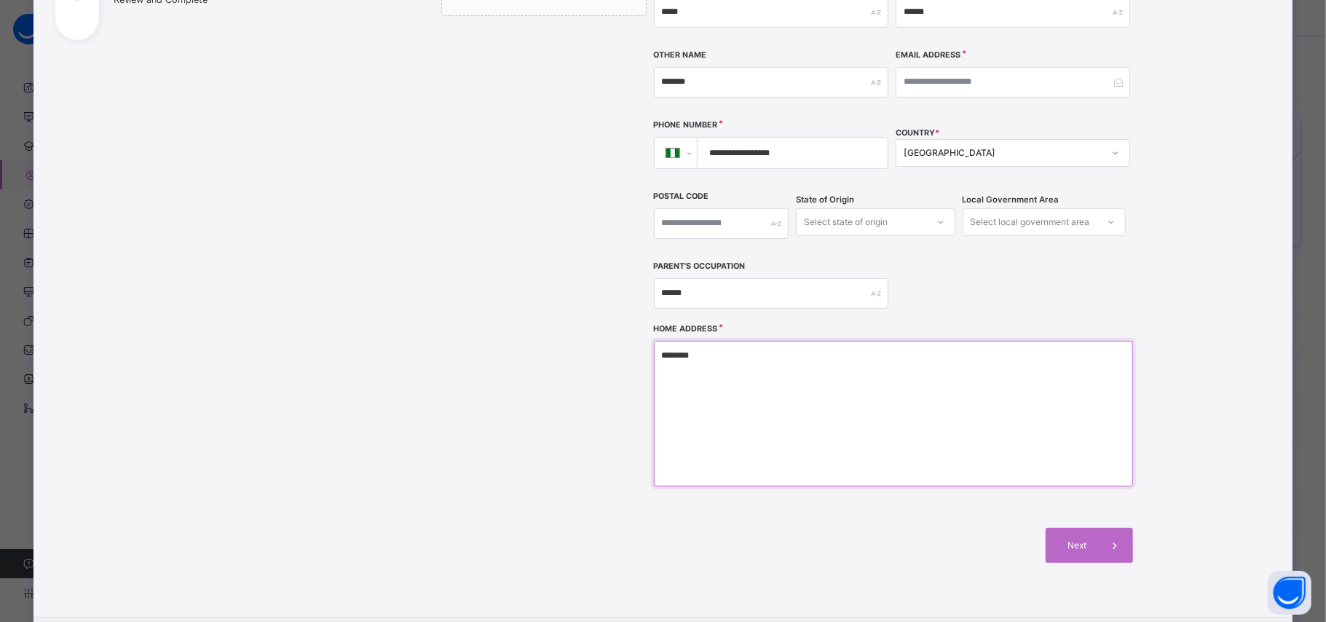
scroll to position [304, 0]
type textarea "********"
click at [976, 66] on input "email" at bounding box center [1013, 81] width 234 height 31
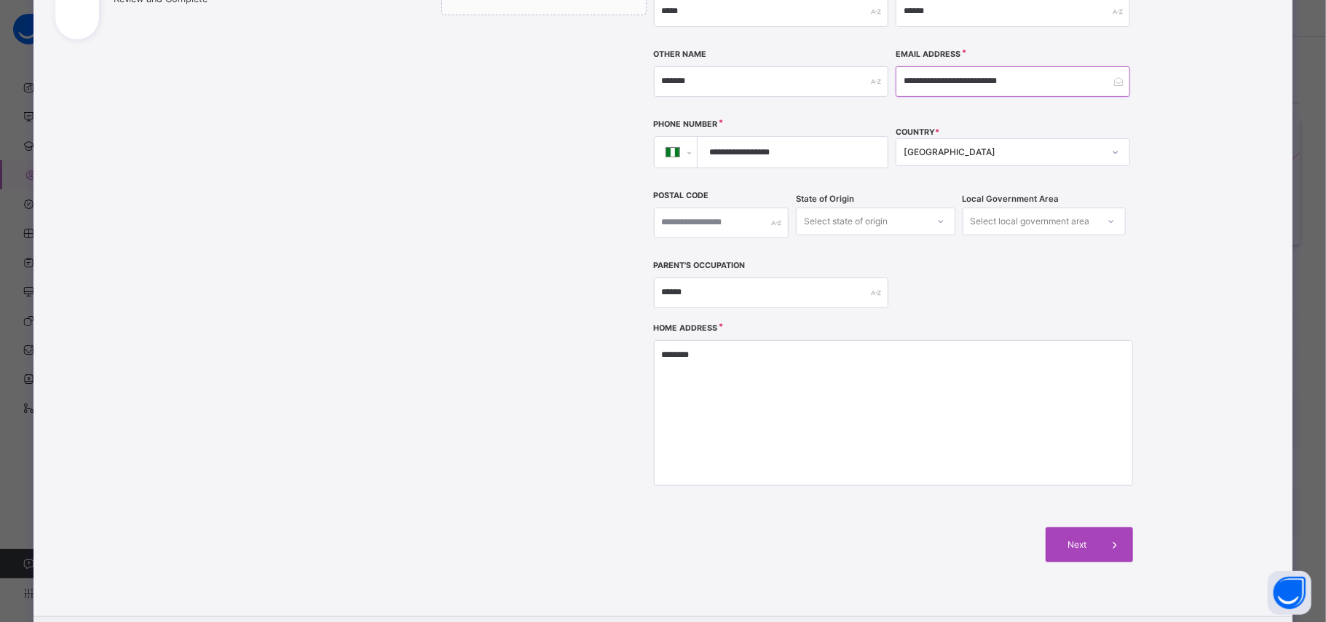
type input "**********"
click at [1070, 538] on span "Next" at bounding box center [1077, 544] width 42 height 13
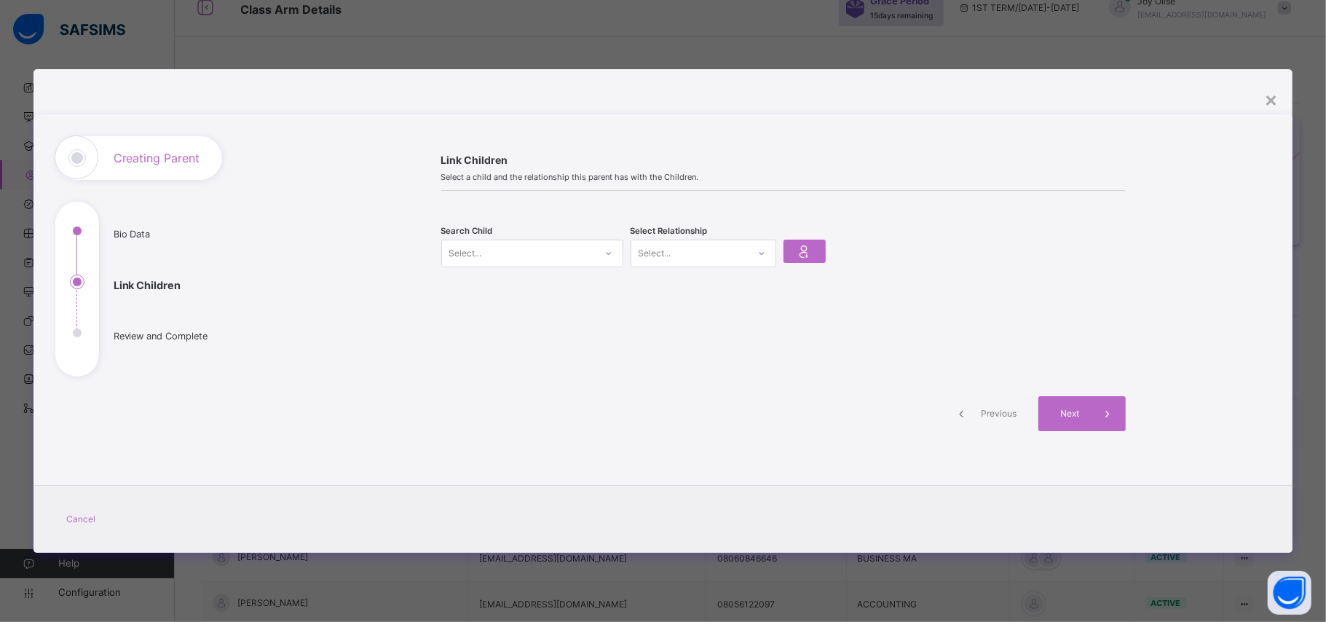
scroll to position [0, 0]
click at [606, 259] on icon at bounding box center [608, 253] width 9 height 15
click at [563, 250] on div "Select..." at bounding box center [518, 253] width 153 height 23
type input "*****"
click at [548, 298] on div "MAY/821" at bounding box center [532, 299] width 163 height 10
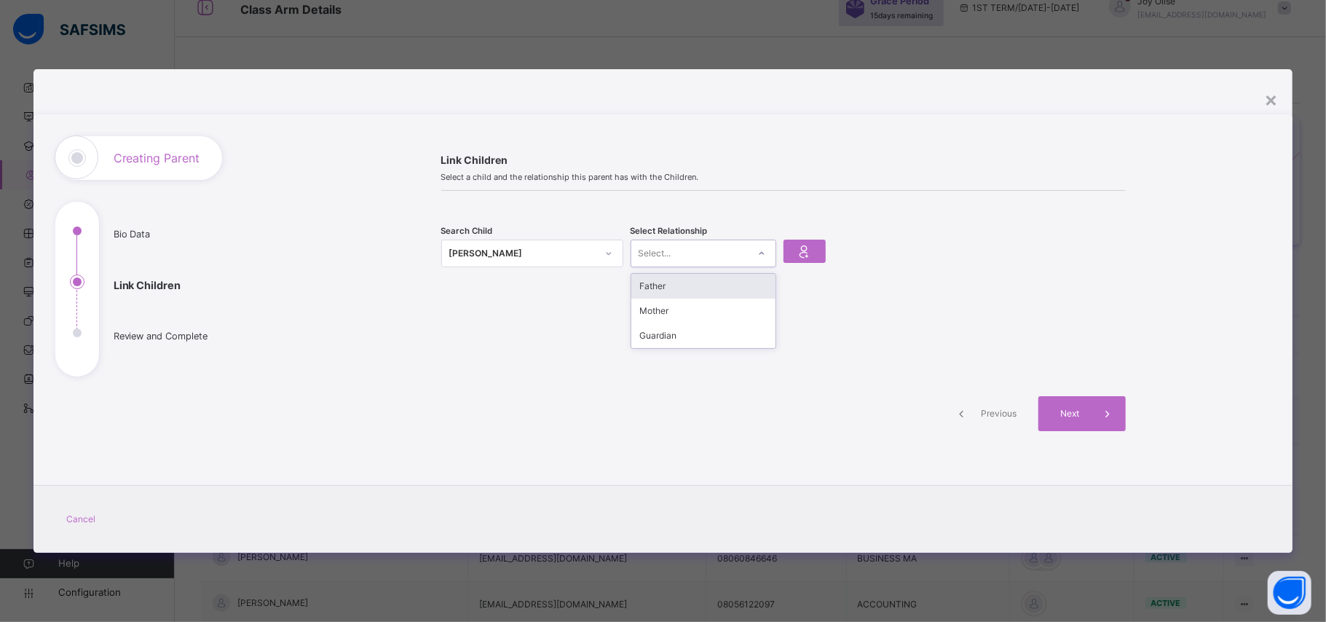
click at [746, 255] on div "Select..." at bounding box center [689, 253] width 116 height 23
click at [698, 285] on div "Father" at bounding box center [703, 286] width 144 height 25
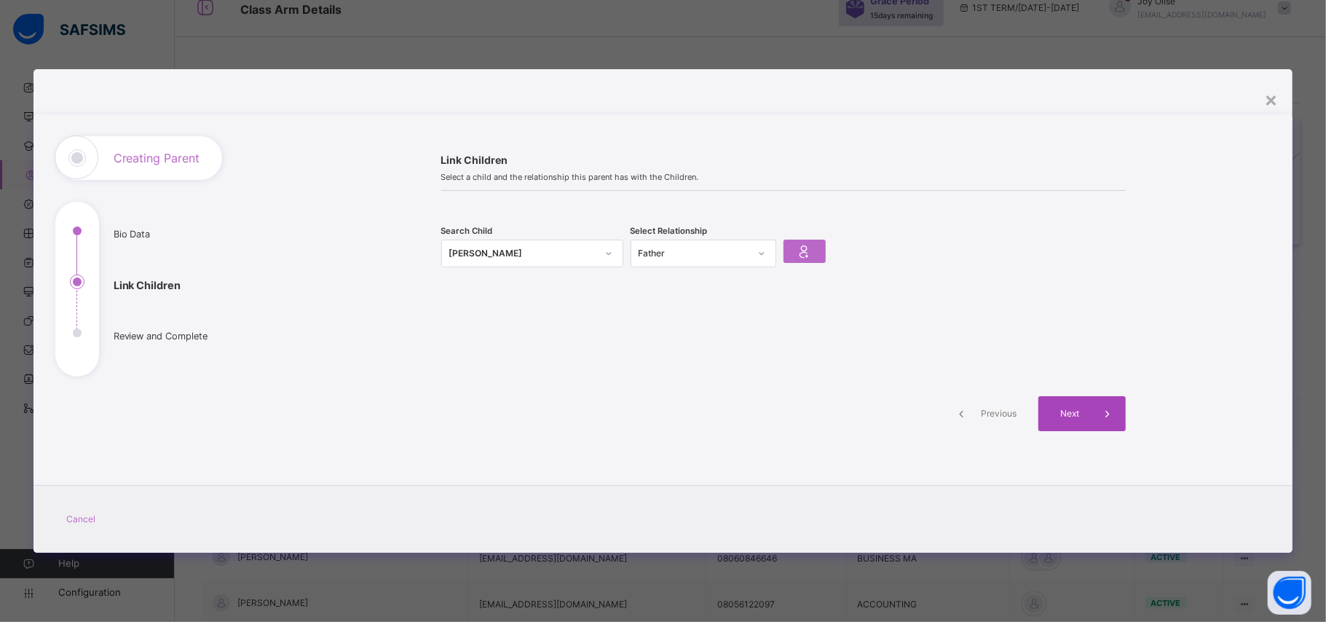
click at [1088, 414] on span "Next" at bounding box center [1070, 413] width 42 height 13
click at [804, 249] on icon at bounding box center [804, 251] width 20 height 22
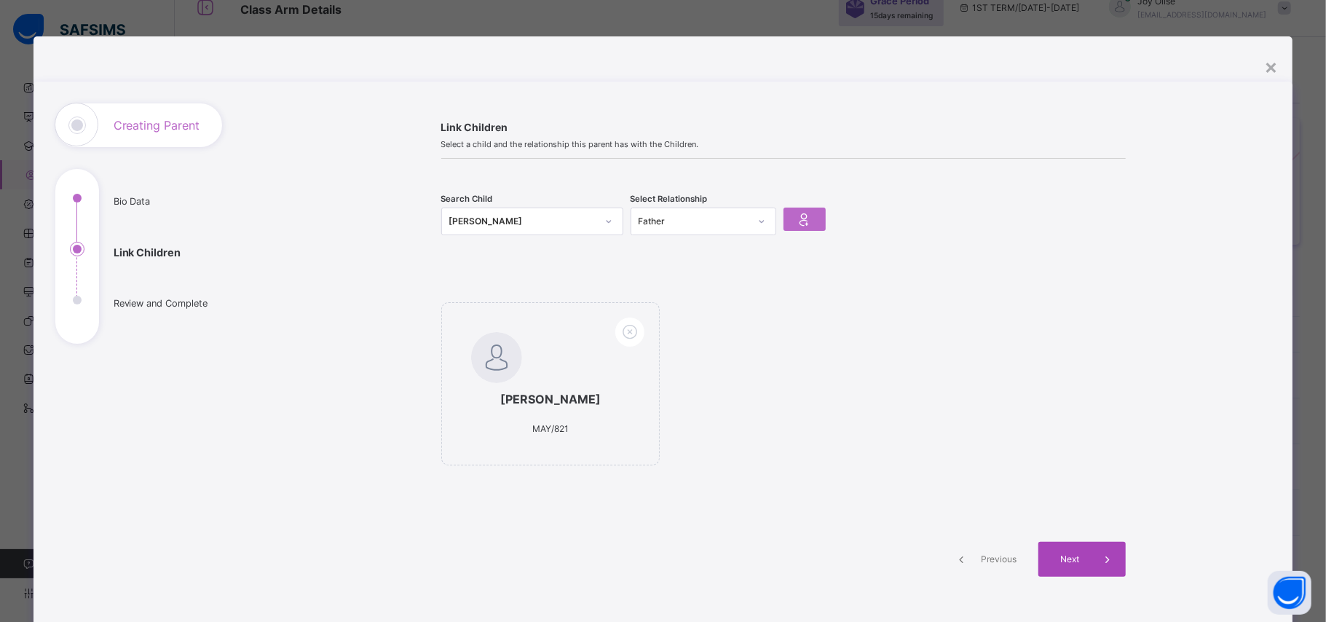
click at [1083, 566] on span "Next" at bounding box center [1070, 559] width 42 height 13
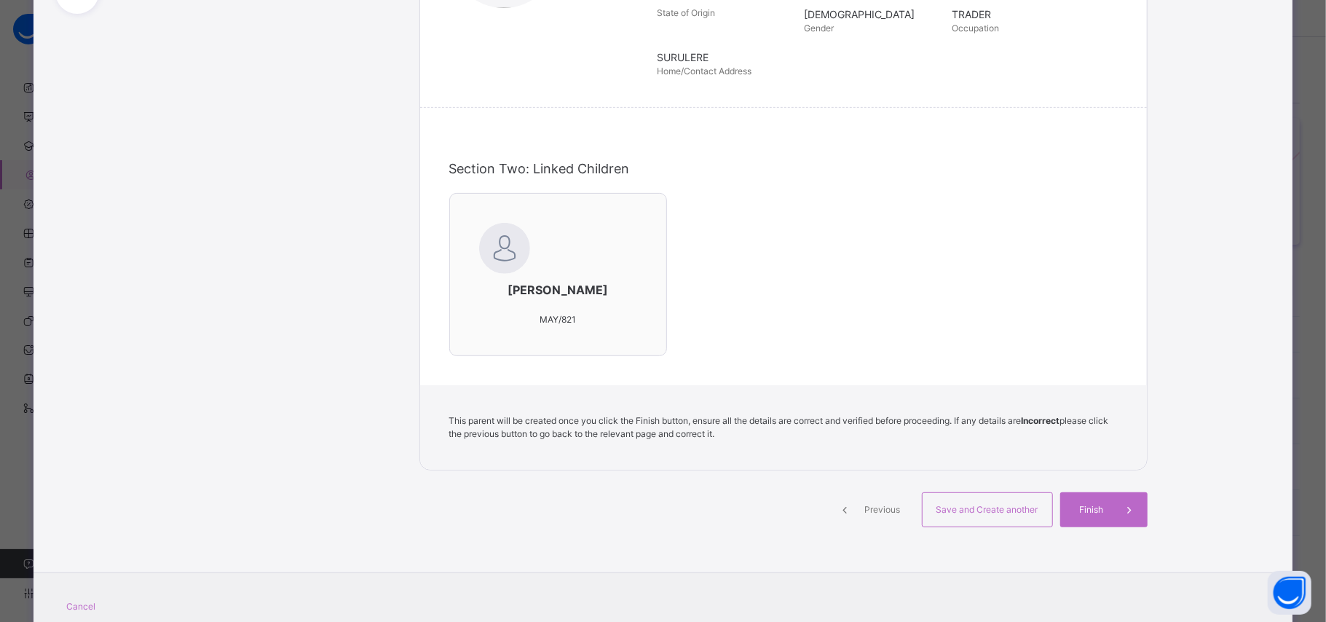
scroll to position [333, 0]
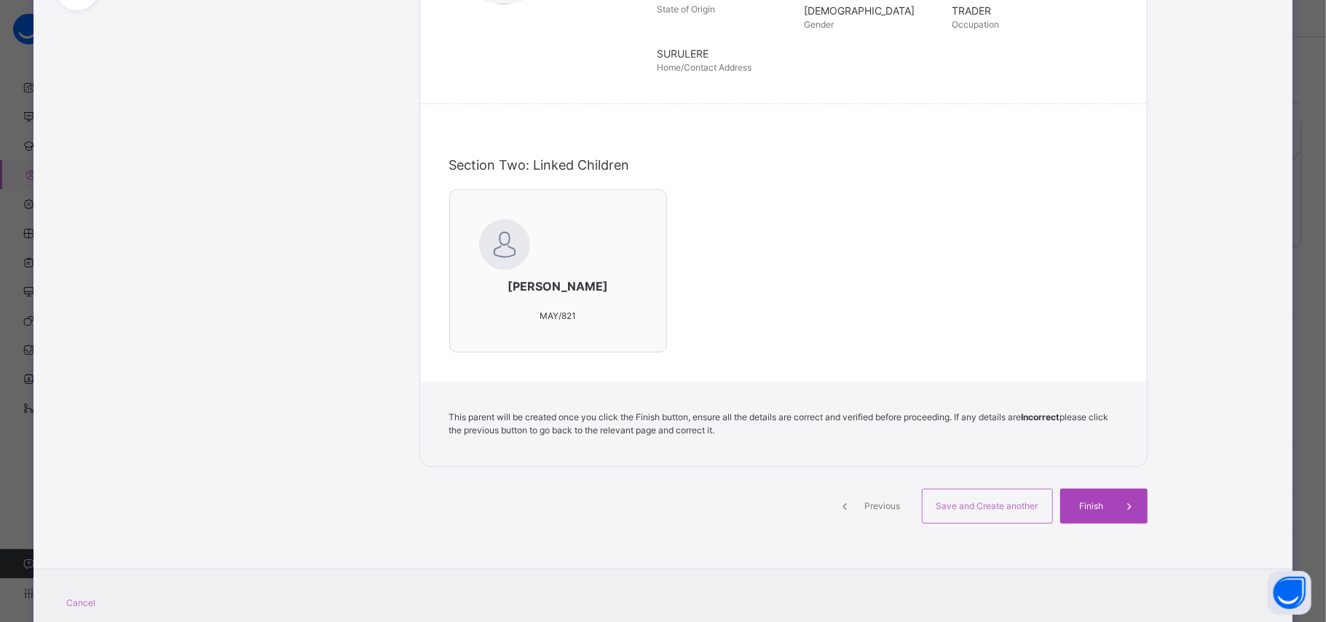
click at [1105, 513] on span "Finish" at bounding box center [1092, 505] width 42 height 13
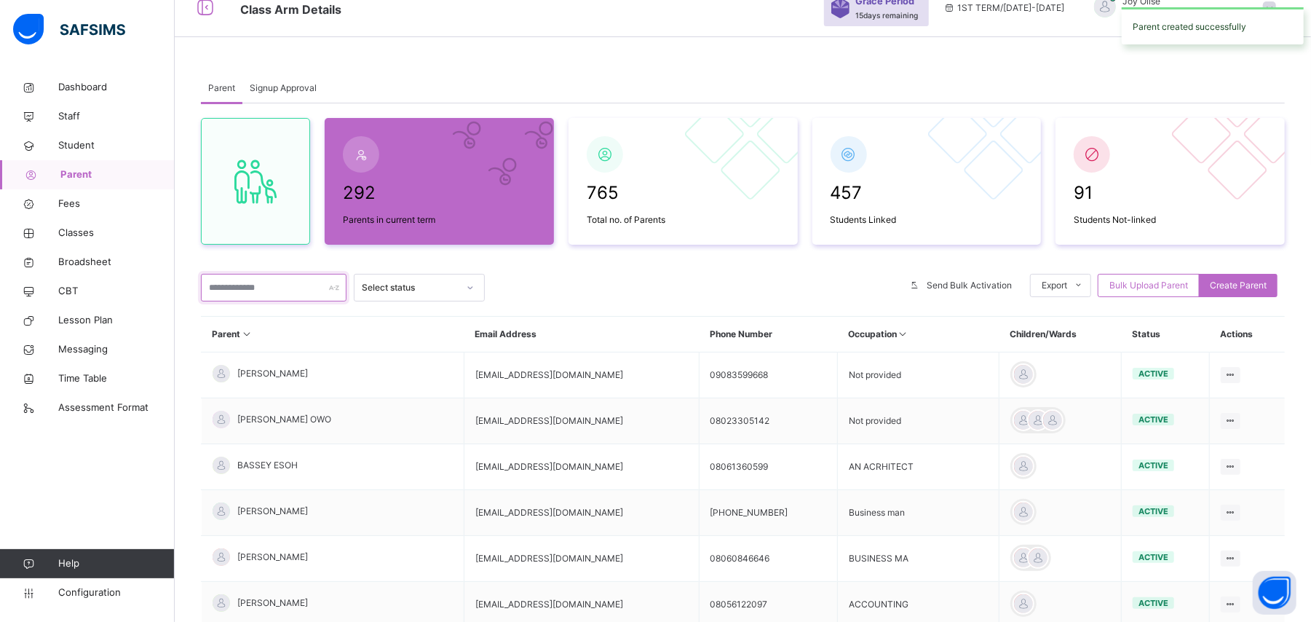
click at [272, 286] on input "text" at bounding box center [274, 288] width 146 height 28
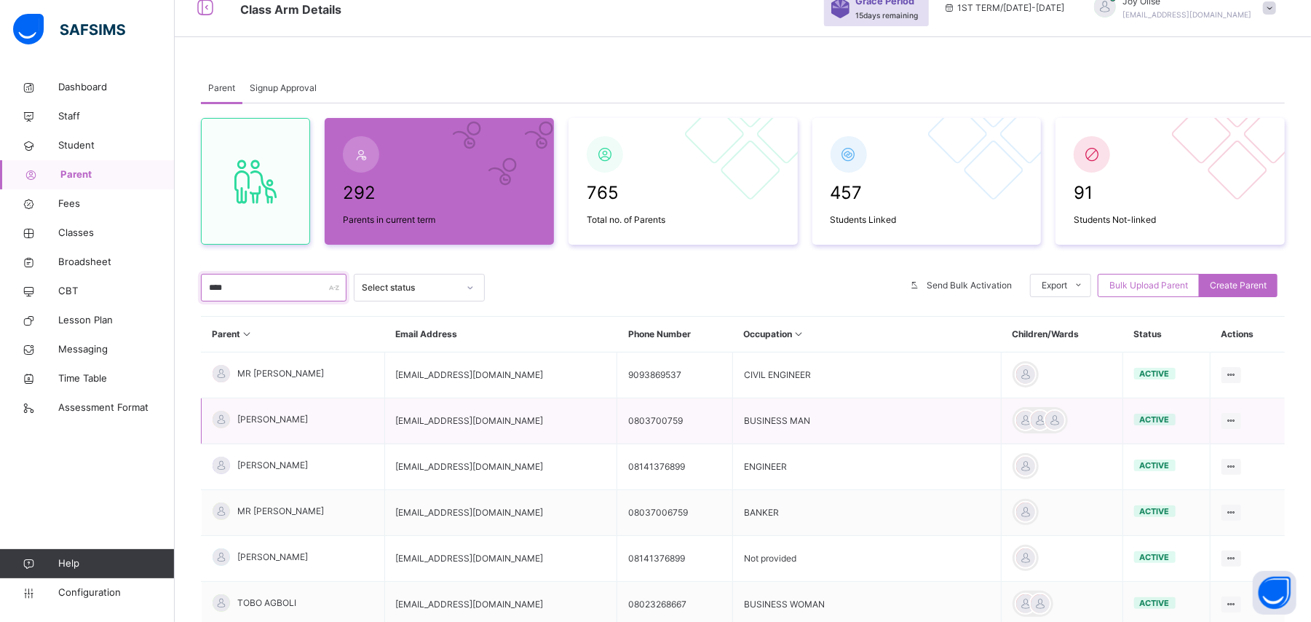
type input "****"
drag, startPoint x: 508, startPoint y: 421, endPoint x: 391, endPoint y: 411, distance: 117.6
click at [391, 411] on td "angyedochie@yahoo.com" at bounding box center [500, 421] width 233 height 46
copy td "angyedochie@yahoo.com"
click at [1267, 284] on span "Create Parent" at bounding box center [1238, 285] width 57 height 13
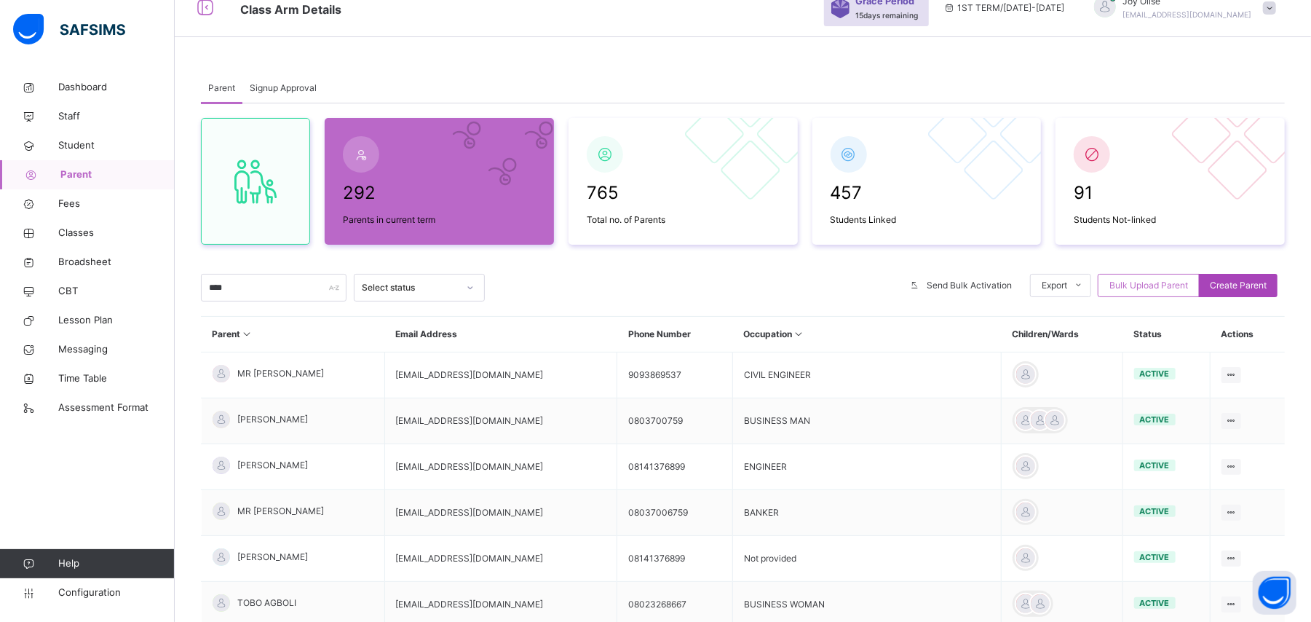
select select "**"
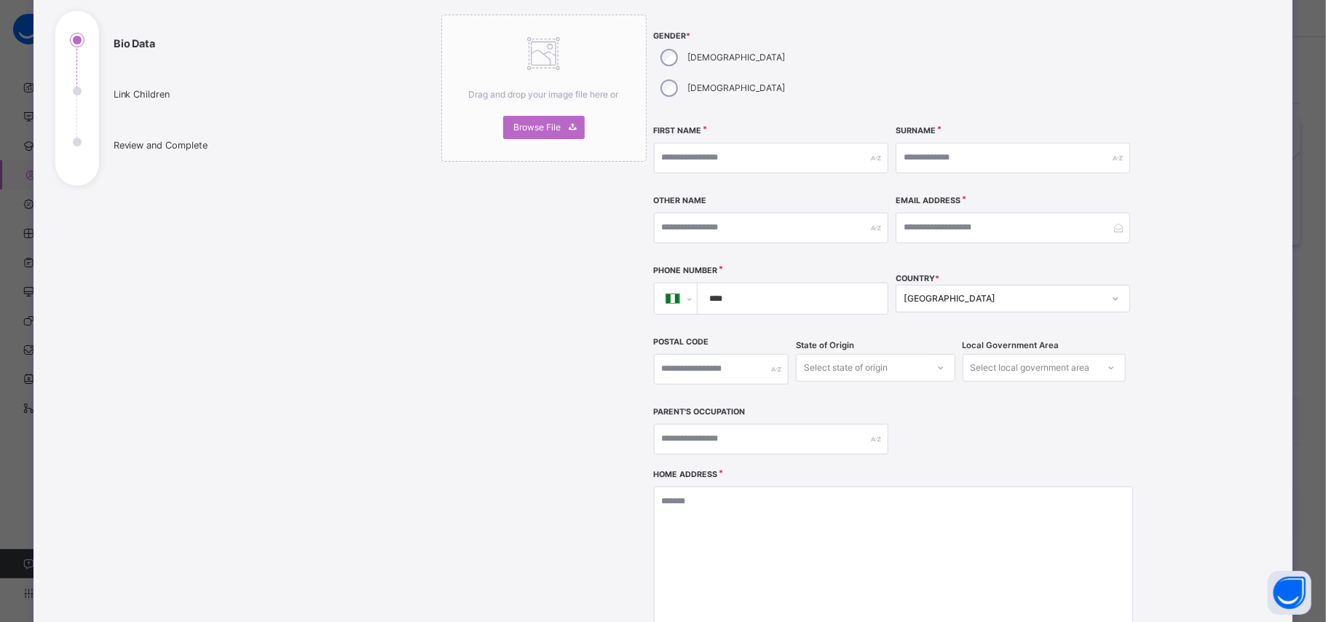
scroll to position [164, 0]
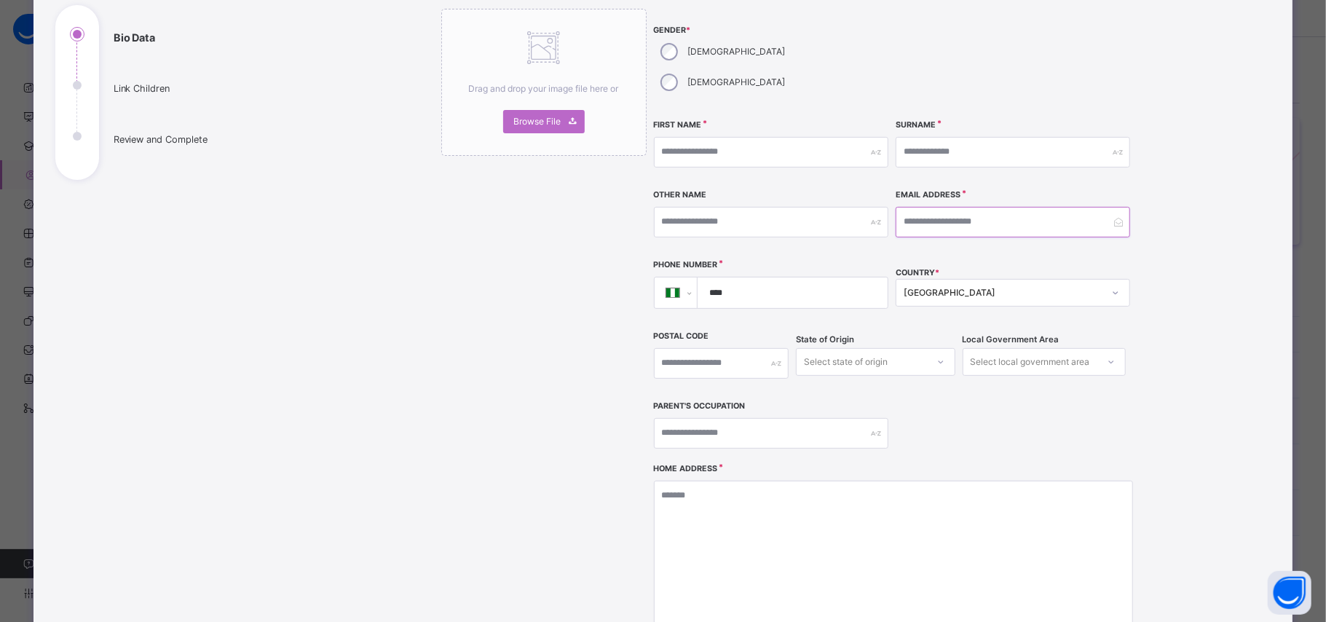
click at [907, 207] on input "email" at bounding box center [1013, 222] width 234 height 31
paste input "**********"
type input "**********"
click at [913, 137] on input "text" at bounding box center [1013, 152] width 234 height 31
type input "******"
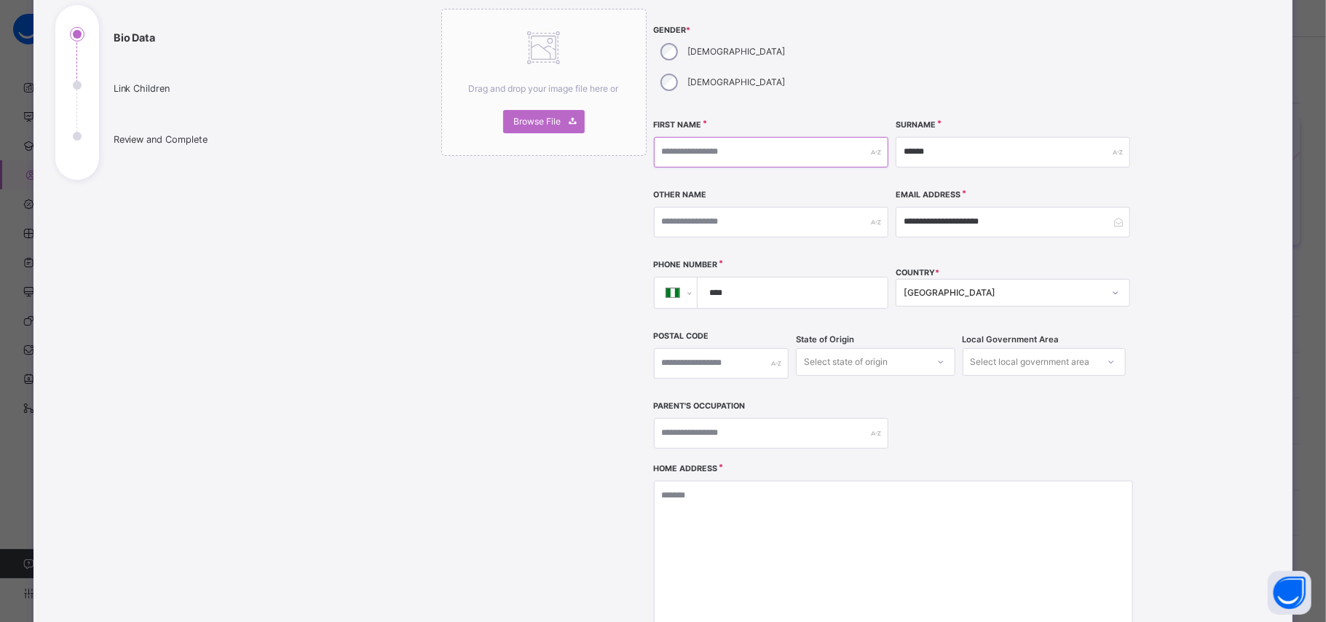
click at [827, 137] on input "text" at bounding box center [771, 152] width 234 height 31
type input "******"
click at [823, 277] on input "****" at bounding box center [789, 292] width 178 height 31
type input "**********"
click at [799, 418] on input "text" at bounding box center [771, 433] width 234 height 31
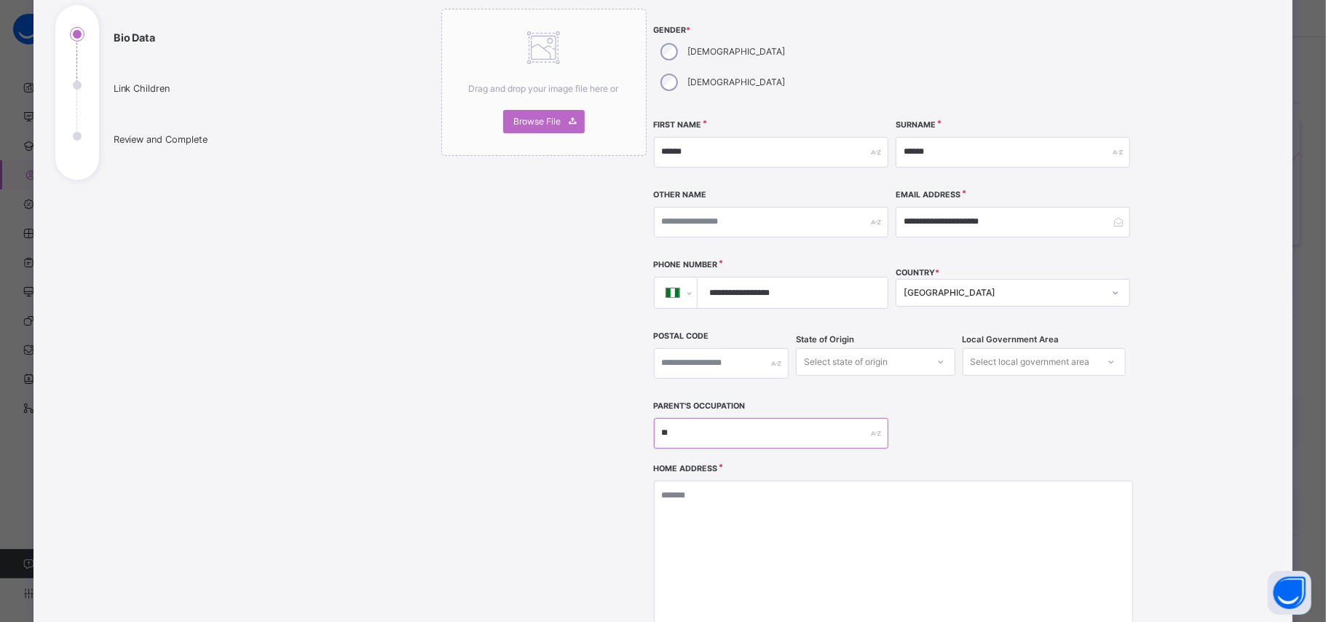
type input "*"
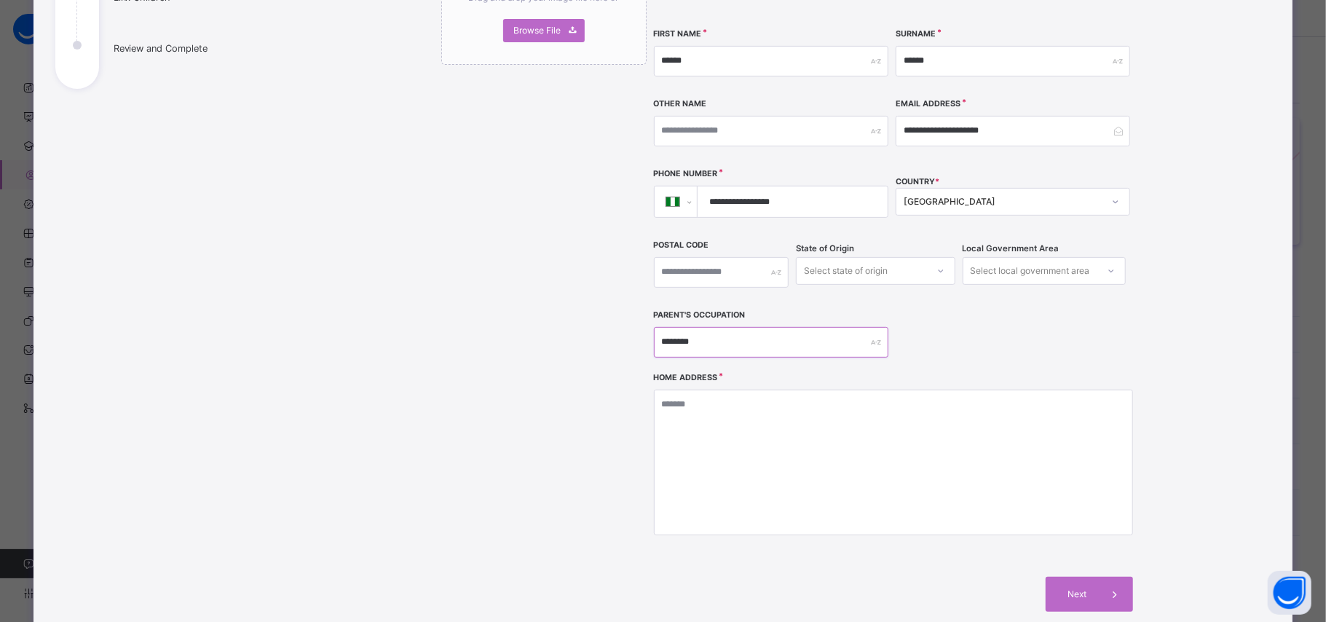
scroll to position [259, 0]
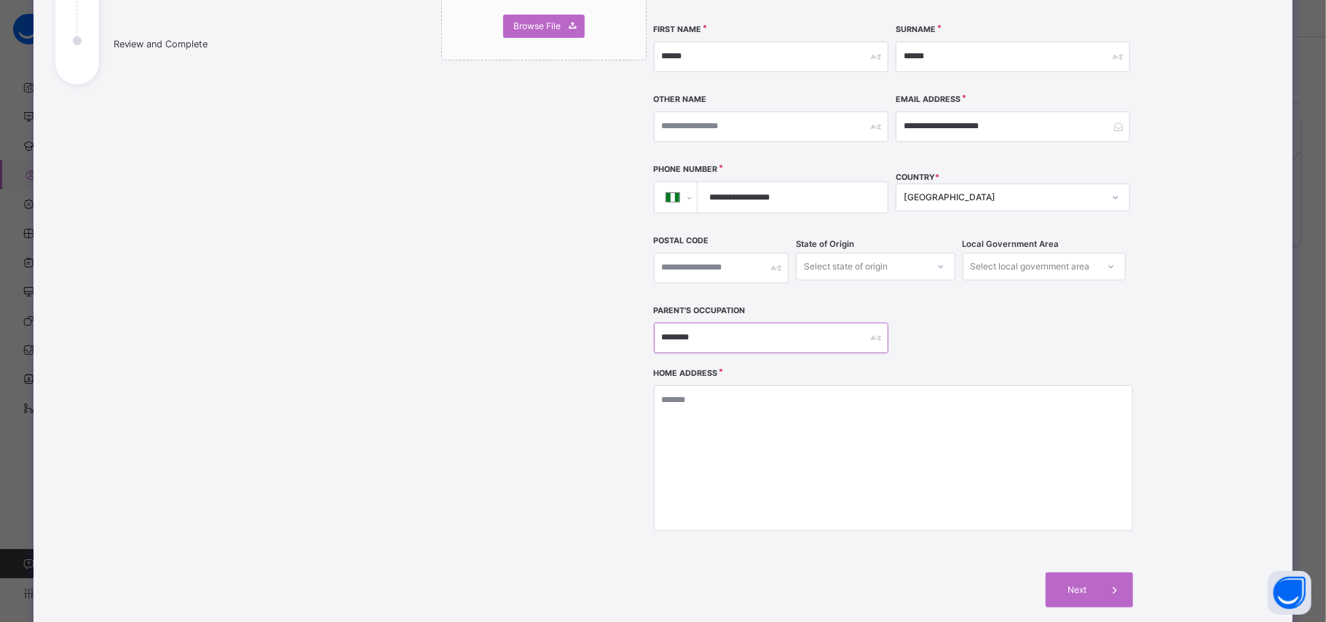
type input "********"
click at [990, 391] on textarea at bounding box center [893, 458] width 479 height 146
type textarea "********"
click at [1082, 583] on span "Next" at bounding box center [1077, 589] width 42 height 13
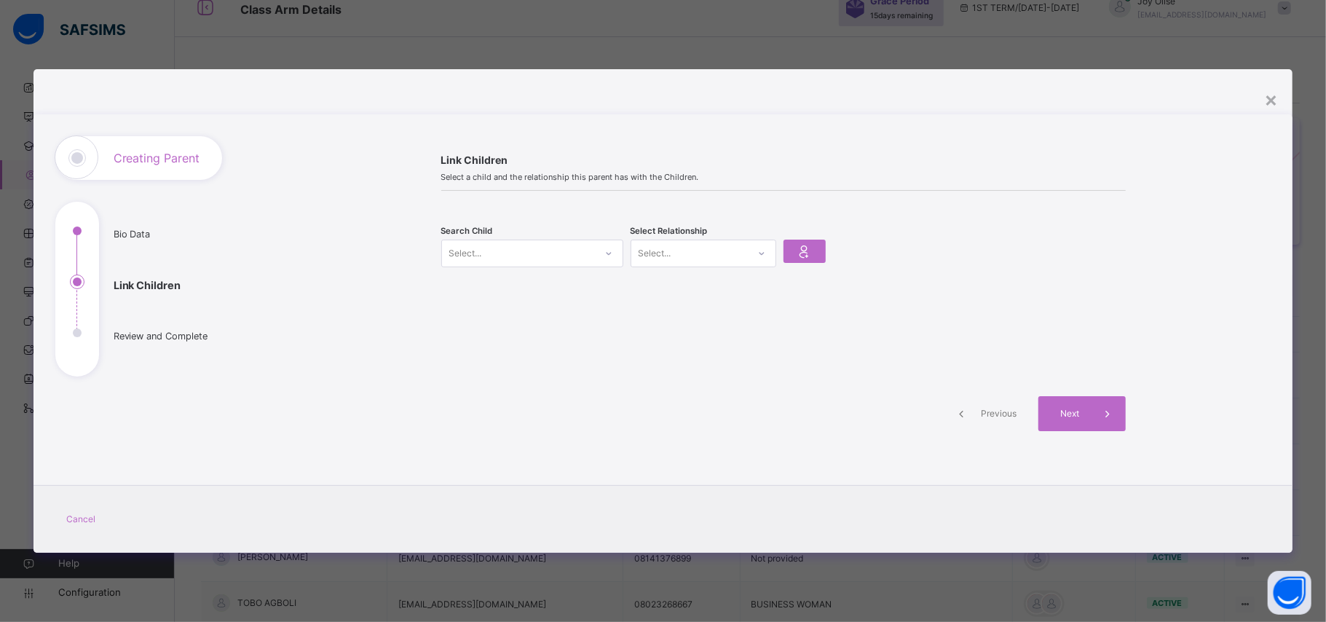
click at [601, 258] on div at bounding box center [608, 253] width 25 height 23
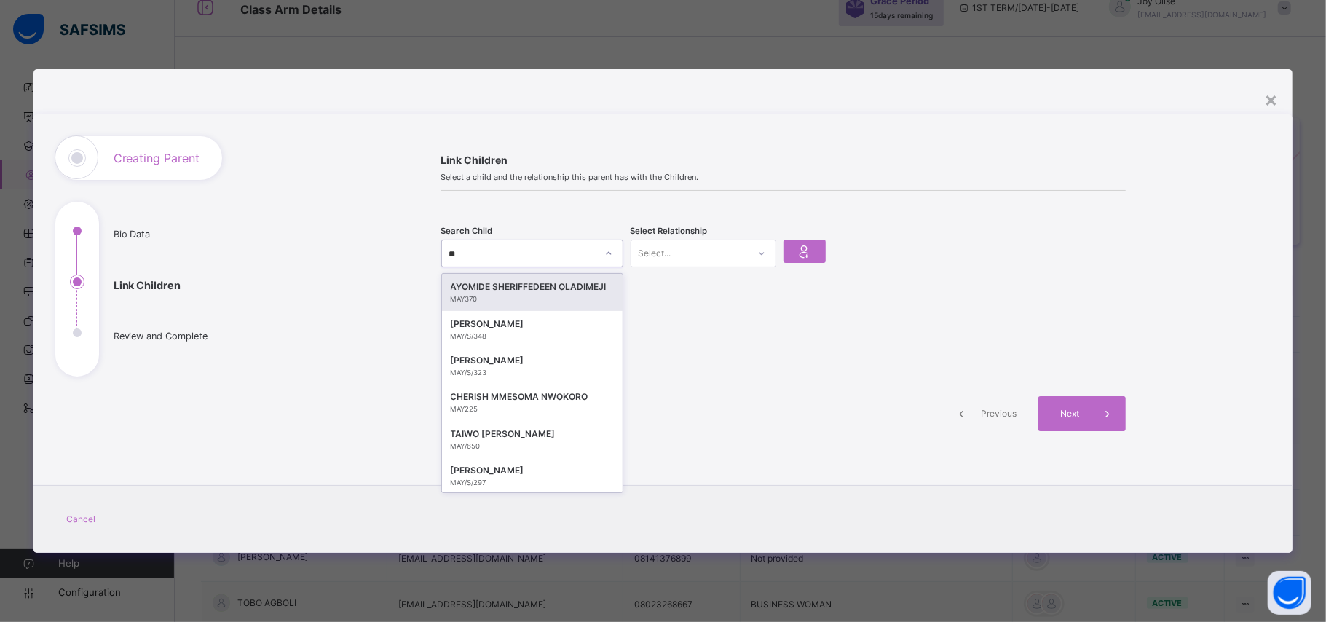
type input "***"
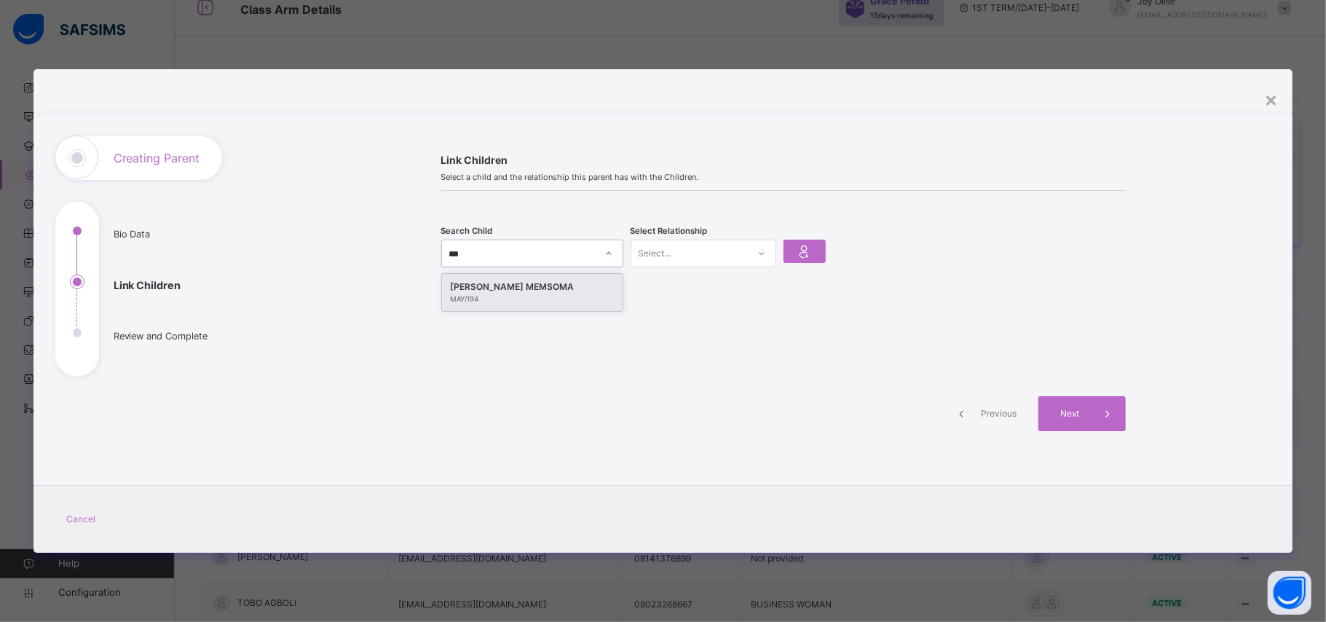
click at [584, 294] on div "MAY/194" at bounding box center [532, 299] width 163 height 10
click at [798, 253] on icon at bounding box center [804, 251] width 20 height 22
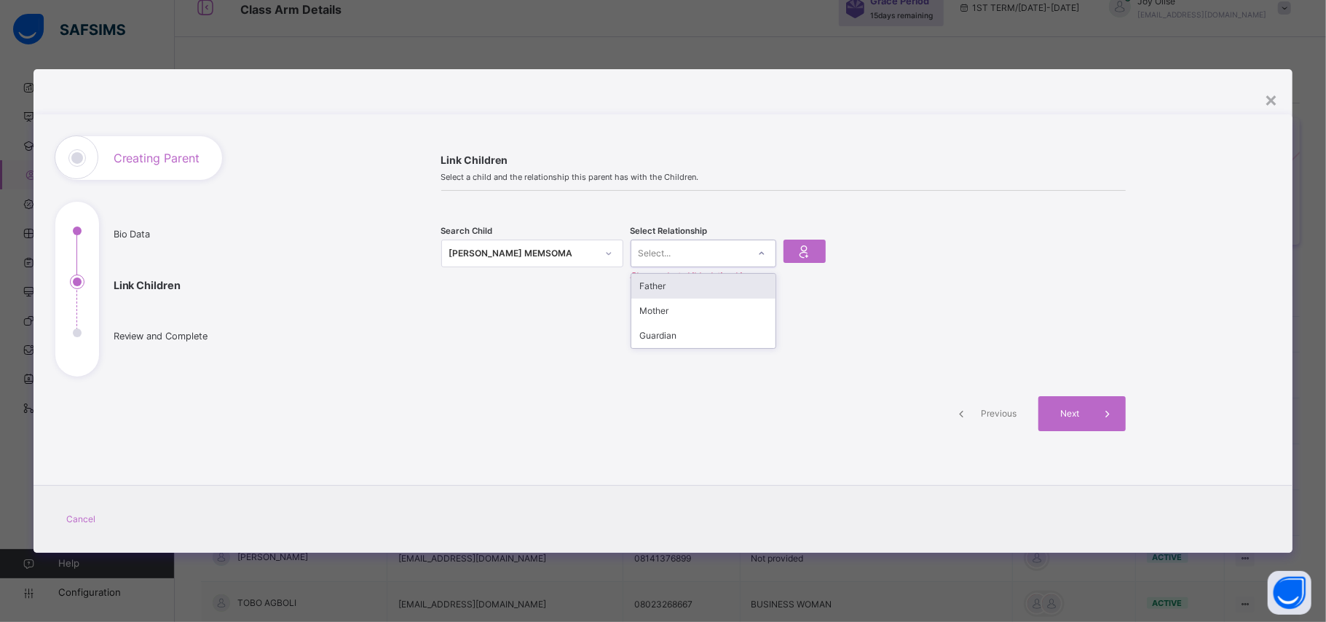
click at [766, 253] on div at bounding box center [761, 253] width 25 height 23
click at [734, 310] on div "Mother" at bounding box center [703, 311] width 144 height 25
click at [802, 252] on icon at bounding box center [804, 251] width 20 height 22
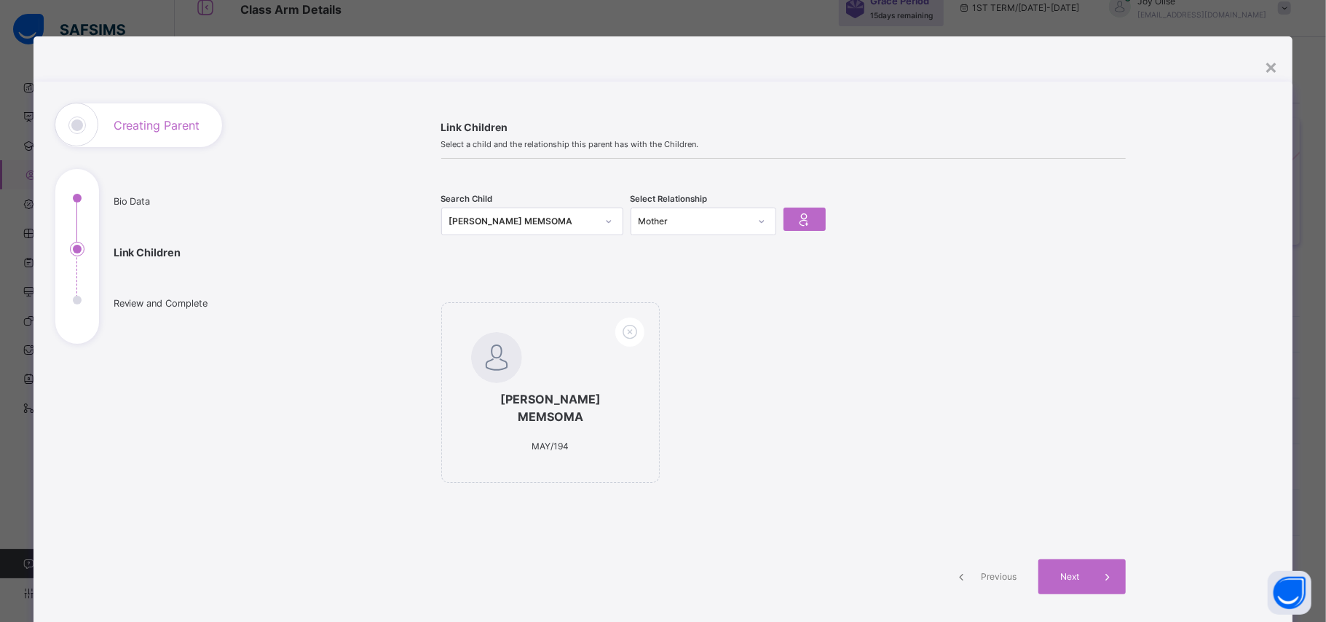
click at [596, 220] on div at bounding box center [608, 221] width 25 height 23
click at [583, 221] on div "[PERSON_NAME] MEMSOMA" at bounding box center [522, 221] width 147 height 15
click at [799, 216] on icon at bounding box center [804, 219] width 20 height 22
click at [798, 218] on icon at bounding box center [804, 219] width 20 height 22
click at [606, 221] on icon at bounding box center [608, 221] width 5 height 3
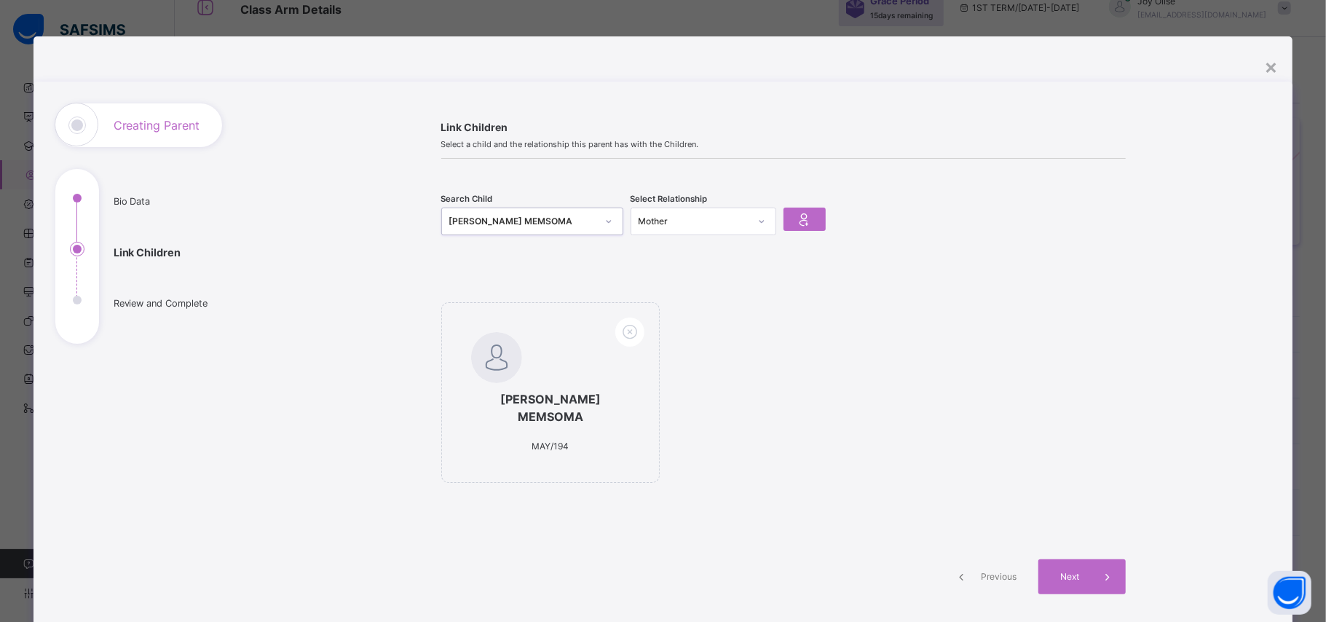
click at [574, 225] on div "[PERSON_NAME] MEMSOMA" at bounding box center [522, 221] width 147 height 15
click at [525, 222] on div "[PERSON_NAME] MEMSOMA" at bounding box center [522, 221] width 147 height 15
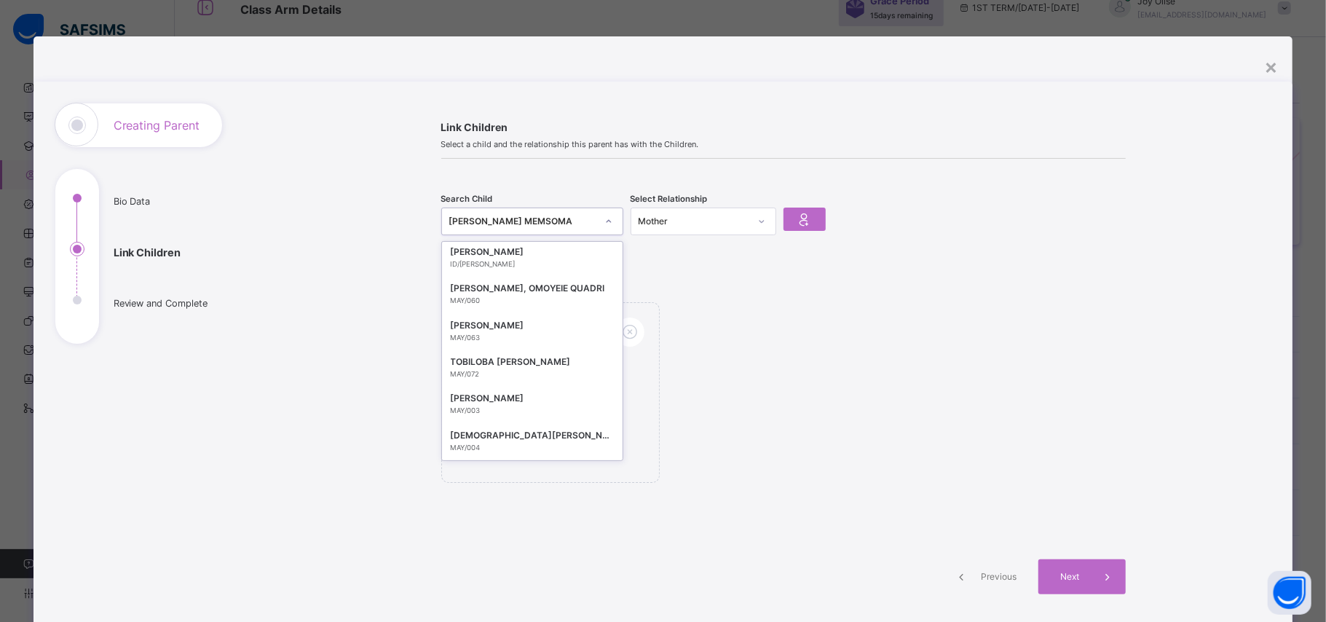
scroll to position [4741, 0]
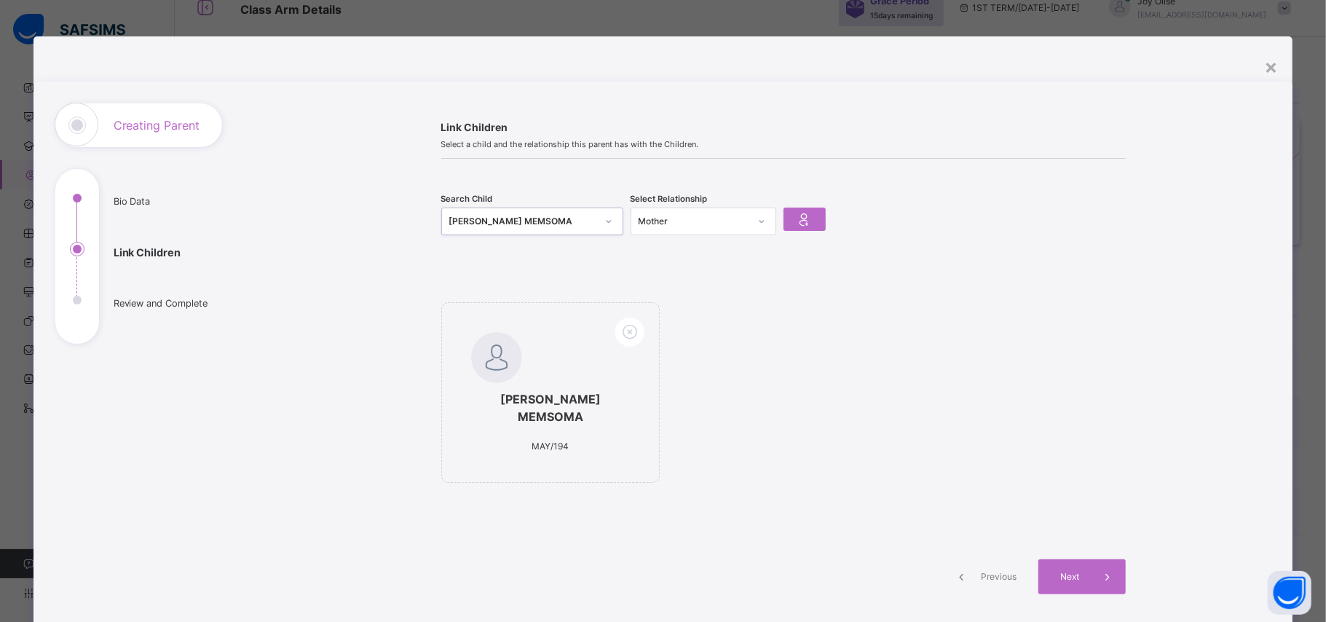
click at [501, 222] on div "[PERSON_NAME] MEMSOMA" at bounding box center [522, 221] width 147 height 15
click at [811, 320] on div "AGBASI GENEVIVE MEMSOMA MAY/194" at bounding box center [783, 399] width 684 height 195
click at [810, 214] on icon at bounding box center [804, 219] width 20 height 22
click at [572, 218] on div "[PERSON_NAME] MEMSOMA" at bounding box center [522, 221] width 147 height 15
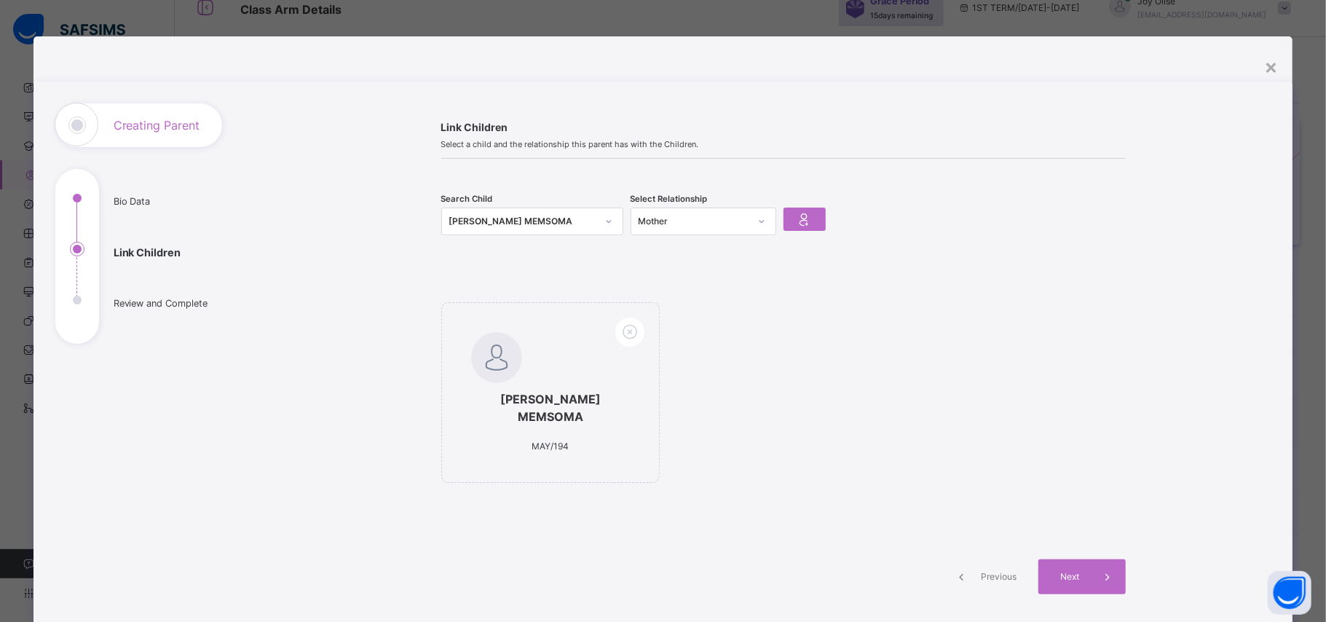
click at [572, 218] on div "[PERSON_NAME] MEMSOMA" at bounding box center [522, 221] width 147 height 15
click at [1064, 577] on span "Next" at bounding box center [1070, 576] width 42 height 13
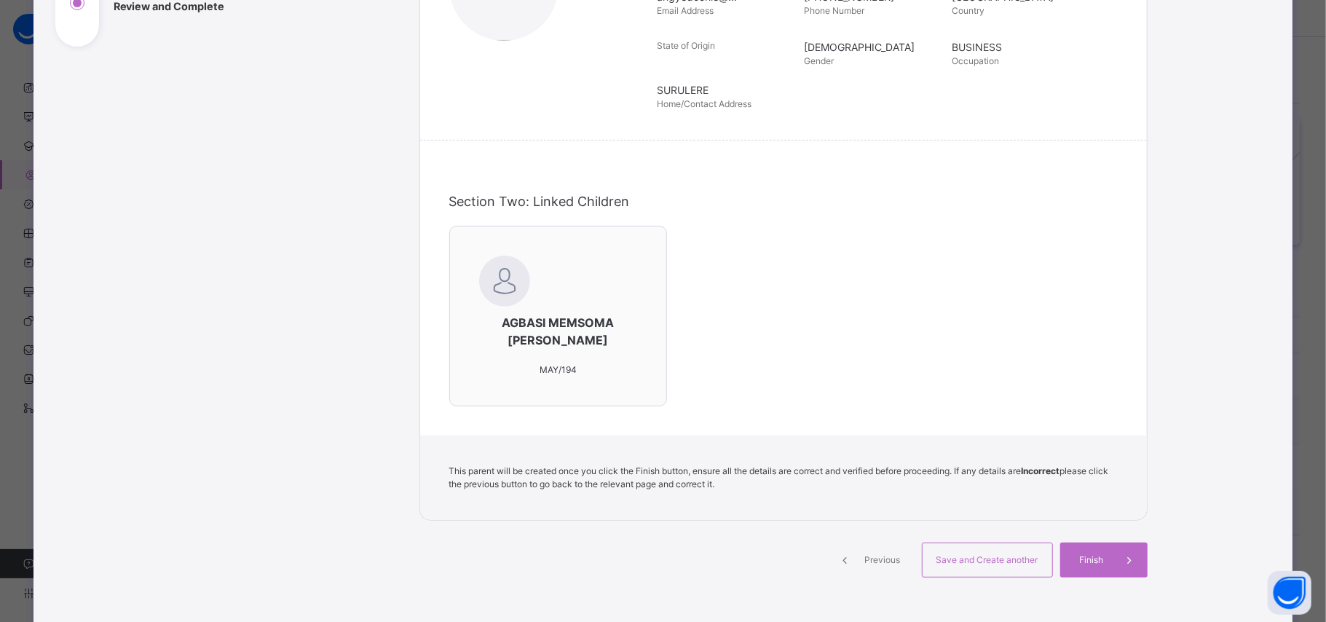
scroll to position [298, 0]
click at [884, 565] on span "Previous" at bounding box center [883, 559] width 40 height 13
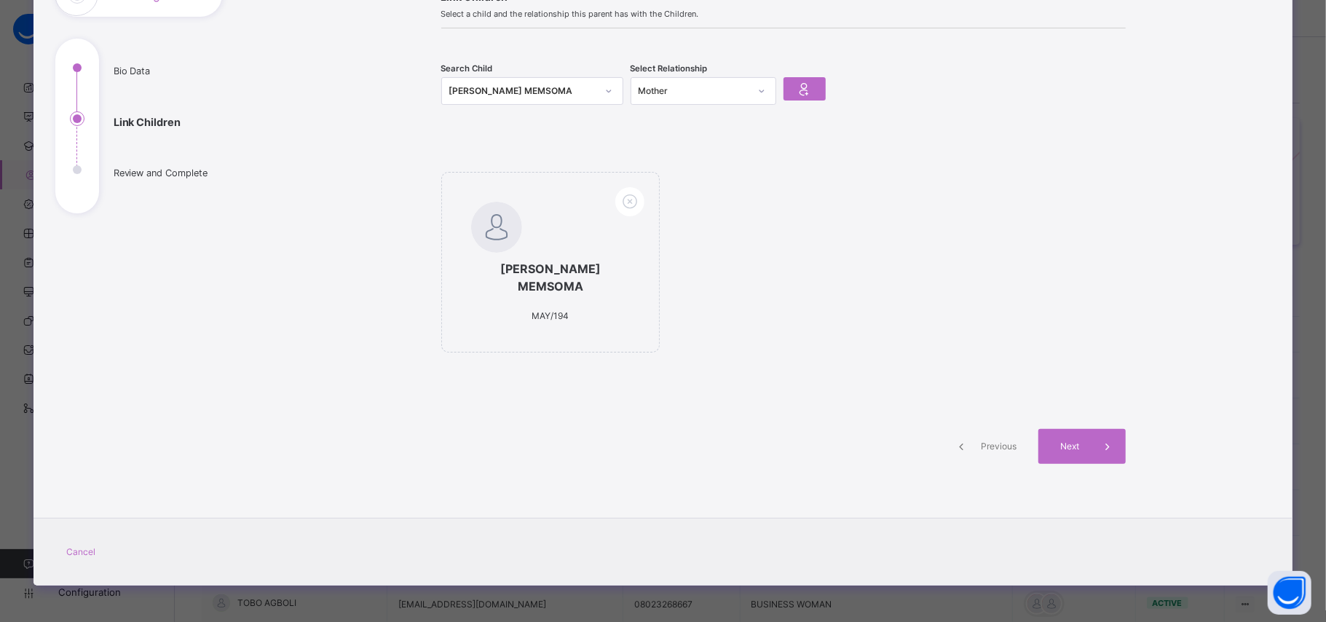
scroll to position [130, 0]
click at [537, 89] on div "[PERSON_NAME] MEMSOMA" at bounding box center [522, 91] width 147 height 15
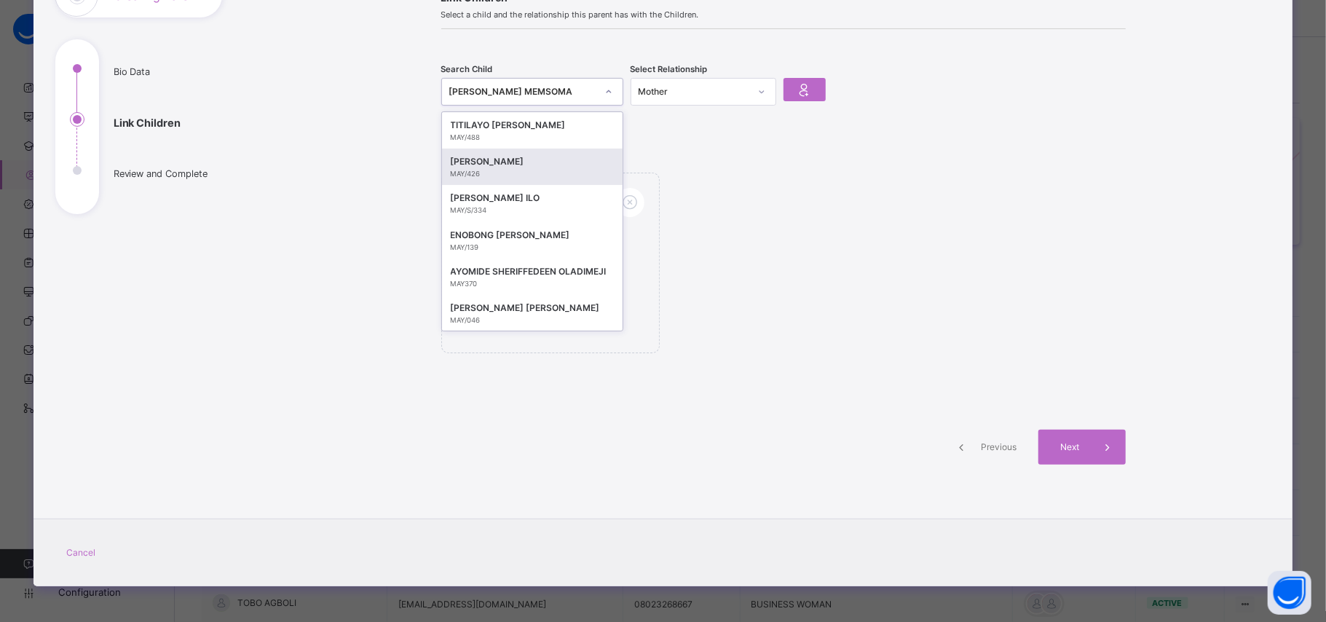
click at [542, 175] on div "MAY/426" at bounding box center [532, 174] width 163 height 10
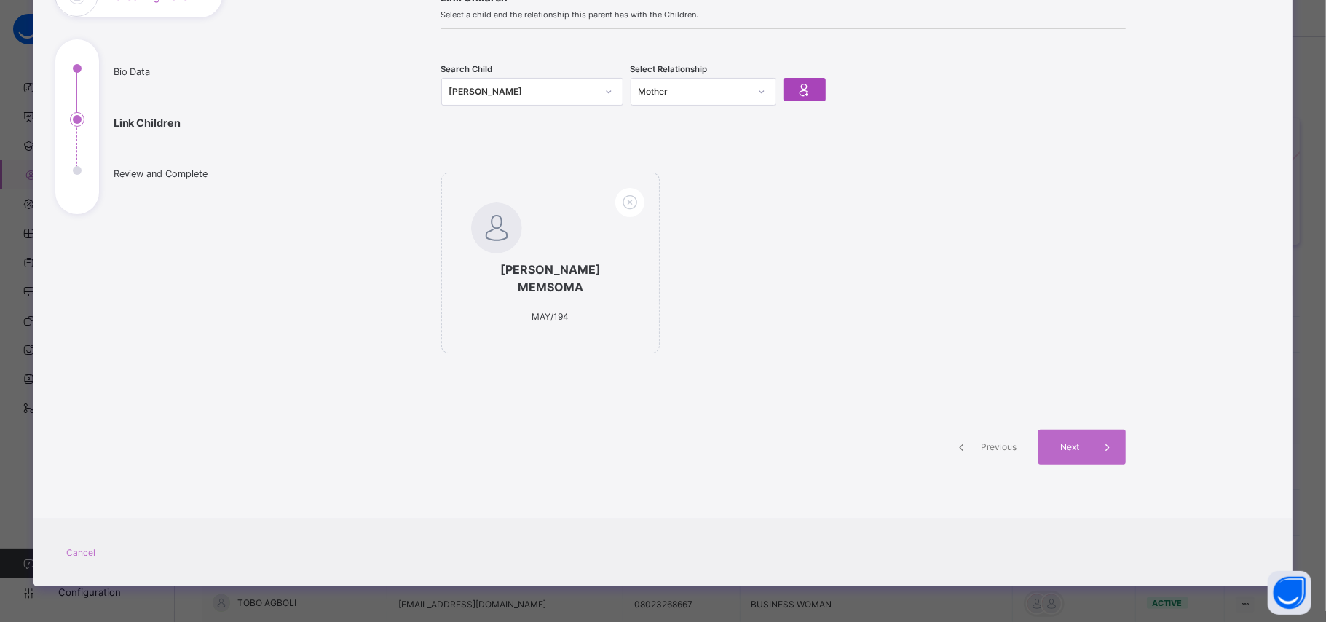
click at [810, 89] on icon at bounding box center [804, 90] width 20 height 22
click at [853, 201] on icon at bounding box center [856, 202] width 23 height 24
click at [606, 86] on icon at bounding box center [608, 91] width 9 height 15
click at [569, 88] on div "[PERSON_NAME]" at bounding box center [522, 91] width 147 height 15
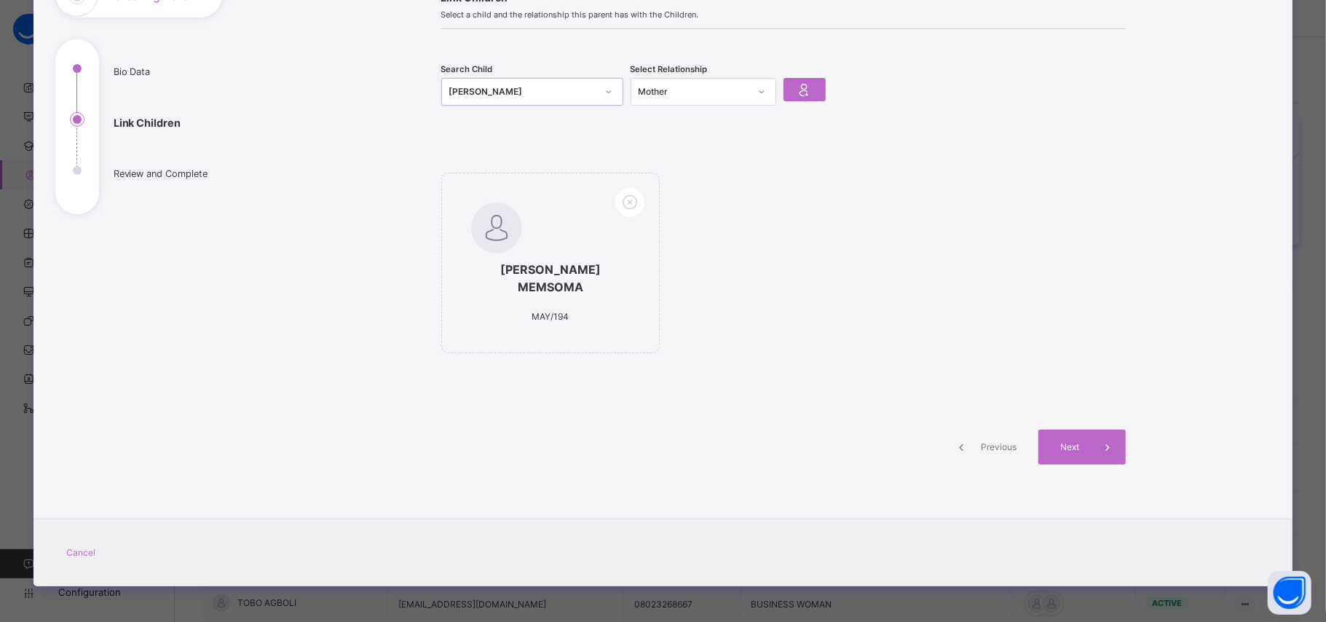
click at [569, 88] on div "[PERSON_NAME]" at bounding box center [522, 91] width 147 height 15
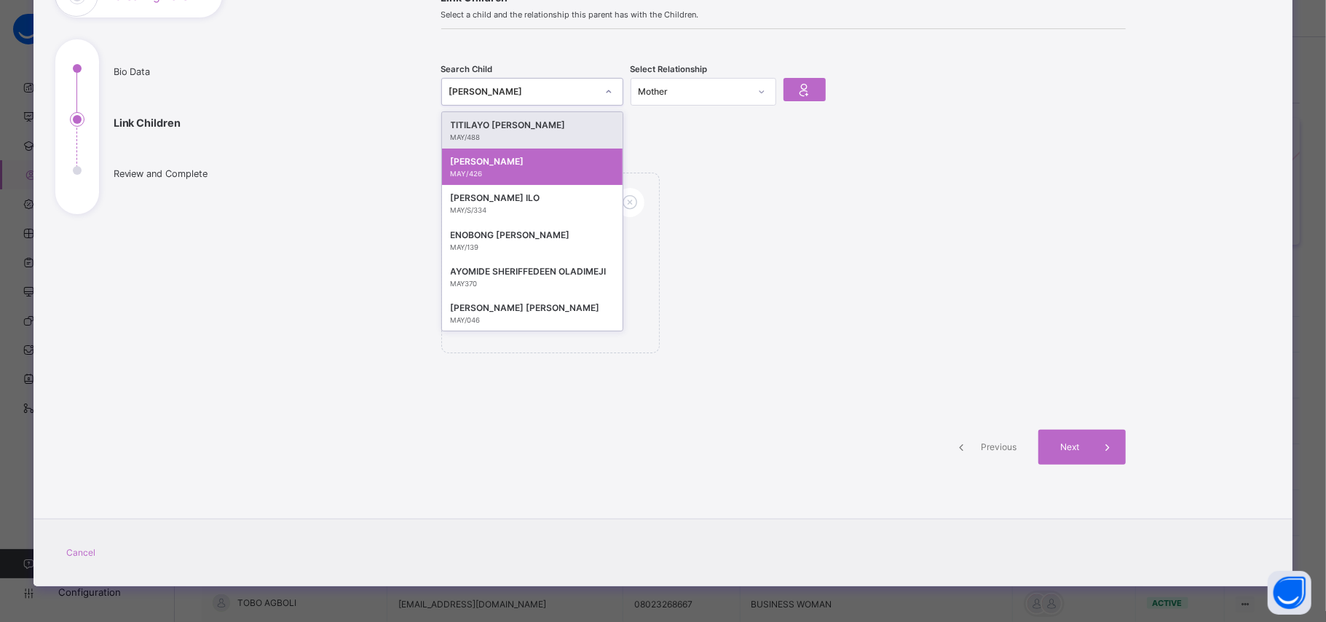
drag, startPoint x: 569, startPoint y: 88, endPoint x: 511, endPoint y: 95, distance: 58.6
click at [511, 95] on div "[PERSON_NAME]" at bounding box center [522, 91] width 147 height 15
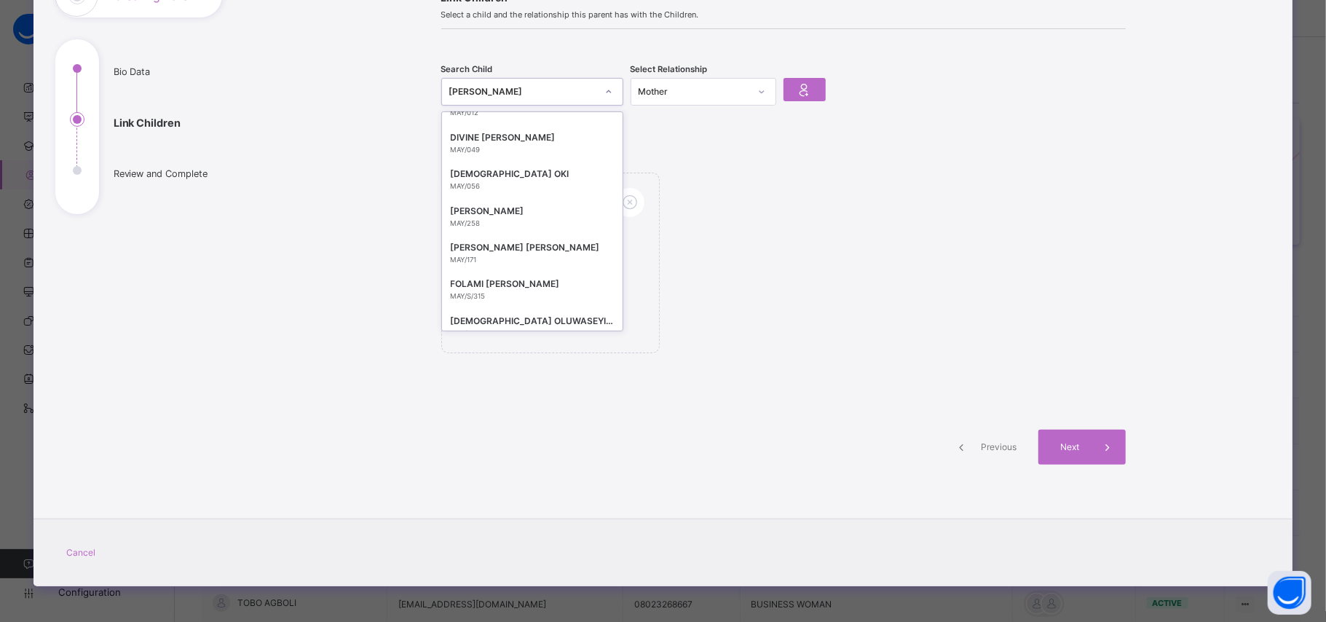
scroll to position [6707, 0]
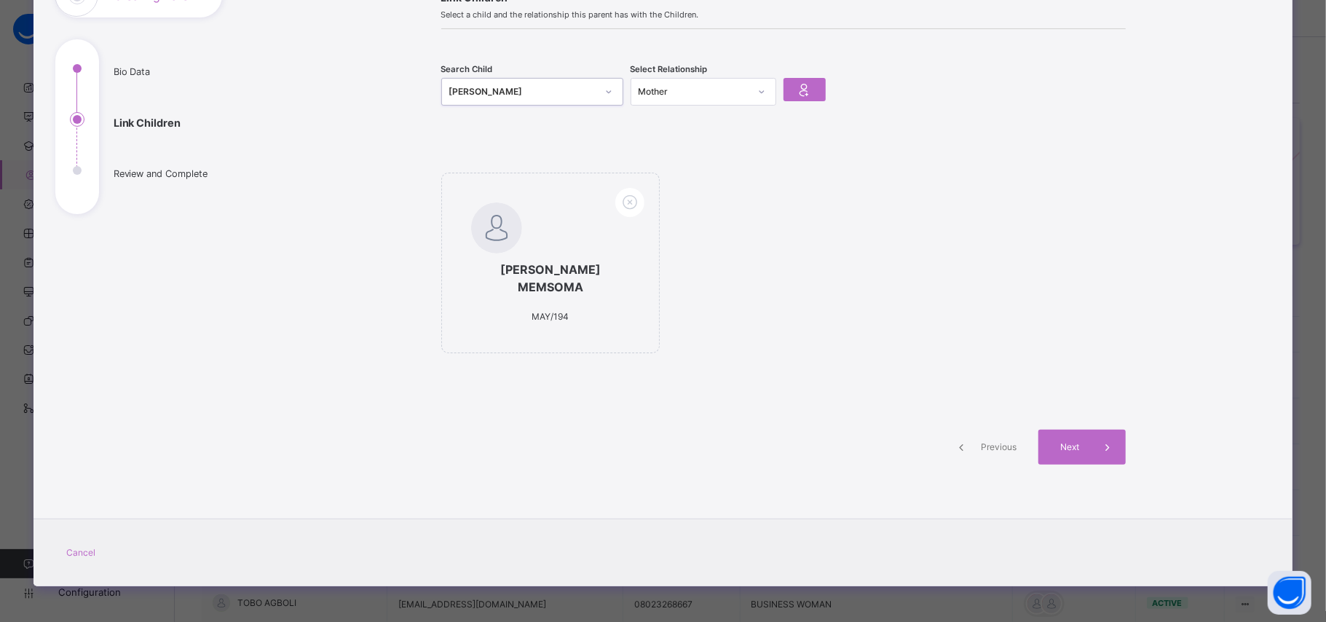
click at [478, 89] on div "[PERSON_NAME]" at bounding box center [522, 91] width 147 height 15
click at [592, 216] on div "AGBASI GENEVIVE MEMSOMA MAY/194" at bounding box center [550, 263] width 219 height 181
click at [607, 91] on icon at bounding box center [608, 91] width 9 height 15
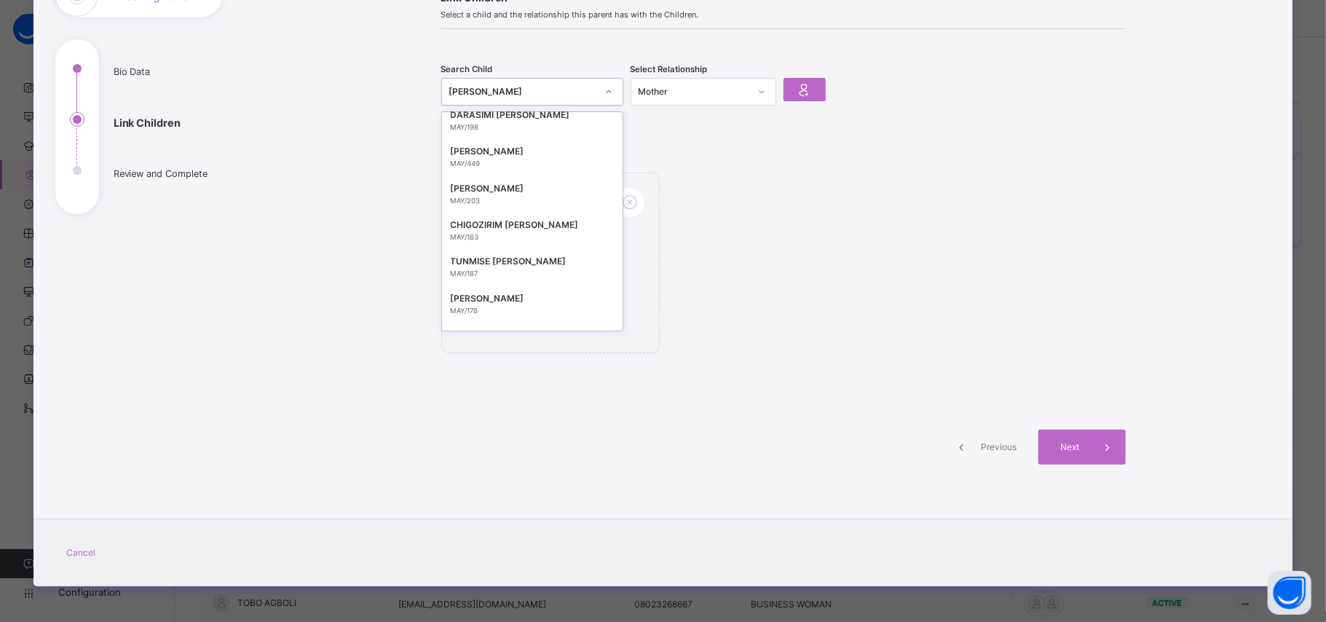
scroll to position [14571, 0]
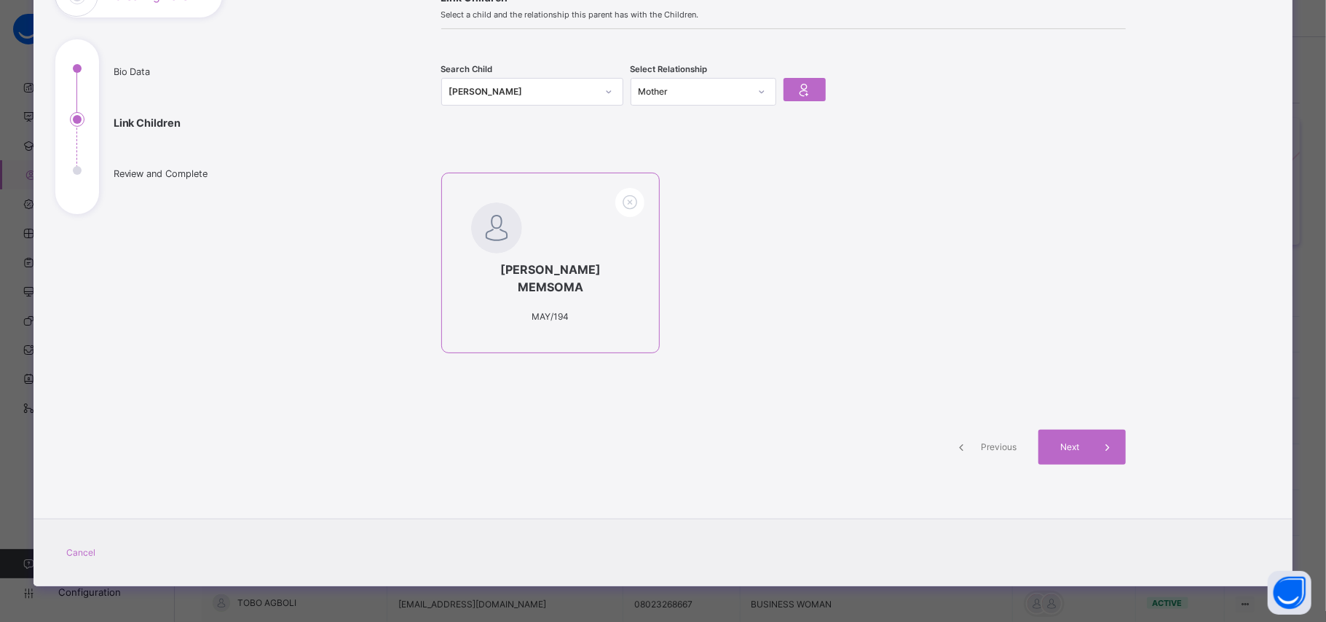
click at [654, 230] on div "AGBASI GENEVIVE MEMSOMA MAY/194" at bounding box center [550, 263] width 219 height 181
click at [709, 213] on div "AGBASI GENEVIVE MEMSOMA MAY/194" at bounding box center [783, 270] width 684 height 195
click at [804, 89] on icon at bounding box center [804, 90] width 20 height 22
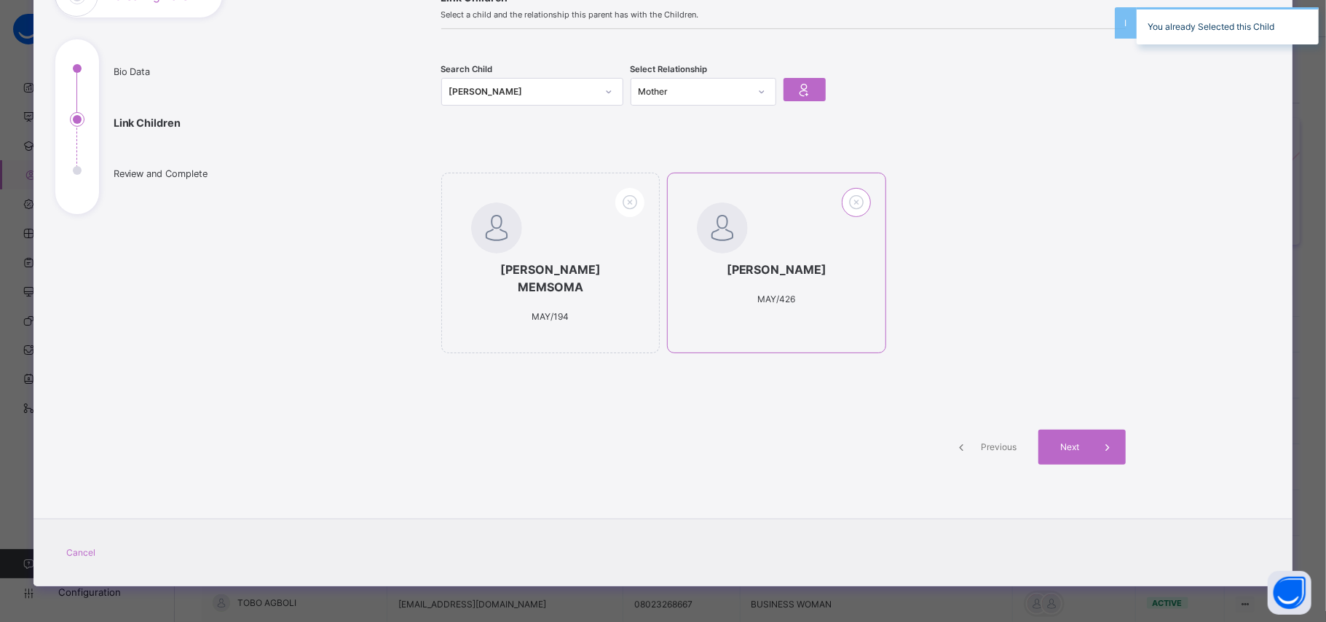
click at [853, 208] on icon at bounding box center [856, 202] width 23 height 24
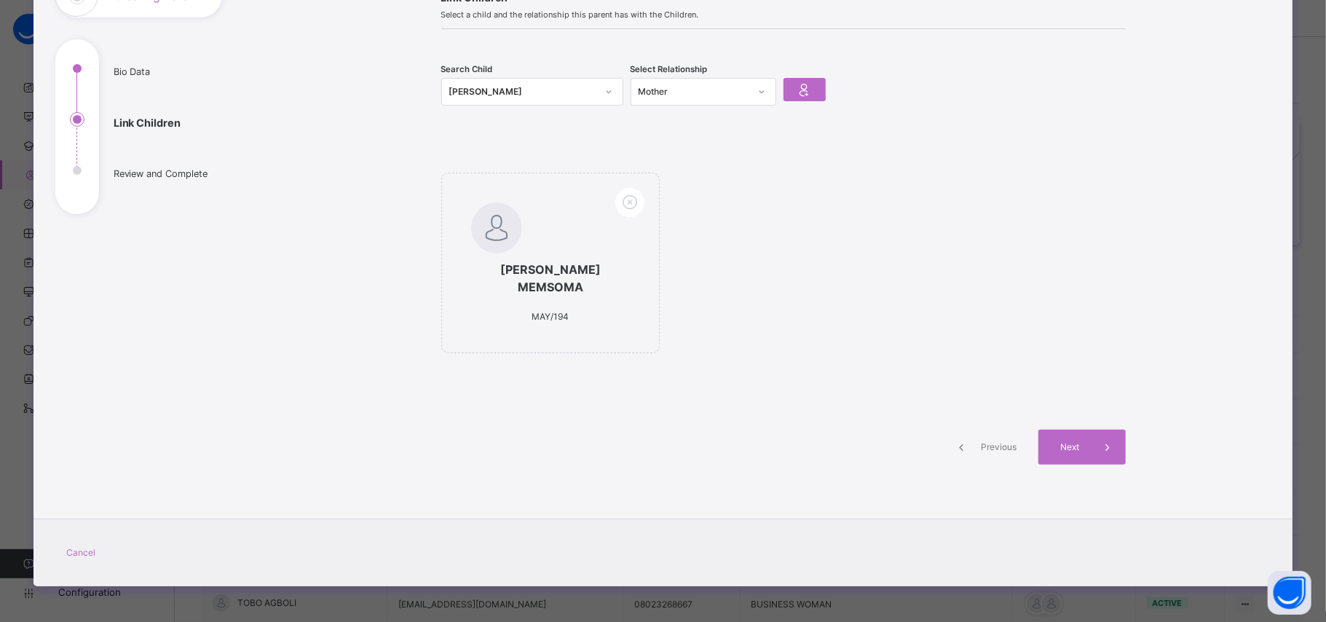
click at [612, 92] on div at bounding box center [608, 91] width 25 height 23
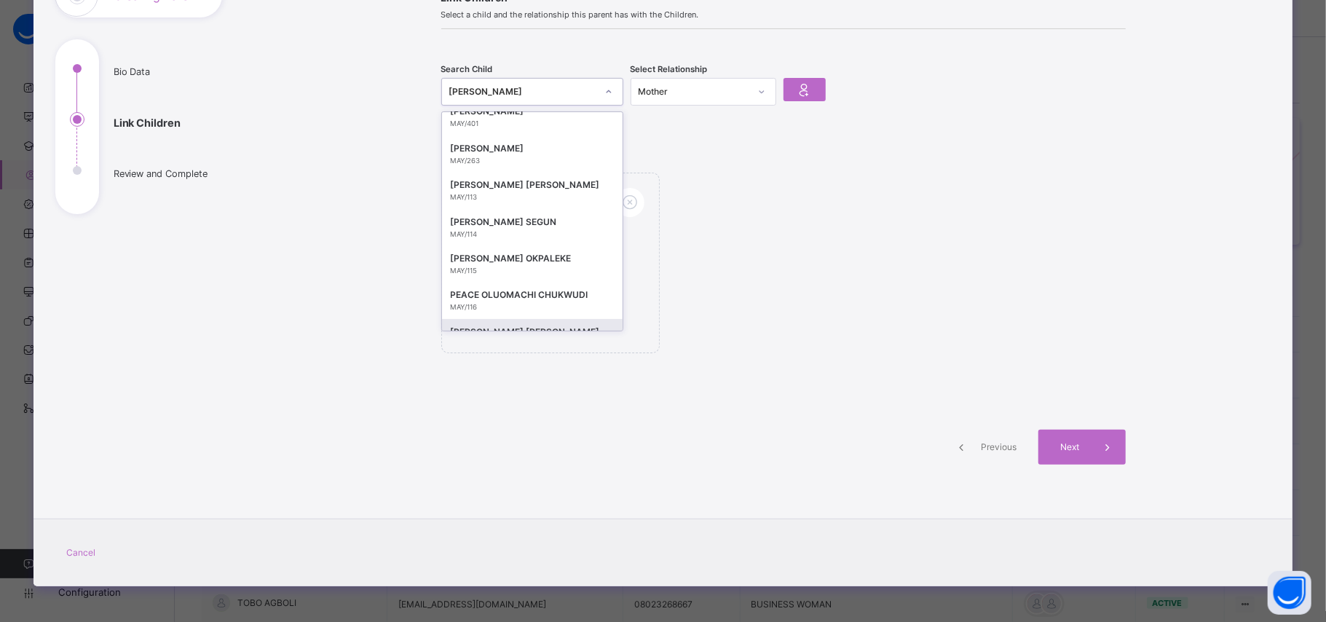
scroll to position [3242, 0]
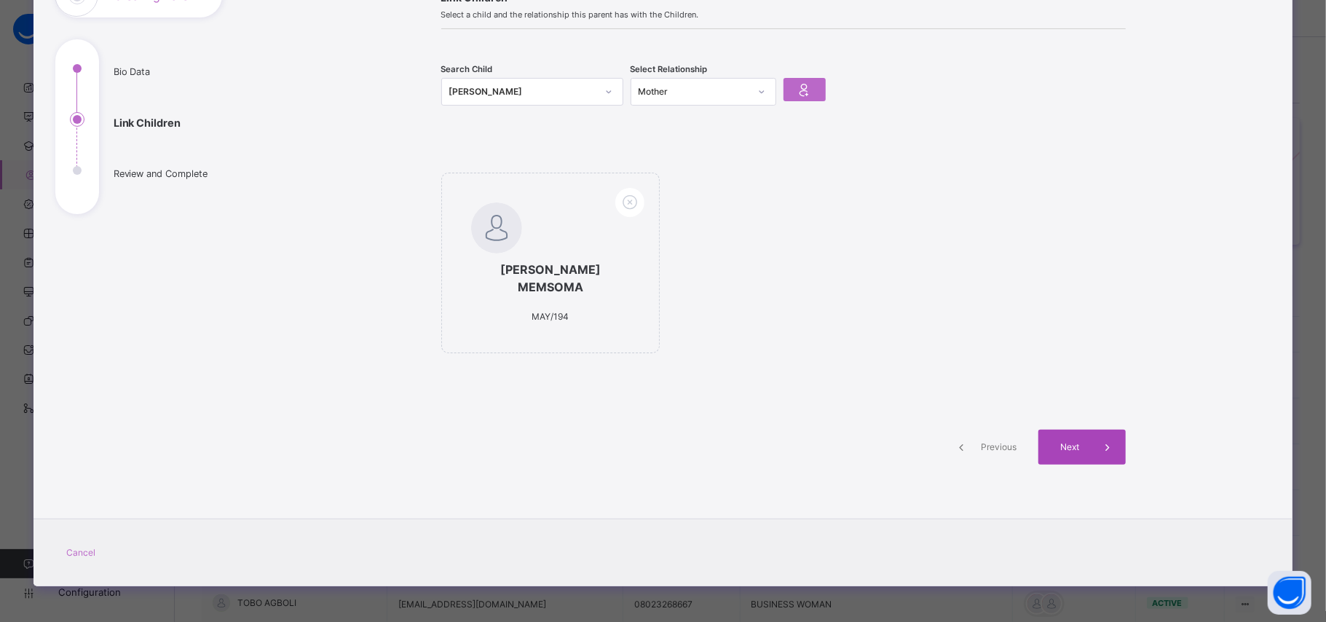
click at [1049, 440] on span "Next" at bounding box center [1070, 446] width 42 height 13
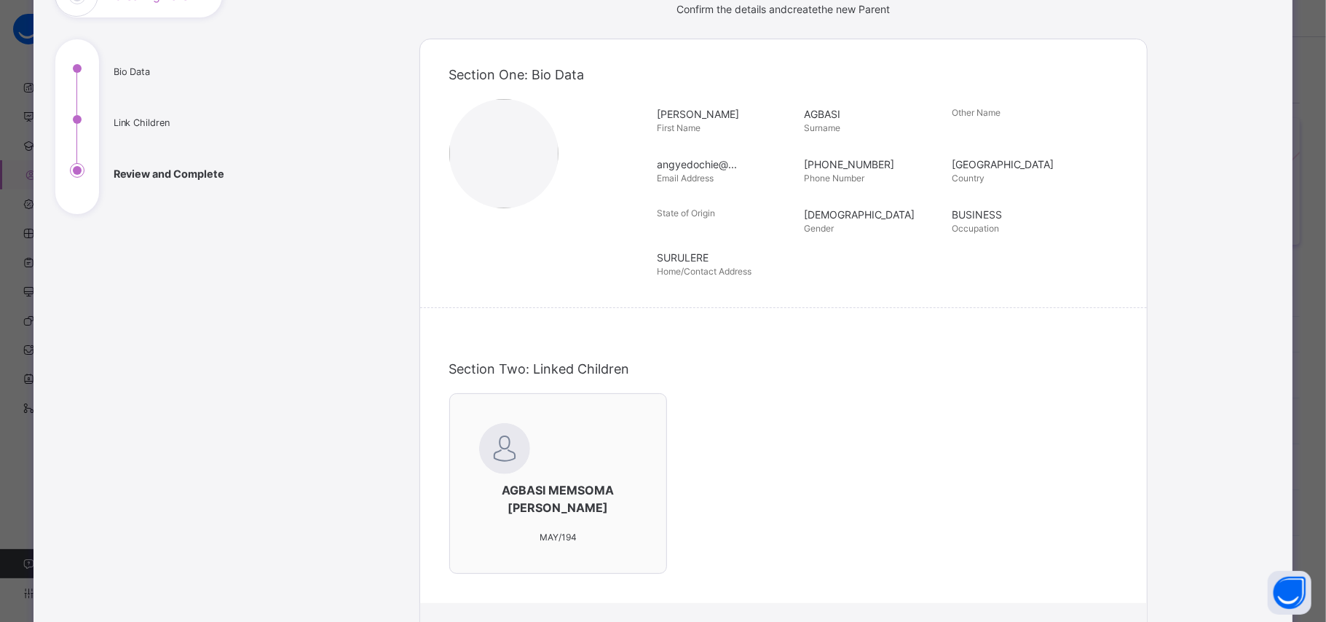
drag, startPoint x: 1318, startPoint y: 318, endPoint x: 1318, endPoint y: 390, distance: 72.1
click at [1318, 390] on div "**********" at bounding box center [663, 311] width 1326 height 622
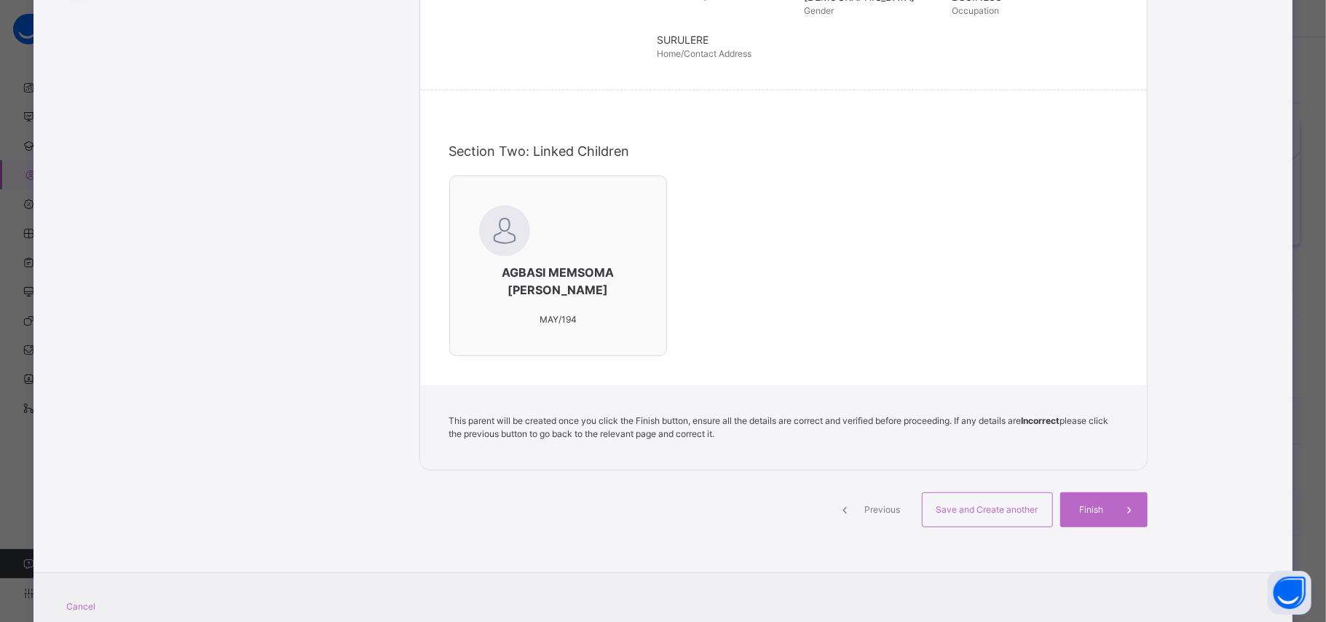
scroll to position [352, 0]
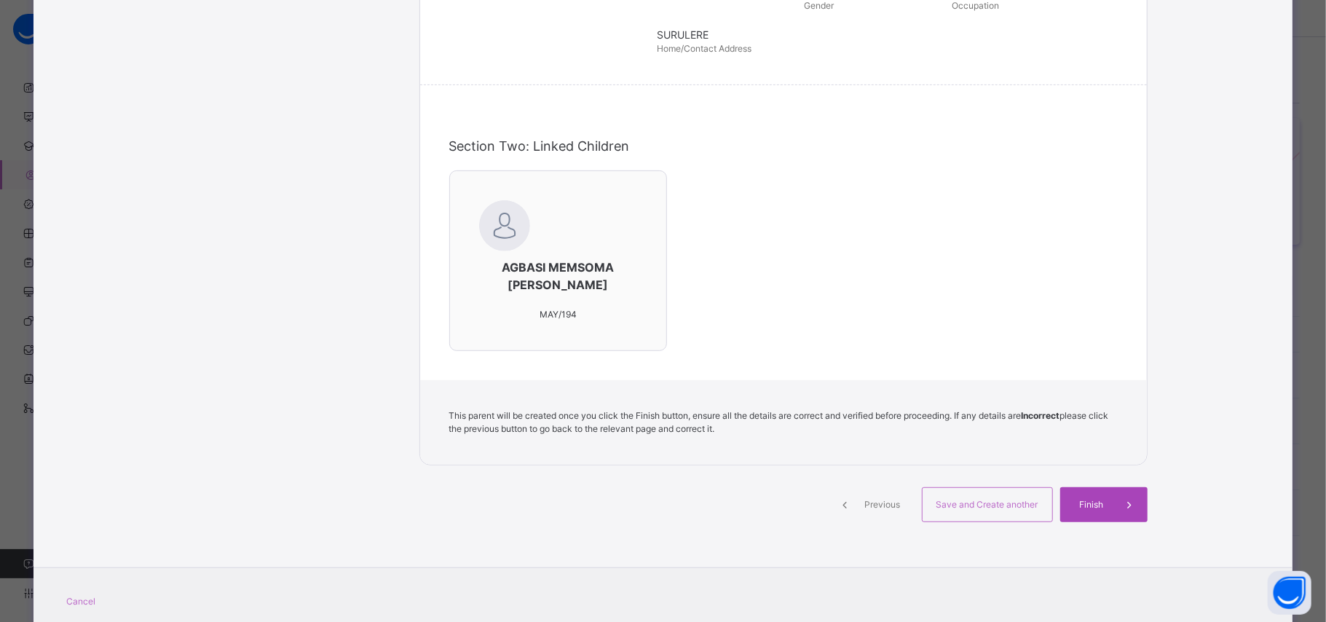
click at [1088, 510] on span "Finish" at bounding box center [1092, 504] width 42 height 13
click at [871, 507] on span "Previous" at bounding box center [883, 504] width 40 height 13
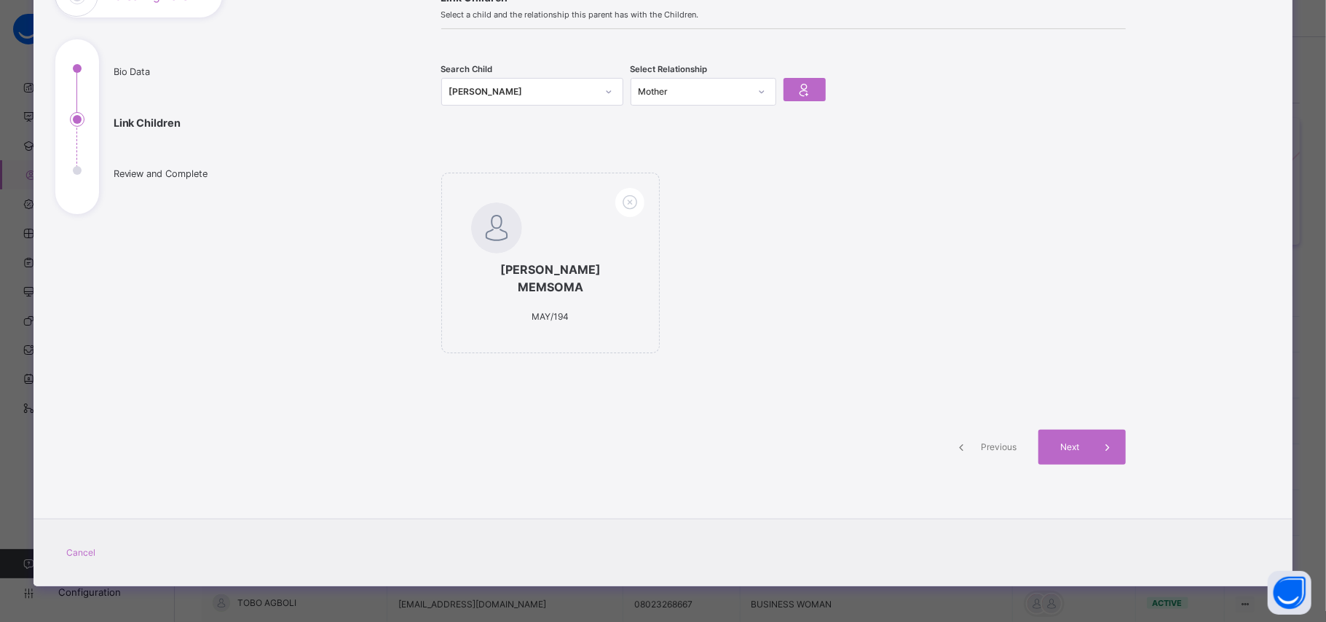
click at [993, 443] on span "Previous" at bounding box center [999, 446] width 40 height 13
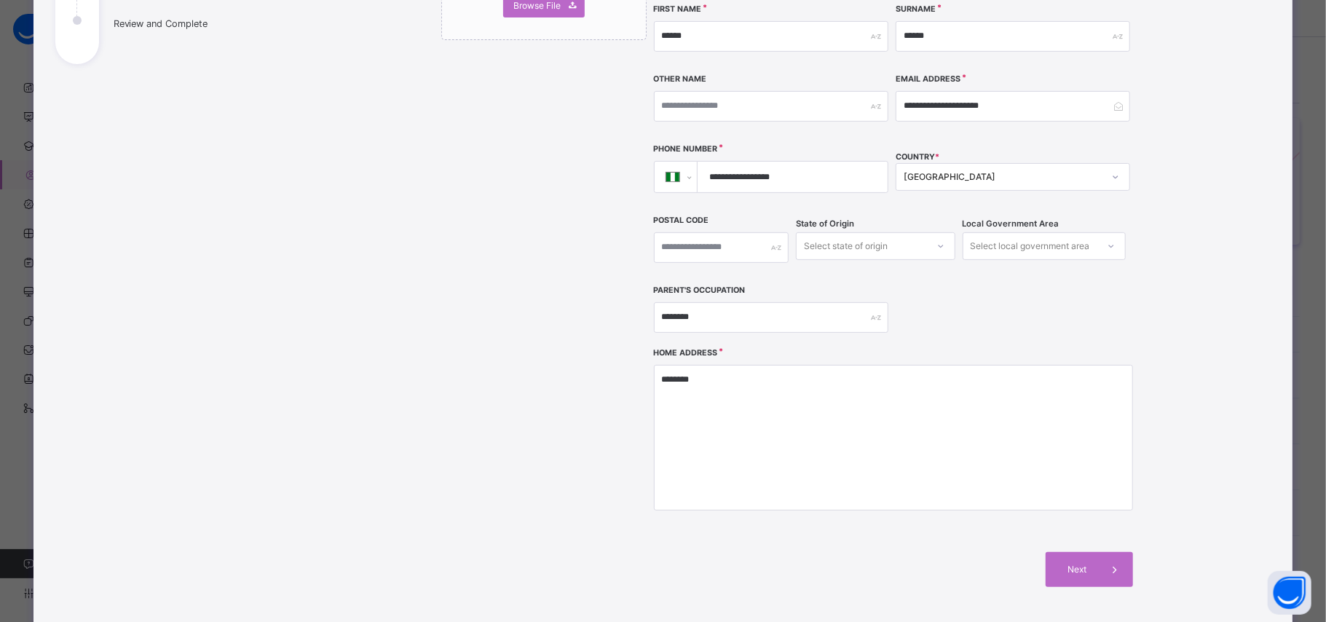
scroll to position [265, 0]
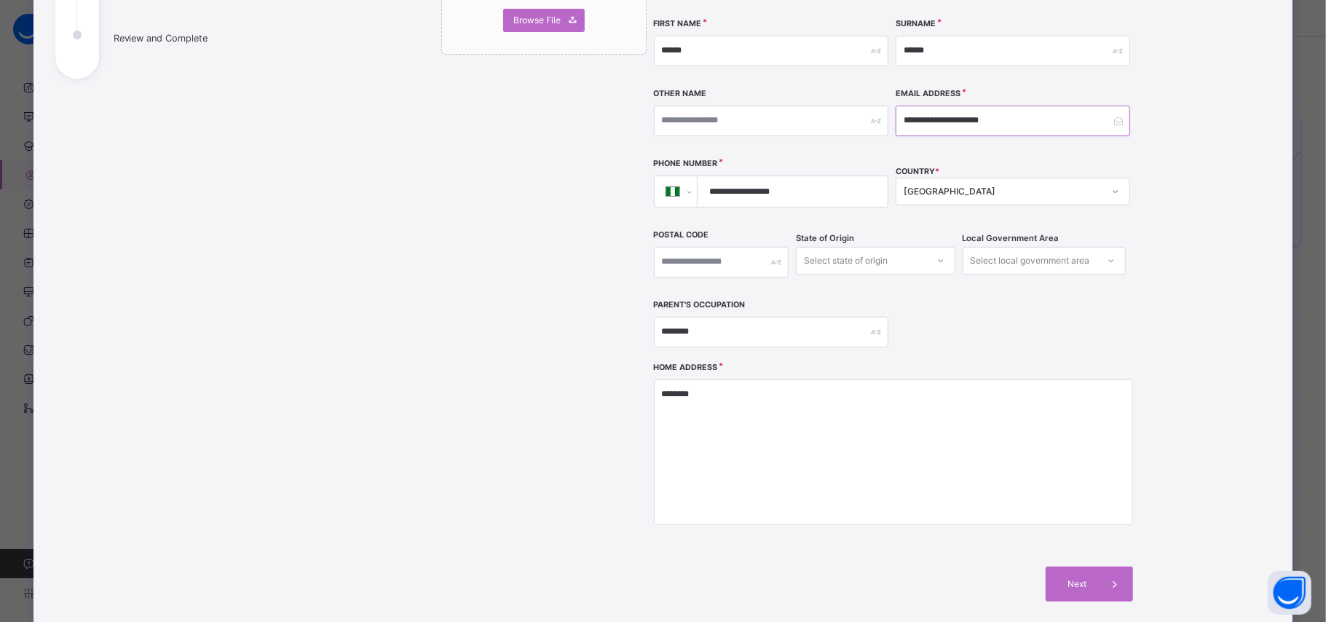
click at [1038, 106] on input "**********" at bounding box center [1013, 121] width 234 height 31
type input "**********"
click at [1075, 577] on span "Next" at bounding box center [1077, 583] width 42 height 13
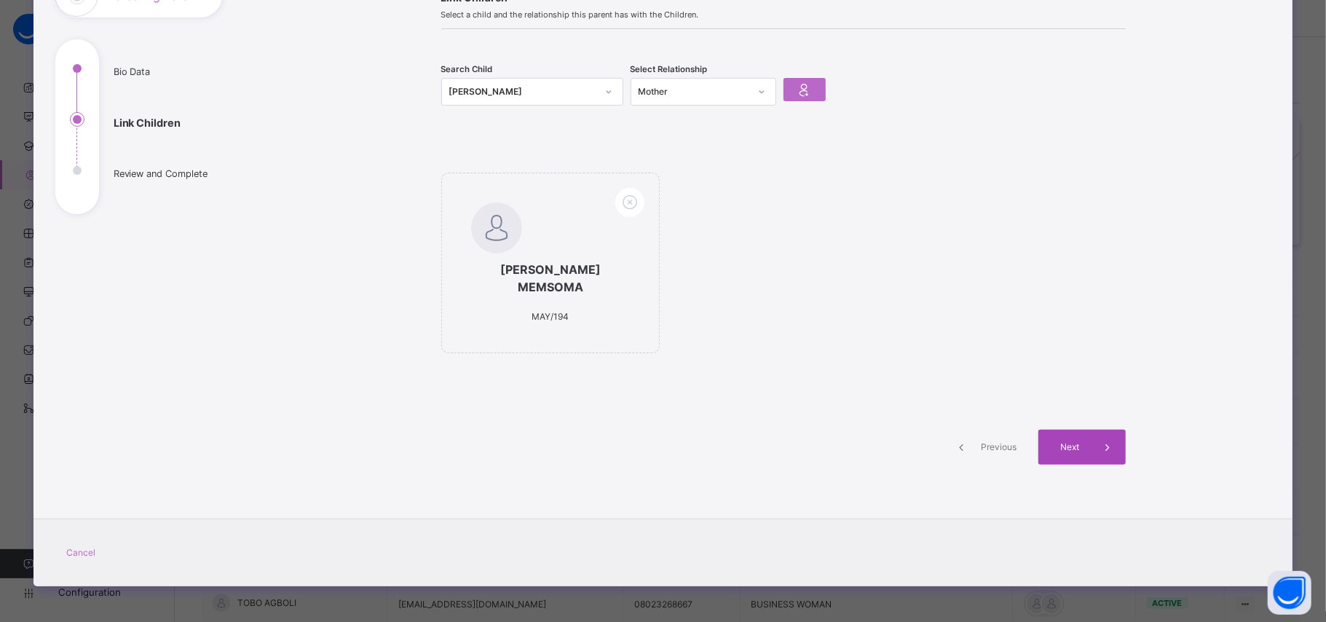
click at [1070, 434] on div "Next" at bounding box center [1081, 447] width 87 height 35
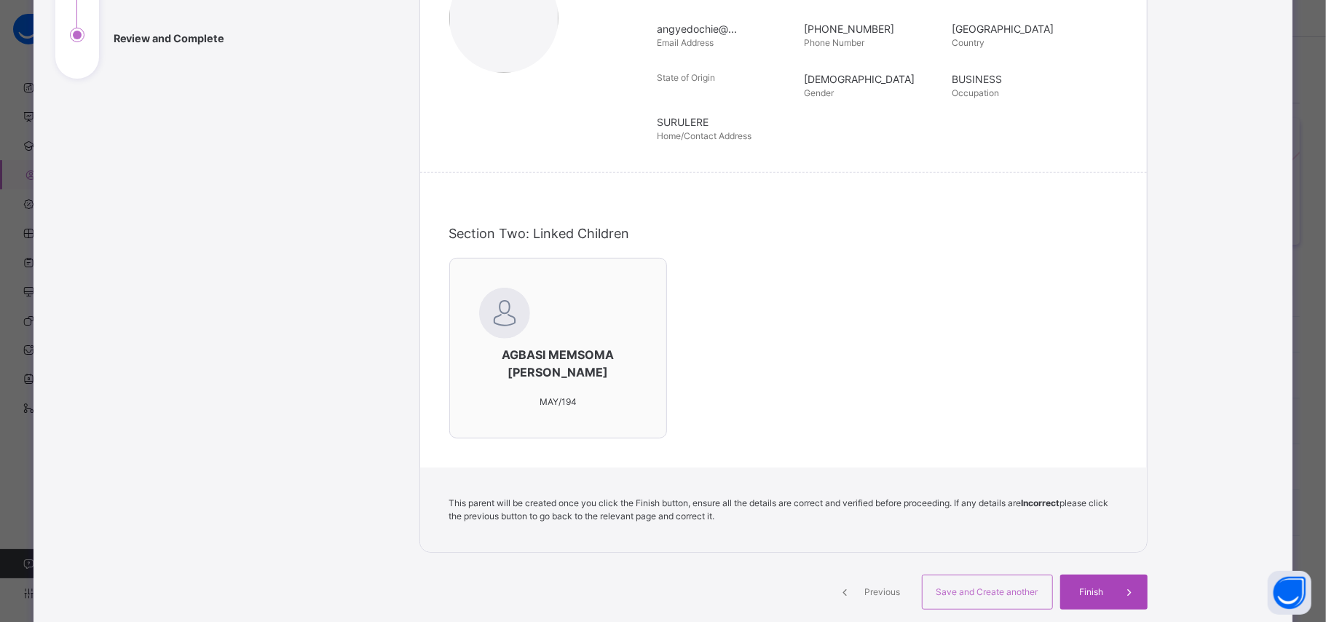
click at [1093, 588] on span "Finish" at bounding box center [1092, 591] width 42 height 13
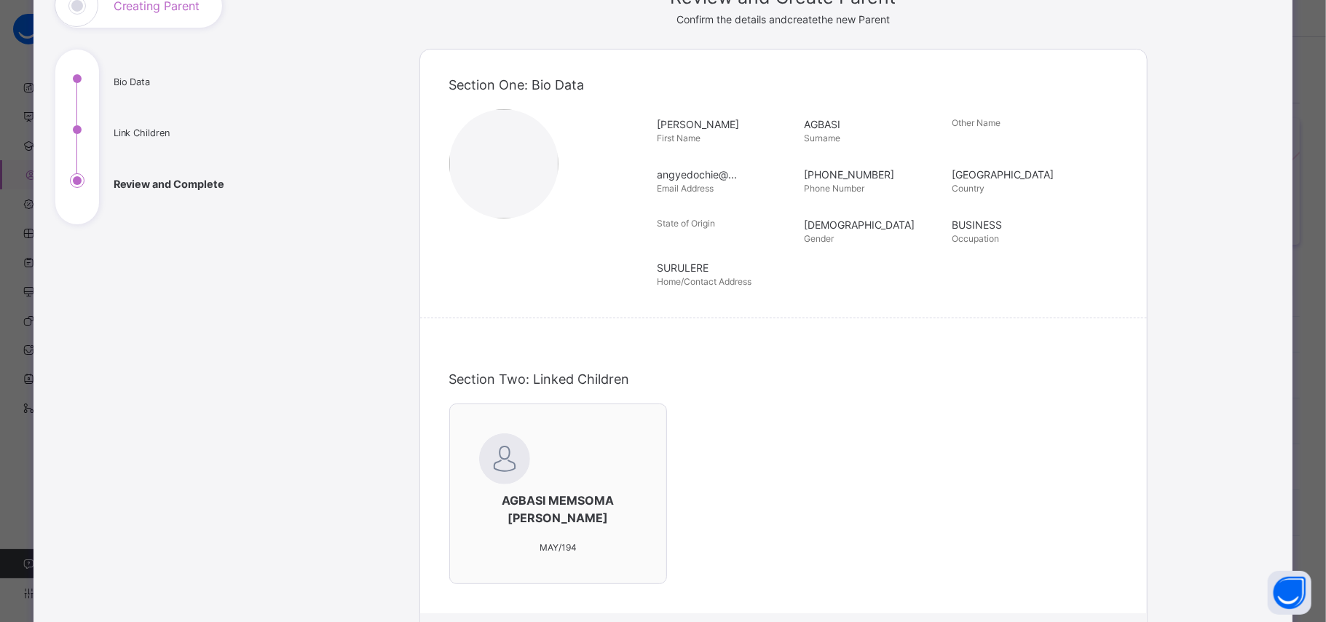
scroll to position [114, 0]
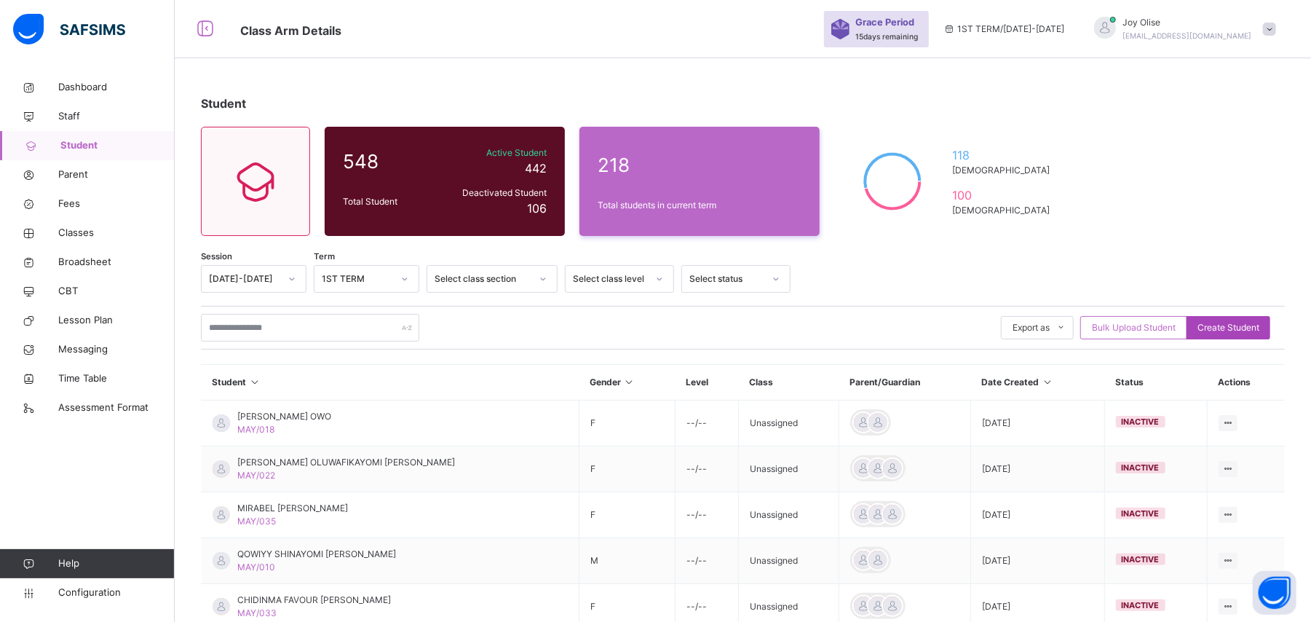
click at [1244, 327] on span "Create Student" at bounding box center [1229, 327] width 62 height 13
select select "**"
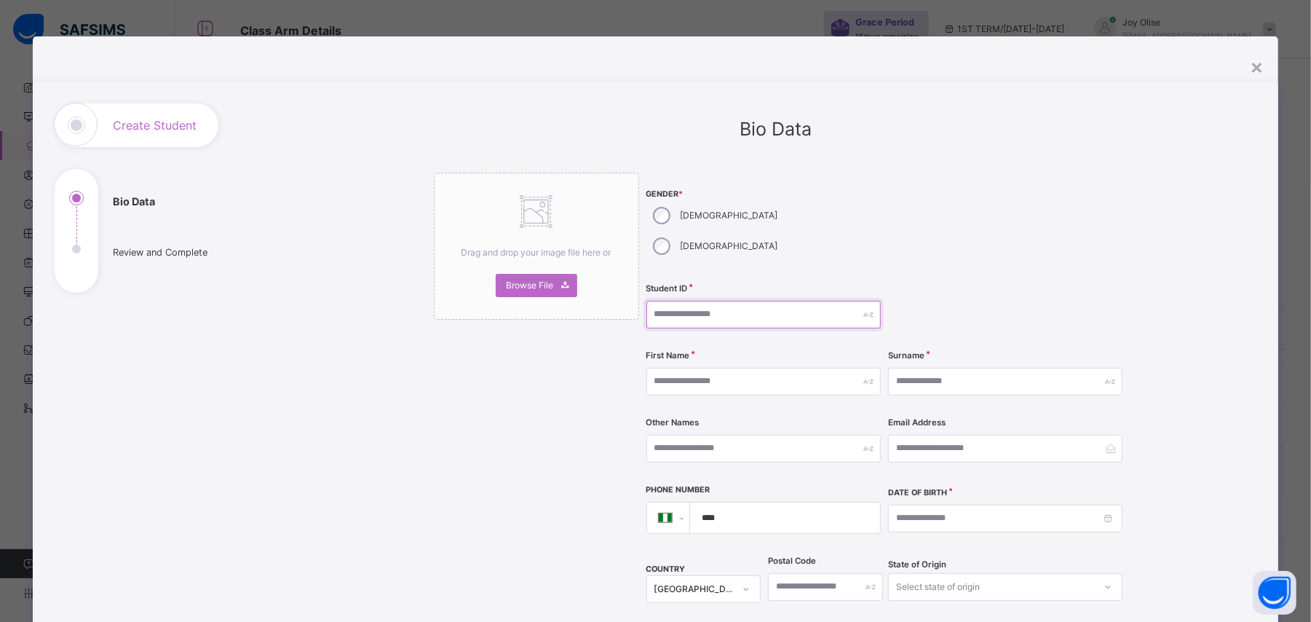
click at [676, 301] on input "text" at bounding box center [764, 315] width 234 height 28
type input "*******"
click at [689, 368] on input "text" at bounding box center [764, 382] width 234 height 28
type input "*****"
type input "*********"
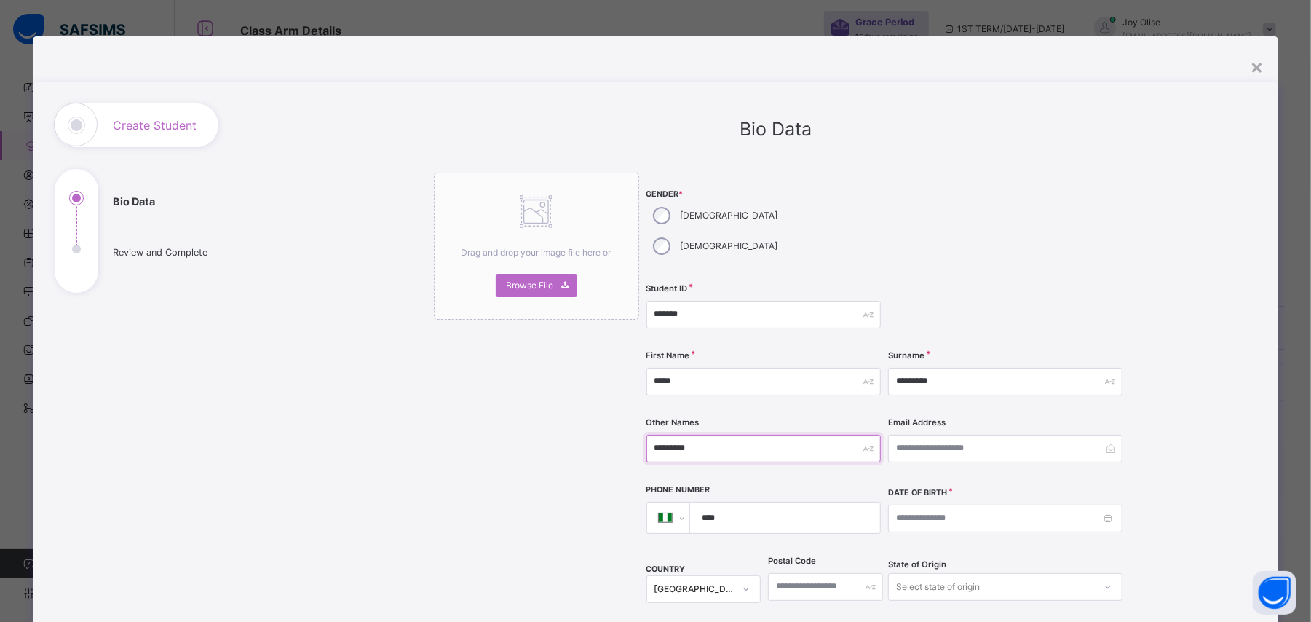
type input "*********"
click at [923, 505] on input at bounding box center [1005, 519] width 234 height 28
click at [896, 517] on link at bounding box center [900, 518] width 14 height 25
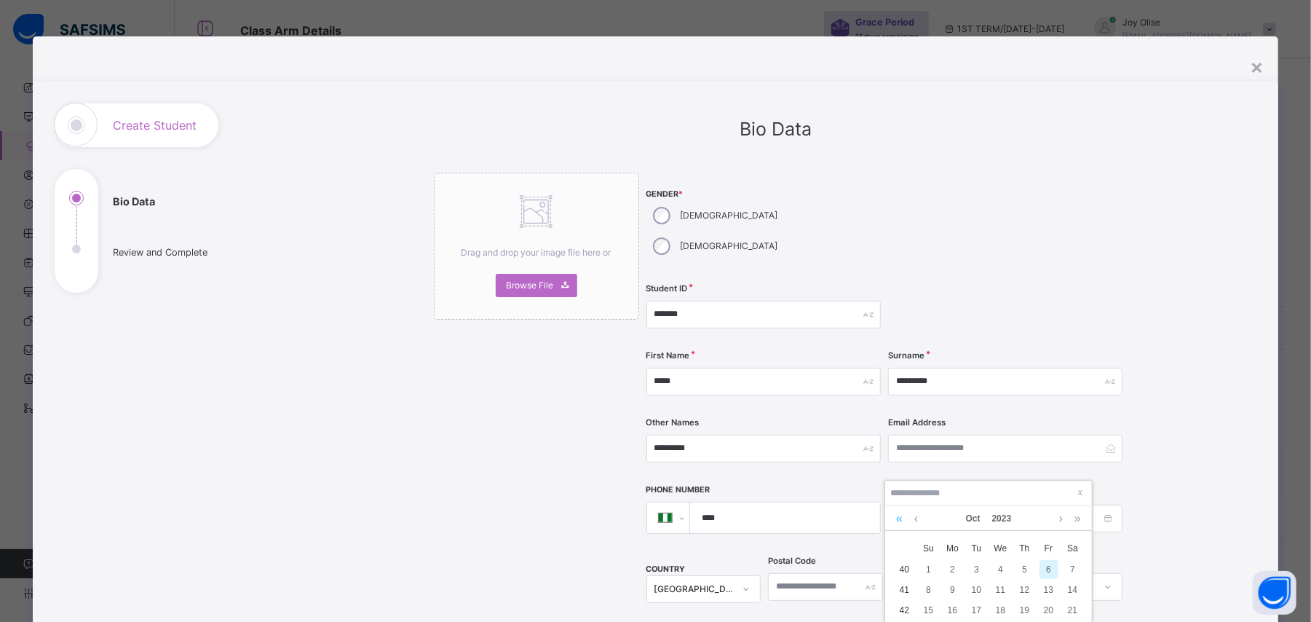
click at [896, 517] on link at bounding box center [900, 518] width 14 height 25
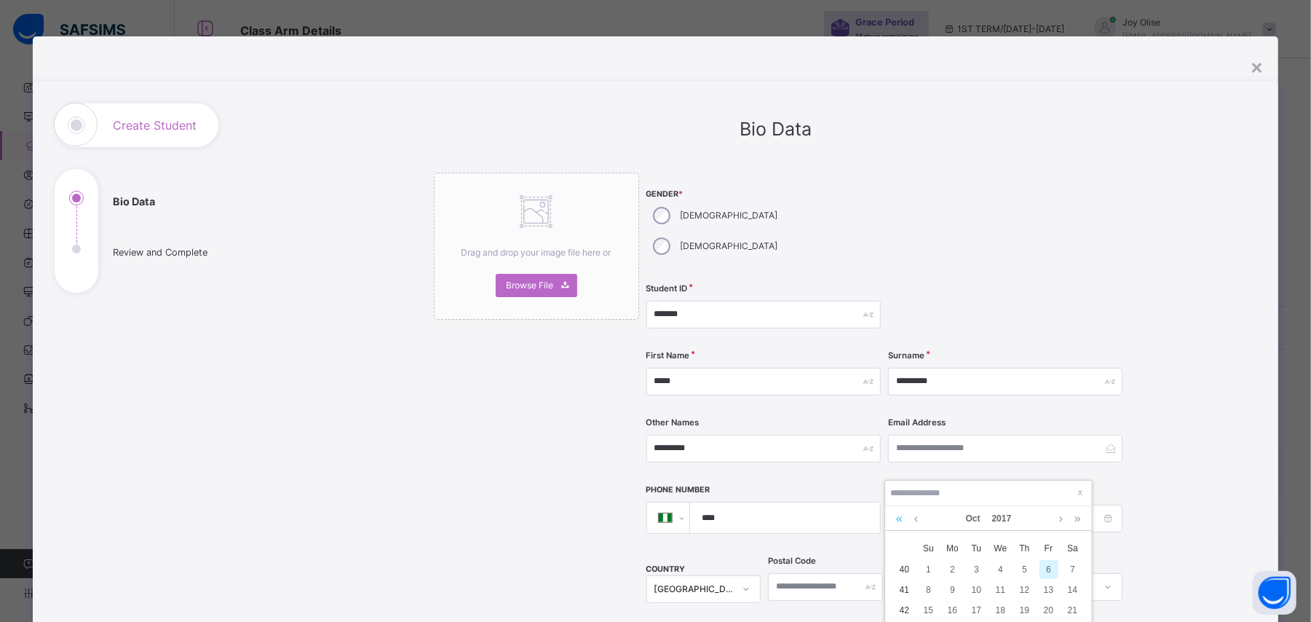
click at [896, 517] on link at bounding box center [900, 518] width 14 height 25
click at [1073, 516] on link at bounding box center [1078, 518] width 14 height 25
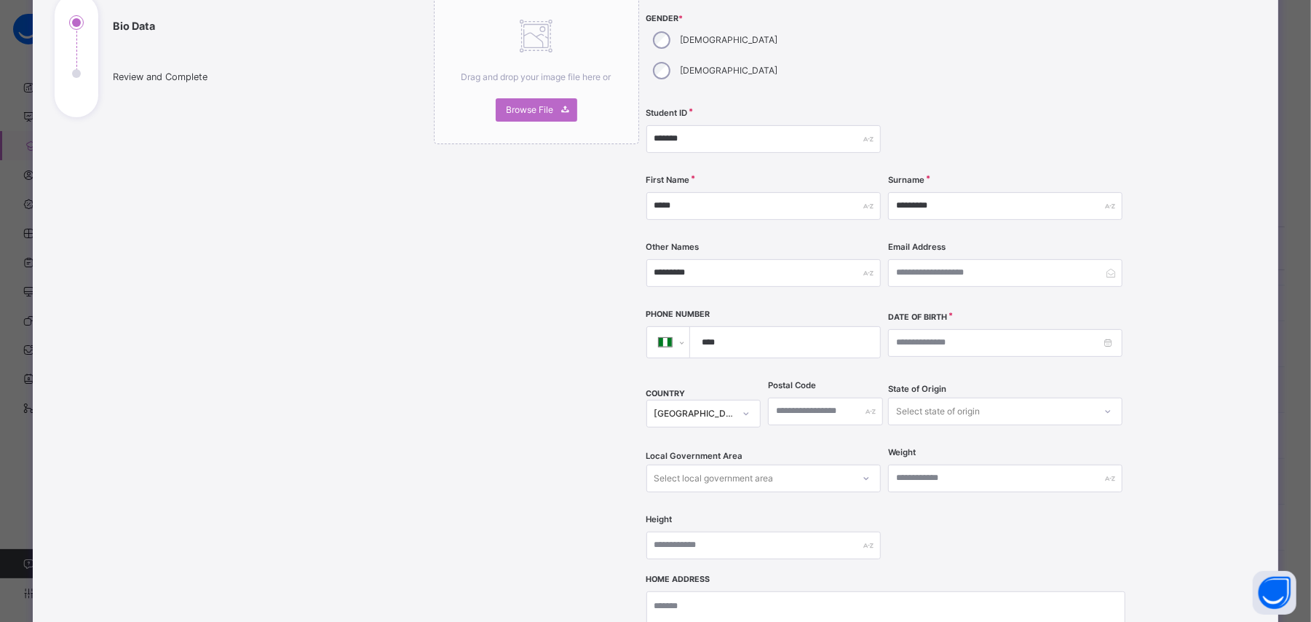
scroll to position [181, 0]
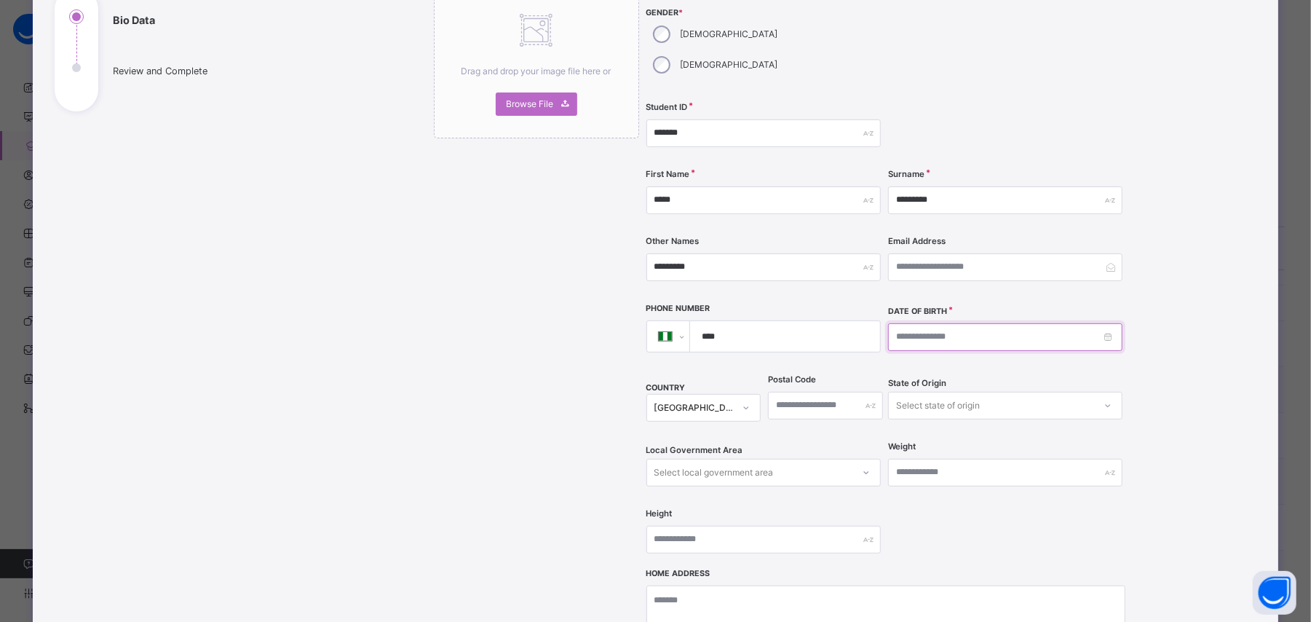
click at [1014, 323] on input at bounding box center [1005, 337] width 234 height 28
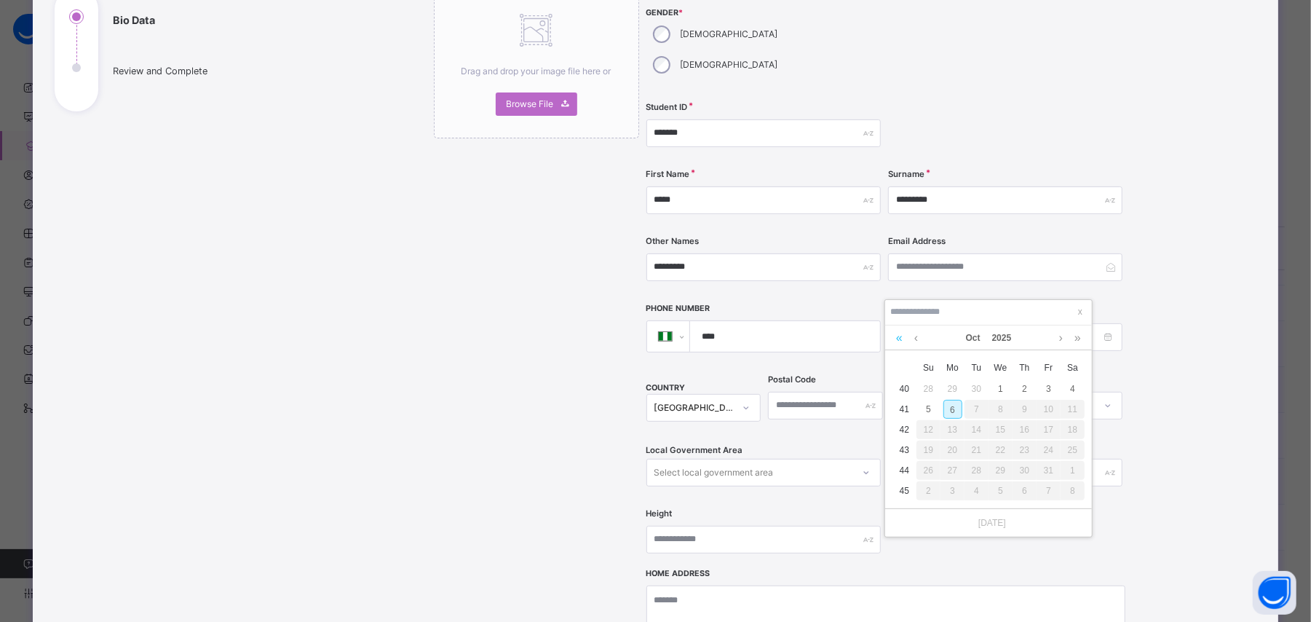
click at [898, 339] on link at bounding box center [900, 337] width 14 height 25
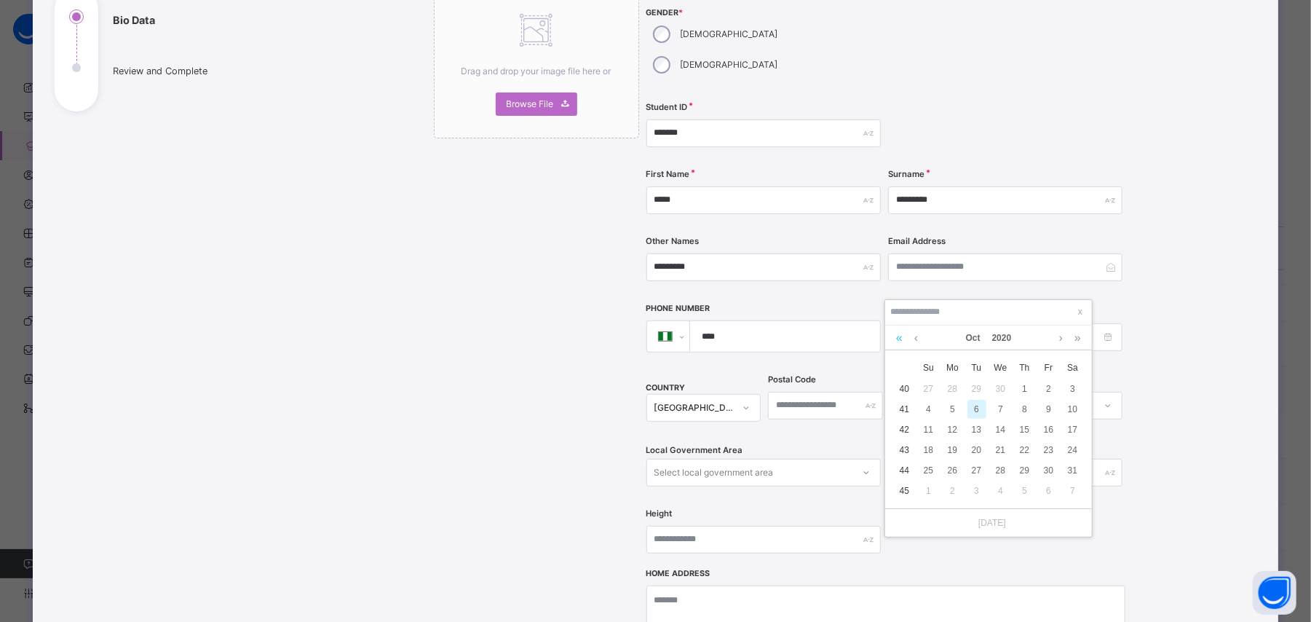
click at [898, 339] on link at bounding box center [900, 337] width 14 height 25
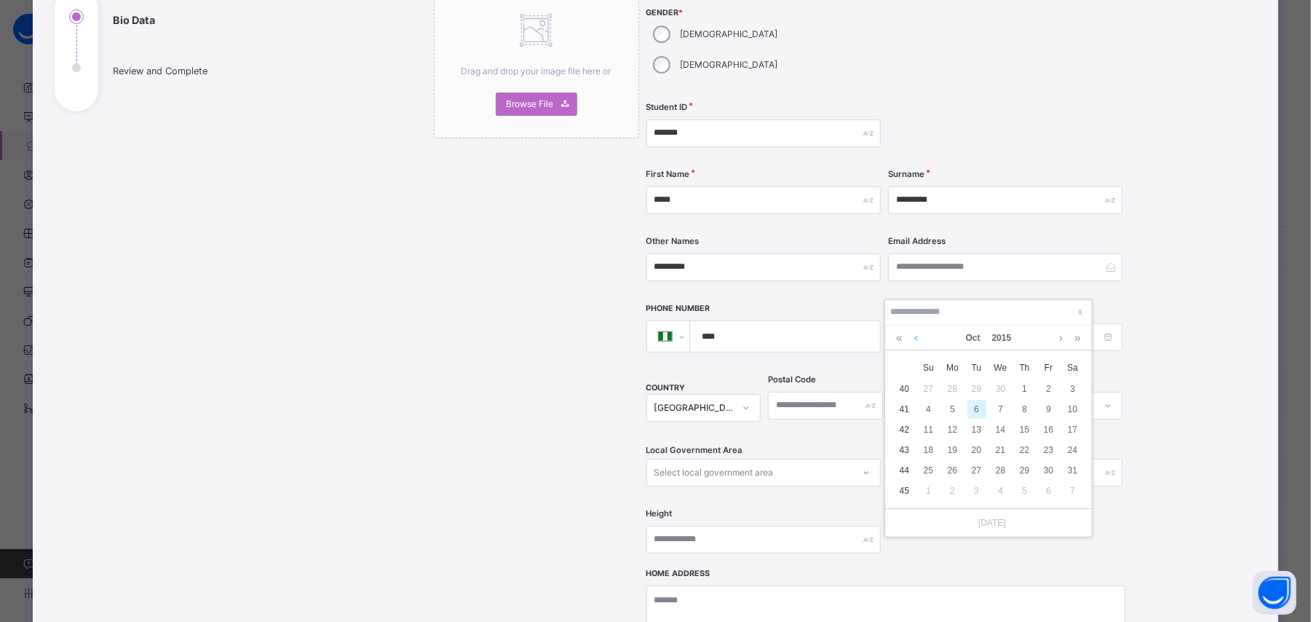
click at [919, 339] on link at bounding box center [916, 337] width 11 height 25
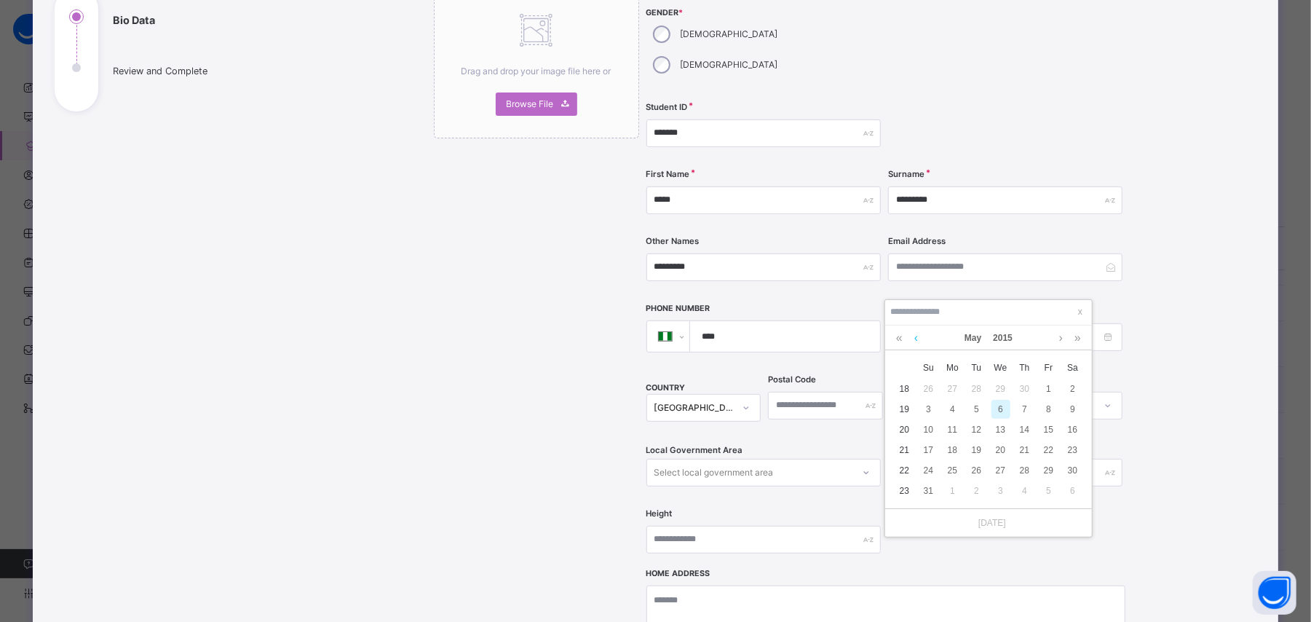
click at [919, 339] on link at bounding box center [916, 337] width 11 height 25
click at [906, 452] on td "17" at bounding box center [905, 450] width 24 height 20
click at [904, 449] on td "17" at bounding box center [905, 450] width 24 height 20
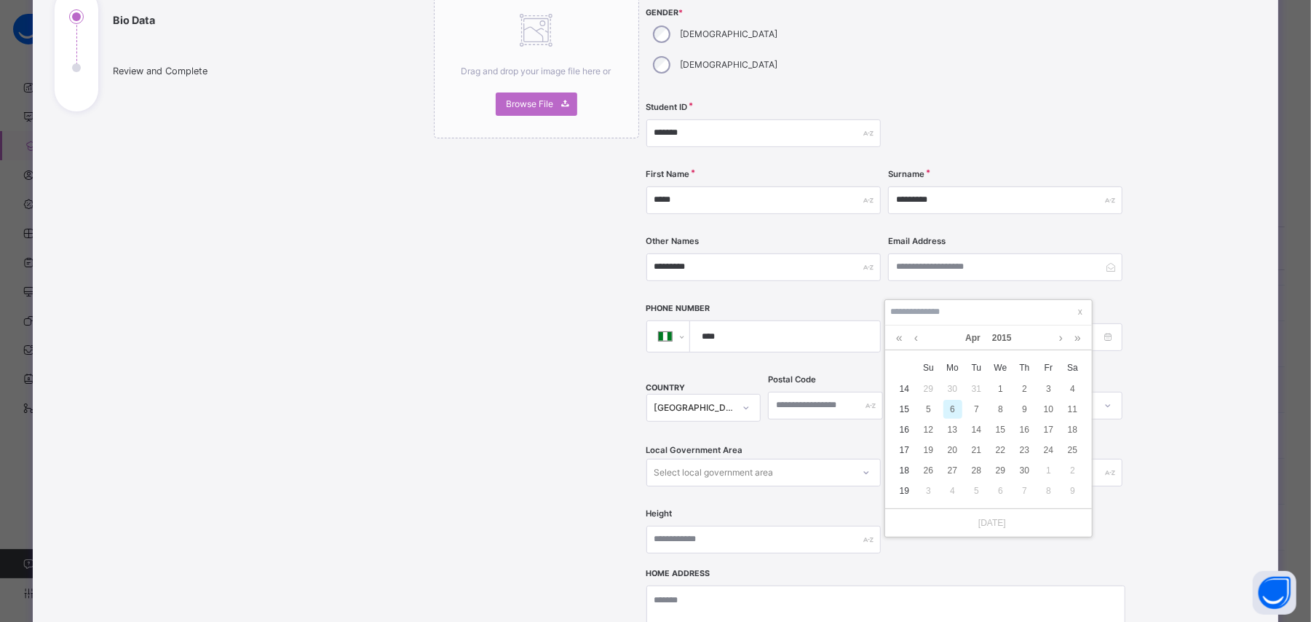
click at [904, 449] on td "17" at bounding box center [905, 450] width 24 height 20
click at [903, 454] on td "17" at bounding box center [905, 450] width 24 height 20
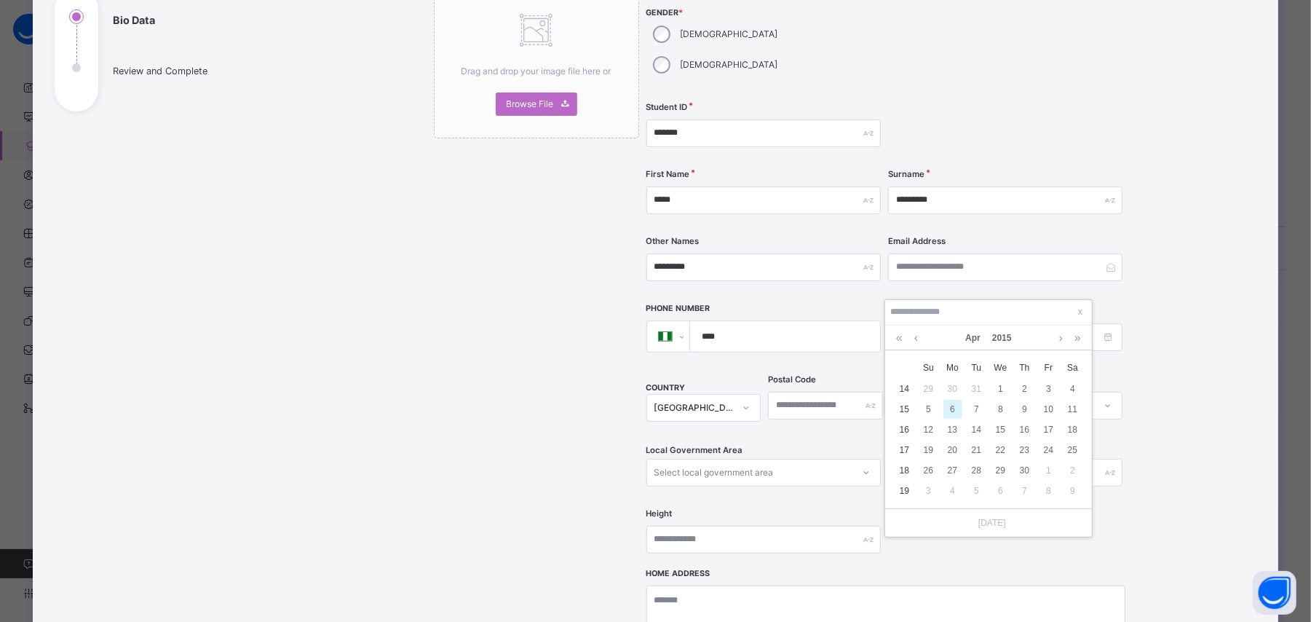
click at [903, 454] on td "17" at bounding box center [905, 450] width 24 height 20
click at [928, 454] on div "19" at bounding box center [929, 449] width 19 height 19
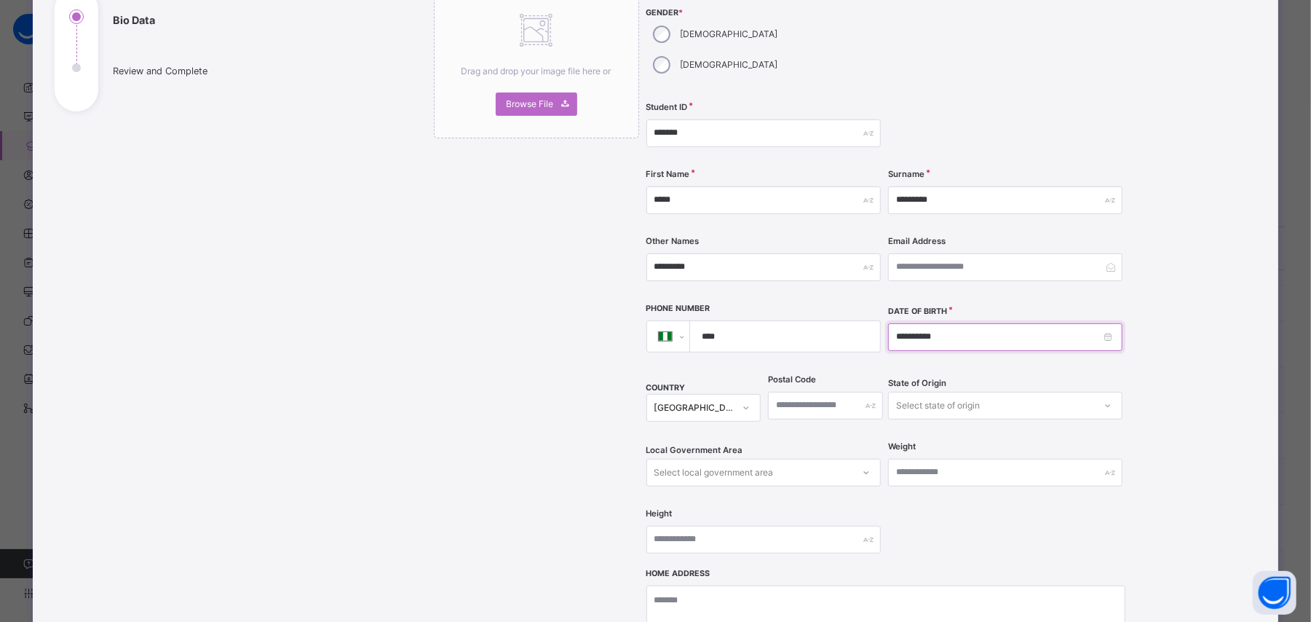
click at [1005, 323] on input "**********" at bounding box center [1005, 337] width 234 height 28
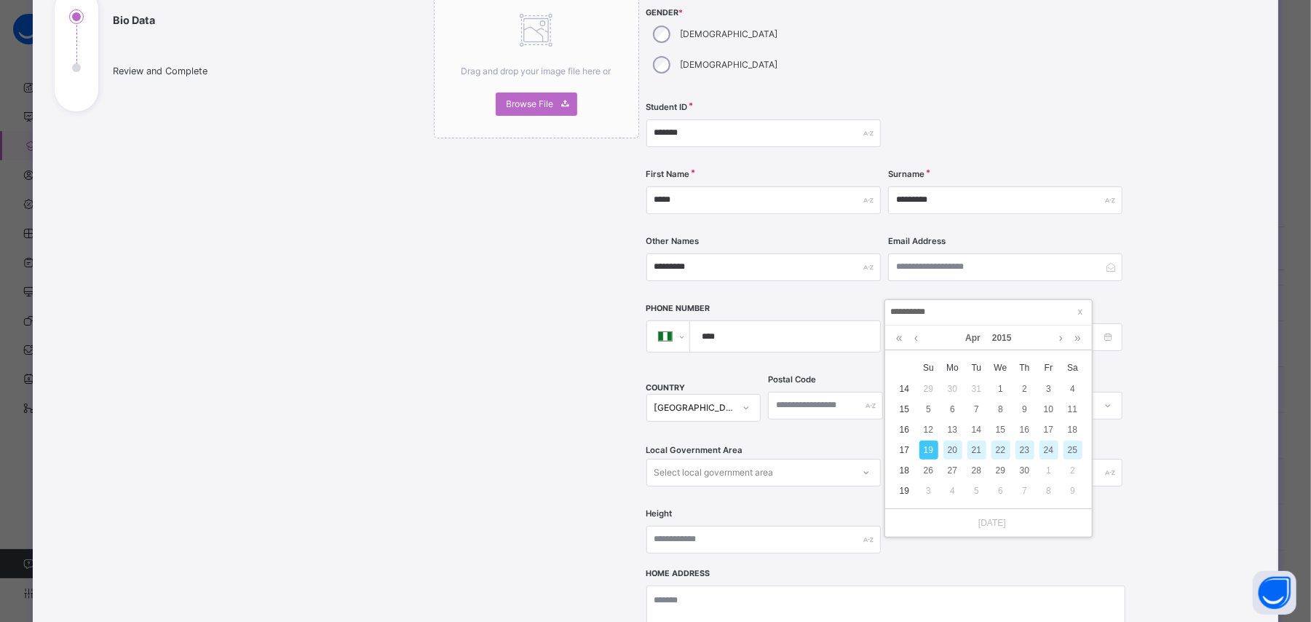
click at [904, 447] on td "17" at bounding box center [905, 450] width 24 height 20
click at [901, 453] on td "17" at bounding box center [905, 450] width 24 height 20
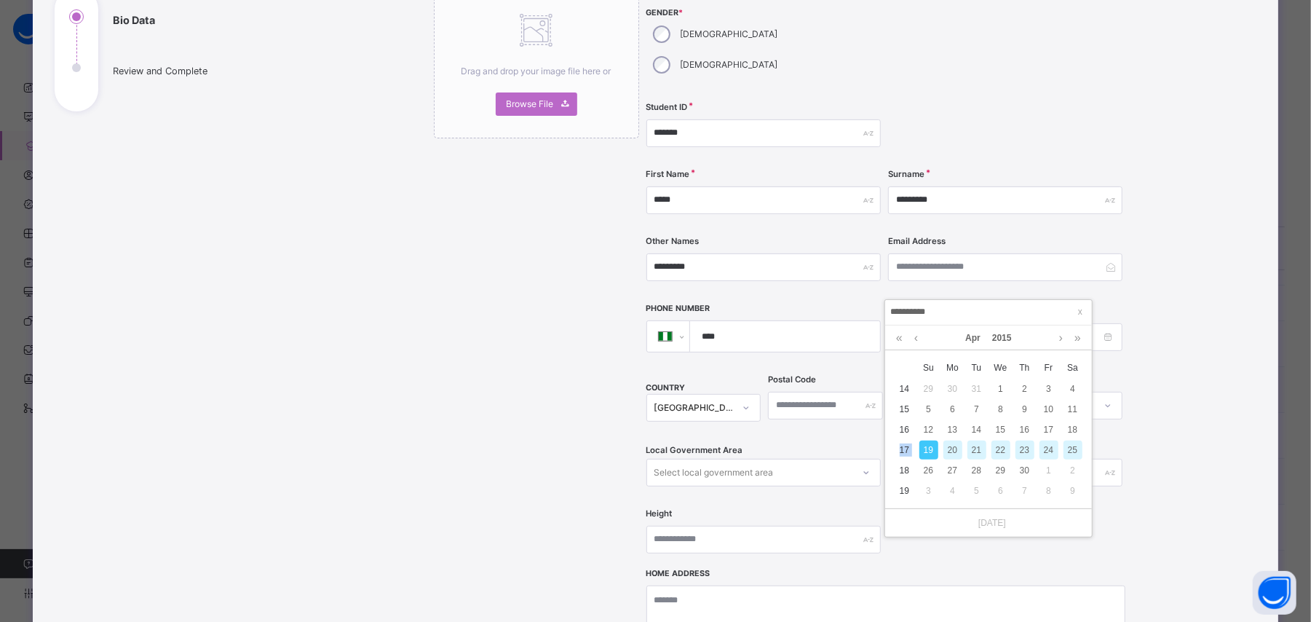
click at [901, 453] on td "17" at bounding box center [905, 450] width 24 height 20
click at [1046, 432] on div "17" at bounding box center [1049, 429] width 19 height 19
type input "**********"
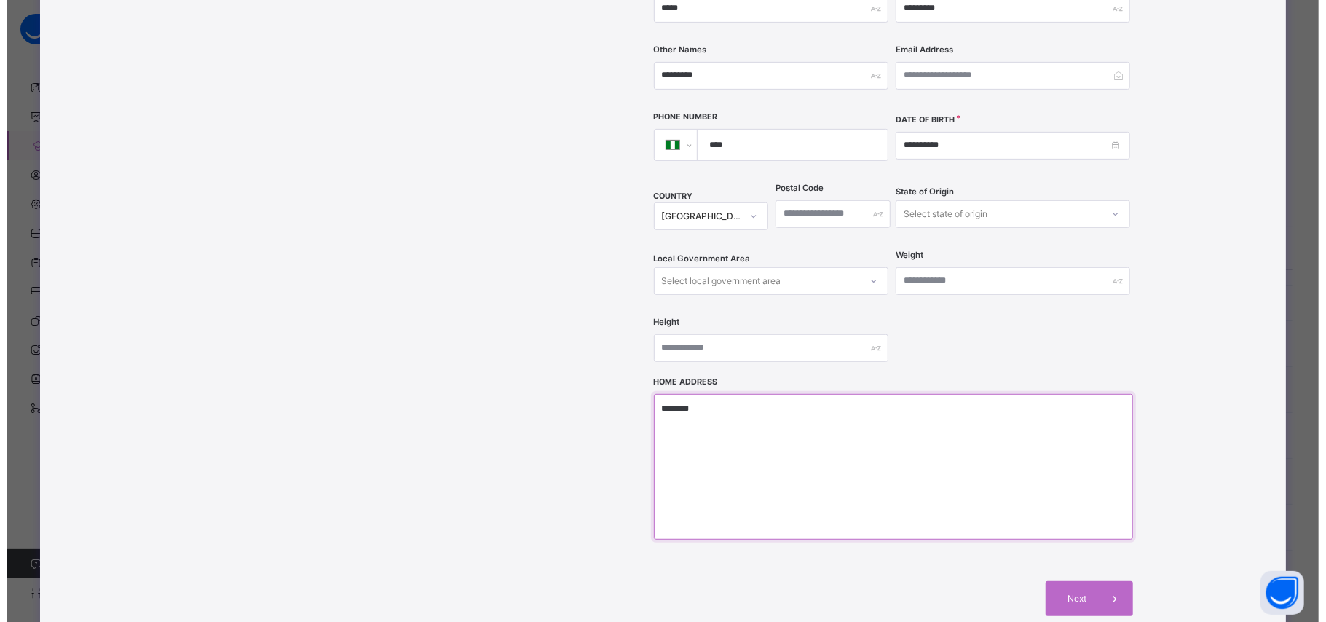
scroll to position [397, 0]
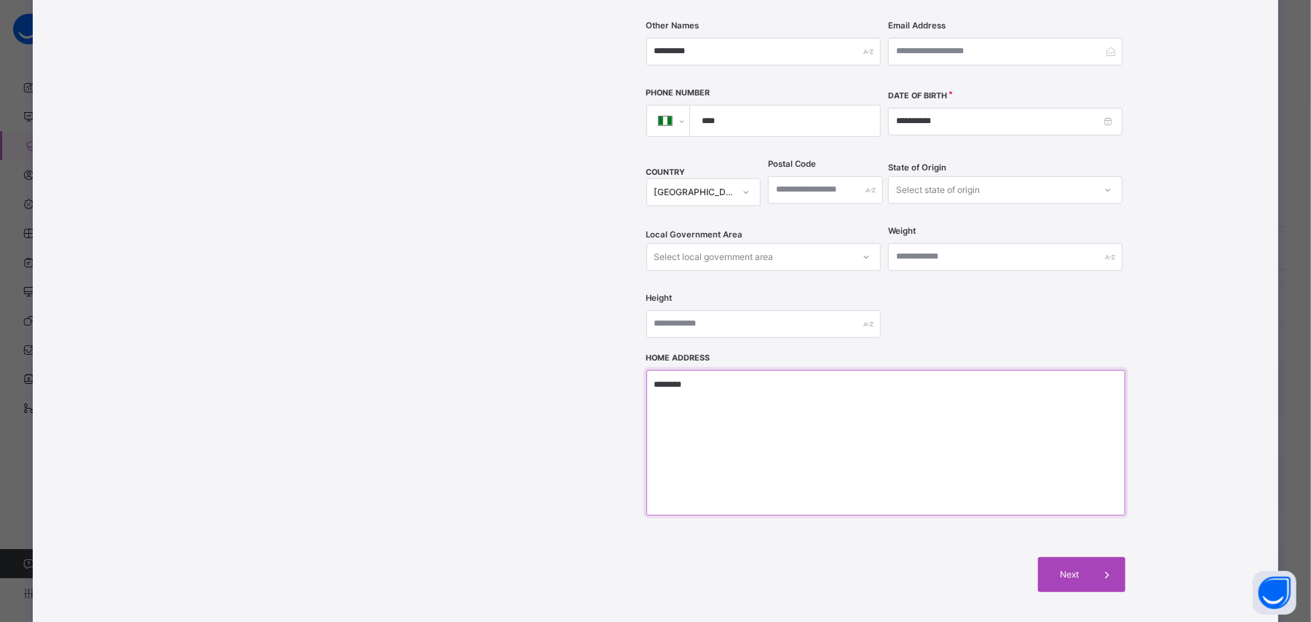
type textarea "********"
click at [1091, 557] on span at bounding box center [1108, 574] width 35 height 35
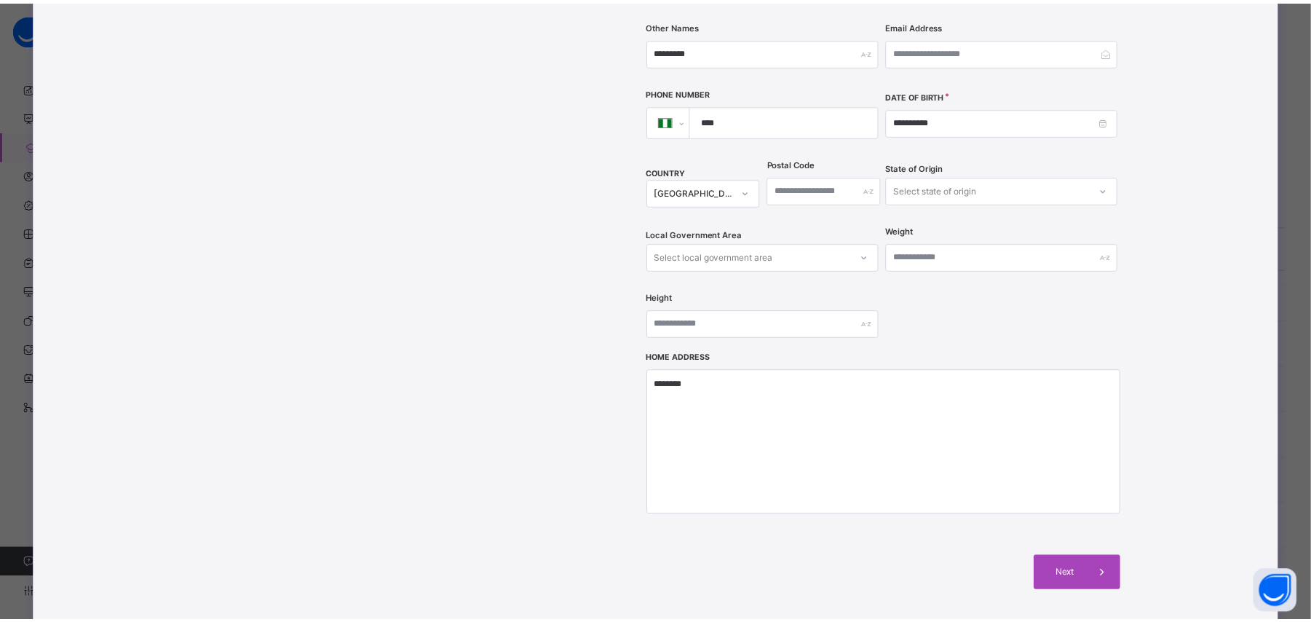
scroll to position [178, 0]
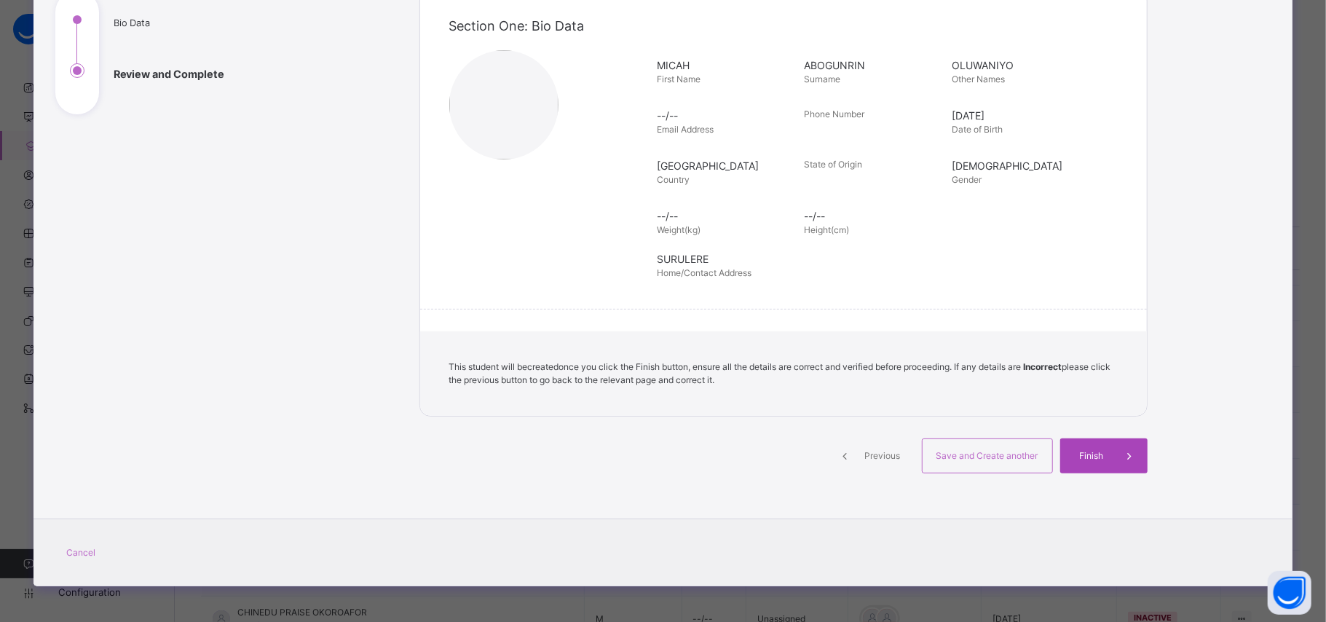
click at [1102, 463] on div "Finish" at bounding box center [1103, 455] width 87 height 35
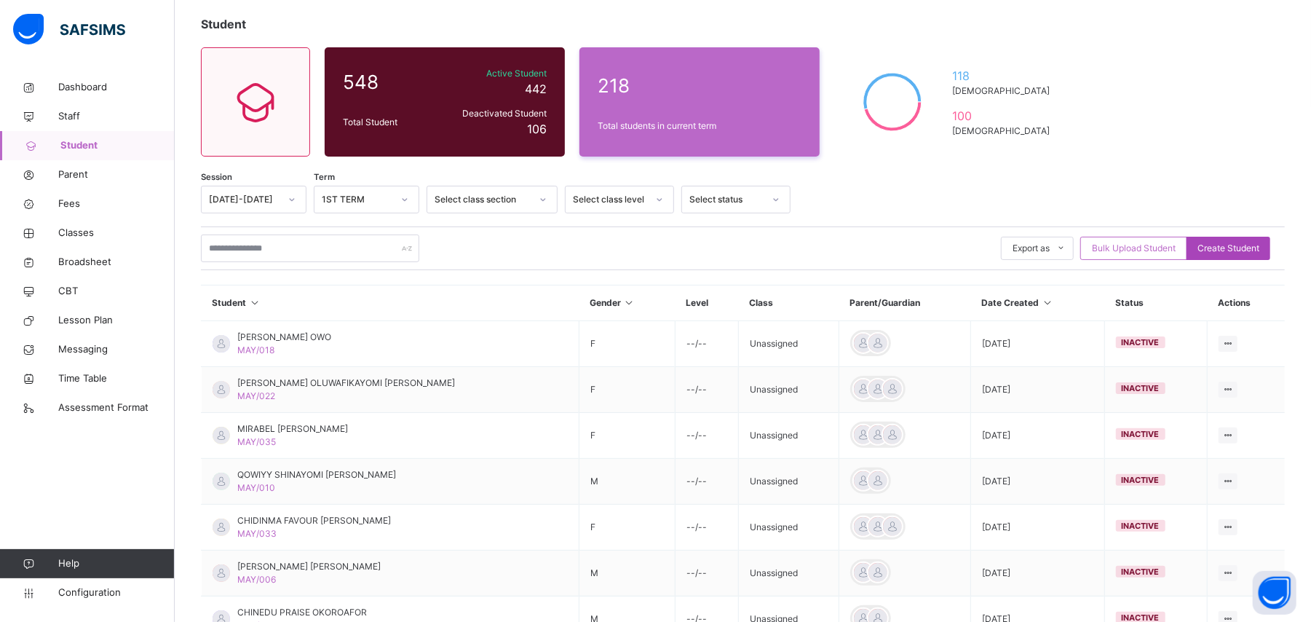
click at [1260, 242] on span "Create Student" at bounding box center [1229, 248] width 62 height 13
select select "**"
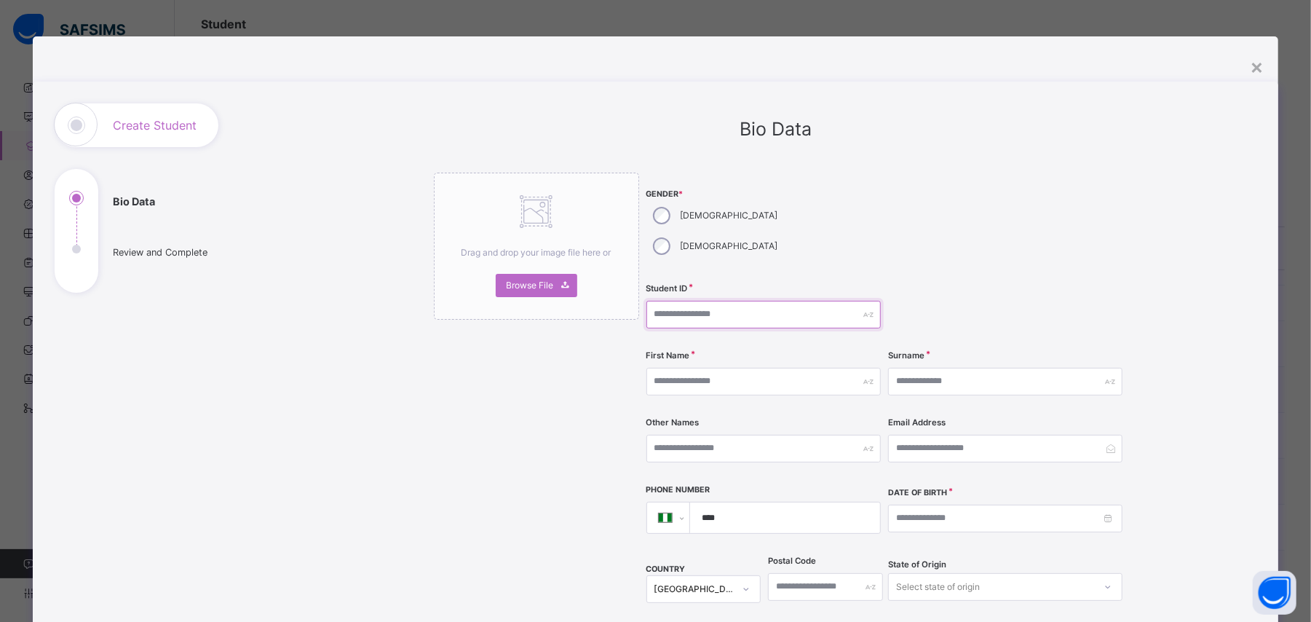
click at [691, 301] on input "text" at bounding box center [764, 315] width 234 height 28
type input "*******"
click at [705, 368] on input "text" at bounding box center [764, 382] width 234 height 28
type input "*********"
click at [896, 368] on input "text" at bounding box center [1005, 382] width 234 height 28
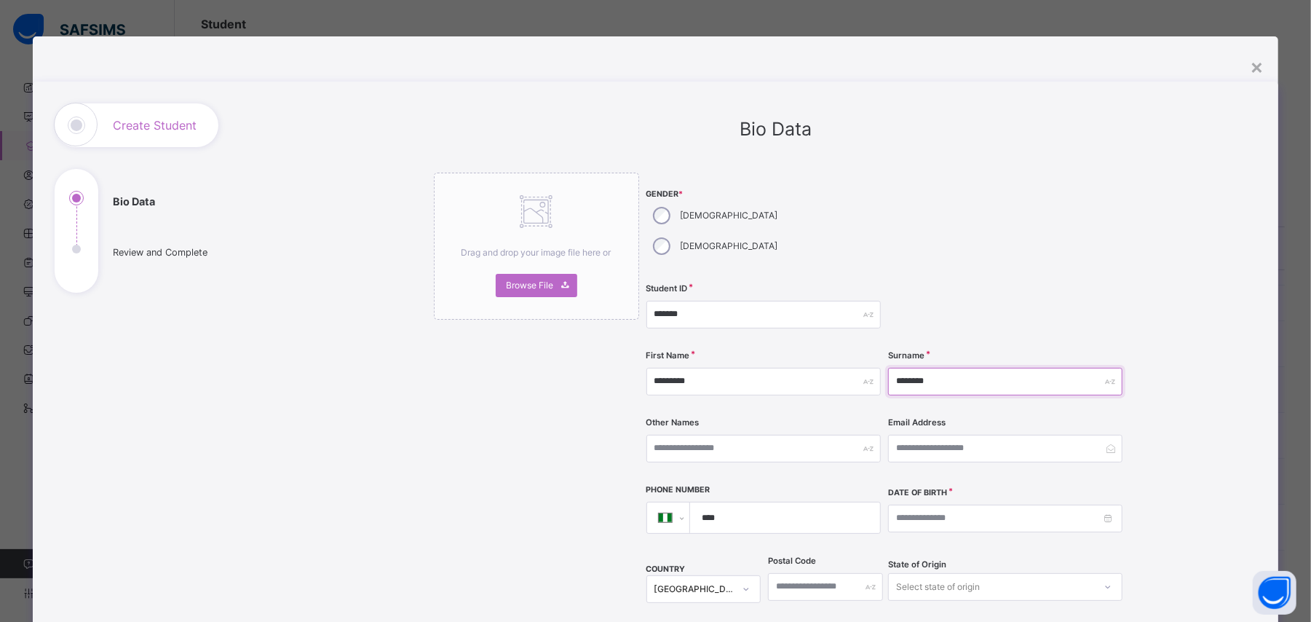
type input "********"
click at [898, 505] on input at bounding box center [1005, 519] width 234 height 28
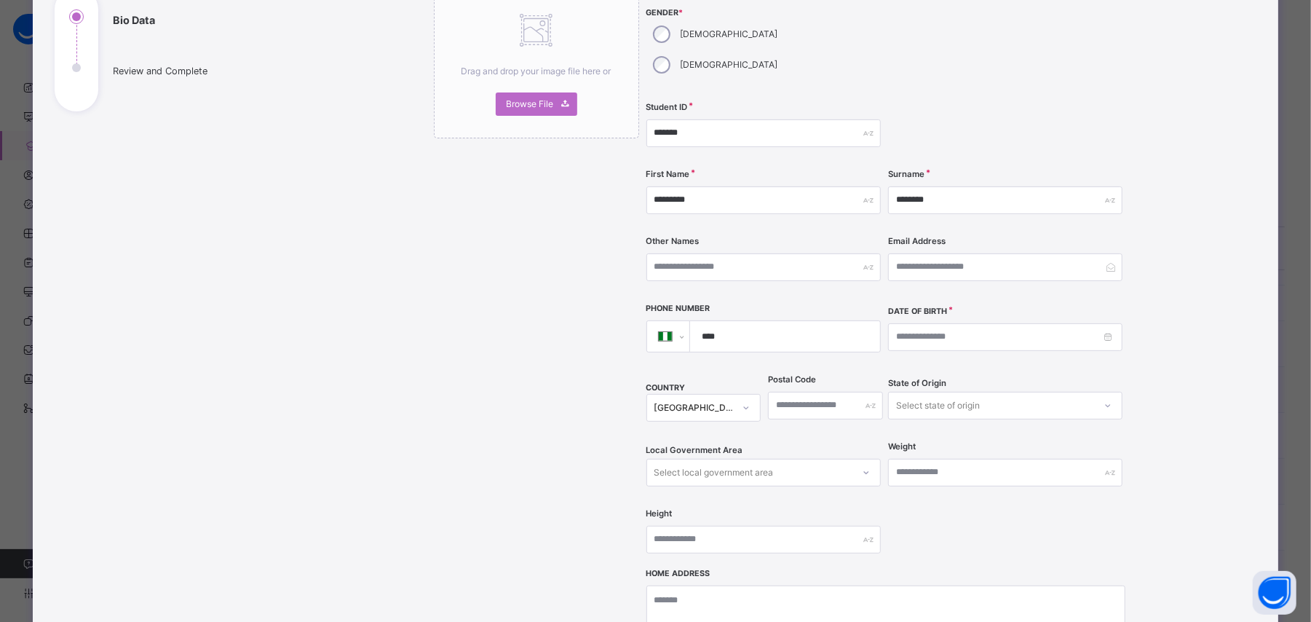
scroll to position [182, 0]
click at [985, 323] on input at bounding box center [1005, 337] width 234 height 28
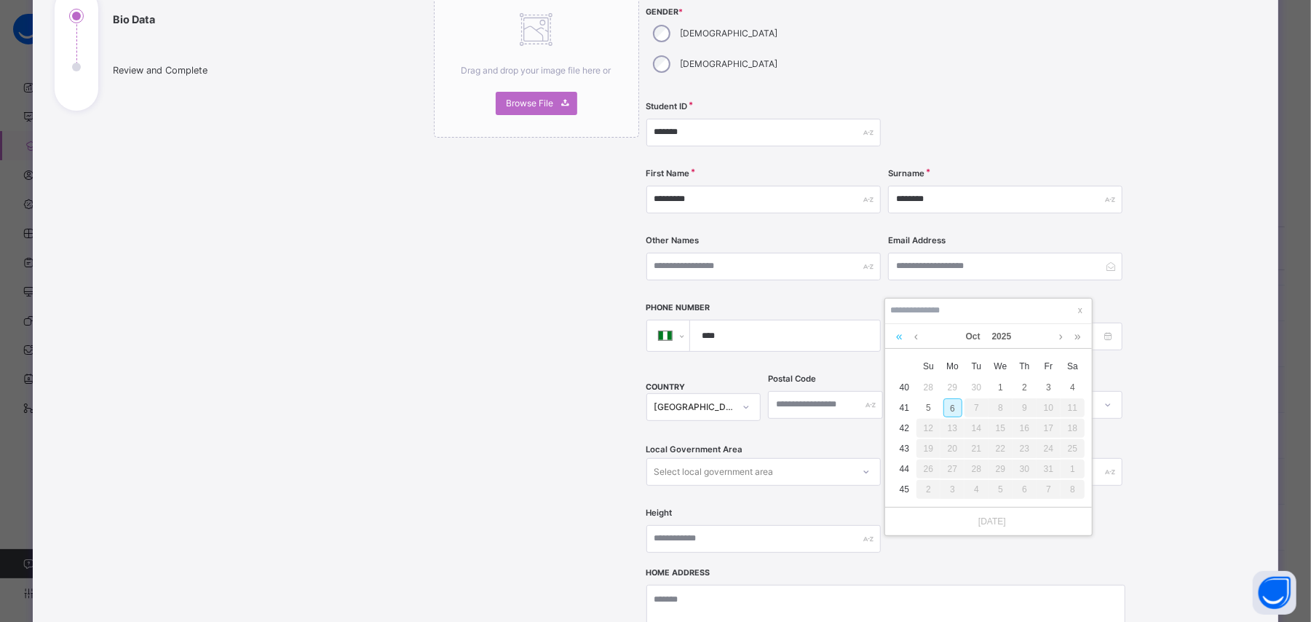
click at [898, 336] on link at bounding box center [900, 336] width 14 height 25
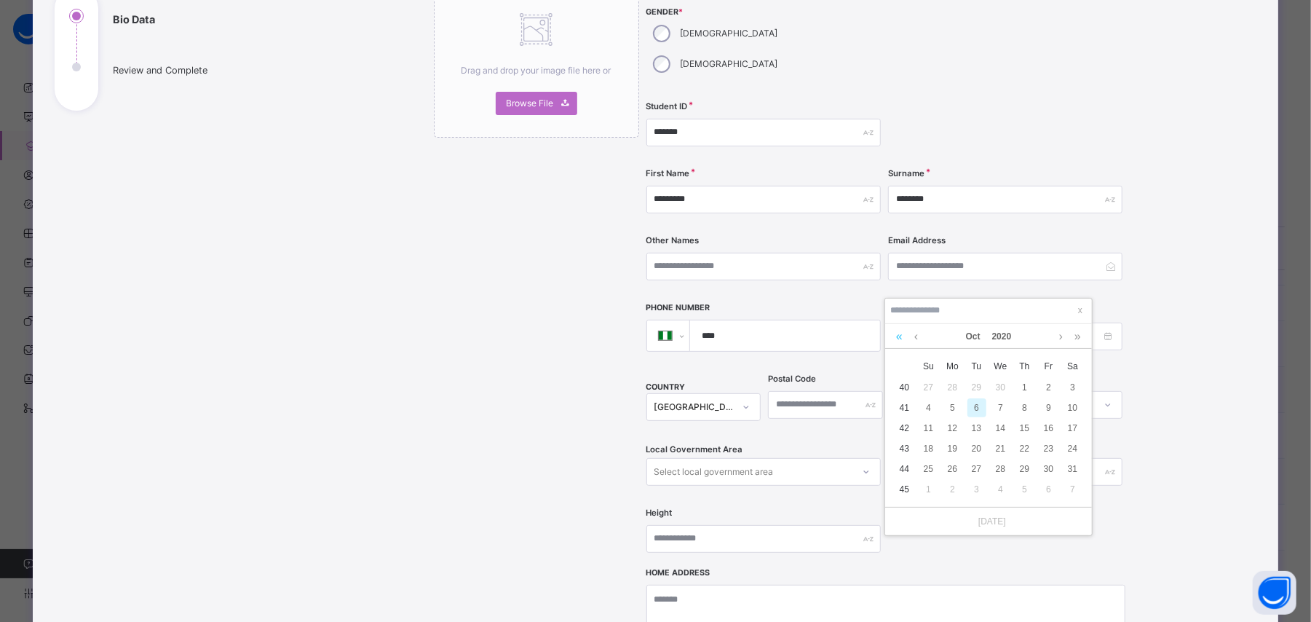
click at [898, 336] on link at bounding box center [900, 336] width 14 height 25
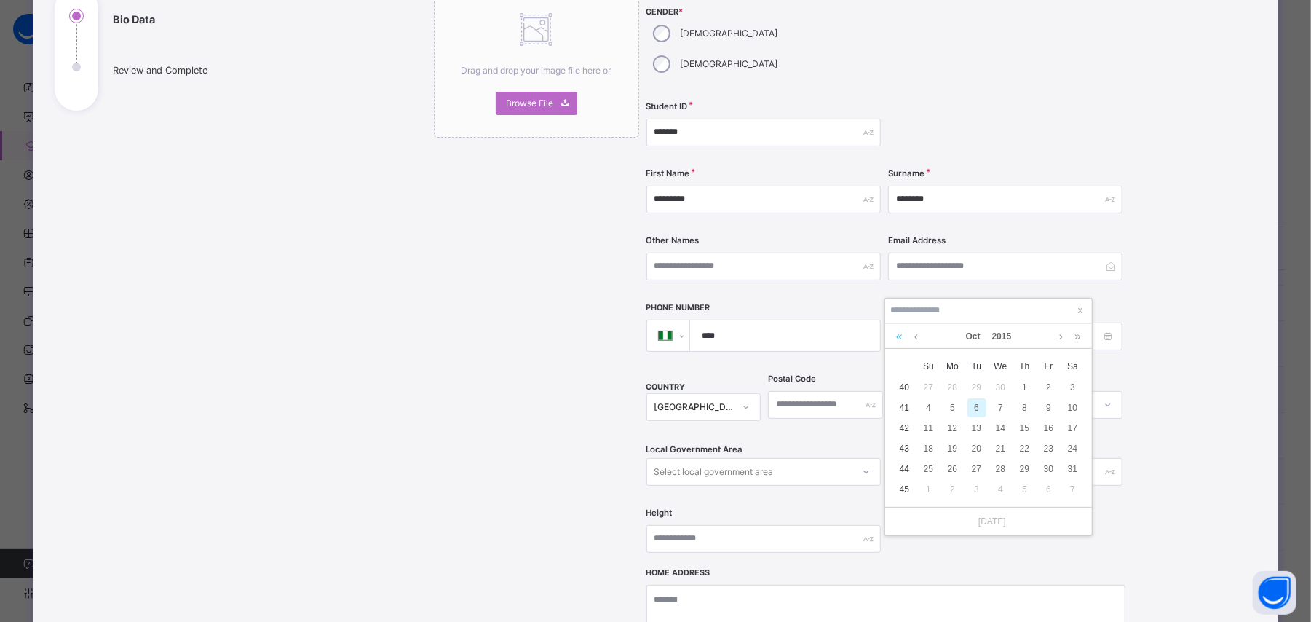
click at [898, 336] on link at bounding box center [900, 336] width 14 height 25
click at [916, 336] on link at bounding box center [916, 336] width 11 height 25
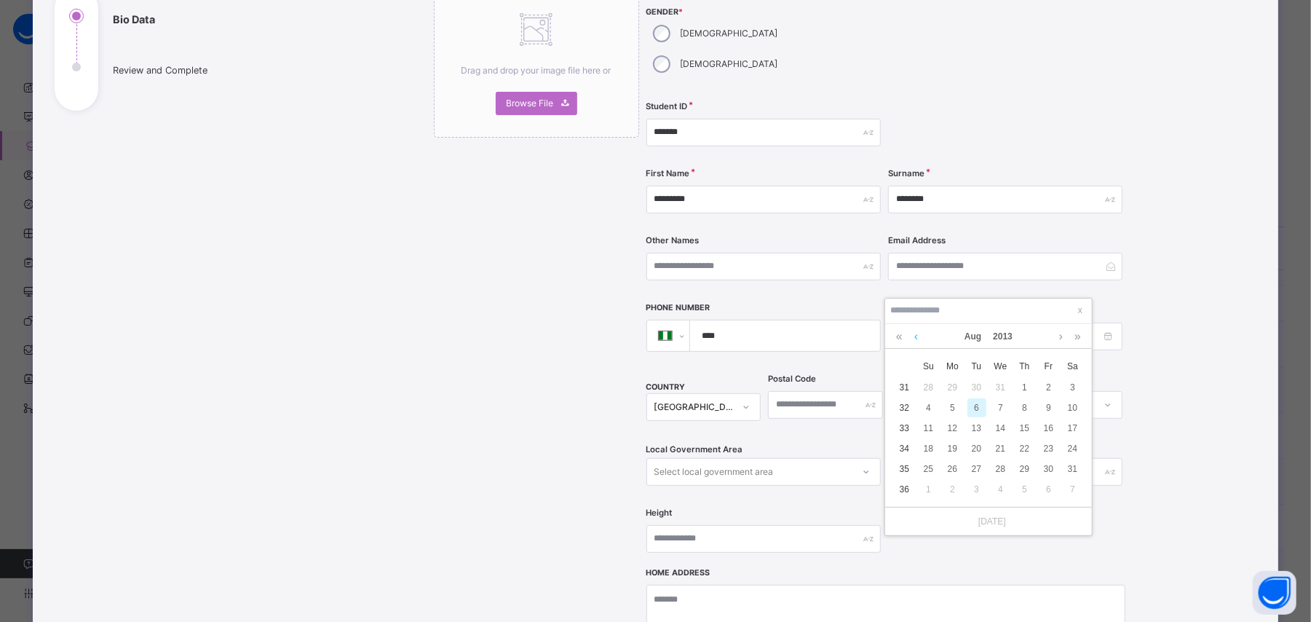
click at [916, 336] on link at bounding box center [916, 336] width 11 height 25
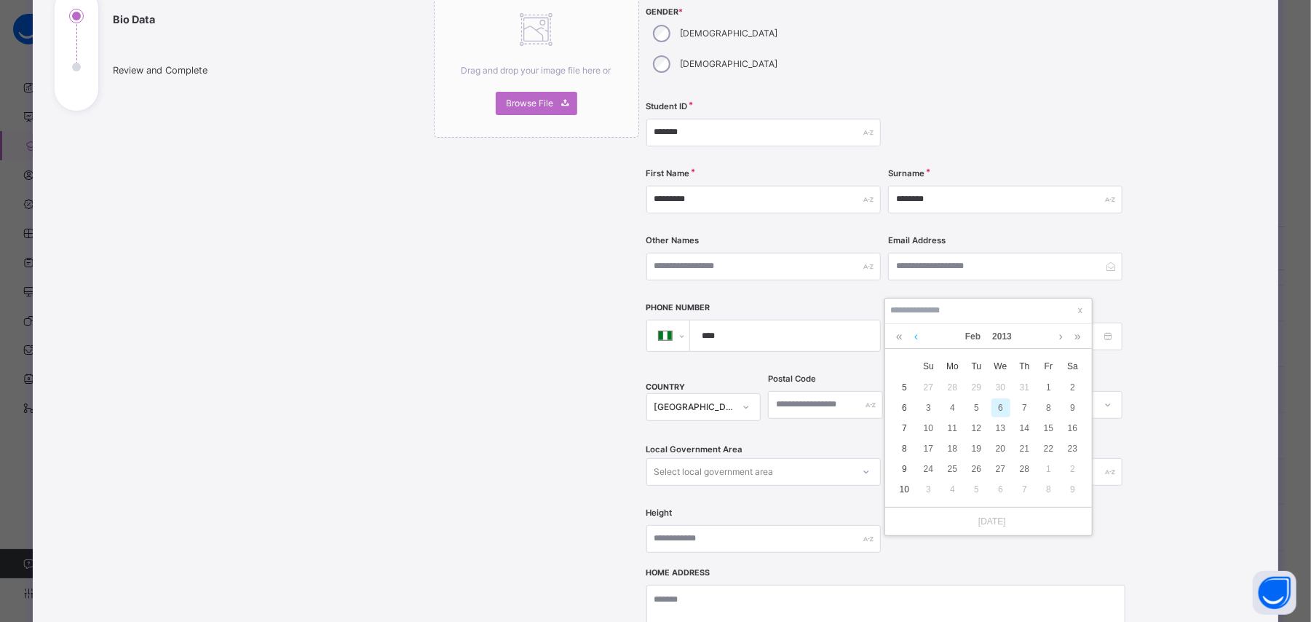
click at [916, 336] on link at bounding box center [916, 336] width 11 height 25
click at [1058, 333] on link at bounding box center [1061, 336] width 11 height 25
click at [927, 463] on div "24" at bounding box center [929, 468] width 19 height 19
type input "**********"
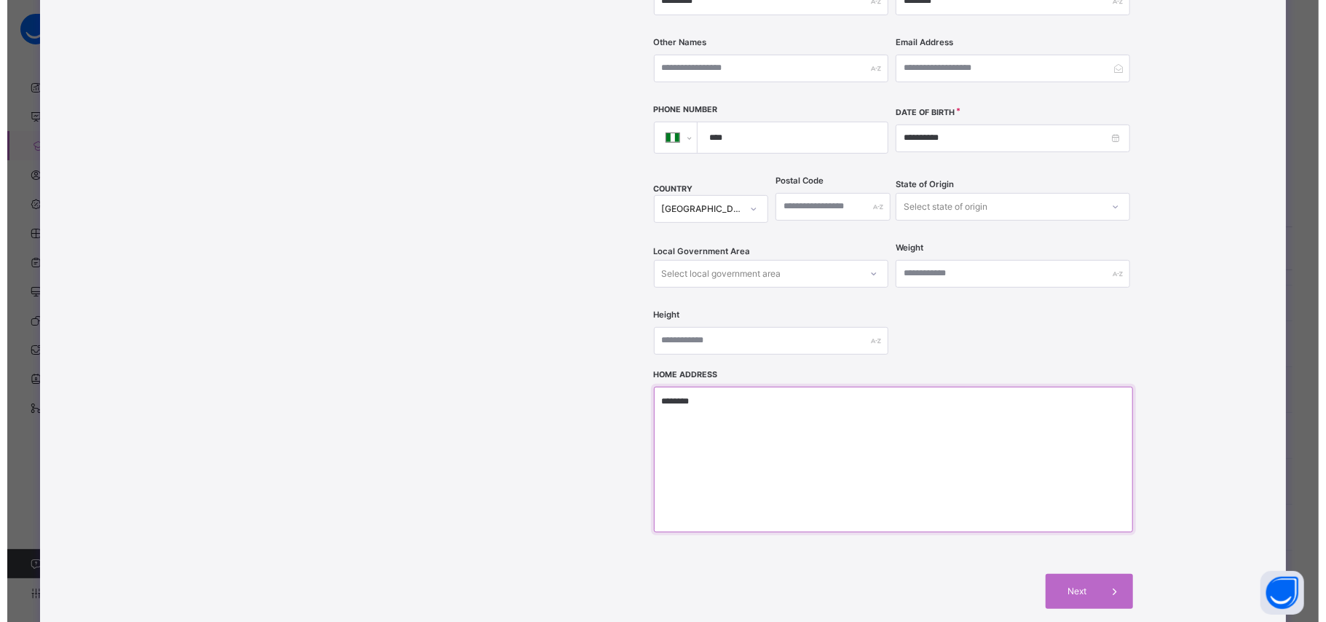
scroll to position [430, 0]
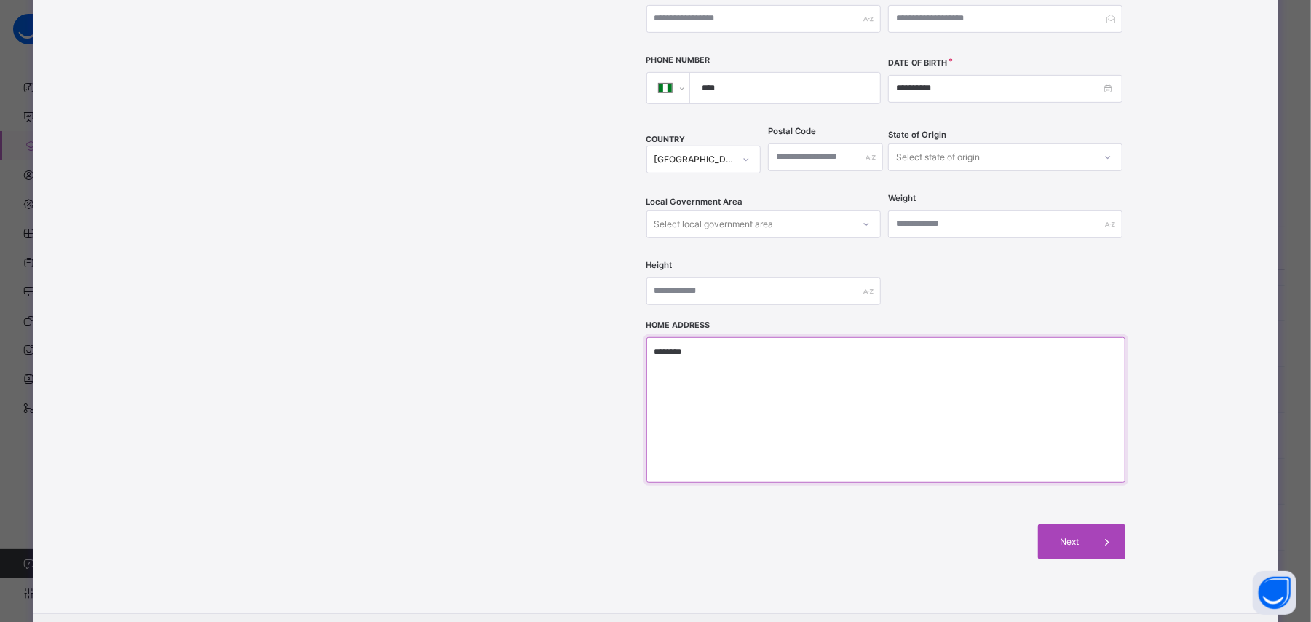
type textarea "********"
click at [1061, 524] on div "Next" at bounding box center [1081, 541] width 87 height 35
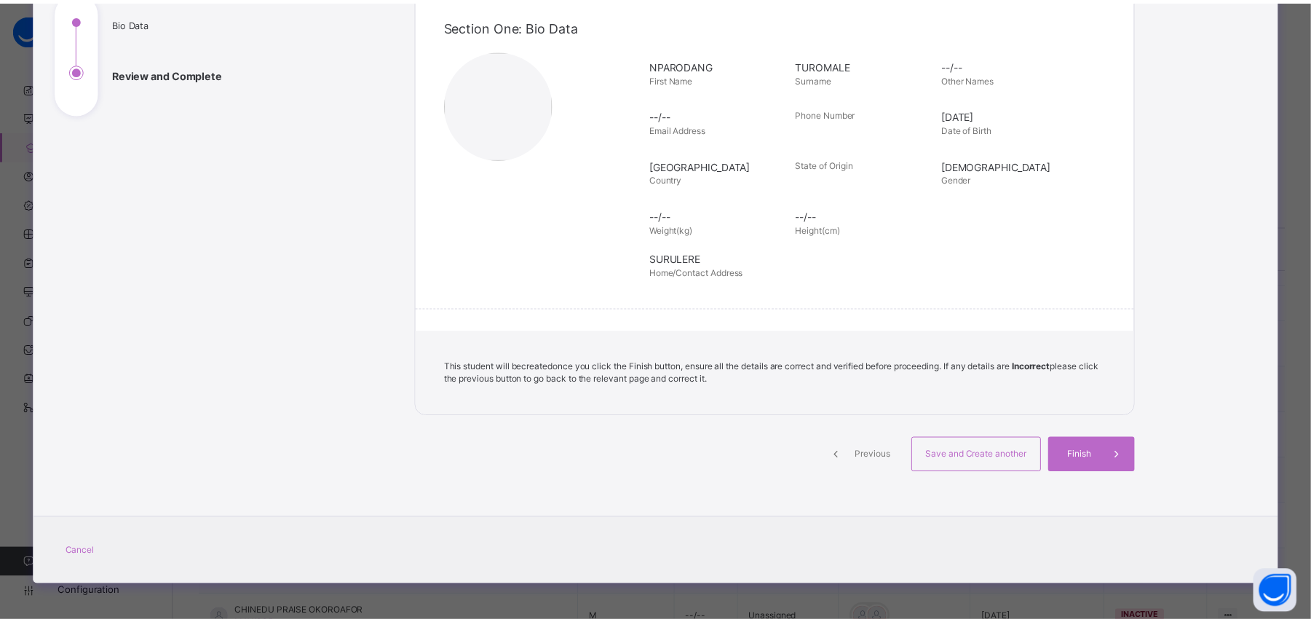
scroll to position [178, 0]
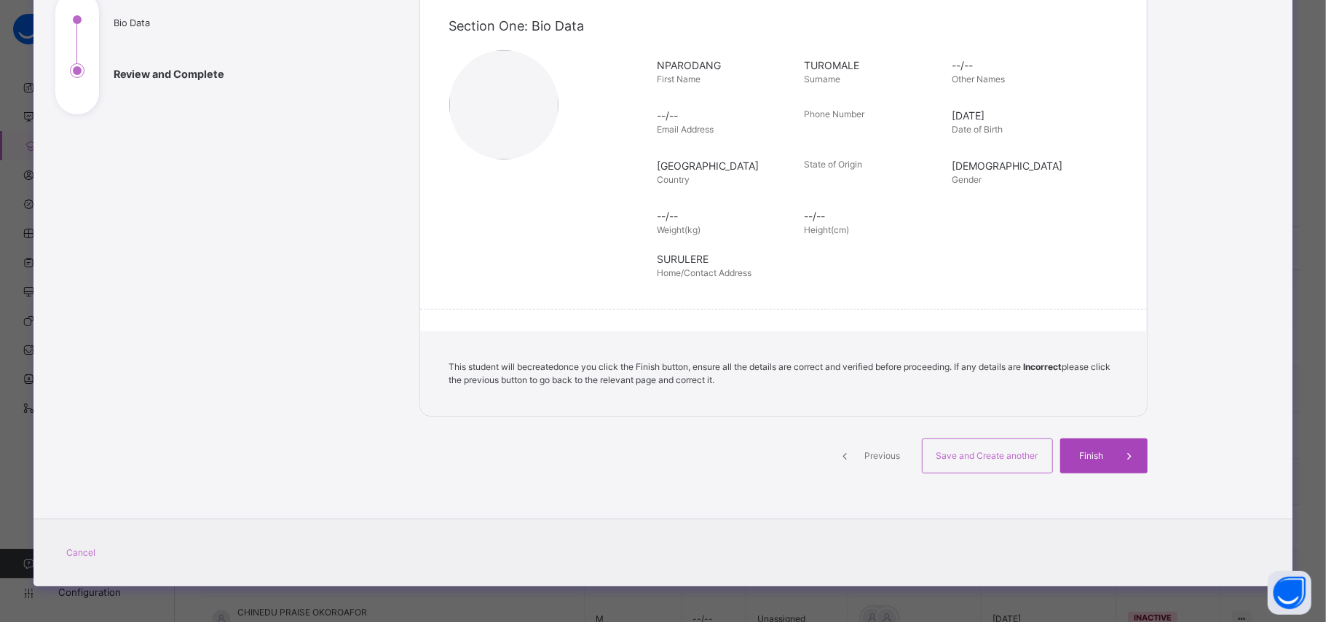
click at [1075, 467] on div "Finish" at bounding box center [1103, 455] width 87 height 35
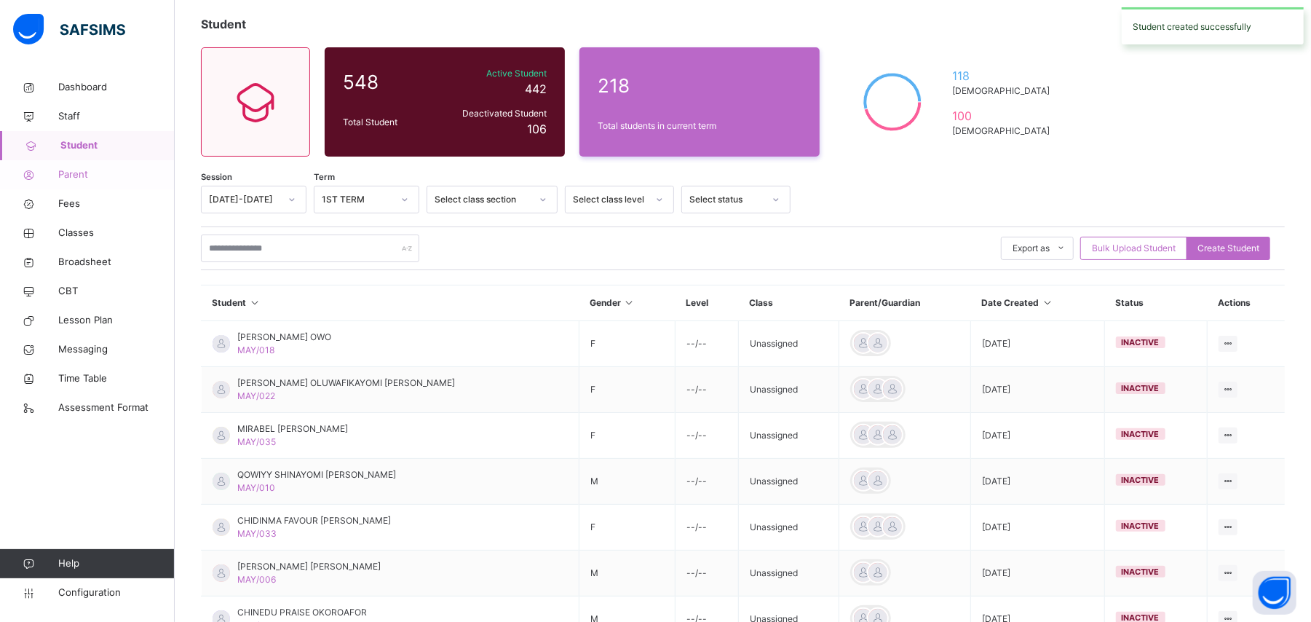
click at [82, 173] on span "Parent" at bounding box center [116, 174] width 116 height 15
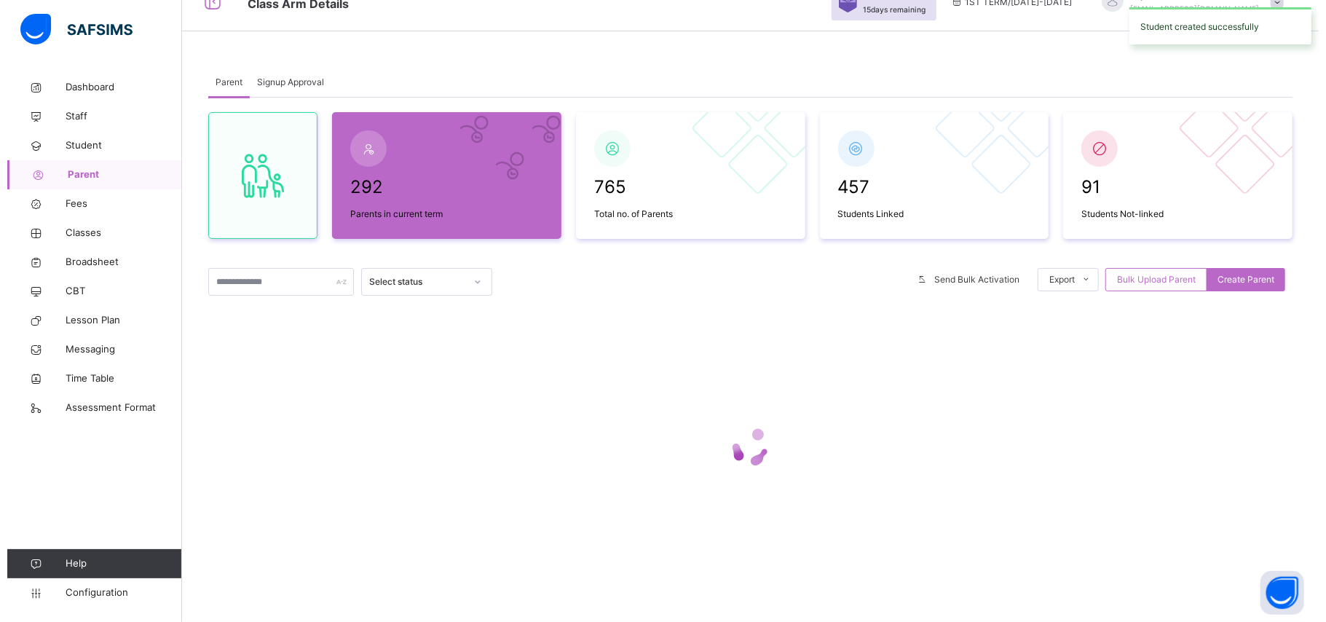
scroll to position [79, 0]
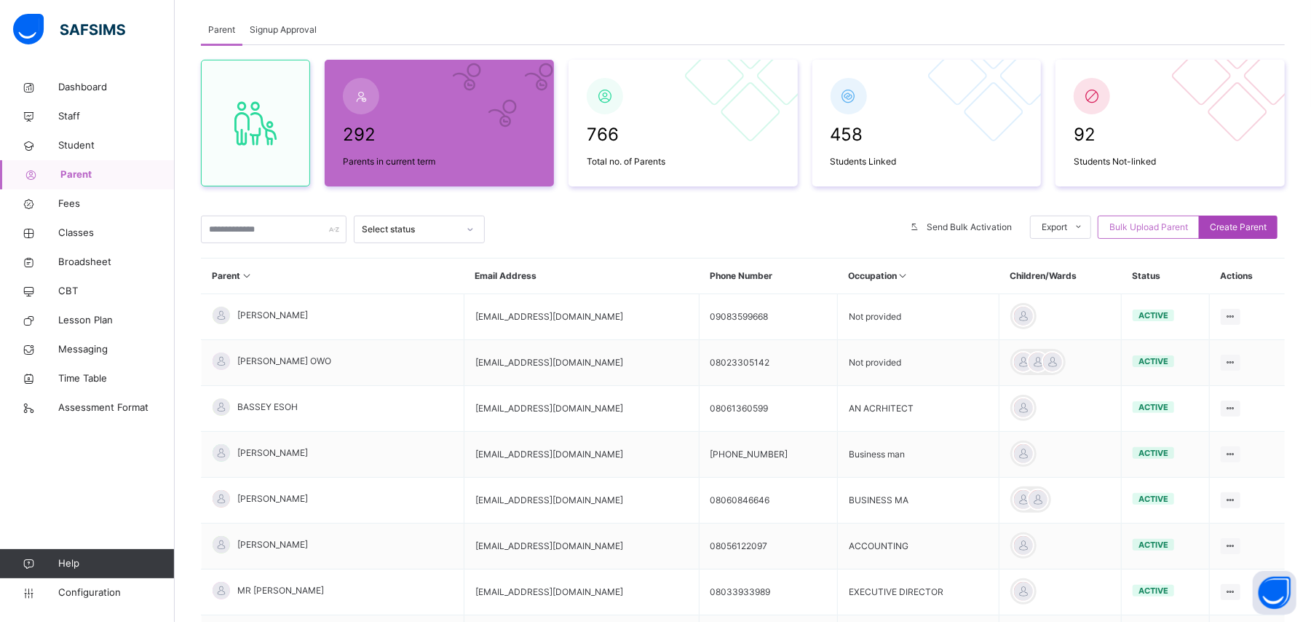
click at [1247, 229] on span "Create Parent" at bounding box center [1238, 227] width 57 height 13
select select "**"
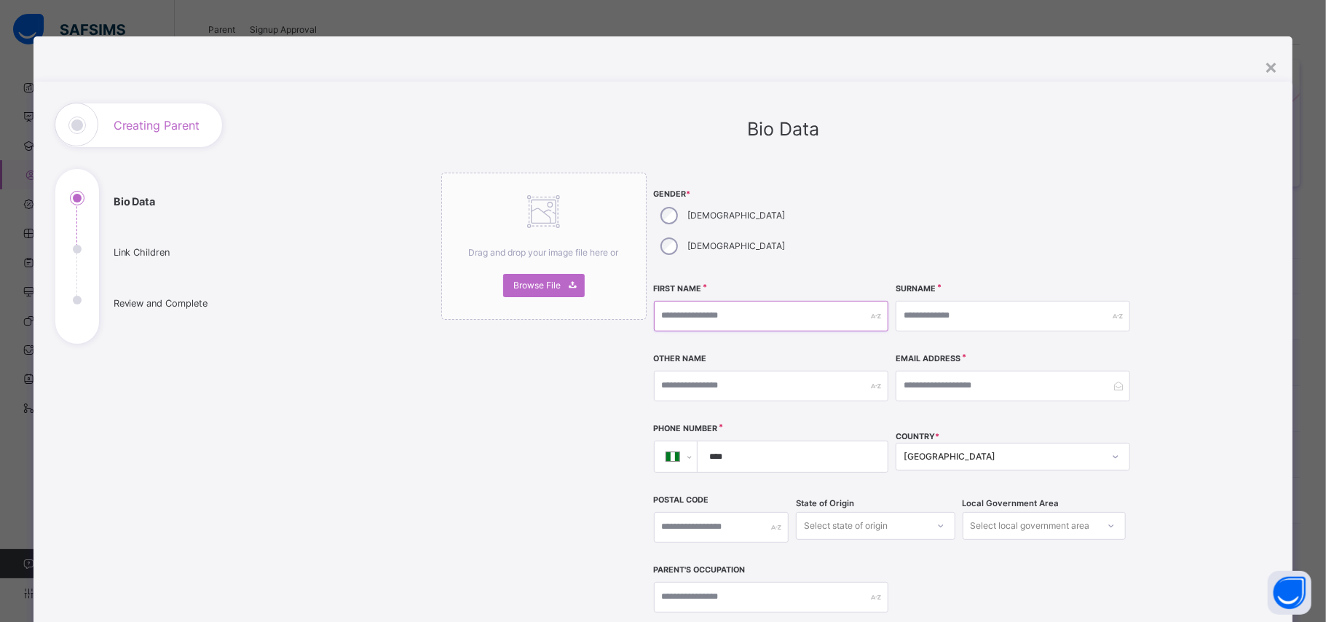
click at [690, 301] on input "text" at bounding box center [771, 316] width 234 height 31
type input "*"
type input "******"
type input "*********"
type input "********"
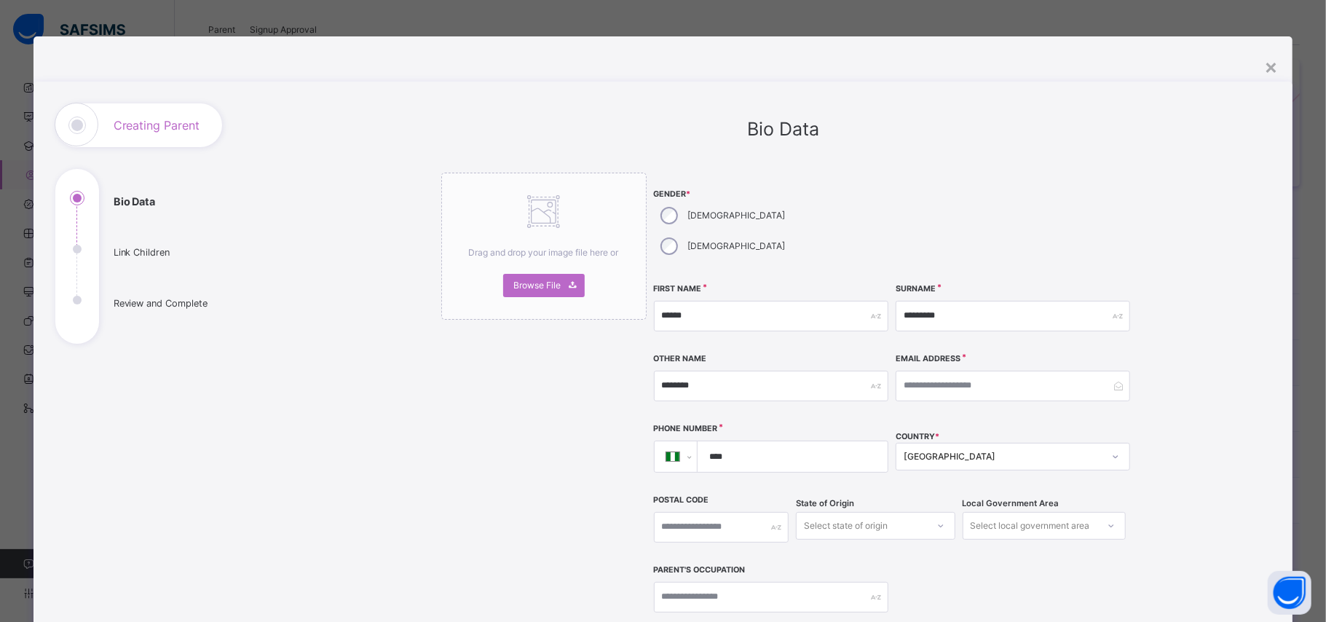
click at [730, 441] on input "****" at bounding box center [789, 456] width 178 height 31
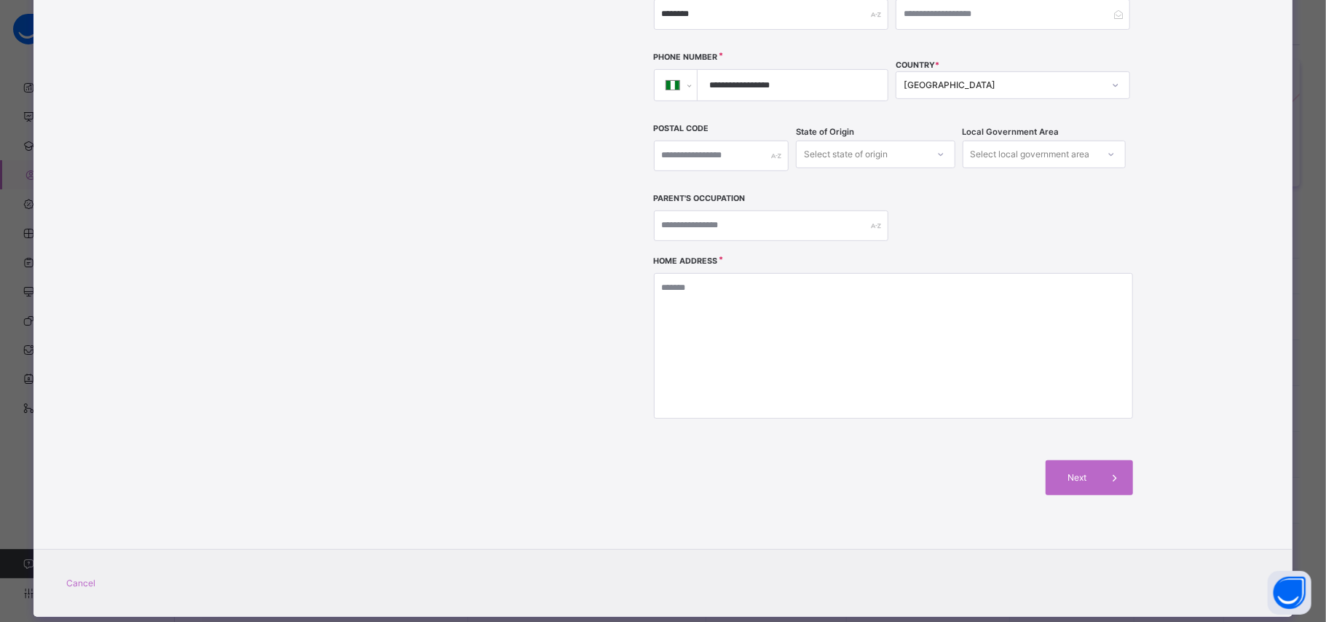
type input "**********"
click at [895, 354] on textarea at bounding box center [893, 346] width 479 height 146
type textarea "********"
click at [1080, 460] on div "Next" at bounding box center [1089, 477] width 87 height 35
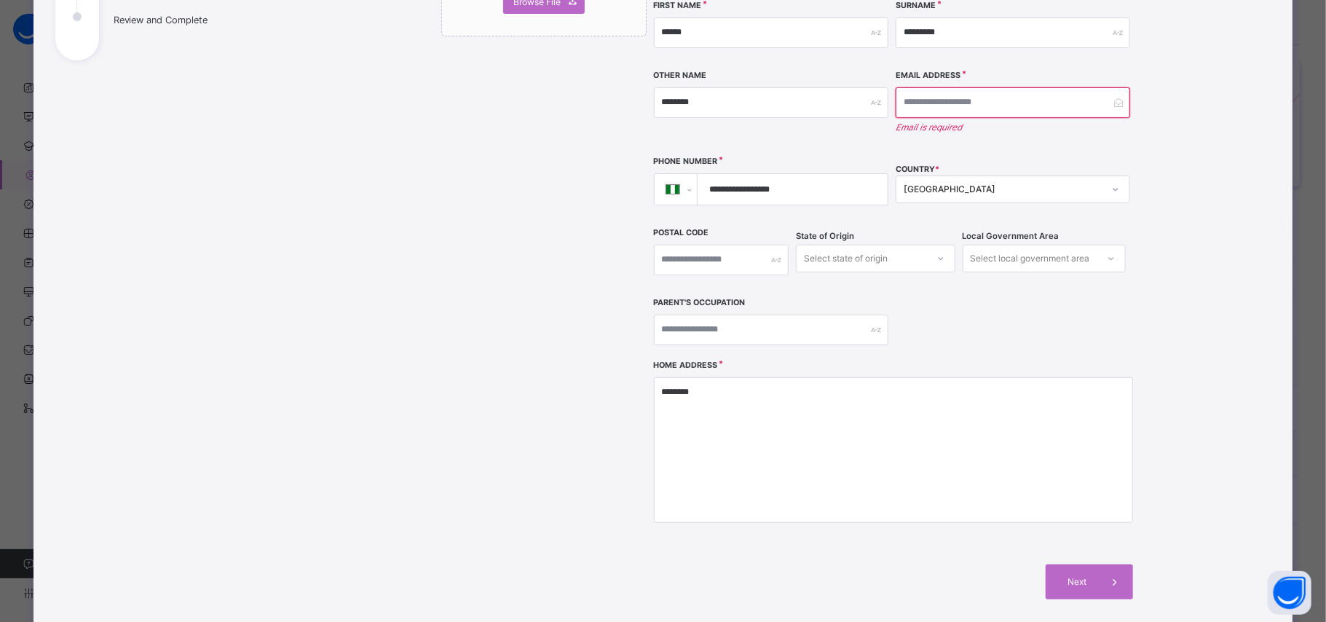
scroll to position [260, 0]
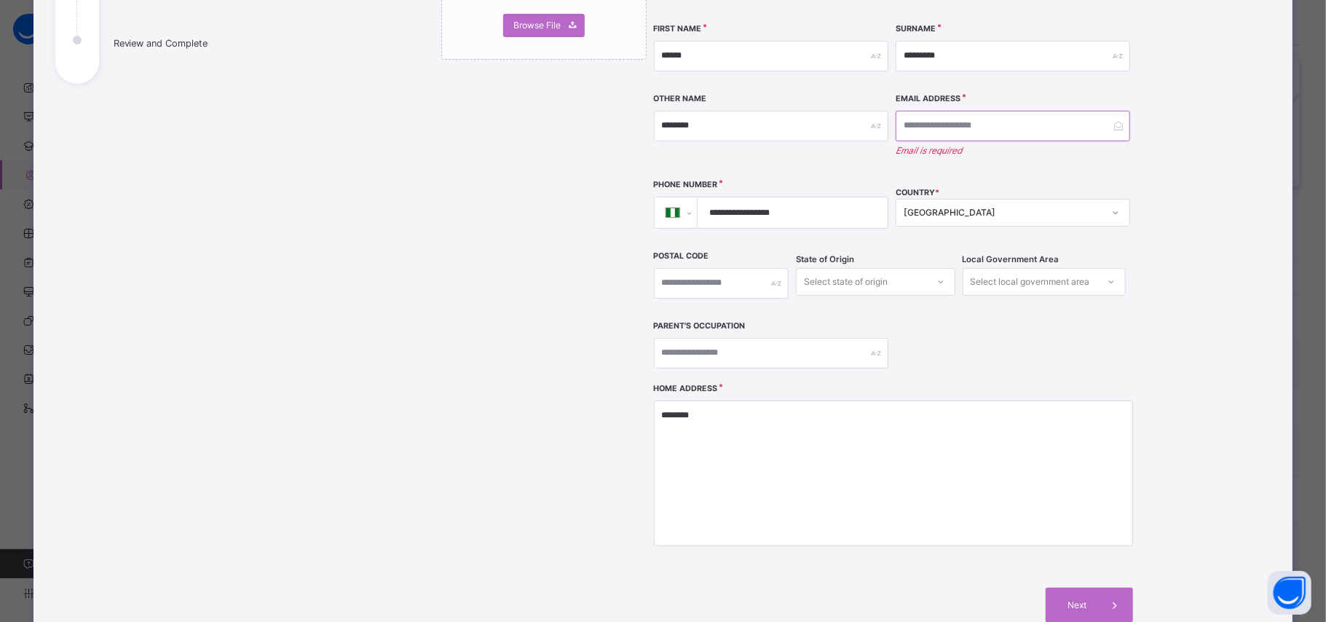
click at [948, 111] on input "email" at bounding box center [1013, 126] width 234 height 31
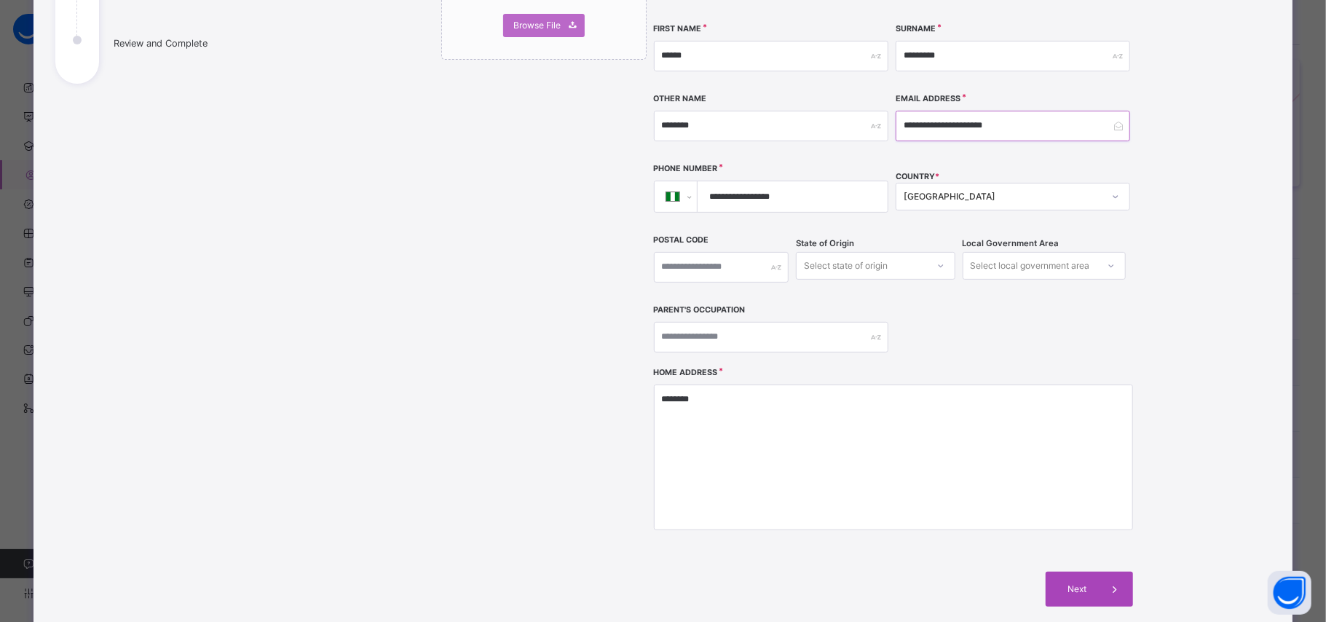
type input "**********"
click at [1076, 582] on span "Next" at bounding box center [1077, 588] width 42 height 13
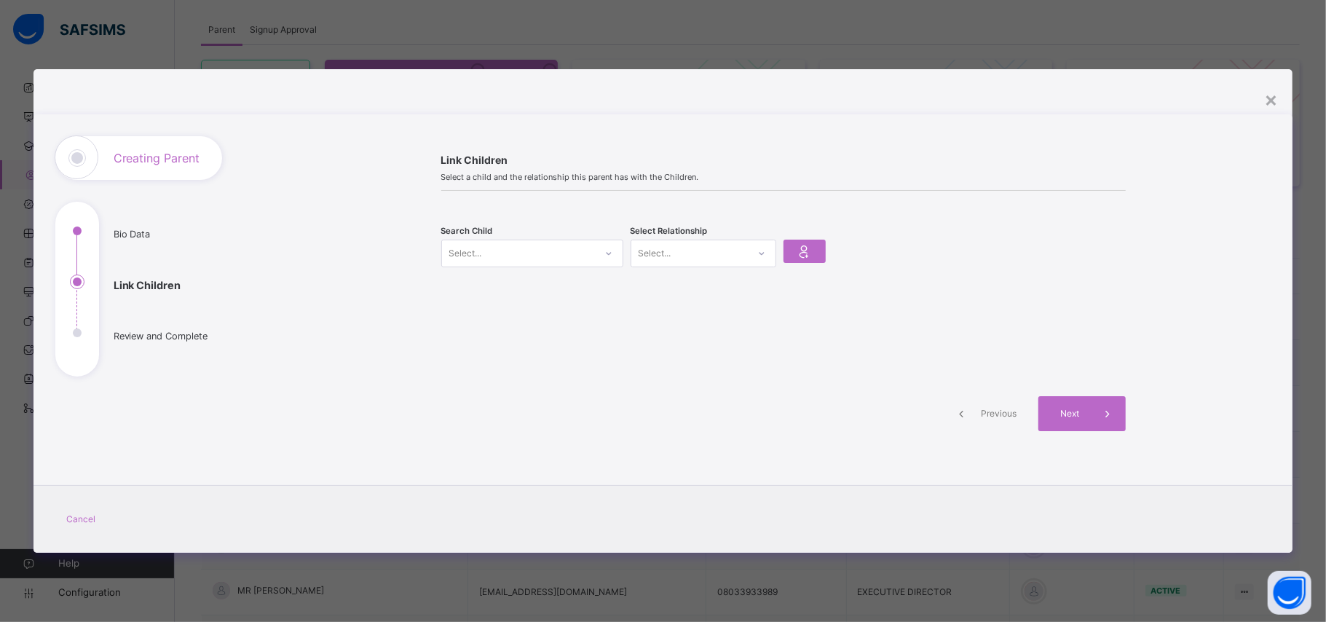
scroll to position [0, 0]
click at [609, 257] on icon at bounding box center [608, 253] width 9 height 15
click at [569, 249] on div "Select..." at bounding box center [518, 253] width 153 height 23
click at [554, 254] on div "Select..." at bounding box center [518, 253] width 153 height 23
type input "*****"
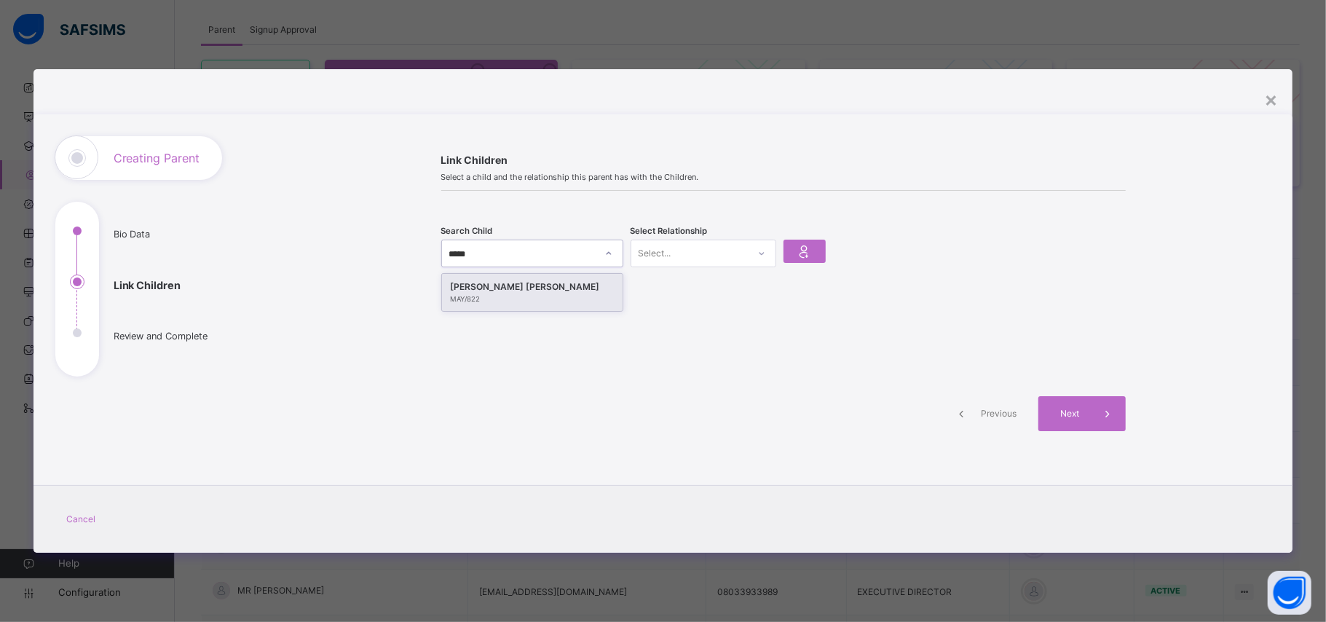
click at [549, 289] on div "MICAH OLUWANIYO ABOGUNRIN" at bounding box center [532, 287] width 163 height 15
click at [802, 252] on icon at bounding box center [804, 251] width 20 height 22
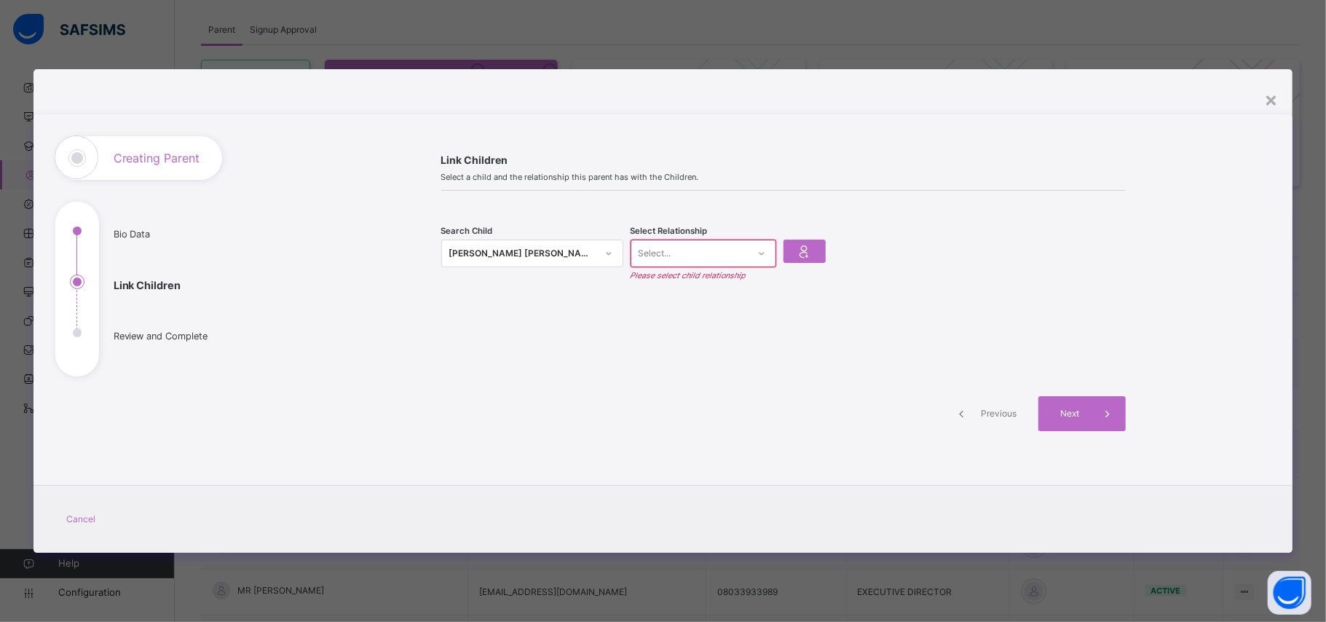
click at [753, 254] on div at bounding box center [761, 253] width 25 height 23
click at [738, 284] on div "Father" at bounding box center [703, 286] width 144 height 25
click at [790, 248] on div at bounding box center [804, 251] width 42 height 23
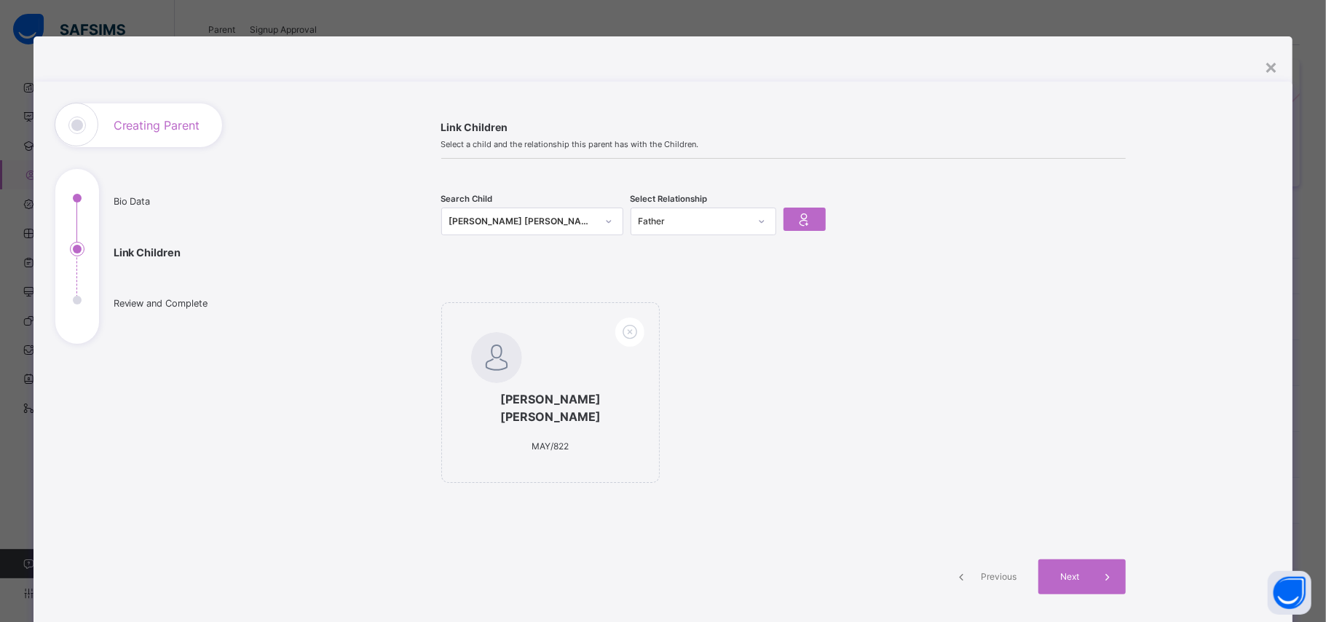
click at [588, 224] on div "MICAH OLUWANIYO ABOGUNRIN" at bounding box center [522, 221] width 147 height 15
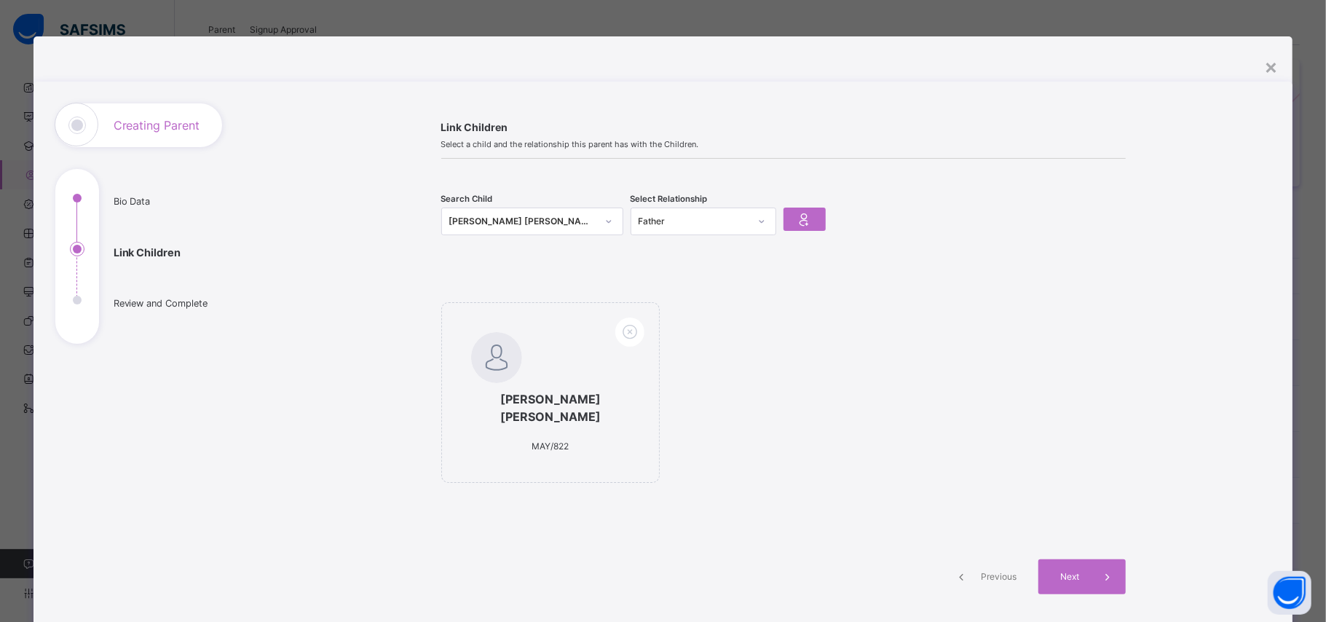
click at [833, 272] on div "Link Children Select a child and the relationship this parent has with the Chil…" at bounding box center [783, 365] width 728 height 525
click at [1078, 580] on span "Next" at bounding box center [1070, 576] width 42 height 13
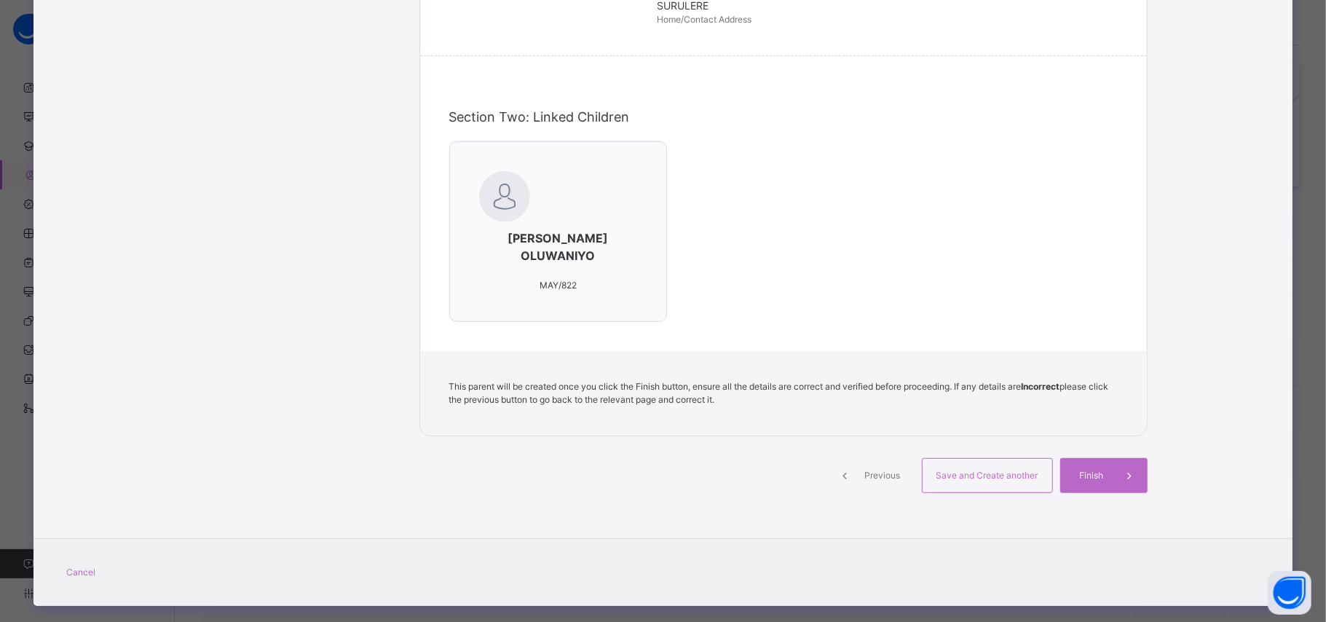
scroll to position [402, 0]
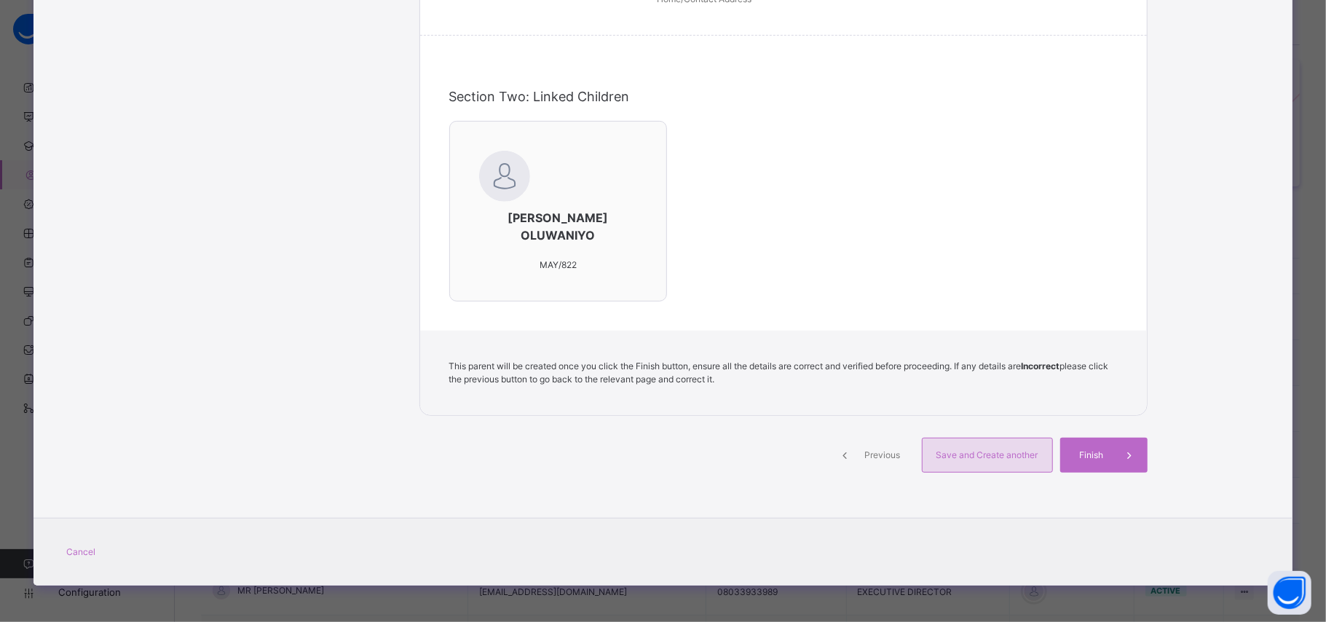
click at [1006, 466] on div "Save and Create another" at bounding box center [987, 455] width 131 height 35
select select "**"
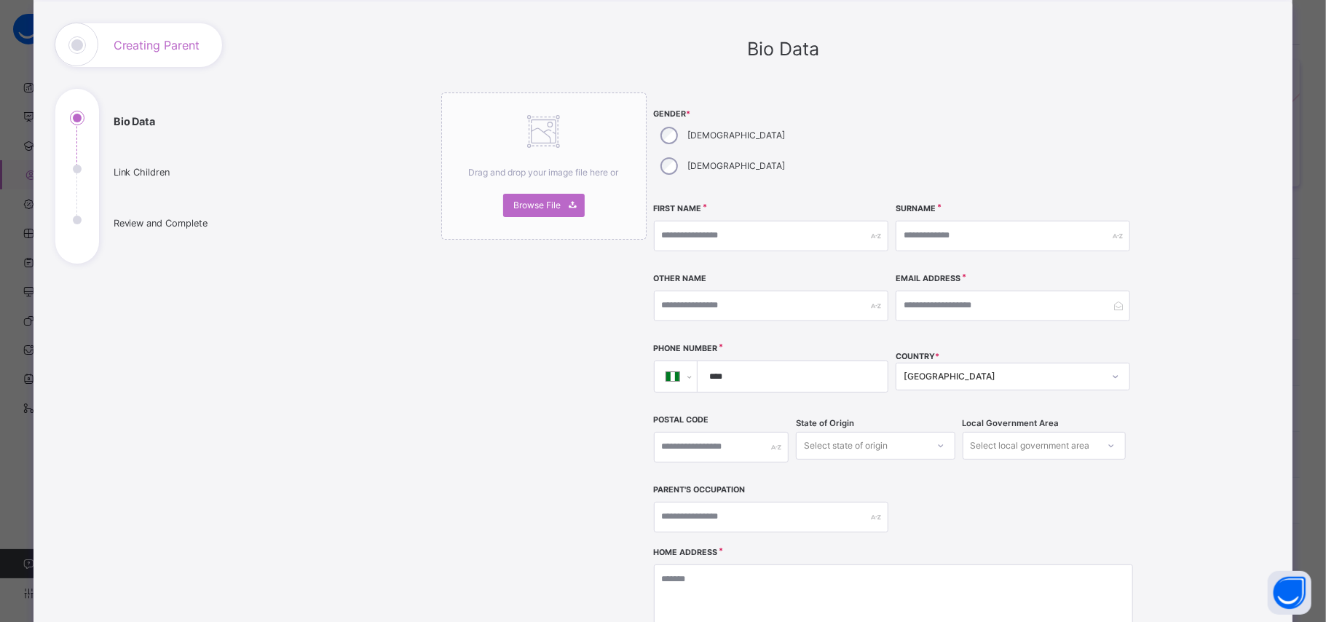
scroll to position [79, 0]
click at [683, 221] on input "text" at bounding box center [771, 236] width 234 height 31
click at [703, 221] on input "text" at bounding box center [771, 236] width 234 height 31
type input "*******"
type input "*********"
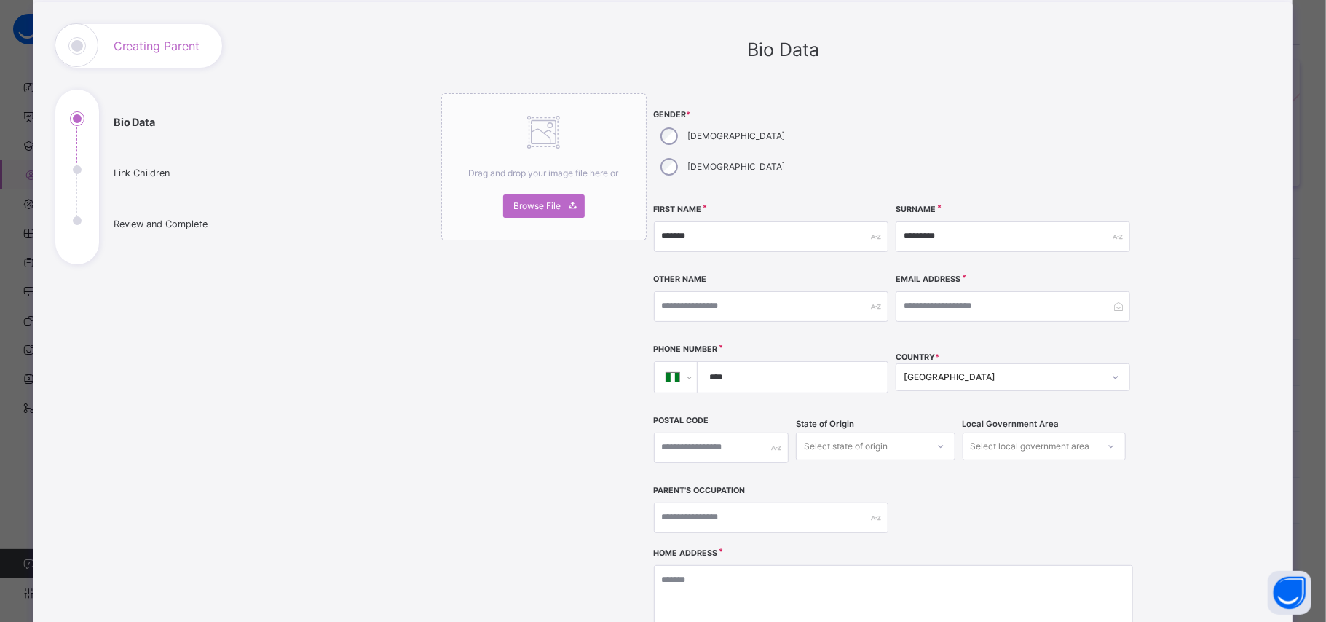
click at [764, 362] on input "****" at bounding box center [789, 377] width 178 height 31
type input "**********"
click at [968, 291] on input "email" at bounding box center [1013, 306] width 234 height 31
type input "**********"
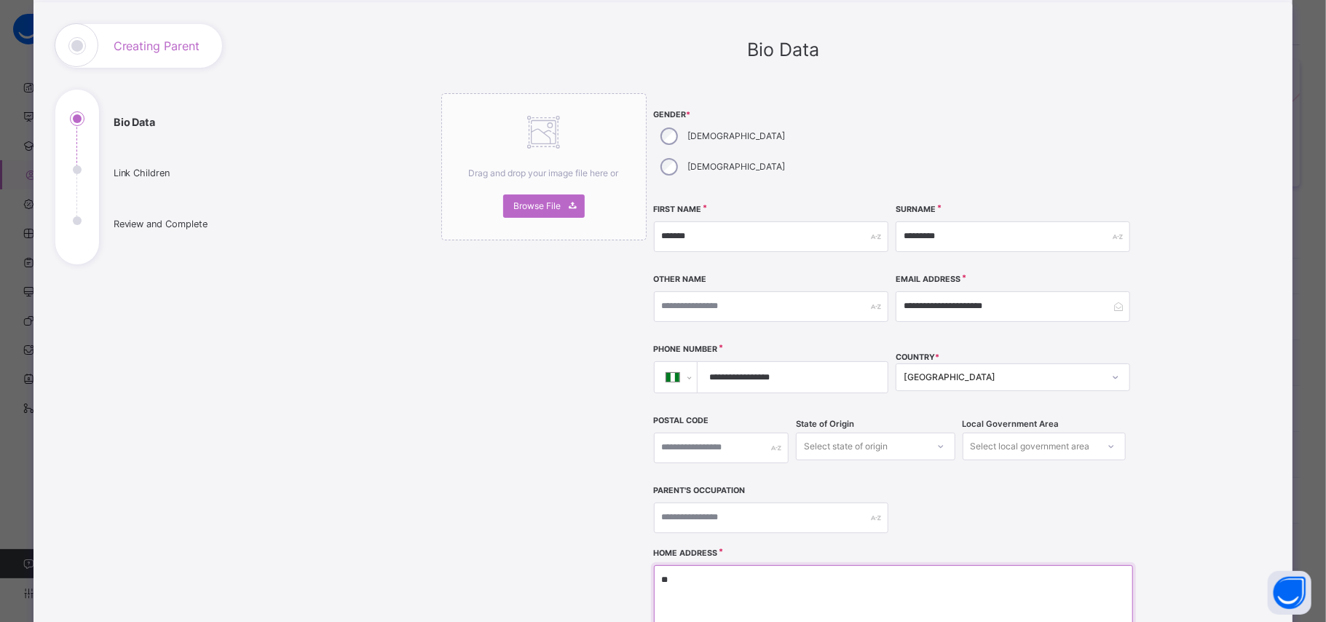
type textarea "*"
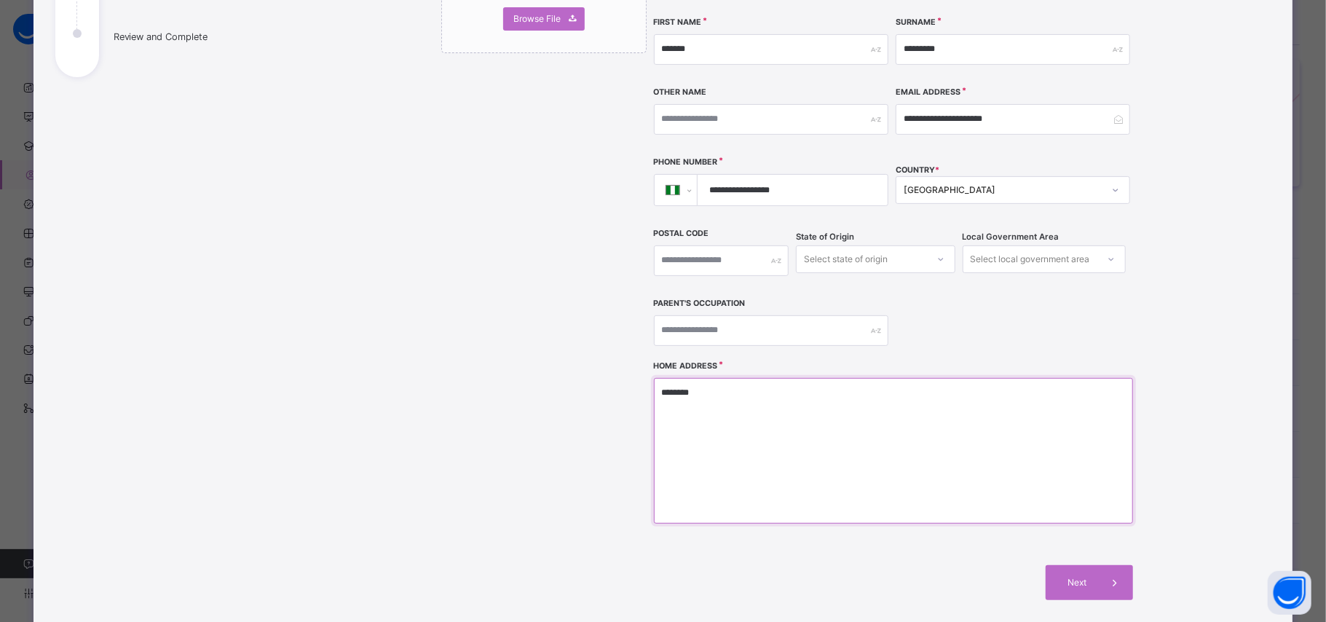
scroll to position [275, 0]
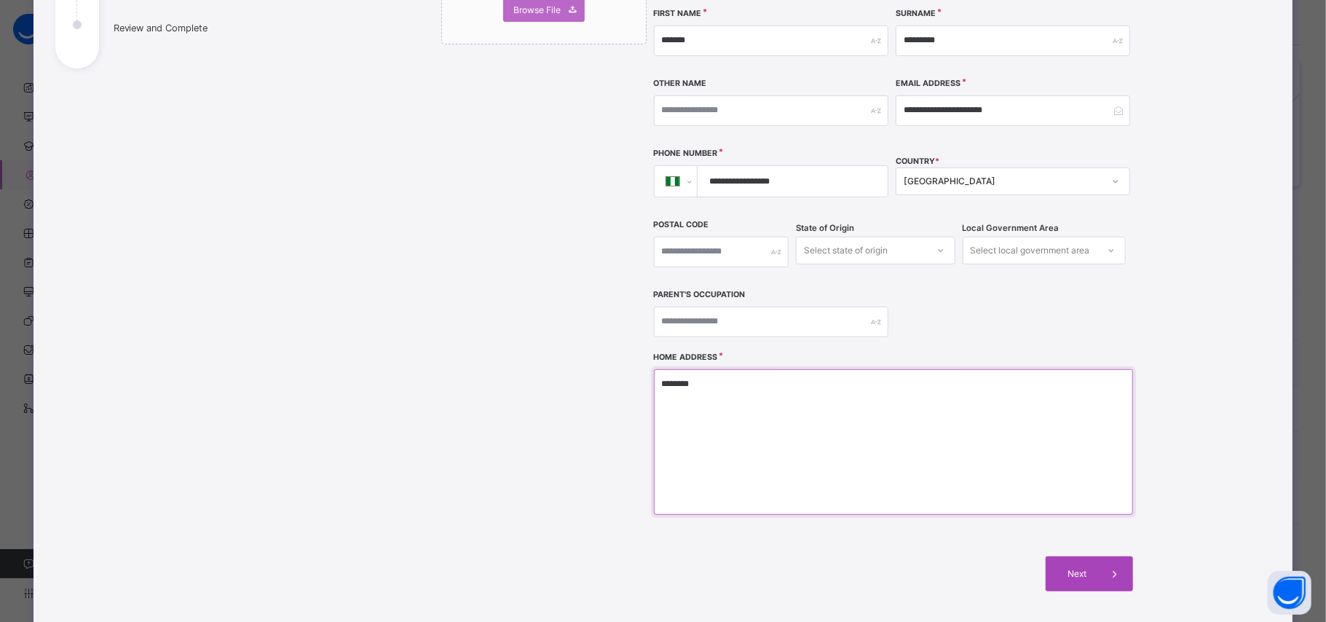
type textarea "********"
click at [1070, 567] on span "Next" at bounding box center [1077, 573] width 42 height 13
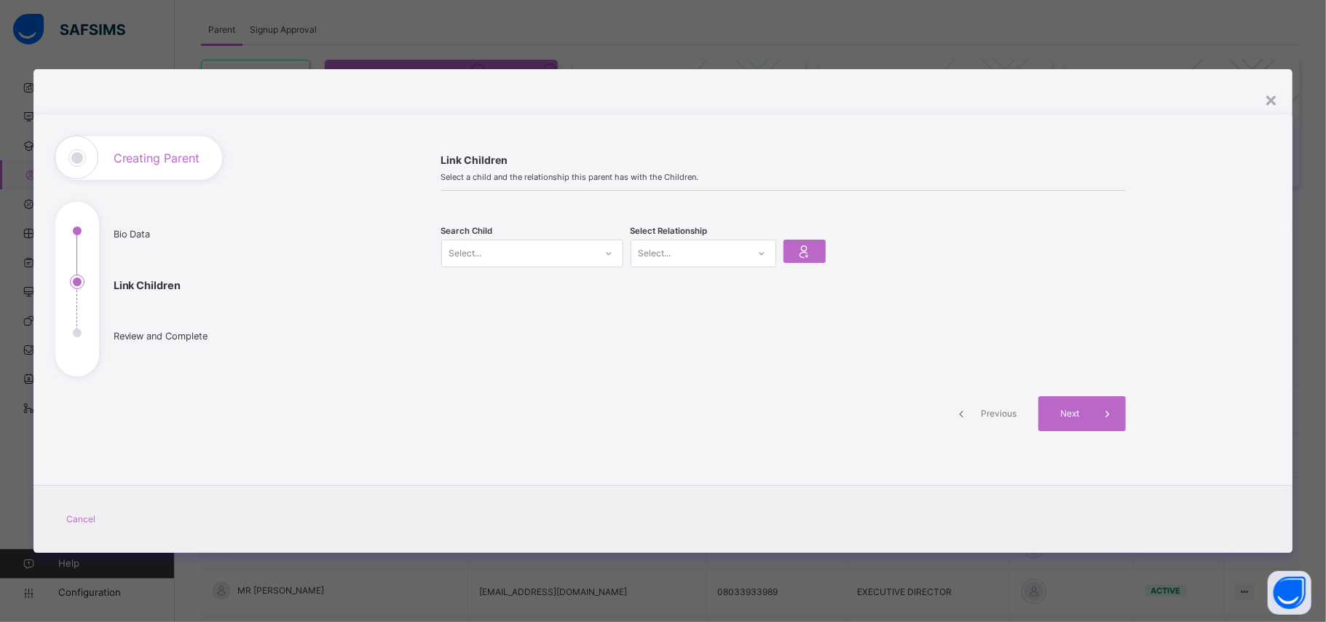
click at [609, 255] on icon at bounding box center [608, 253] width 9 height 15
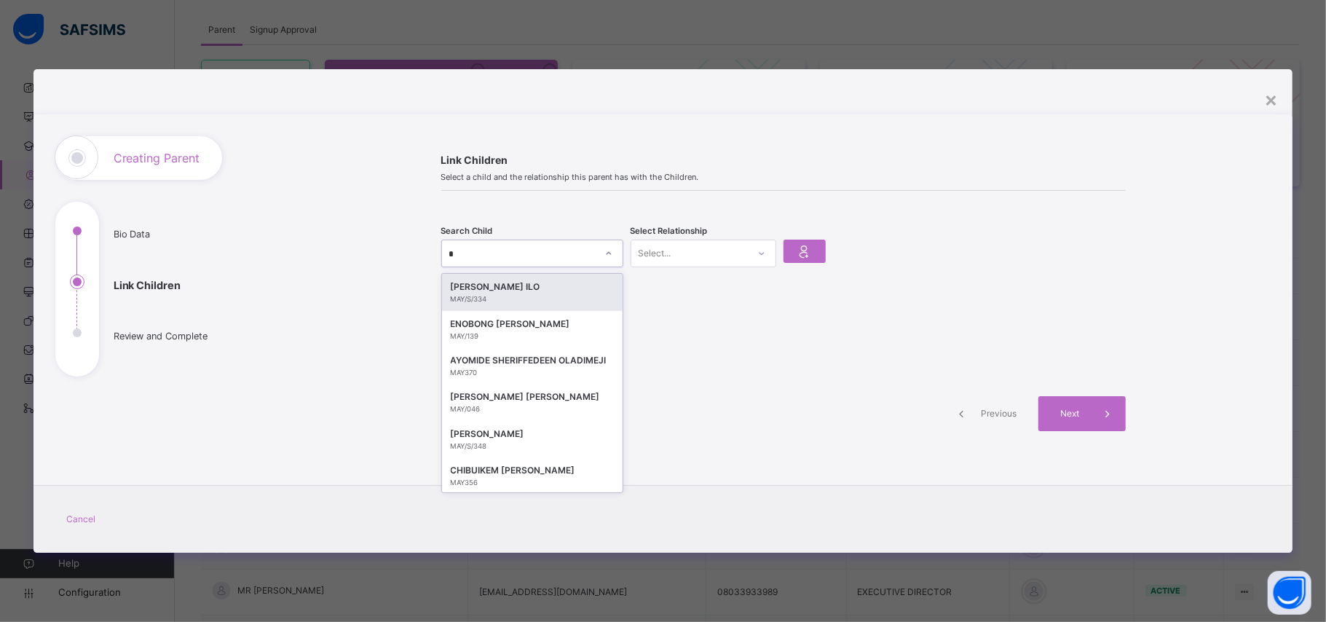
type input "**"
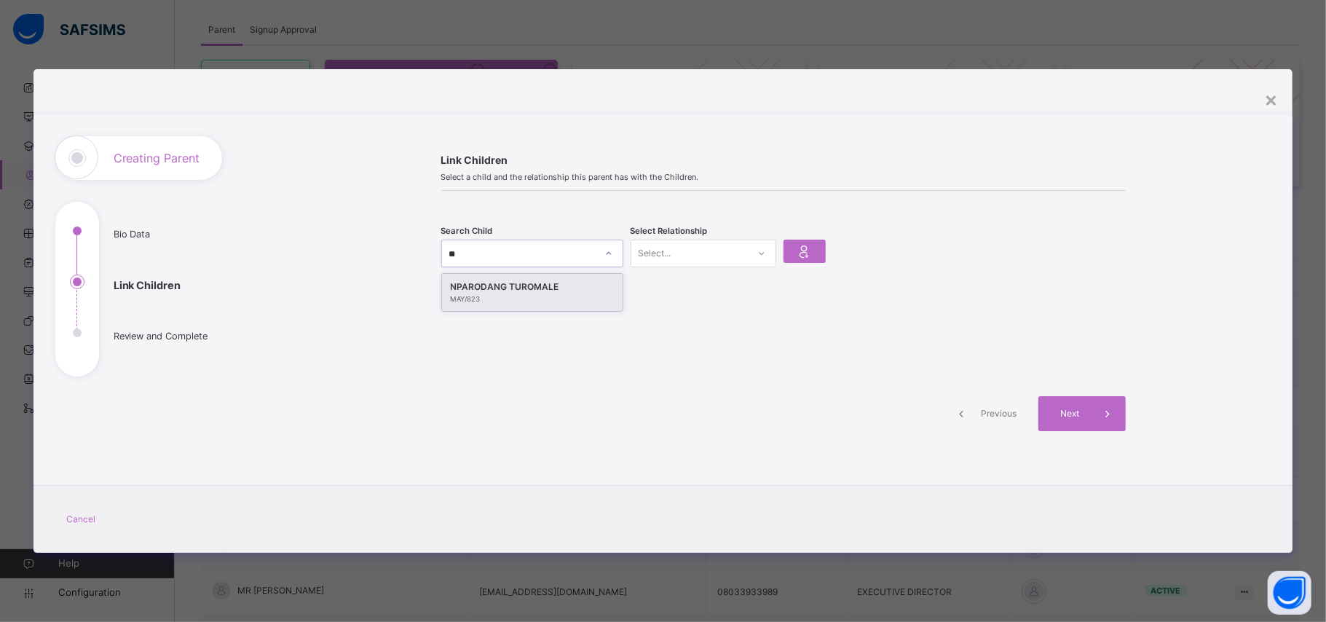
click at [555, 298] on div "MAY/823" at bounding box center [532, 299] width 163 height 10
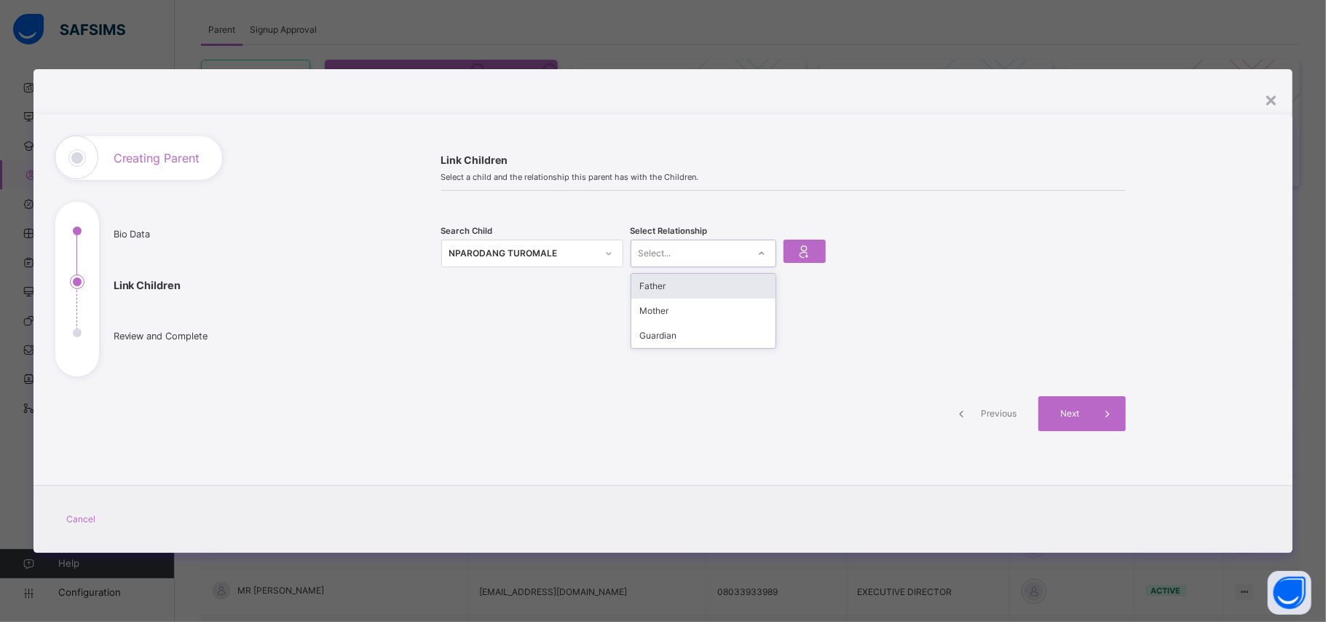
click at [763, 253] on icon at bounding box center [761, 253] width 5 height 3
click at [747, 309] on div "Mother" at bounding box center [703, 311] width 144 height 25
click at [817, 246] on div at bounding box center [804, 251] width 42 height 23
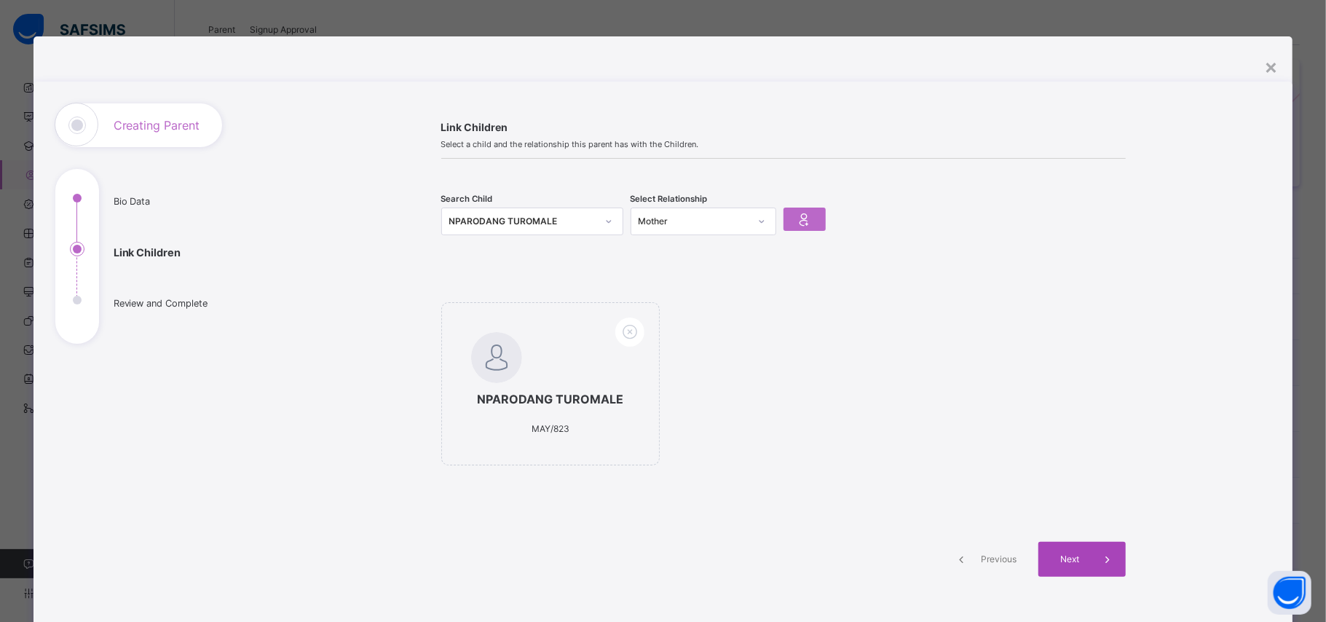
click at [1058, 551] on div "Next" at bounding box center [1081, 559] width 87 height 35
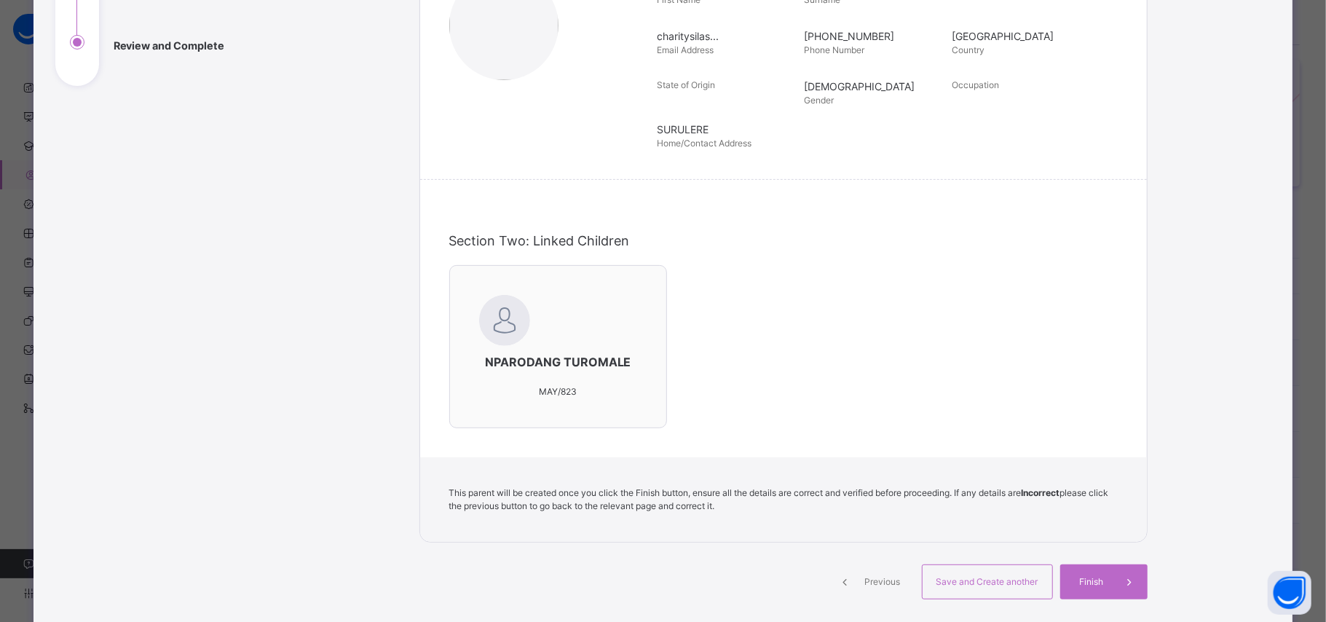
scroll to position [274, 0]
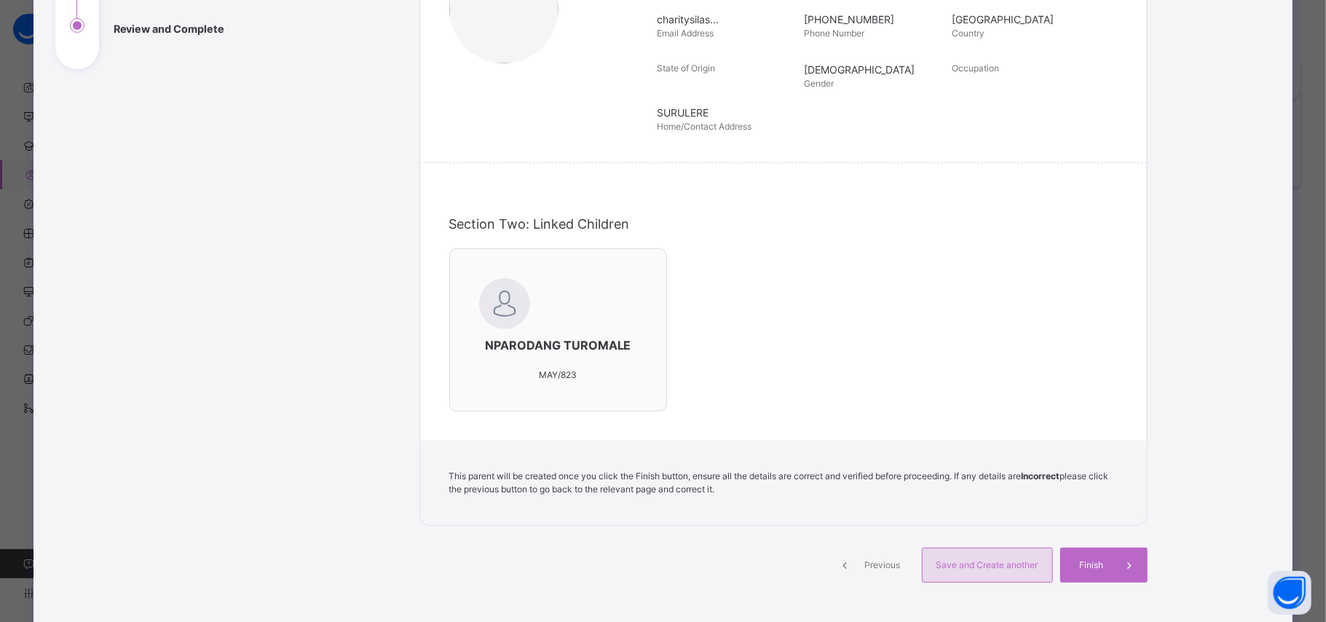
click at [1043, 569] on div "Save and Create another" at bounding box center [987, 565] width 131 height 35
select select "**"
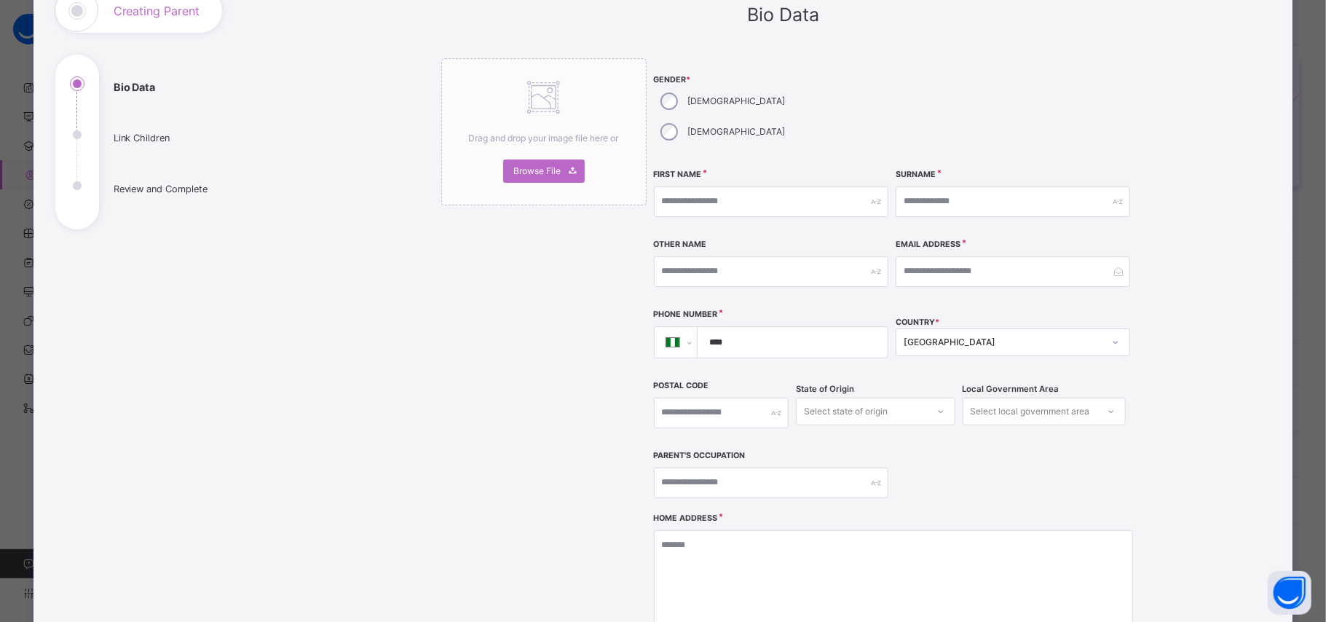
scroll to position [0, 0]
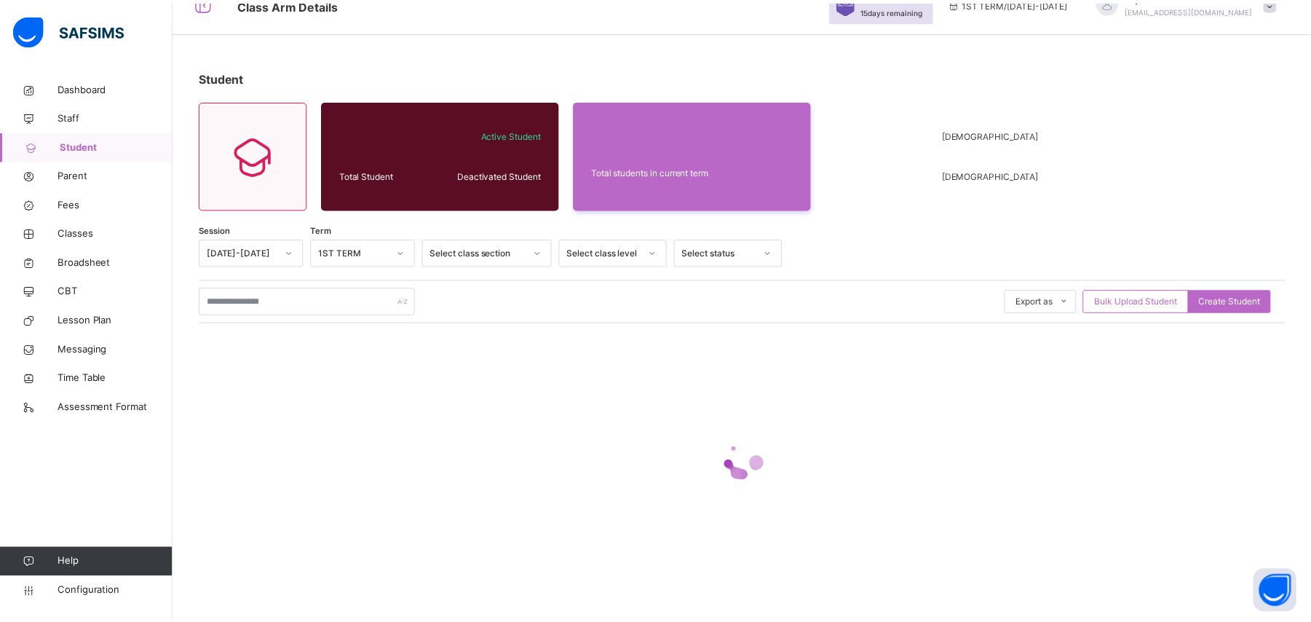
scroll to position [26, 0]
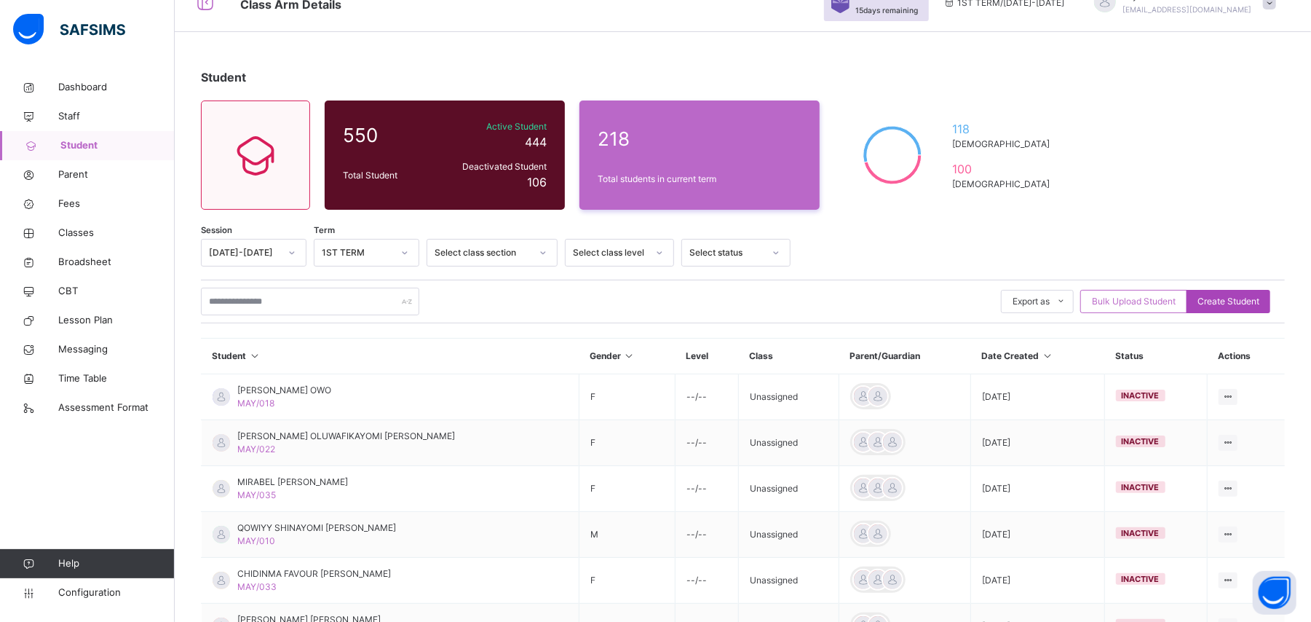
click at [1260, 298] on span "Create Student" at bounding box center [1229, 301] width 62 height 13
select select "**"
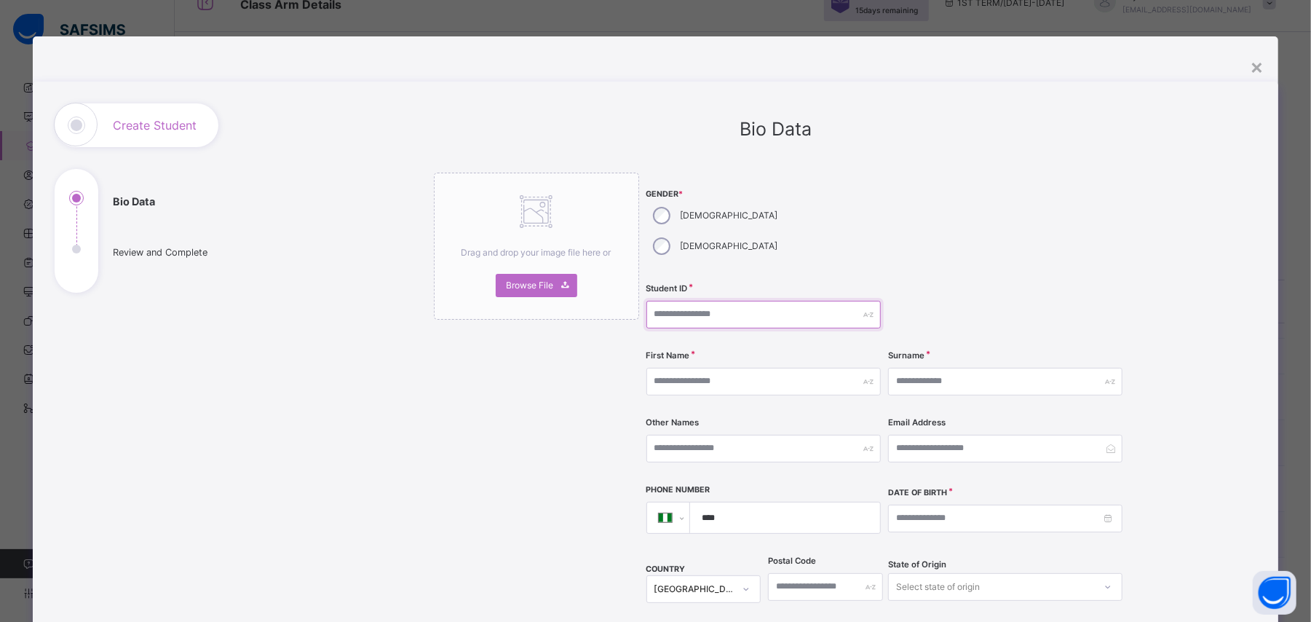
click at [693, 301] on input "text" at bounding box center [764, 315] width 234 height 28
type input "******"
click at [688, 368] on input "text" at bounding box center [764, 382] width 234 height 28
type input "**********"
type input "*****"
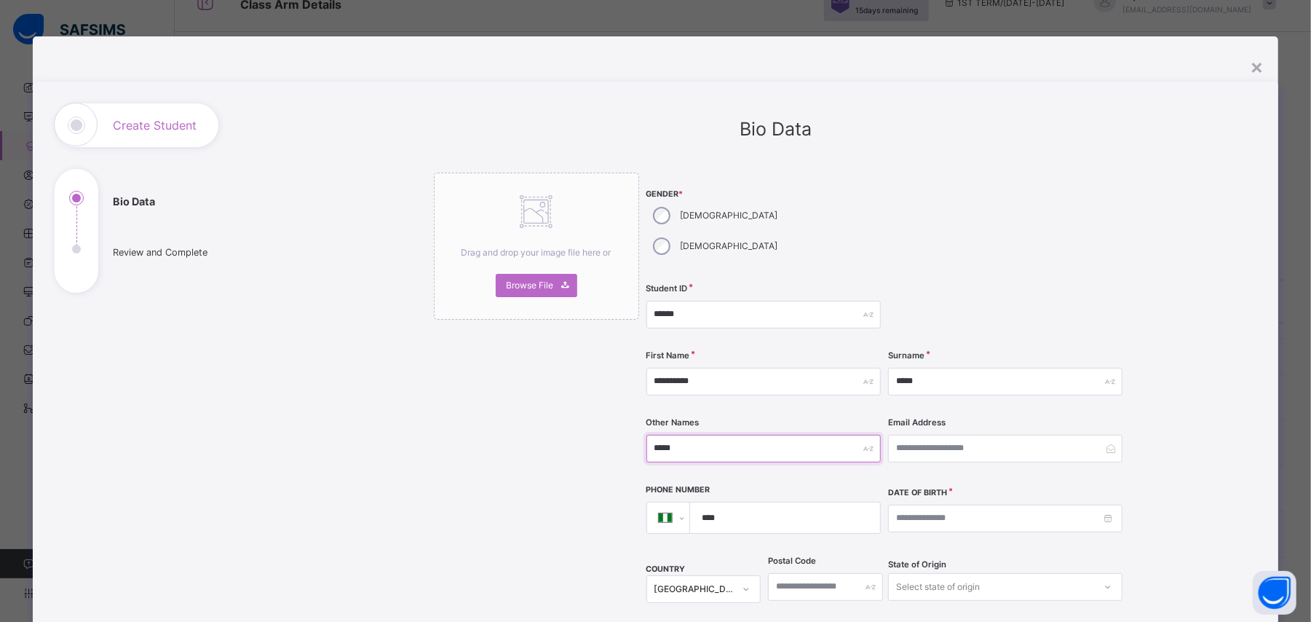
type input "*****"
click at [955, 505] on input at bounding box center [1005, 519] width 234 height 28
click at [898, 519] on link at bounding box center [900, 518] width 14 height 25
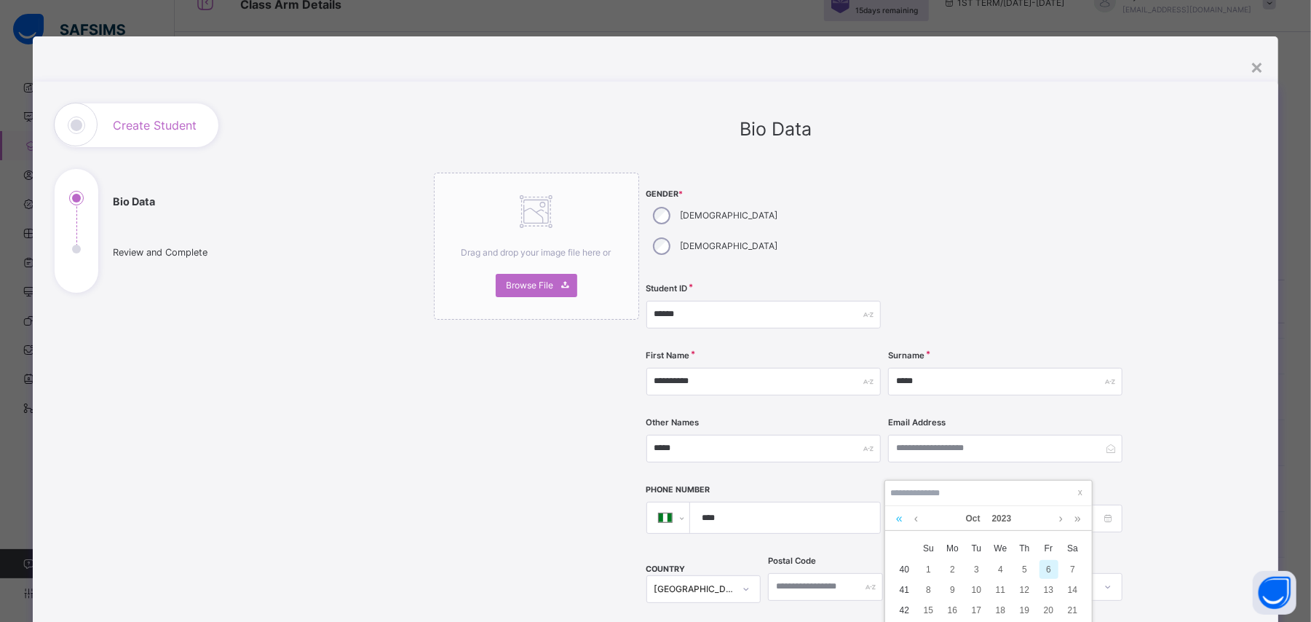
click at [898, 519] on link at bounding box center [900, 518] width 14 height 25
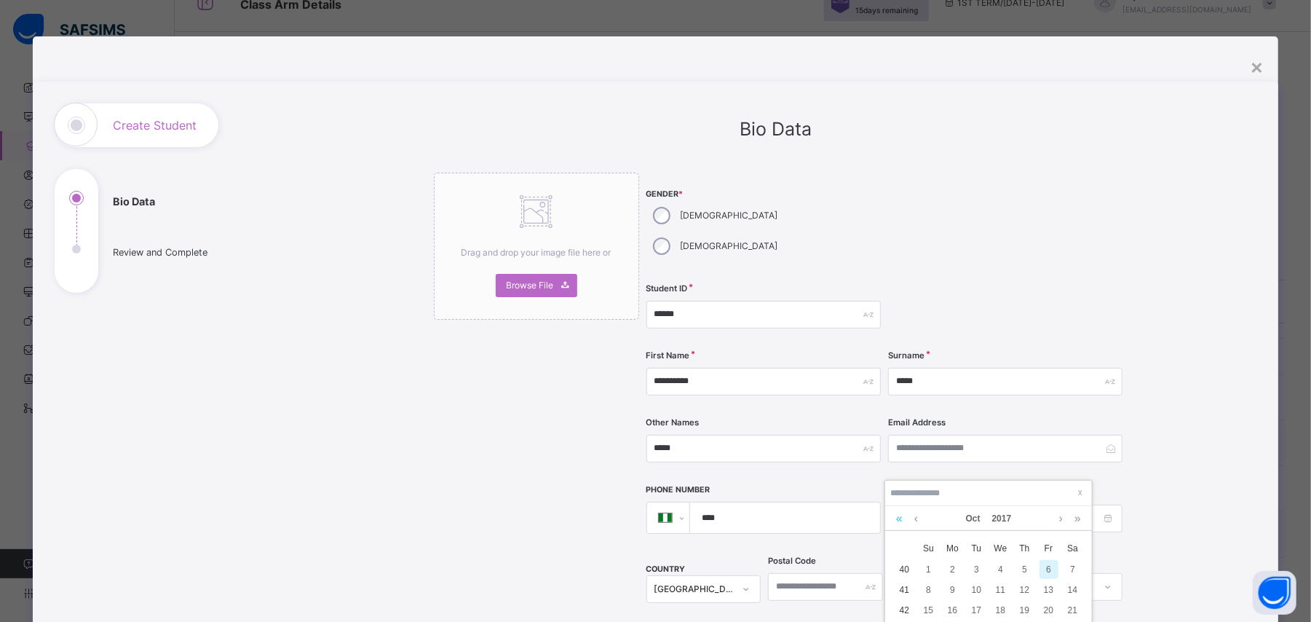
click at [898, 519] on link at bounding box center [900, 518] width 14 height 25
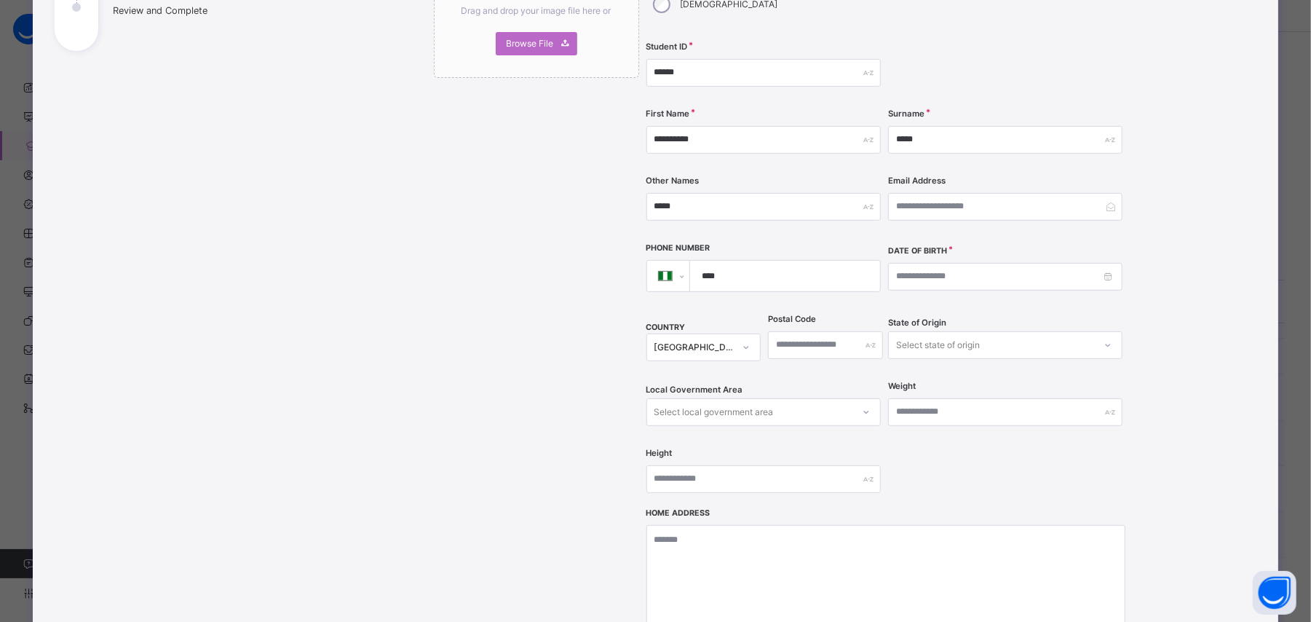
scroll to position [254, 0]
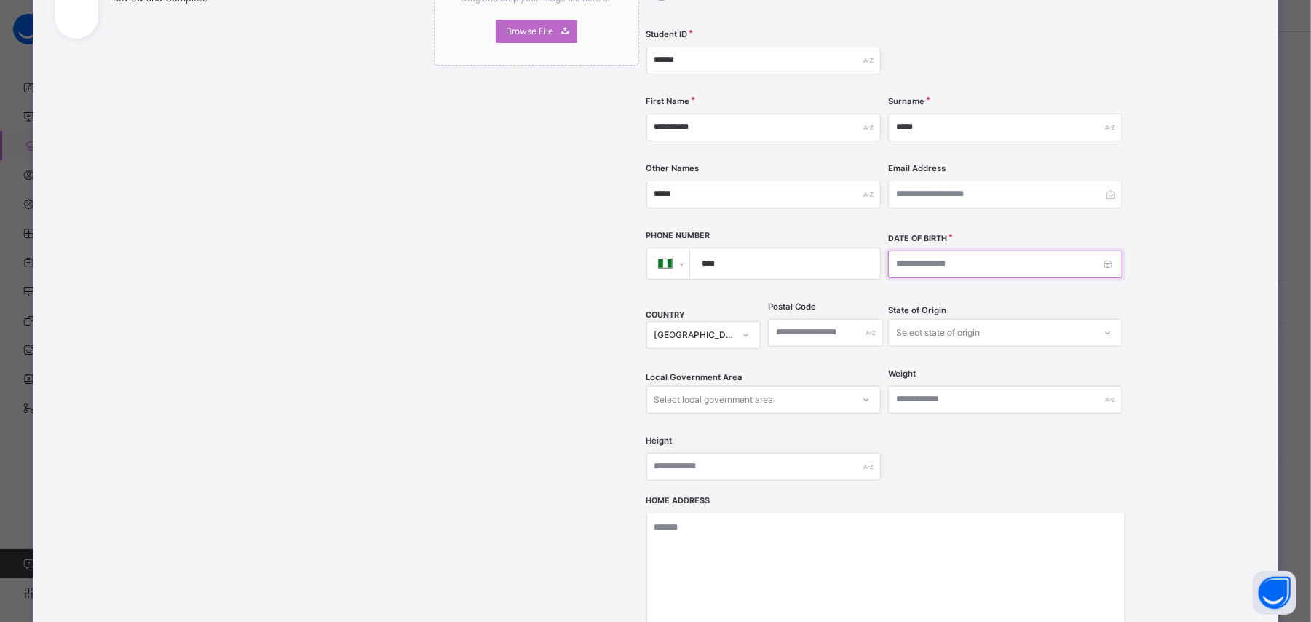
click at [1099, 250] on input at bounding box center [1005, 264] width 234 height 28
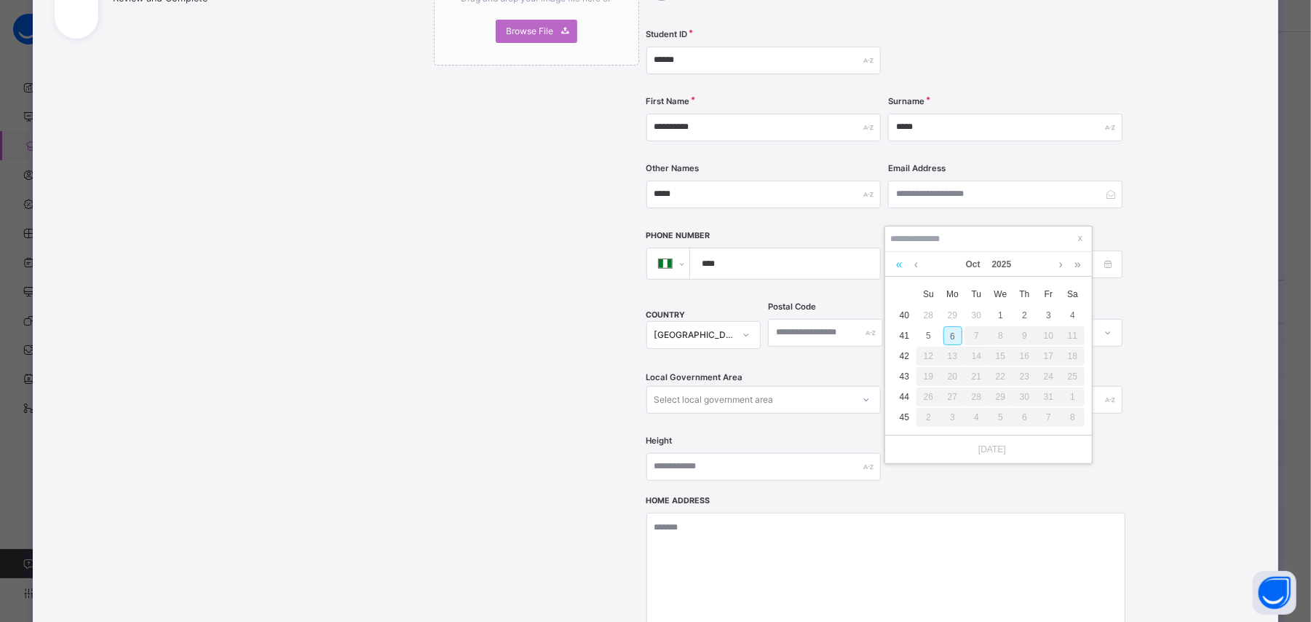
click at [900, 268] on link at bounding box center [900, 264] width 14 height 25
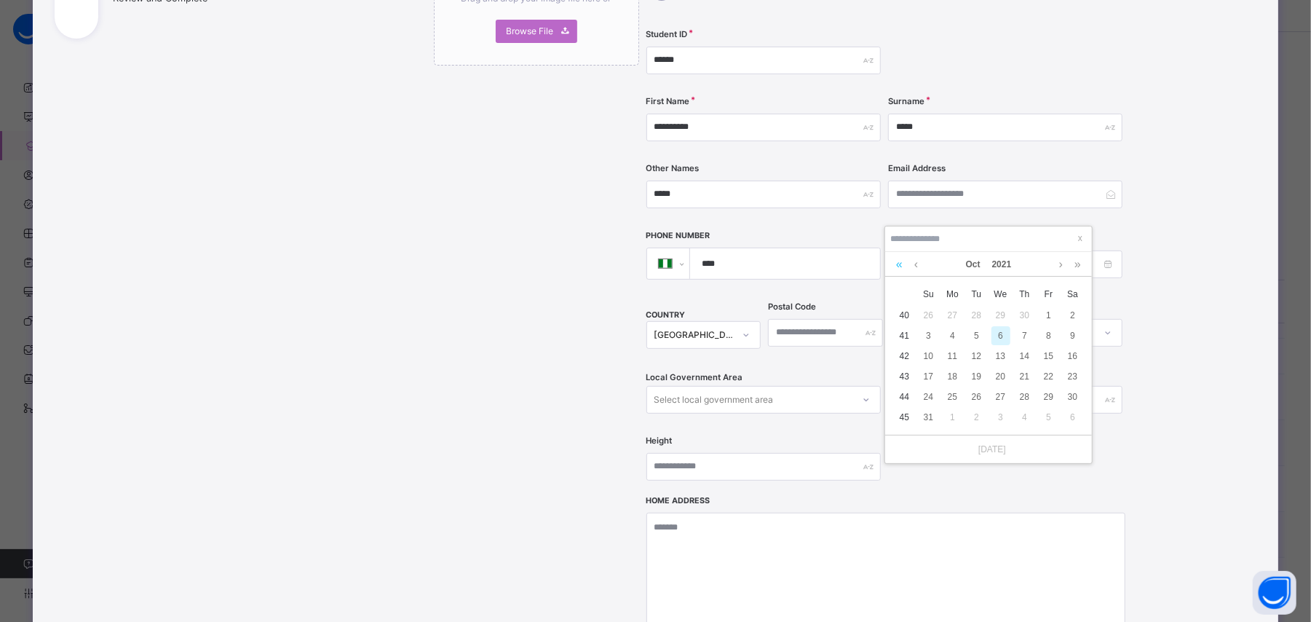
click at [900, 268] on link at bounding box center [900, 264] width 14 height 25
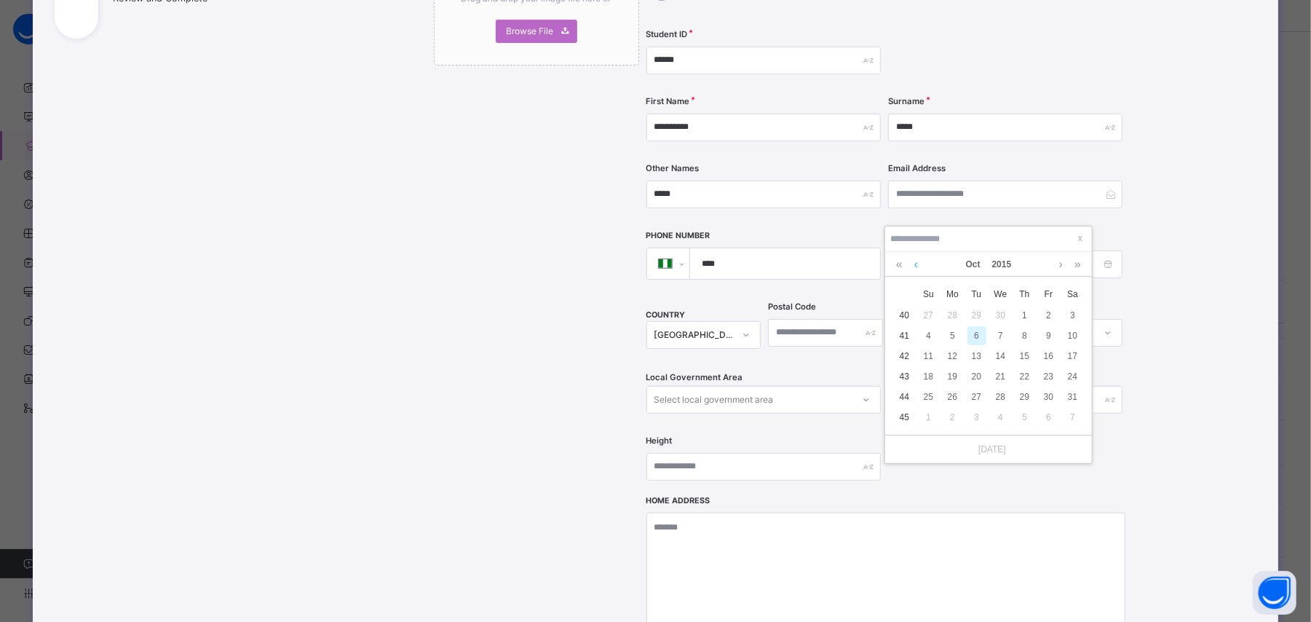
click at [914, 258] on link at bounding box center [916, 264] width 11 height 25
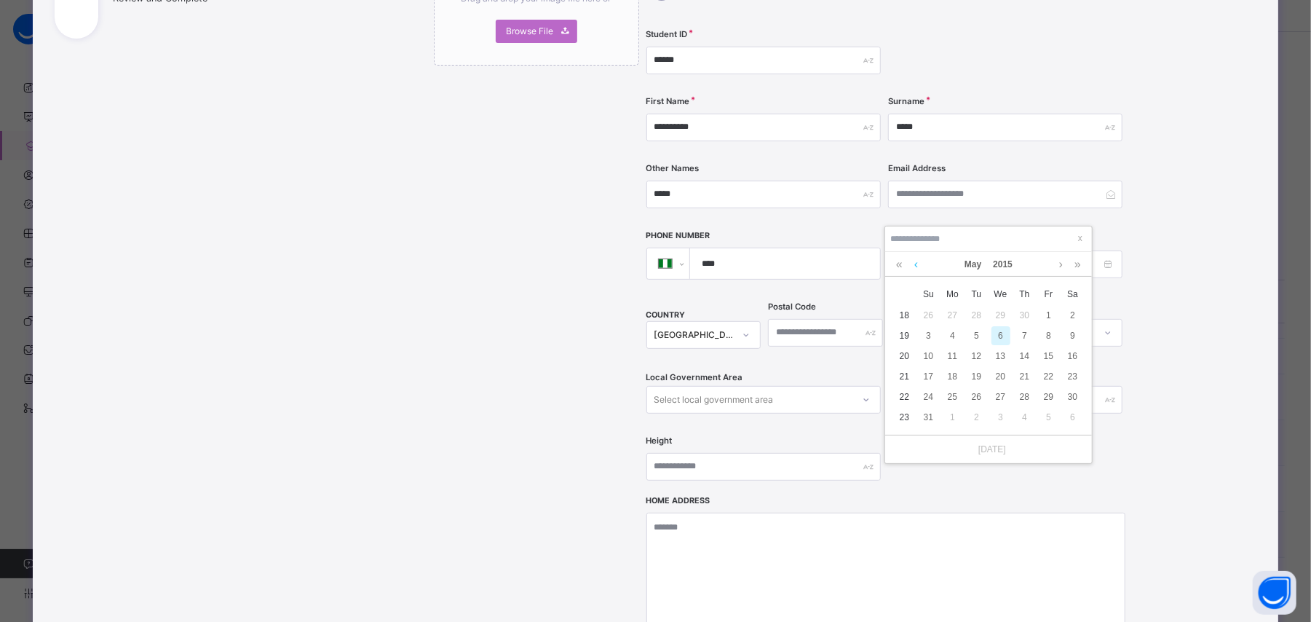
click at [914, 258] on link at bounding box center [916, 264] width 11 height 25
click at [914, 263] on link at bounding box center [916, 264] width 11 height 25
click at [1066, 382] on div "28" at bounding box center [1073, 376] width 19 height 19
type input "**********"
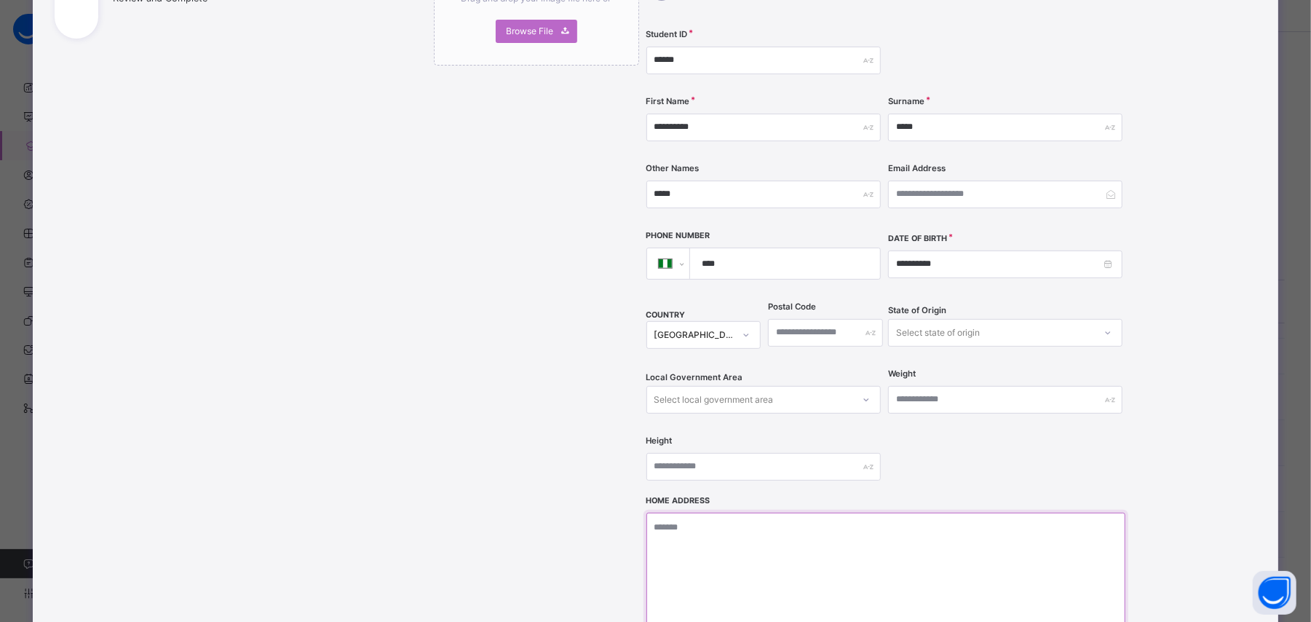
click at [717, 564] on textarea at bounding box center [886, 586] width 479 height 146
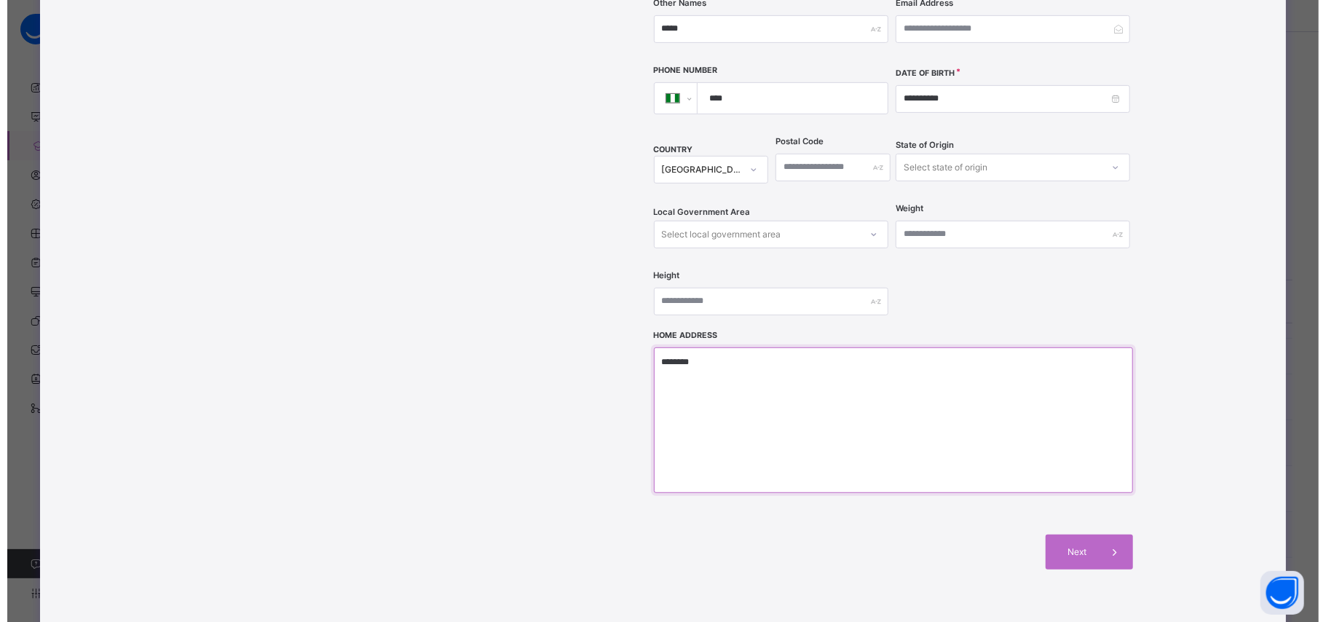
scroll to position [438, 0]
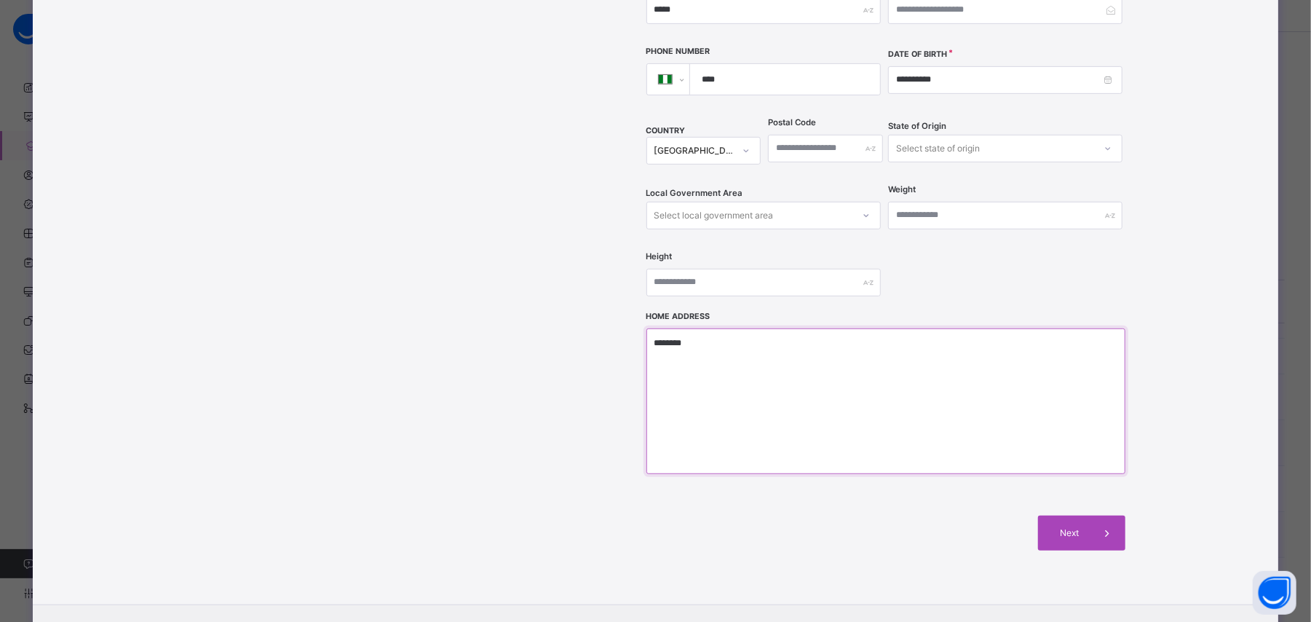
type textarea "********"
click at [1102, 524] on icon at bounding box center [1107, 532] width 16 height 17
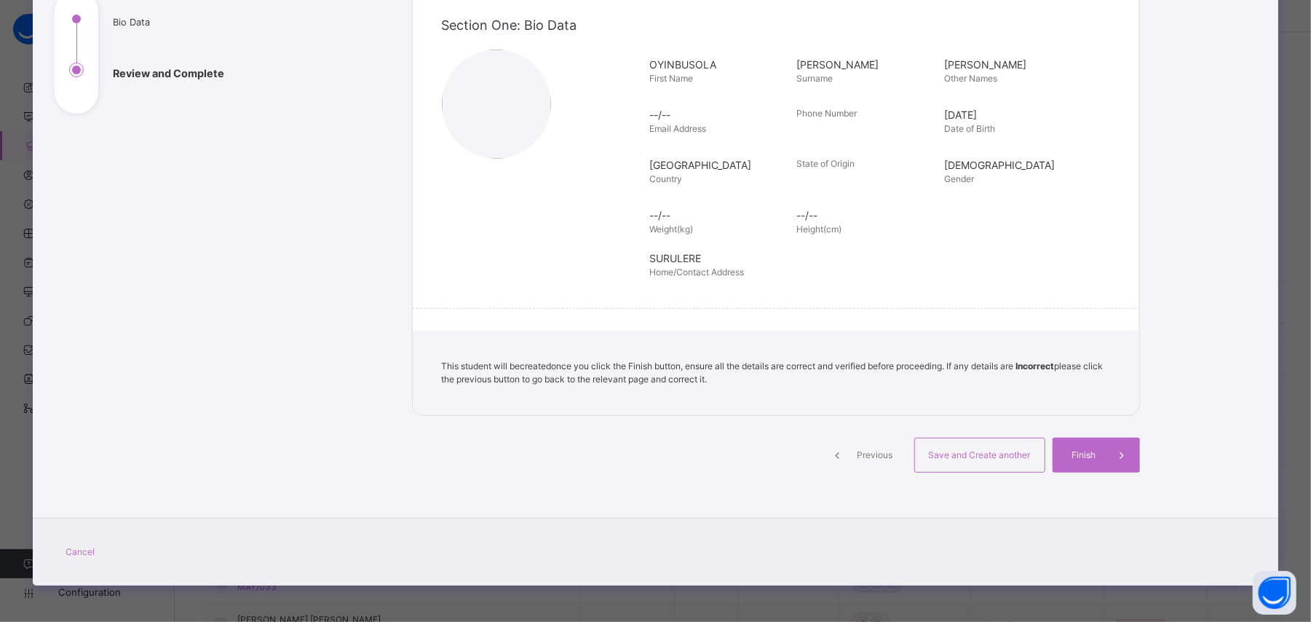
scroll to position [178, 0]
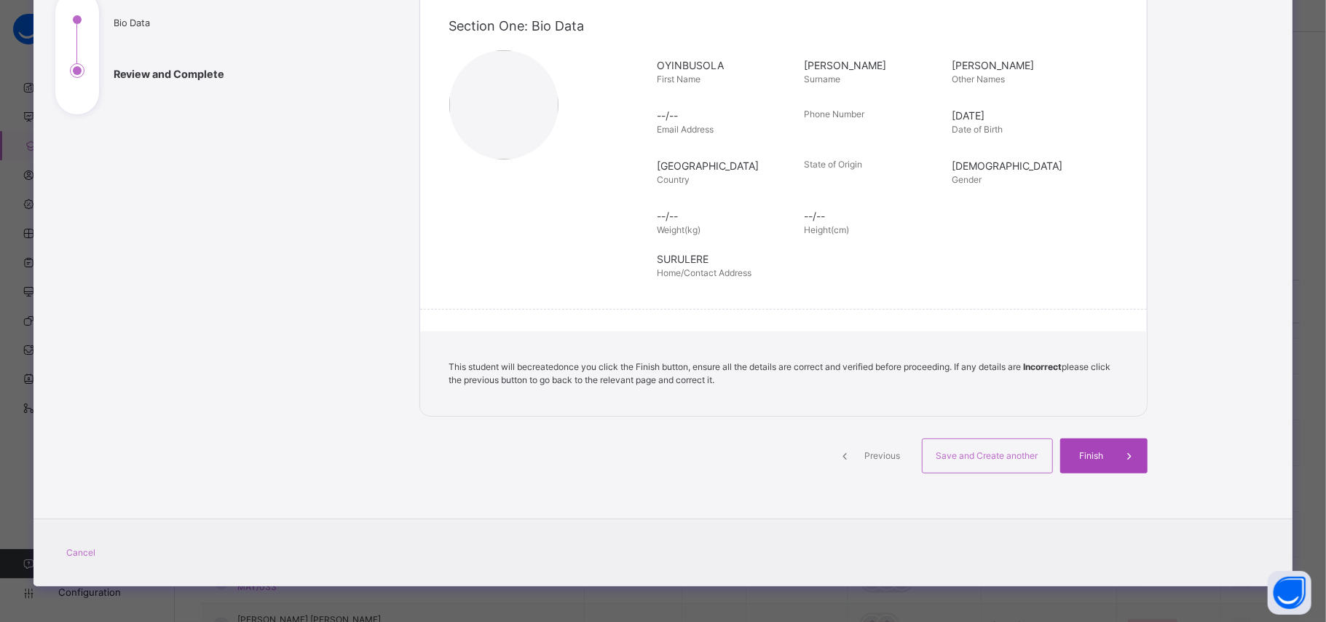
click at [1089, 470] on div "Finish" at bounding box center [1103, 455] width 87 height 35
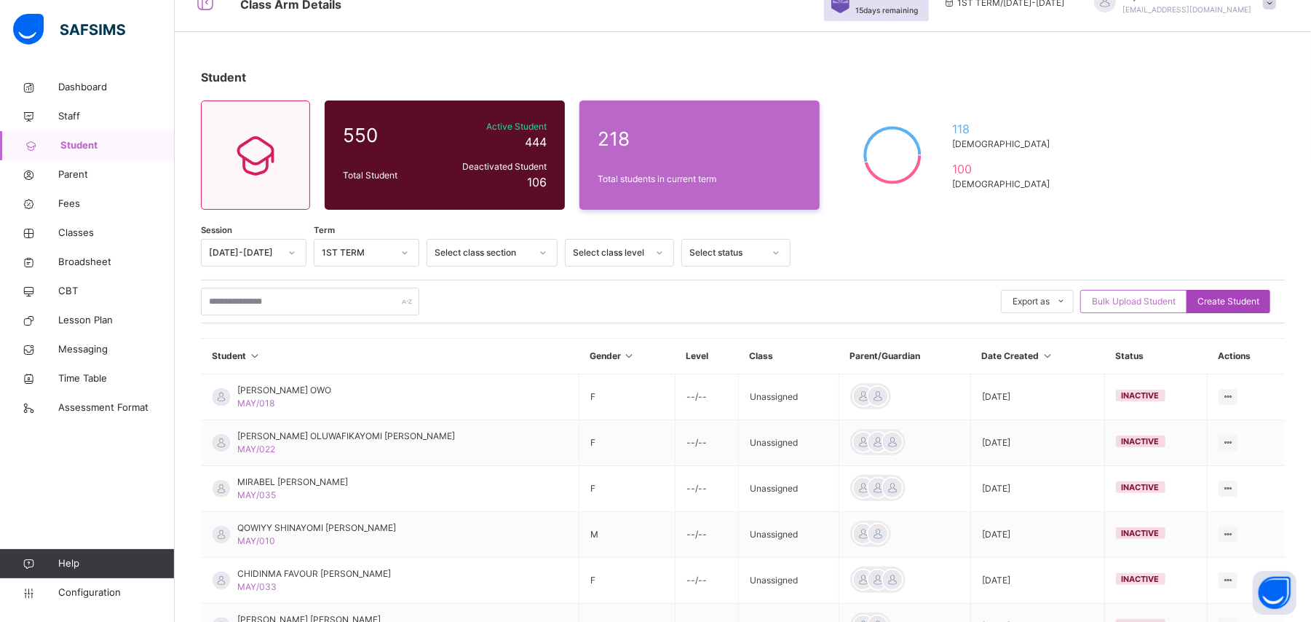
click at [1221, 300] on span "Create Student" at bounding box center [1229, 301] width 62 height 13
select select "**"
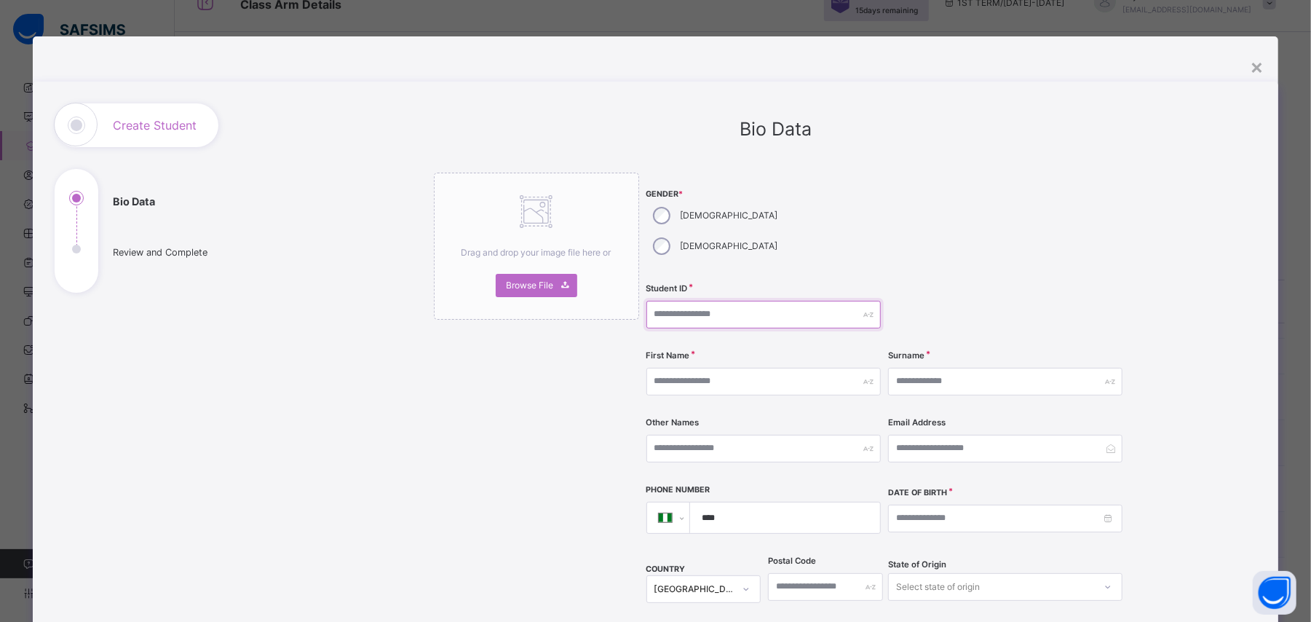
click at [681, 301] on input "text" at bounding box center [764, 315] width 234 height 28
type input "*******"
click at [711, 368] on input "text" at bounding box center [764, 382] width 234 height 28
type input "**********"
type input "********"
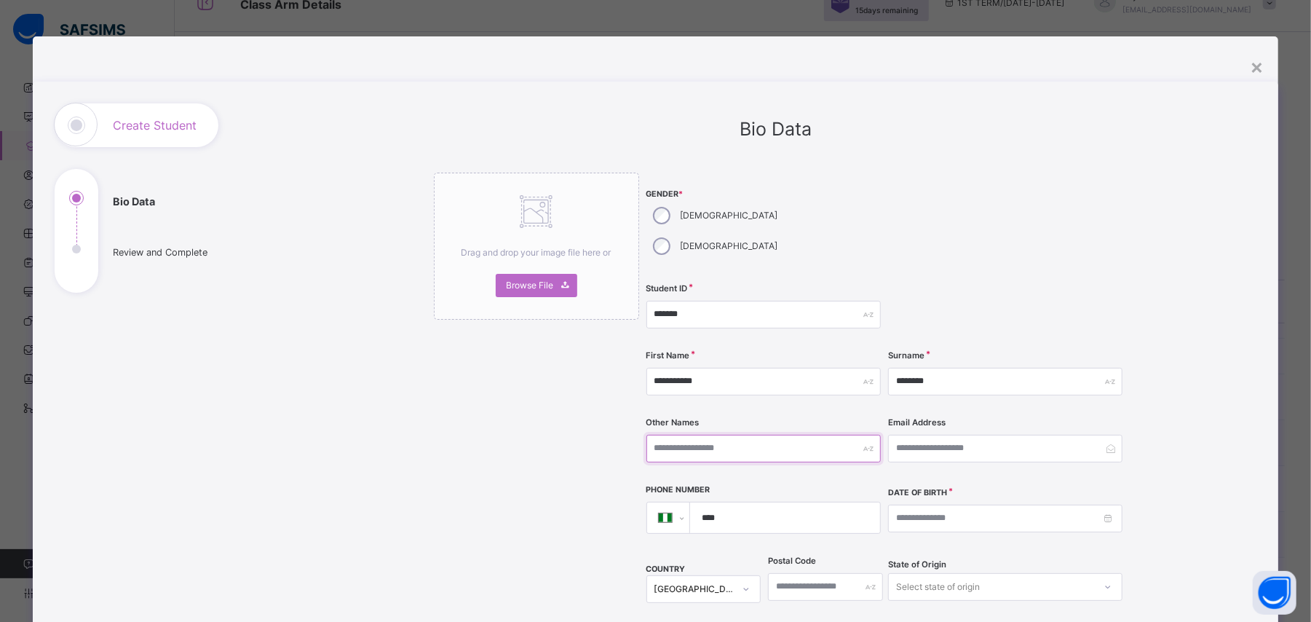
click at [716, 435] on input "text" at bounding box center [764, 449] width 234 height 28
type input "******"
click at [901, 505] on input at bounding box center [1005, 519] width 234 height 28
click at [903, 523] on link at bounding box center [900, 518] width 14 height 25
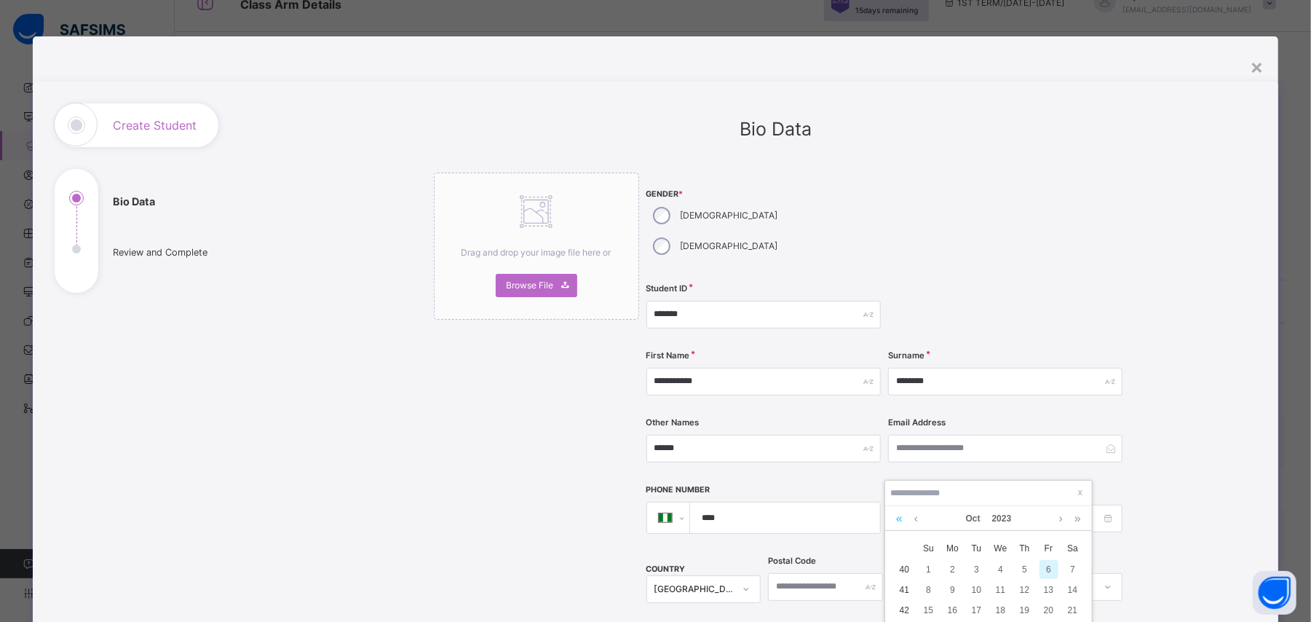
click at [903, 523] on link at bounding box center [900, 518] width 14 height 25
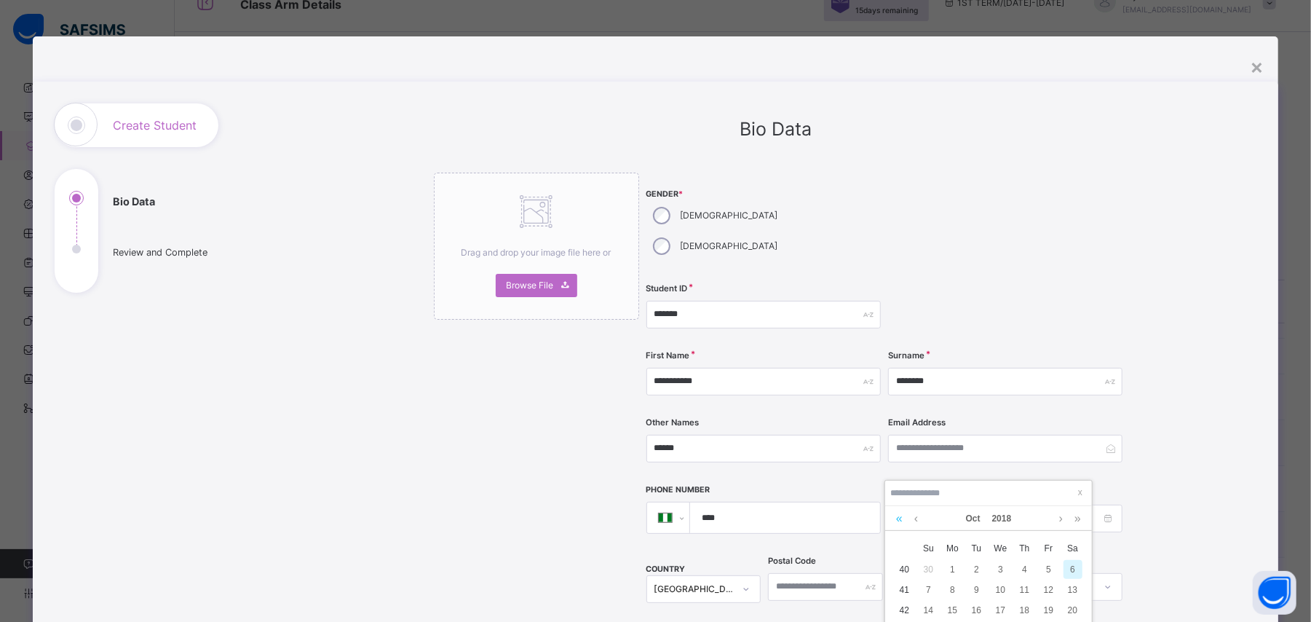
click at [903, 523] on link at bounding box center [900, 518] width 14 height 25
click at [918, 523] on link at bounding box center [916, 518] width 11 height 25
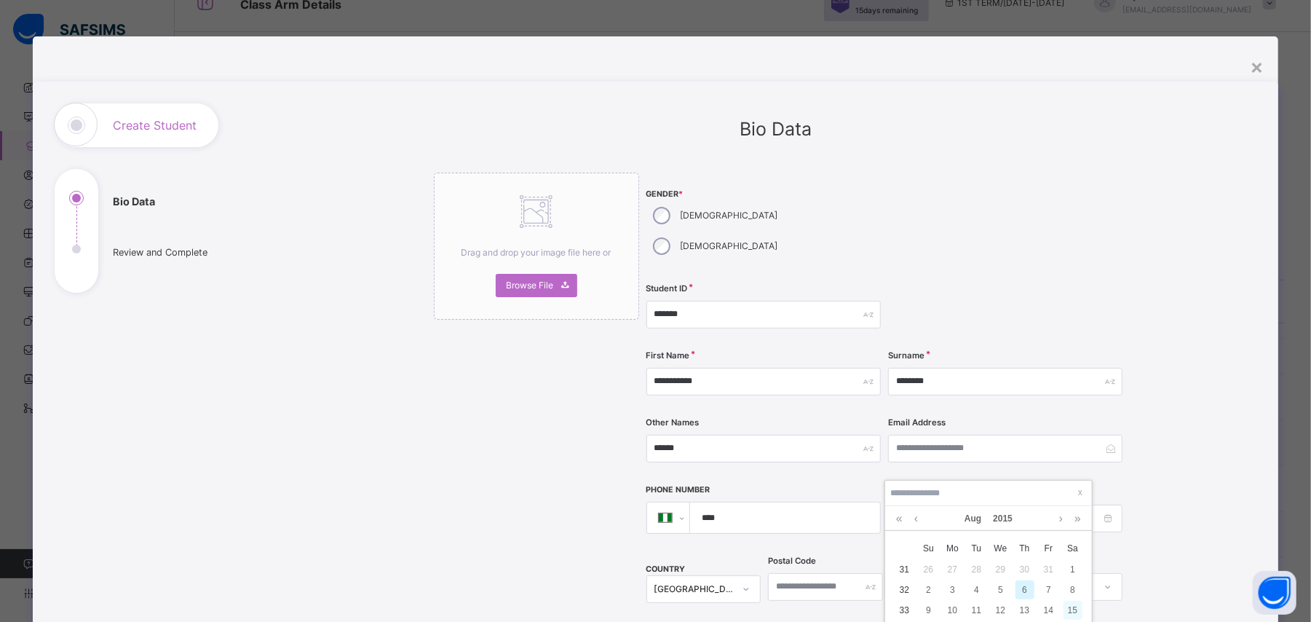
click at [1072, 601] on div "15" at bounding box center [1073, 610] width 19 height 19
type input "**********"
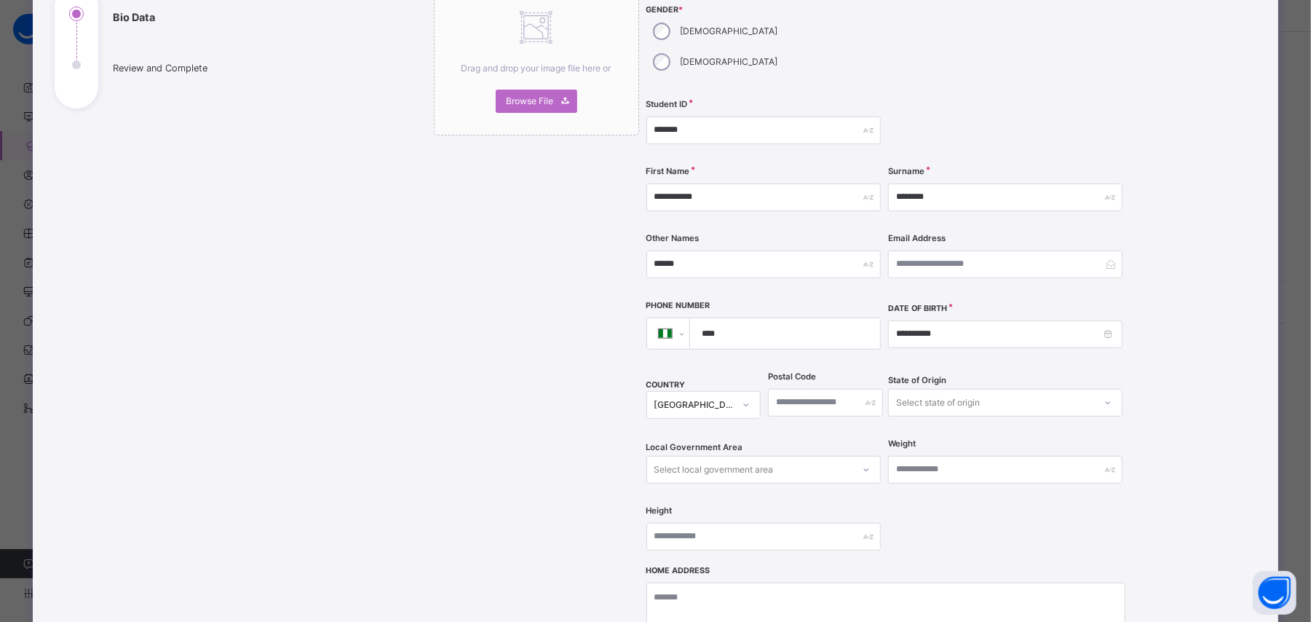
scroll to position [191, 0]
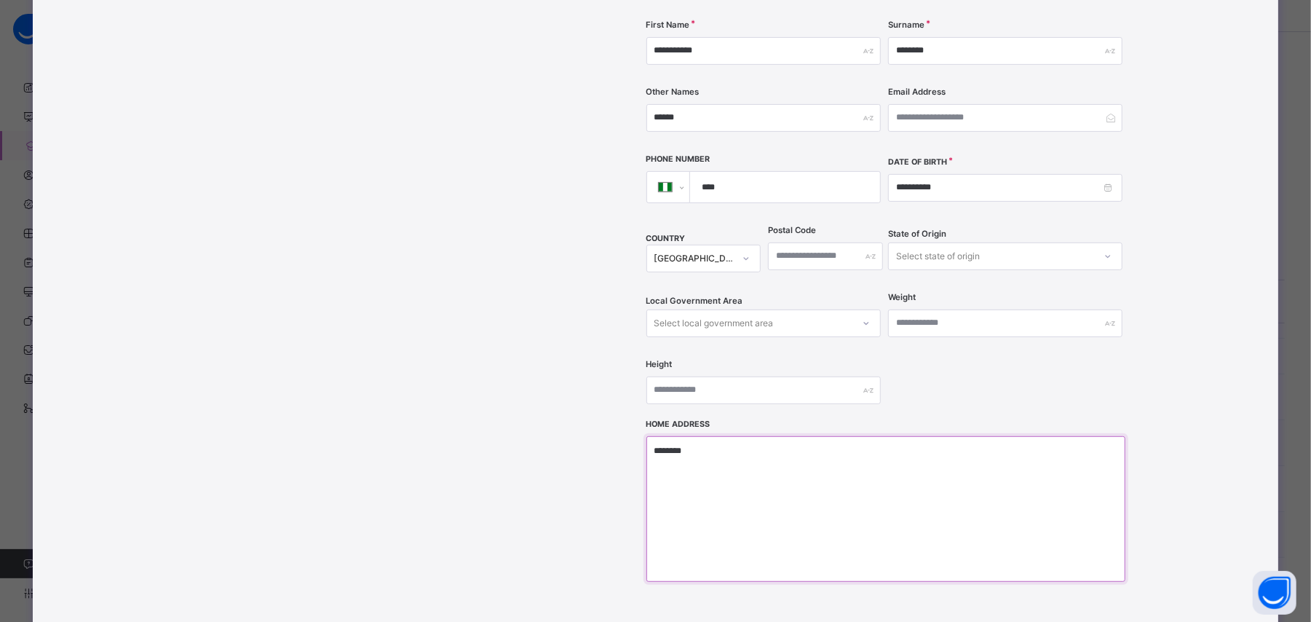
scroll to position [402, 0]
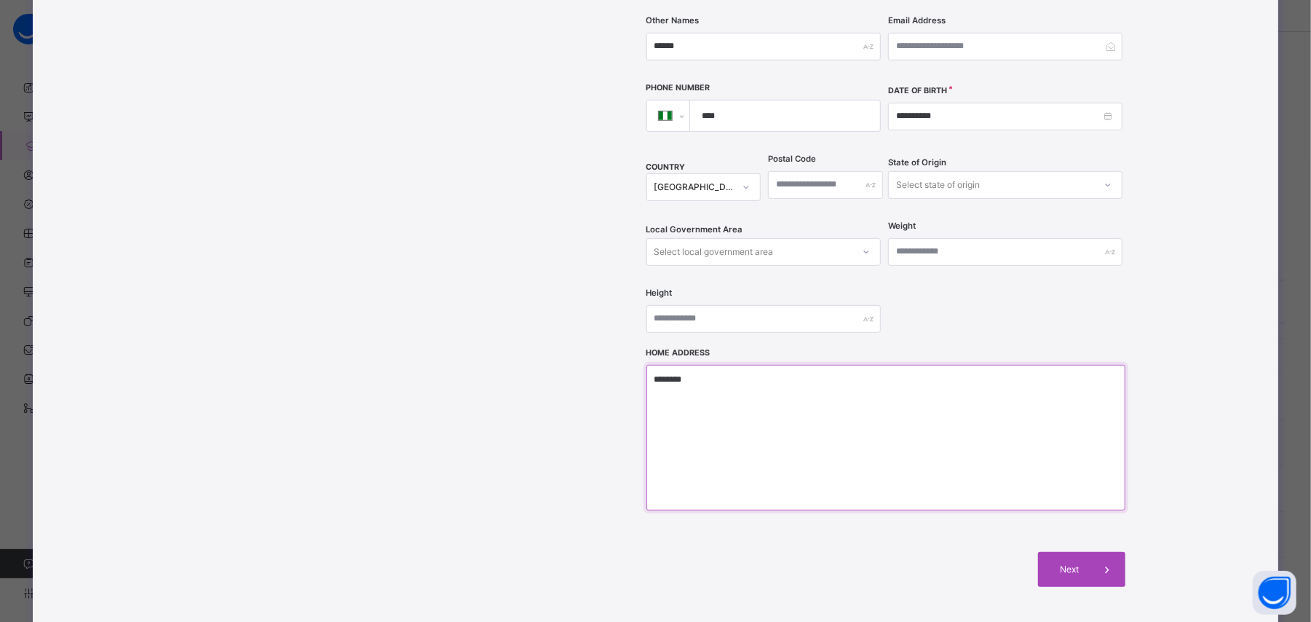
type textarea "********"
click at [1067, 552] on div "Next" at bounding box center [1081, 569] width 87 height 35
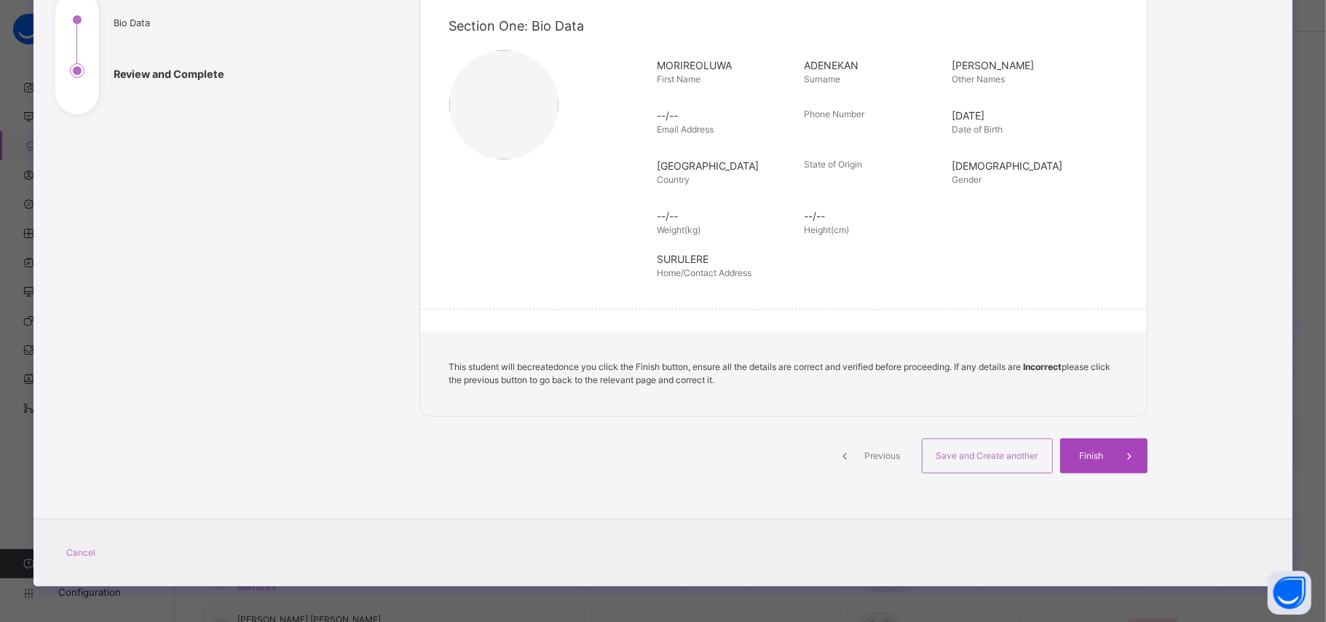
click at [1098, 461] on span "Finish" at bounding box center [1092, 455] width 42 height 13
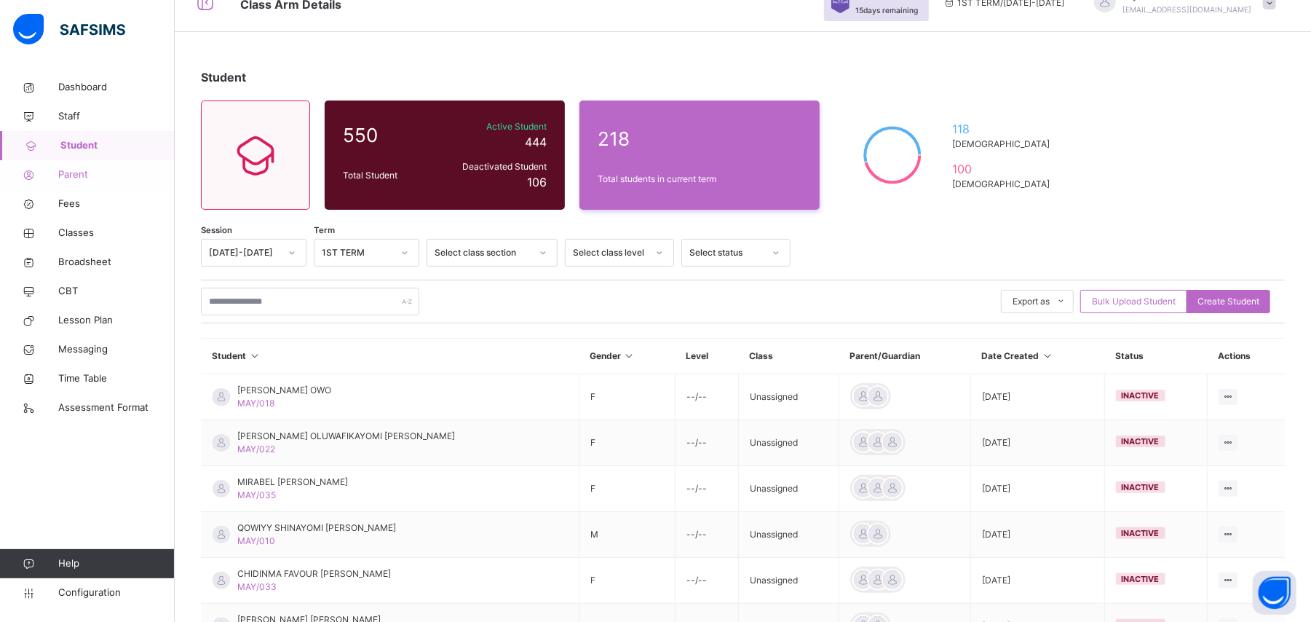
click at [85, 178] on span "Parent" at bounding box center [116, 174] width 116 height 15
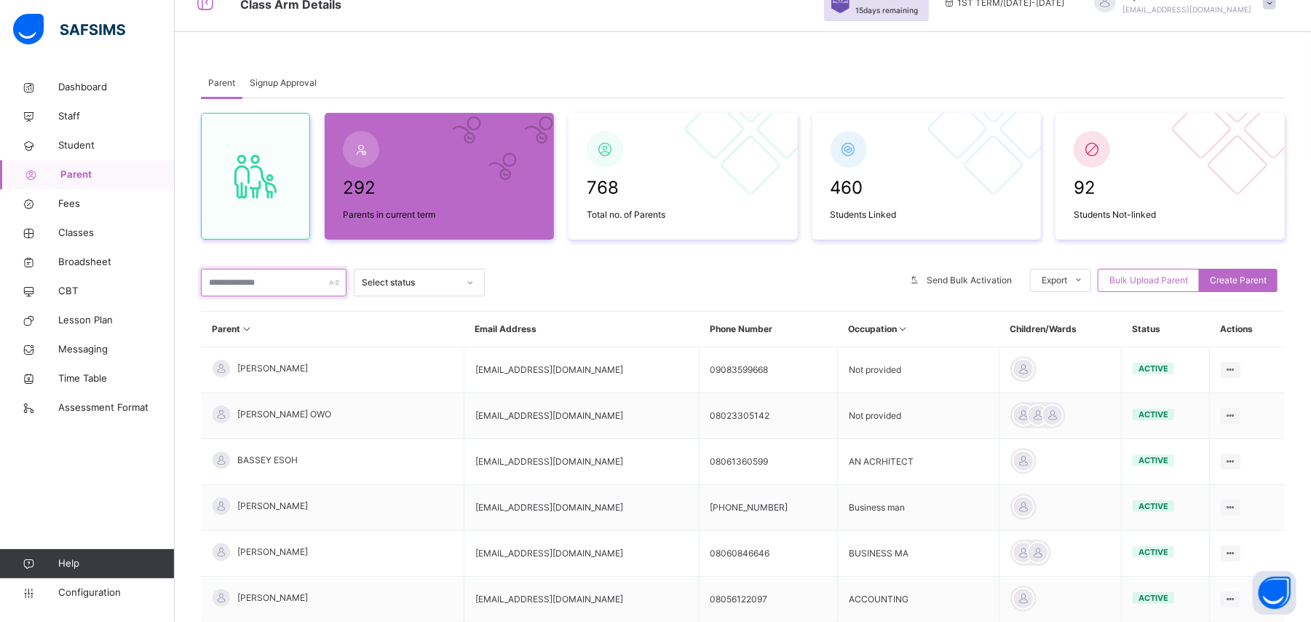
click at [218, 290] on input "text" at bounding box center [274, 283] width 146 height 28
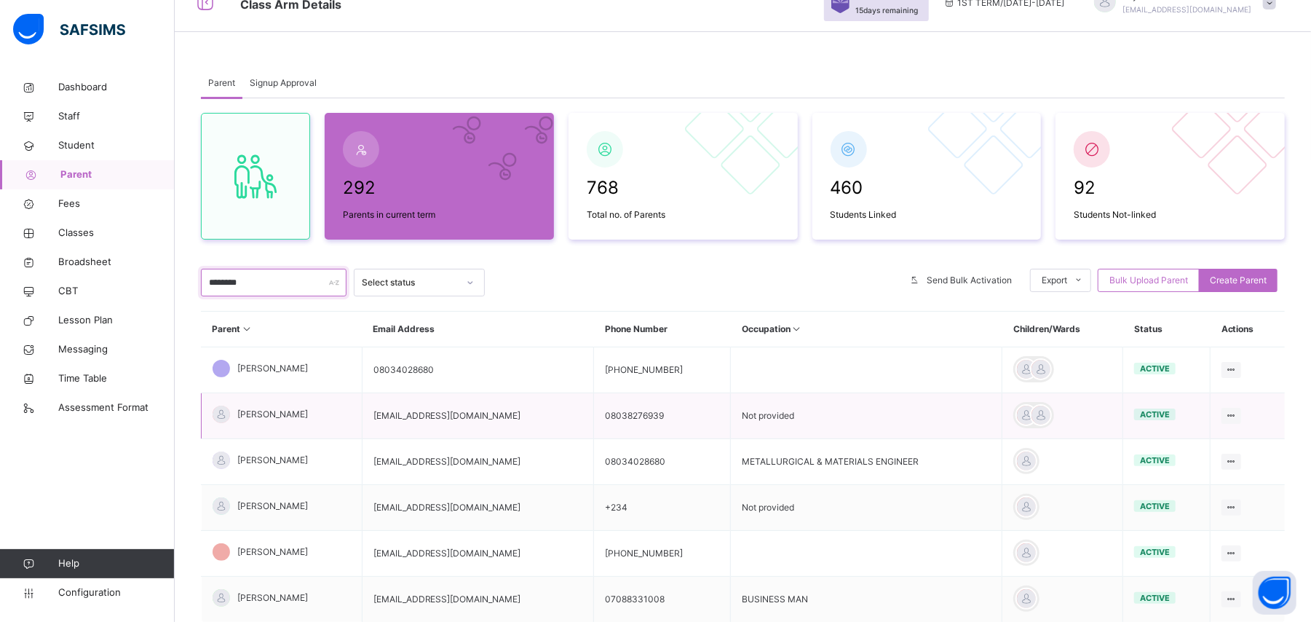
type input "********"
click at [307, 411] on td "MRS ADENEKAN" at bounding box center [282, 416] width 161 height 46
click at [287, 417] on span "MRS ADENEKAN" at bounding box center [272, 414] width 71 height 13
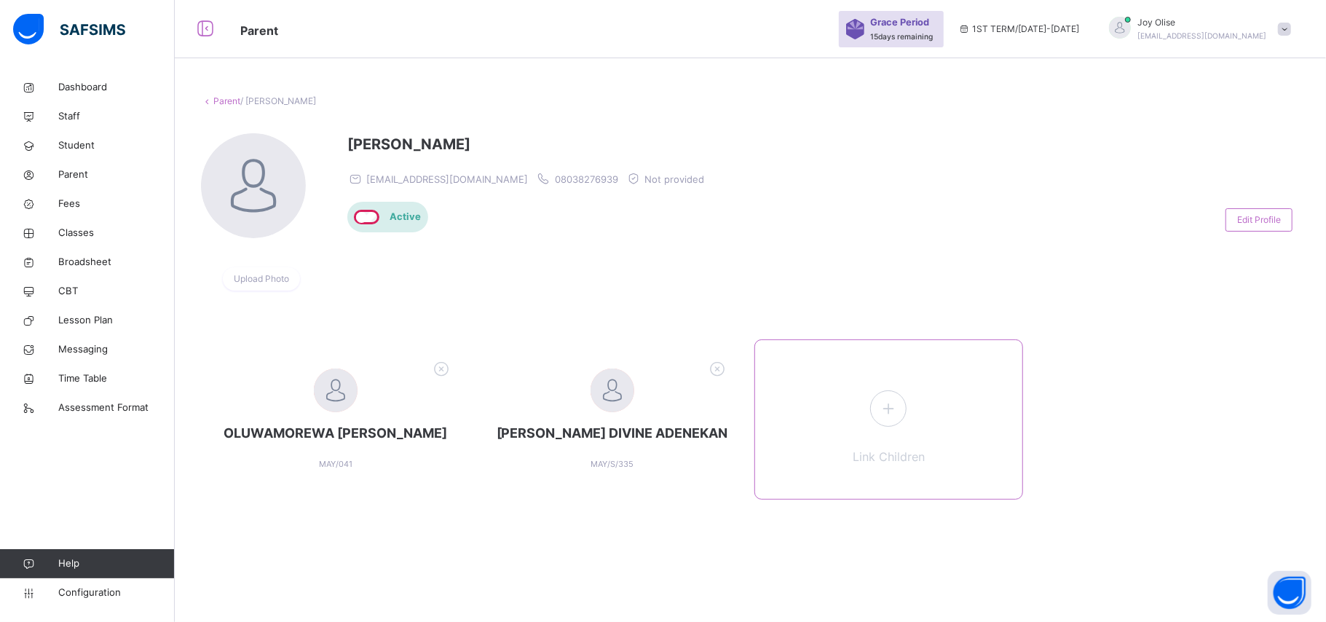
click at [853, 409] on div "Link Children" at bounding box center [888, 419] width 269 height 160
click at [897, 411] on icon at bounding box center [888, 408] width 26 height 28
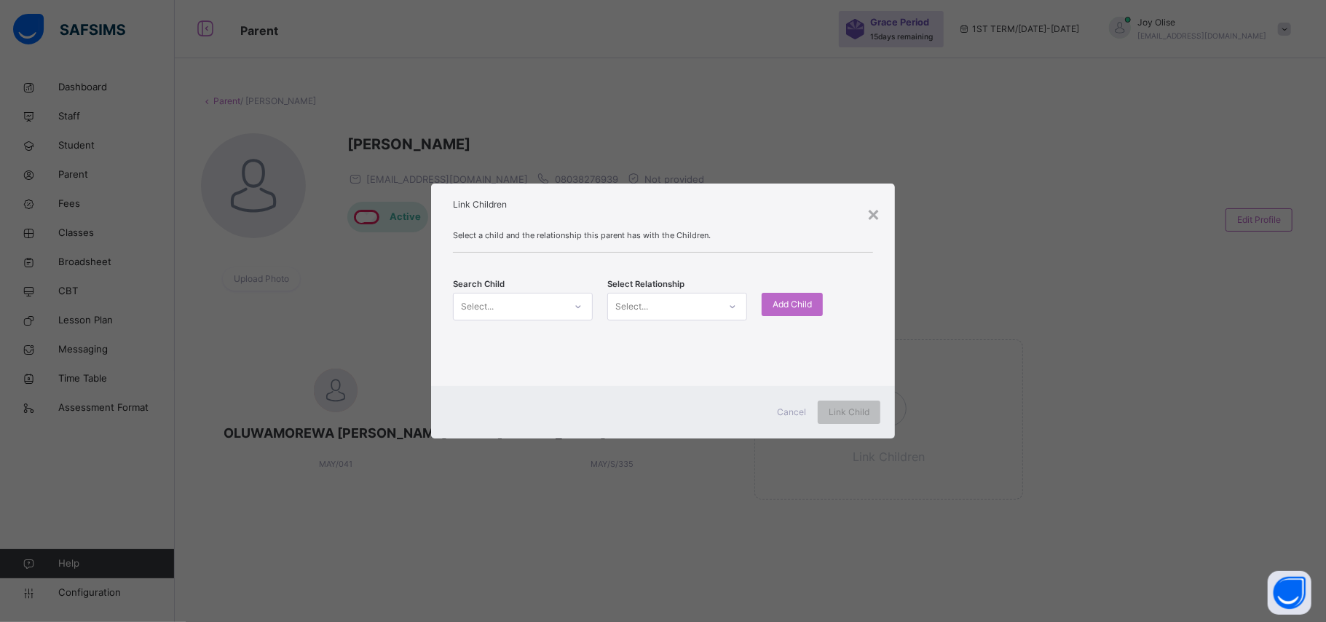
click at [577, 307] on icon at bounding box center [578, 306] width 9 height 15
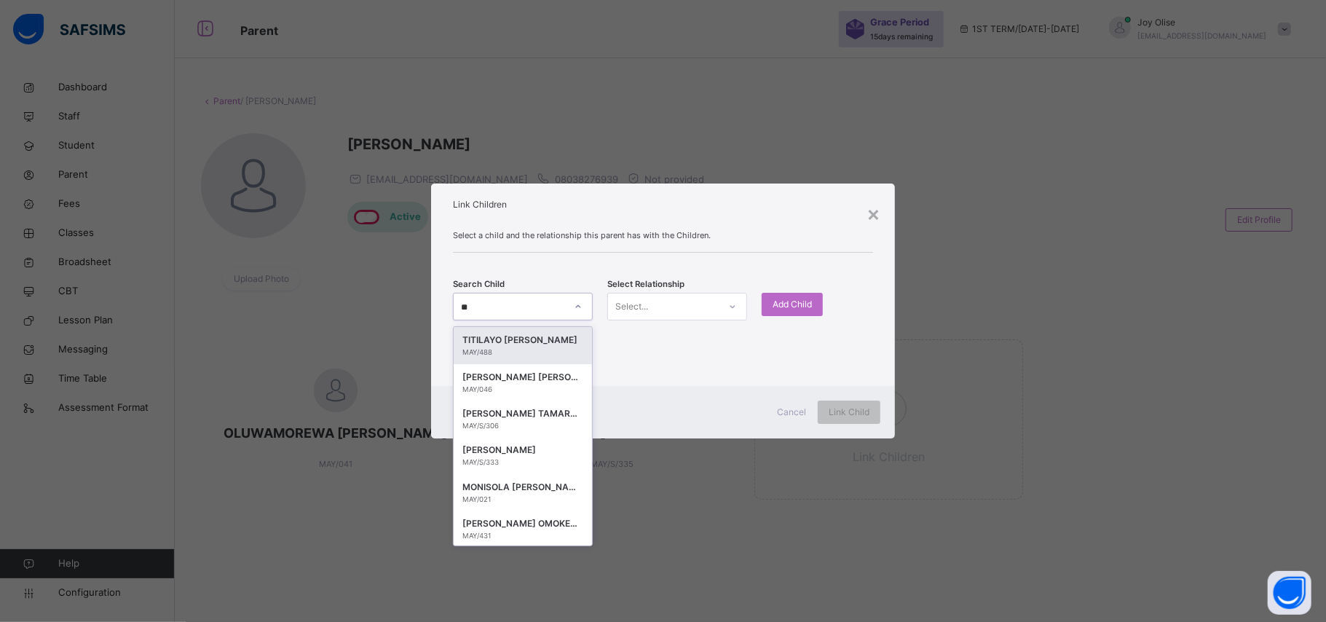
type input "***"
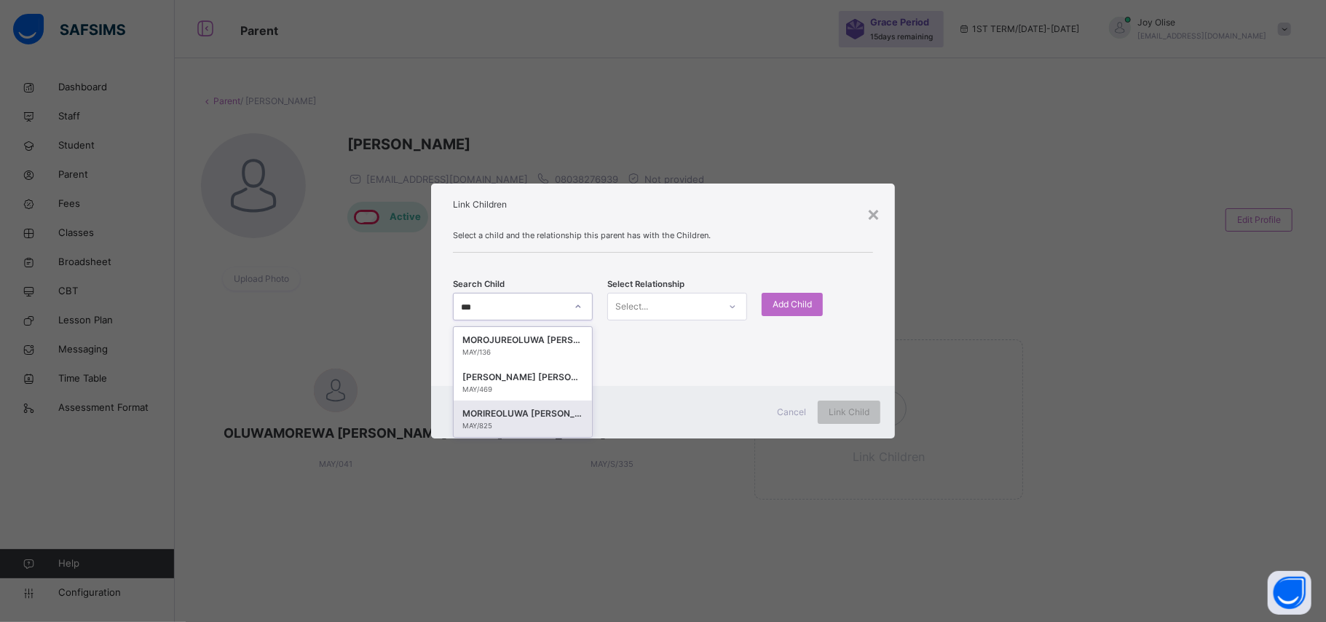
click at [528, 416] on div "MORIREOLUWA JOSHUA ADENEKAN" at bounding box center [522, 413] width 121 height 15
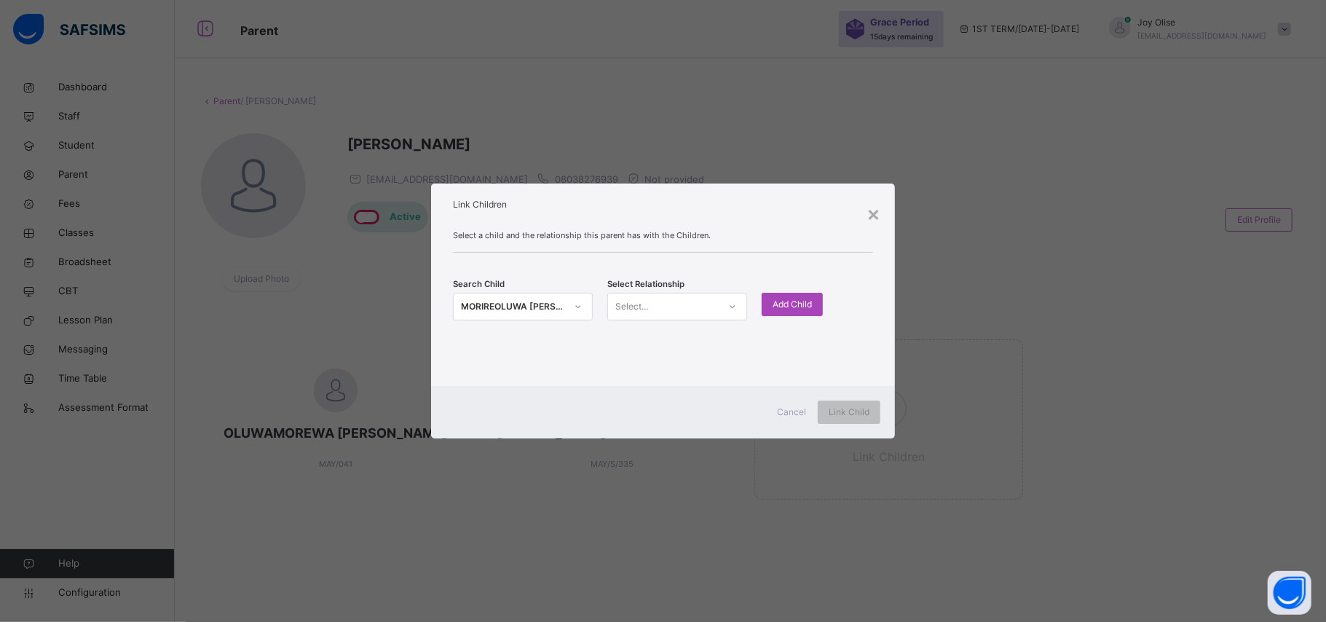
click at [788, 309] on span "Add Child" at bounding box center [792, 304] width 39 height 13
click at [724, 316] on div at bounding box center [732, 306] width 25 height 23
click at [709, 358] on div "Mother" at bounding box center [677, 364] width 138 height 25
click at [775, 300] on span "Add Child" at bounding box center [792, 304] width 39 height 13
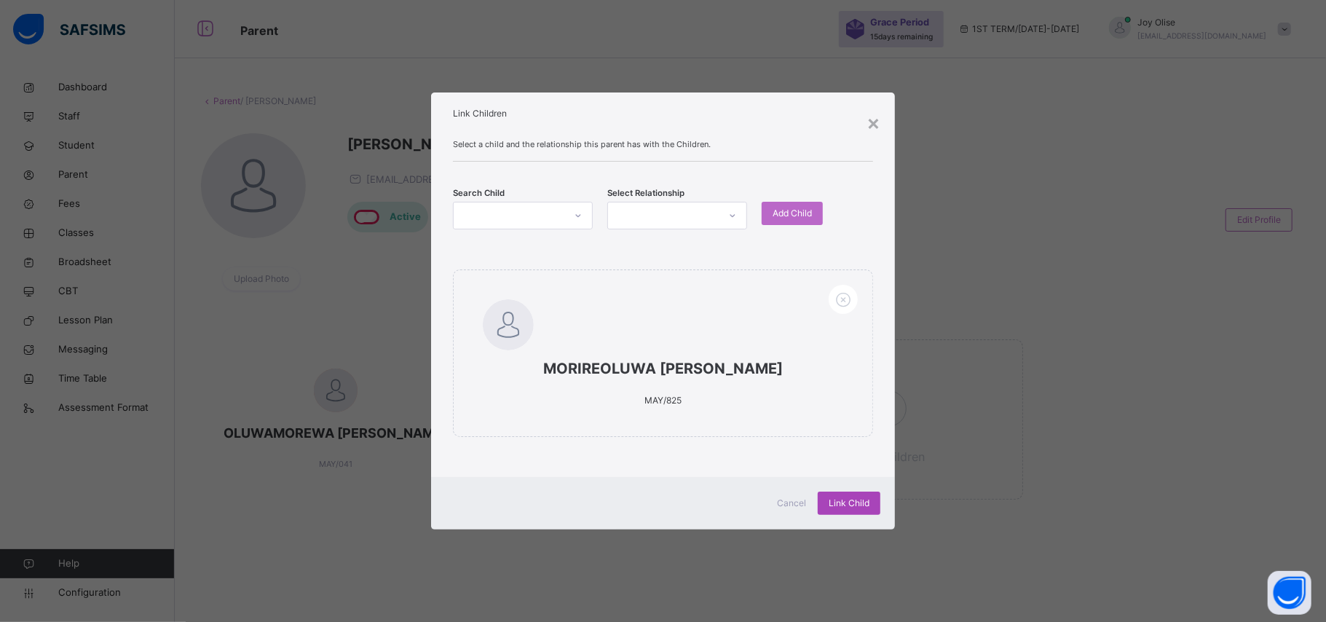
click at [853, 502] on span "Link Child" at bounding box center [849, 503] width 41 height 13
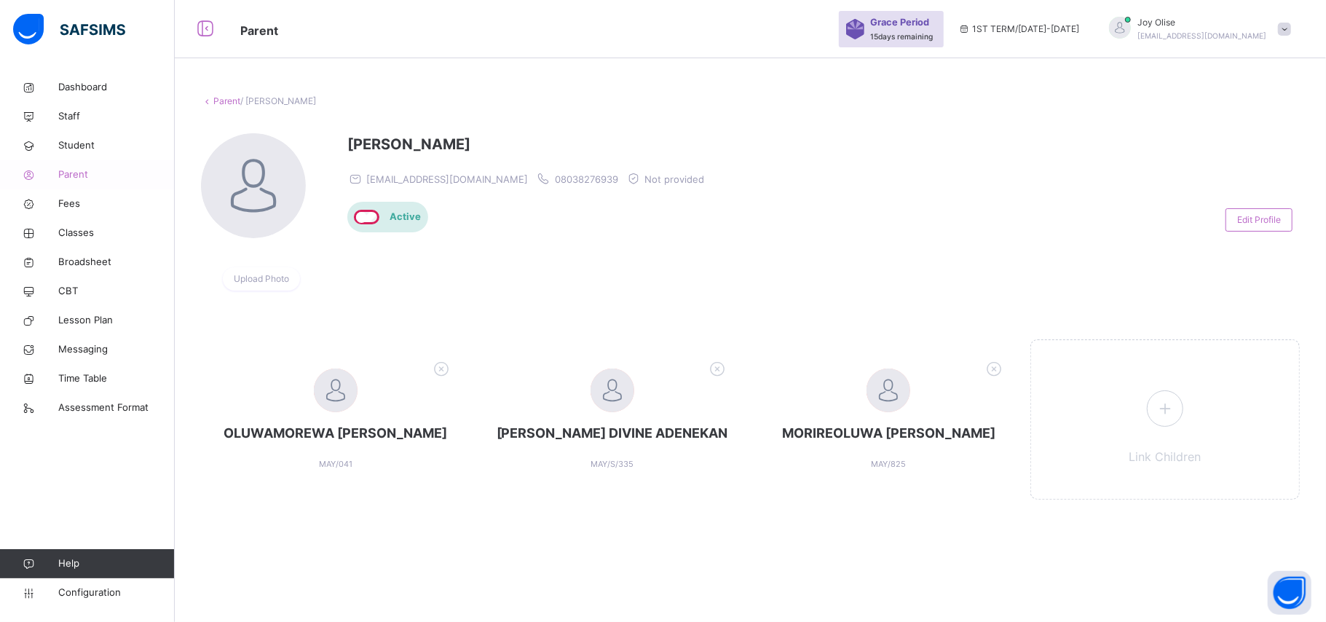
click at [79, 175] on span "Parent" at bounding box center [116, 174] width 116 height 15
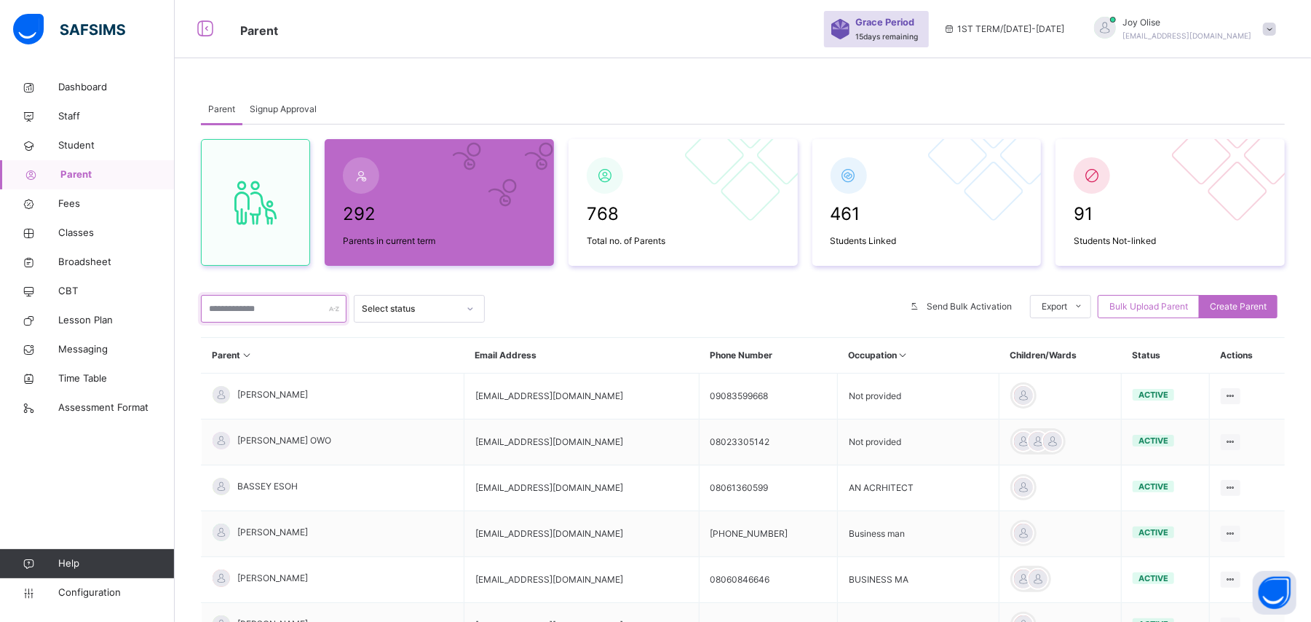
click at [309, 312] on input "text" at bounding box center [274, 309] width 146 height 28
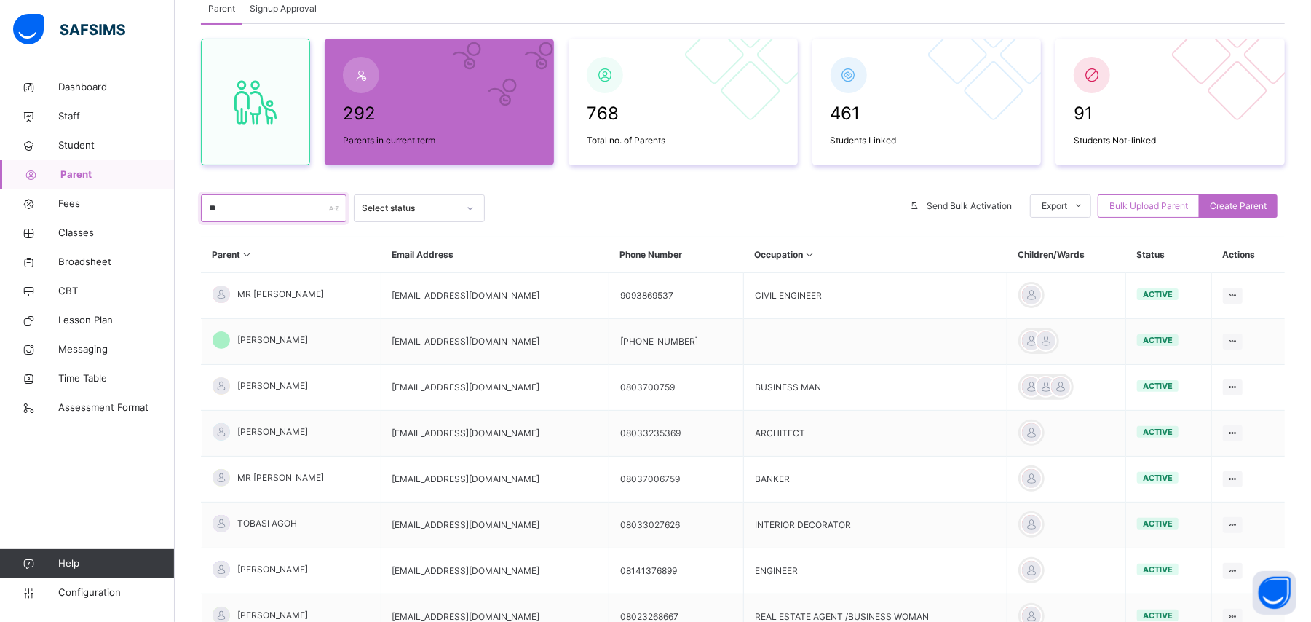
scroll to position [94, 0]
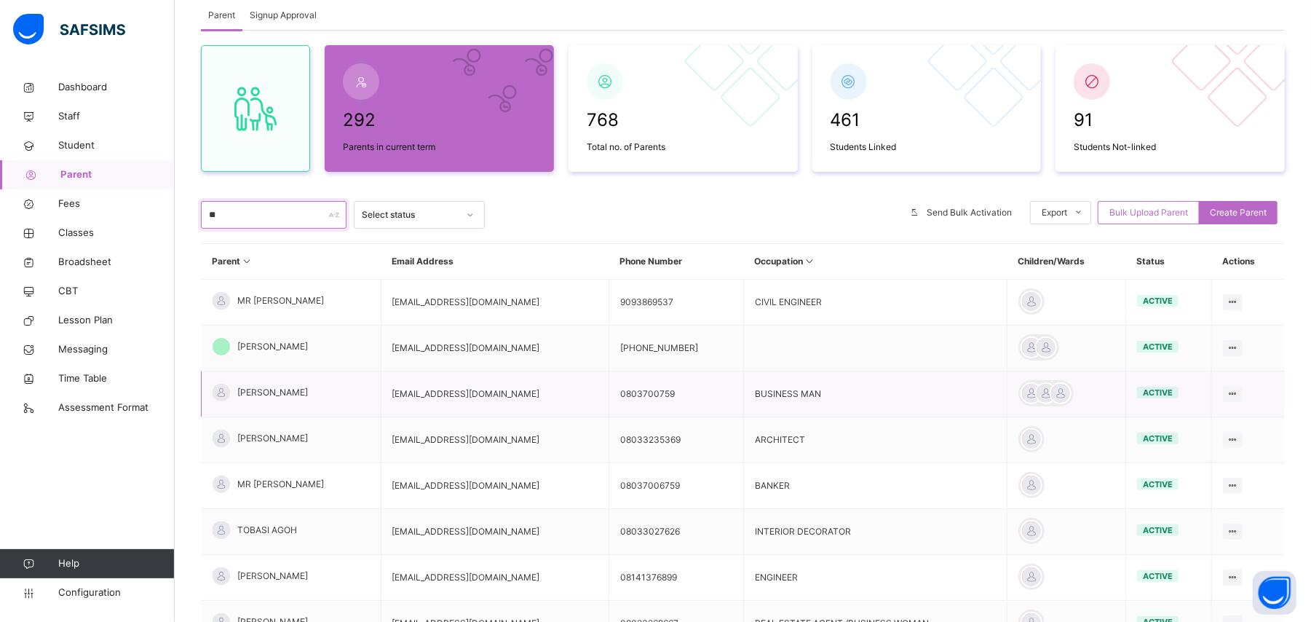
type input "**"
click at [423, 394] on td "angyedochie@yahoo.com" at bounding box center [495, 394] width 229 height 46
click at [344, 387] on td "AUGUSTINE AGBASI" at bounding box center [292, 394] width 180 height 46
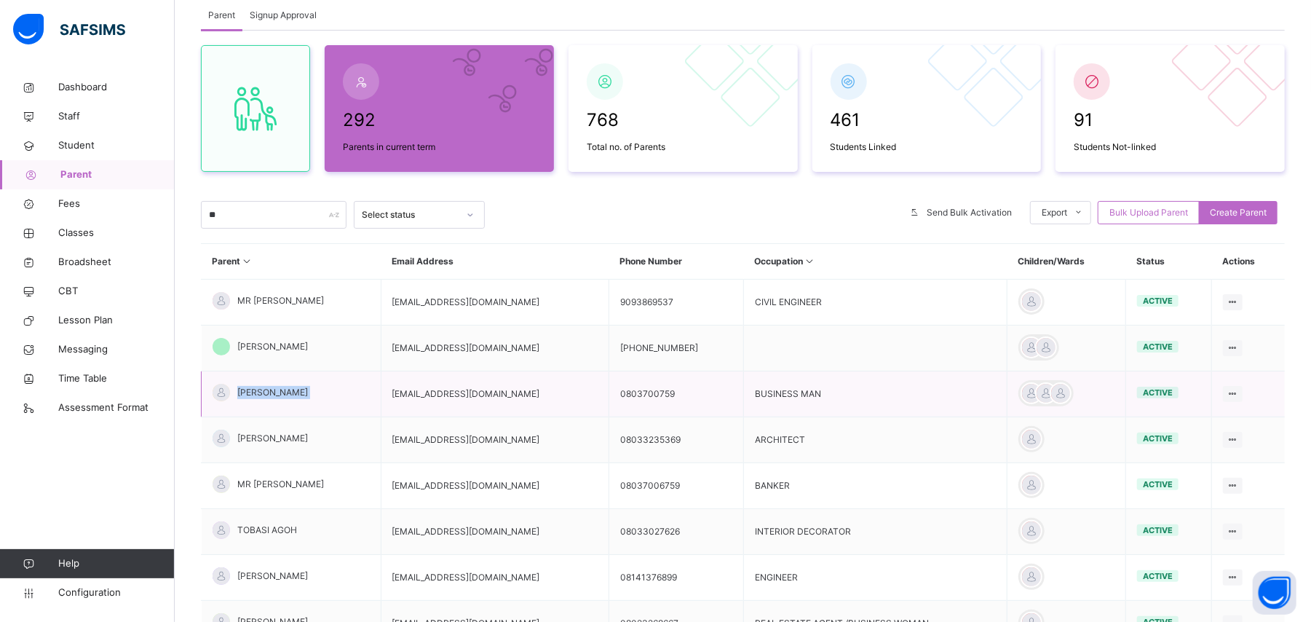
click at [344, 387] on td "AUGUSTINE AGBASI" at bounding box center [292, 394] width 180 height 46
click at [424, 400] on td "angyedochie@yahoo.com" at bounding box center [495, 394] width 229 height 46
click at [250, 400] on div "AUGUSTINE AGBASI" at bounding box center [260, 392] width 95 height 17
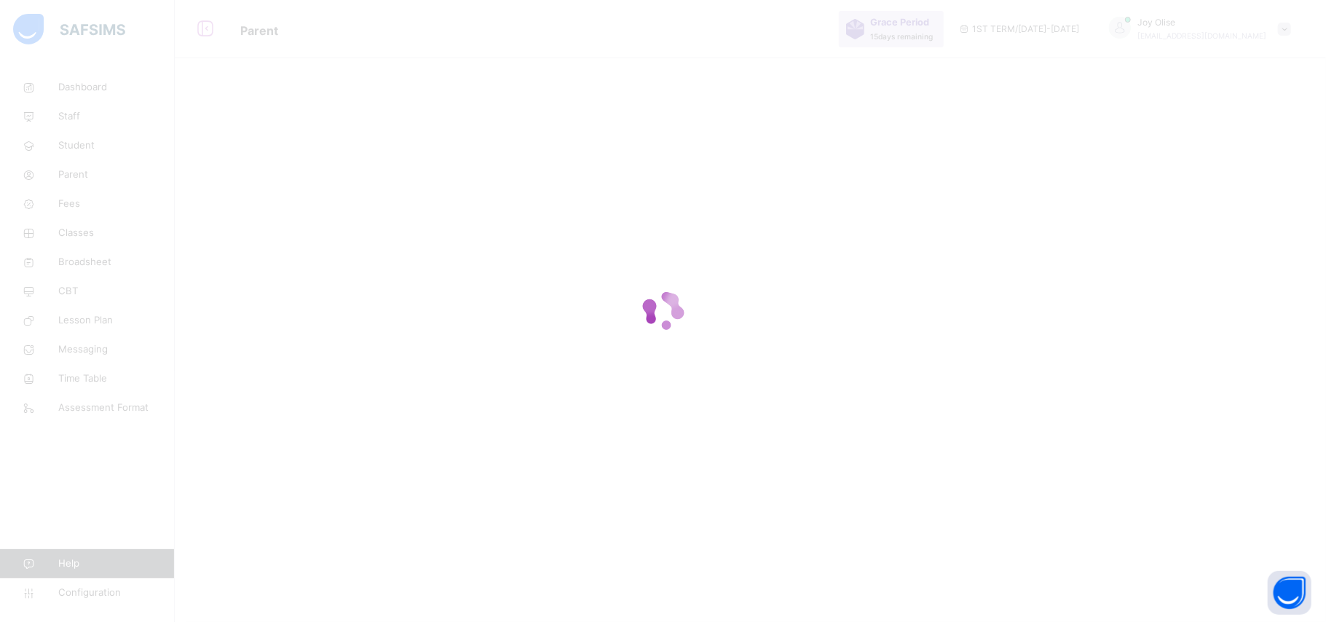
click at [250, 400] on div at bounding box center [663, 311] width 1326 height 622
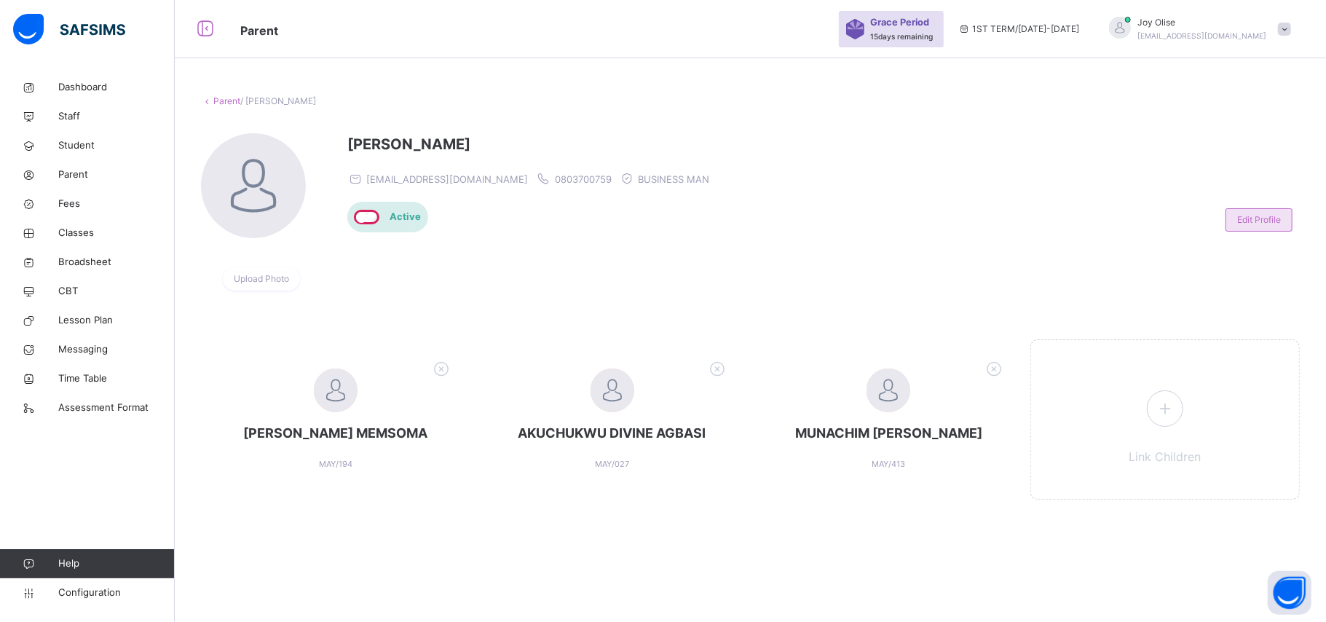
click at [1244, 217] on span "Edit Profile" at bounding box center [1259, 219] width 44 height 13
